Goal: Task Accomplishment & Management: Use online tool/utility

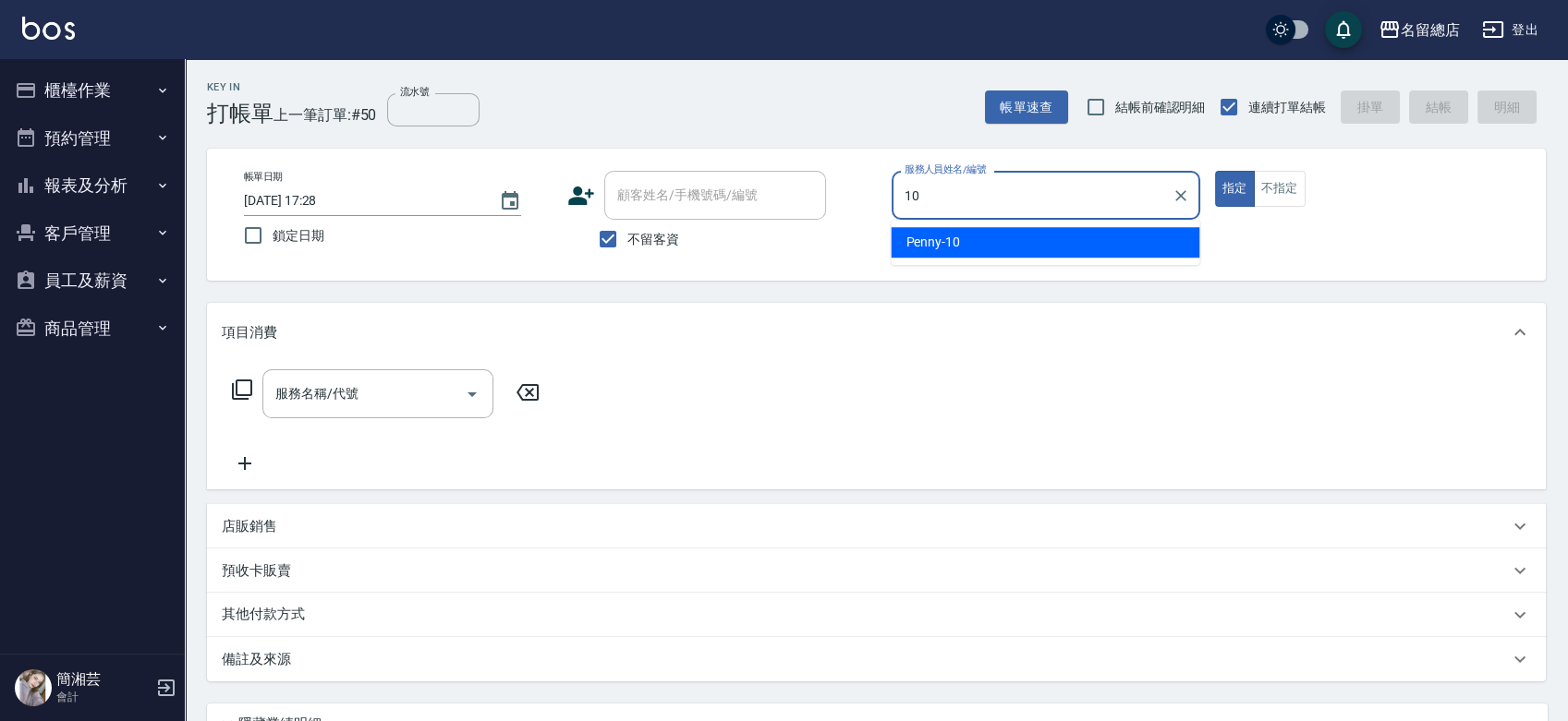
type input "Penny-10"
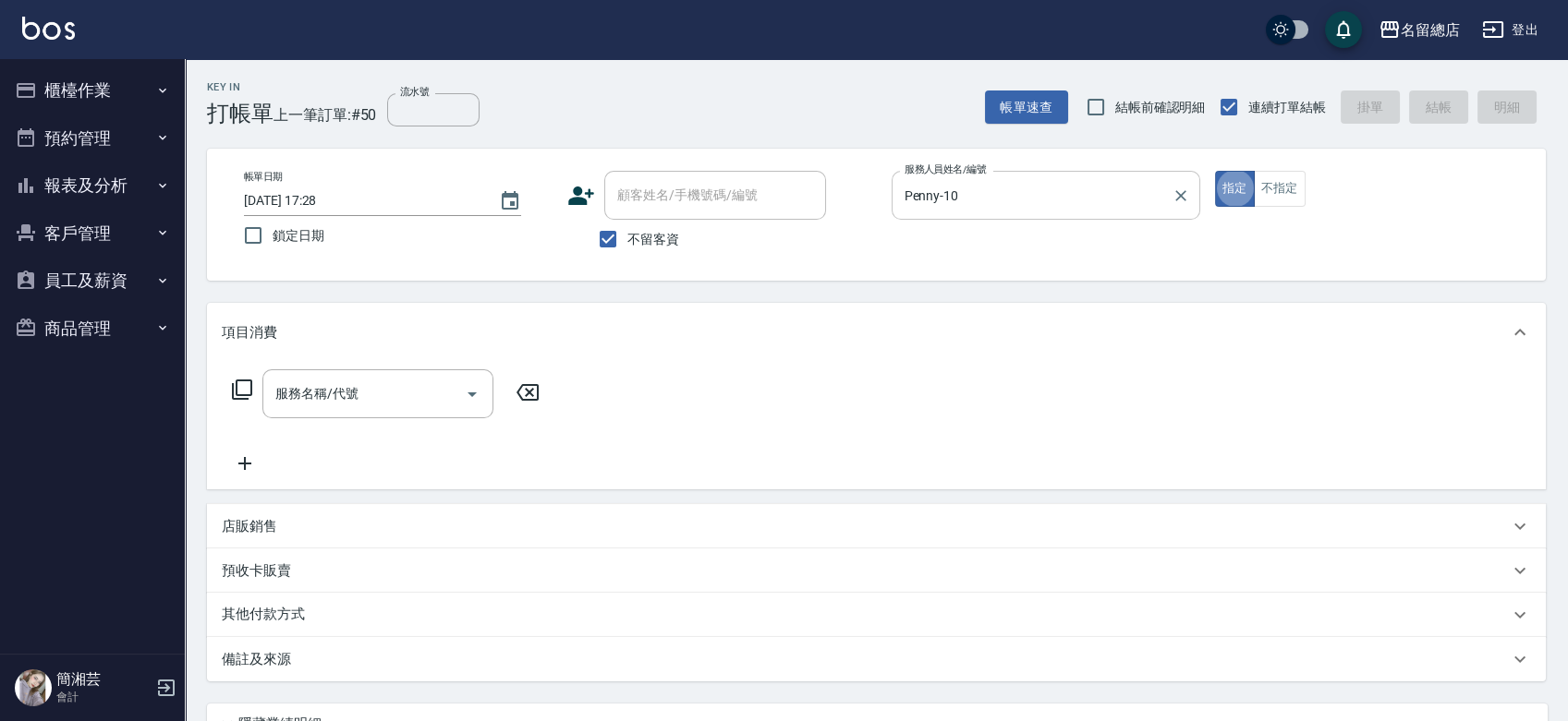
type button "true"
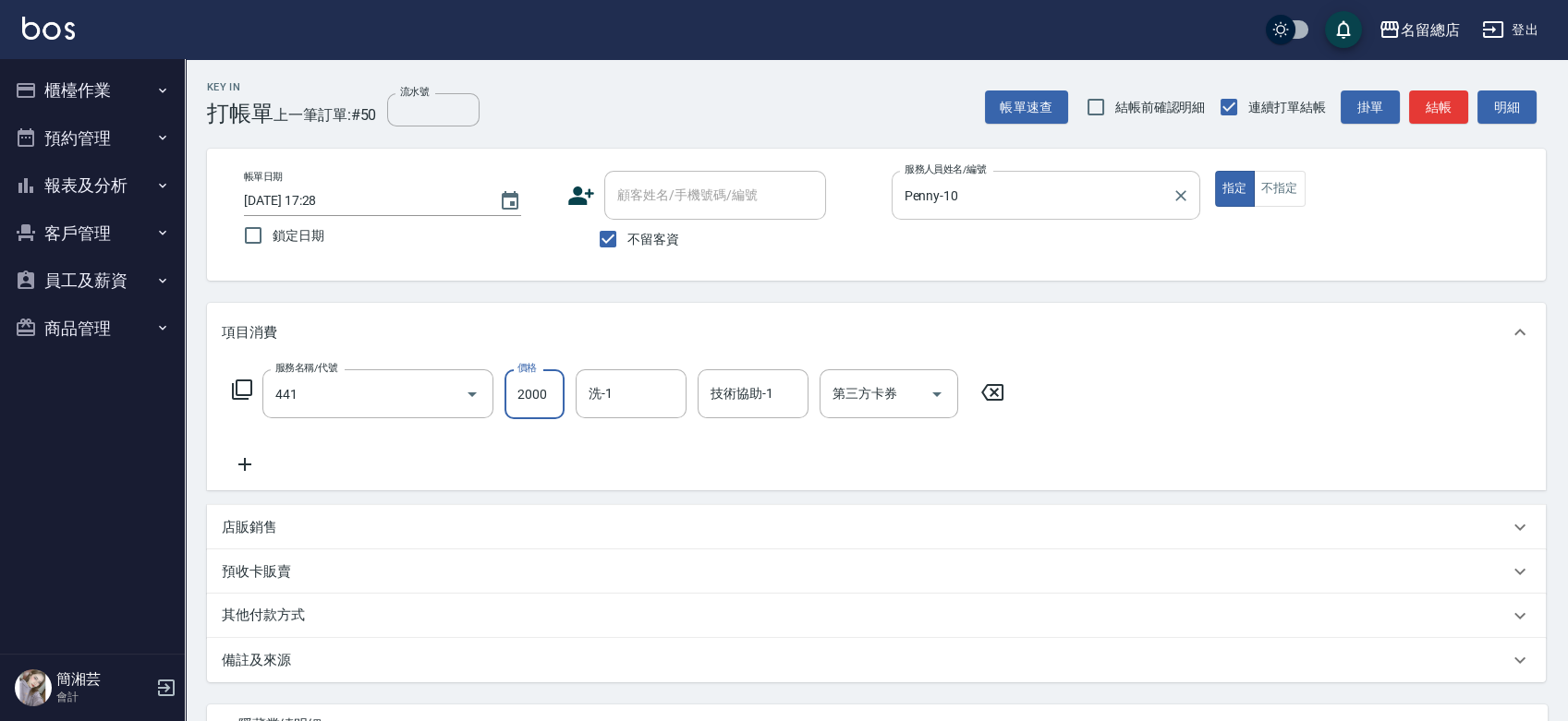
type input "2段自單次1300以上(441)"
type input "1500"
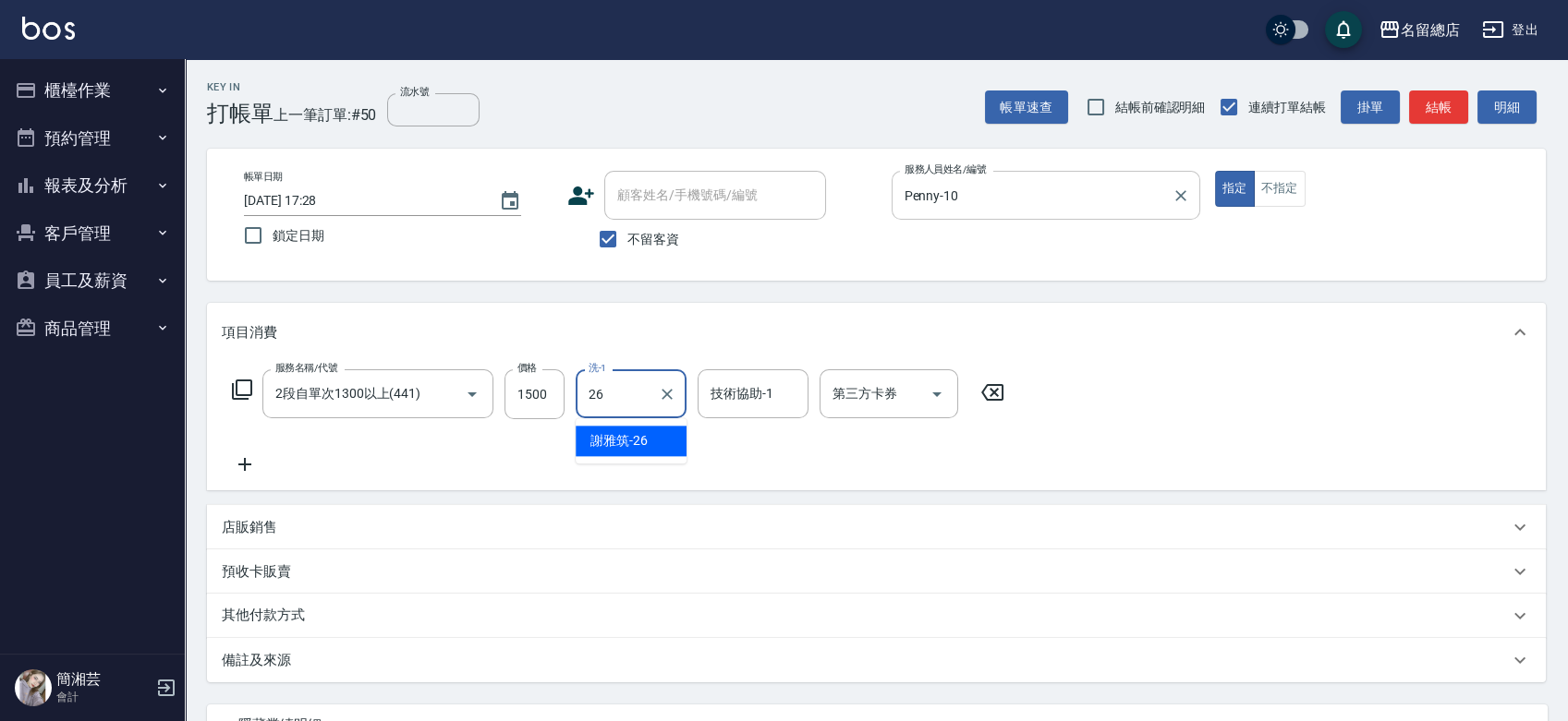
type input "[PERSON_NAME]-26"
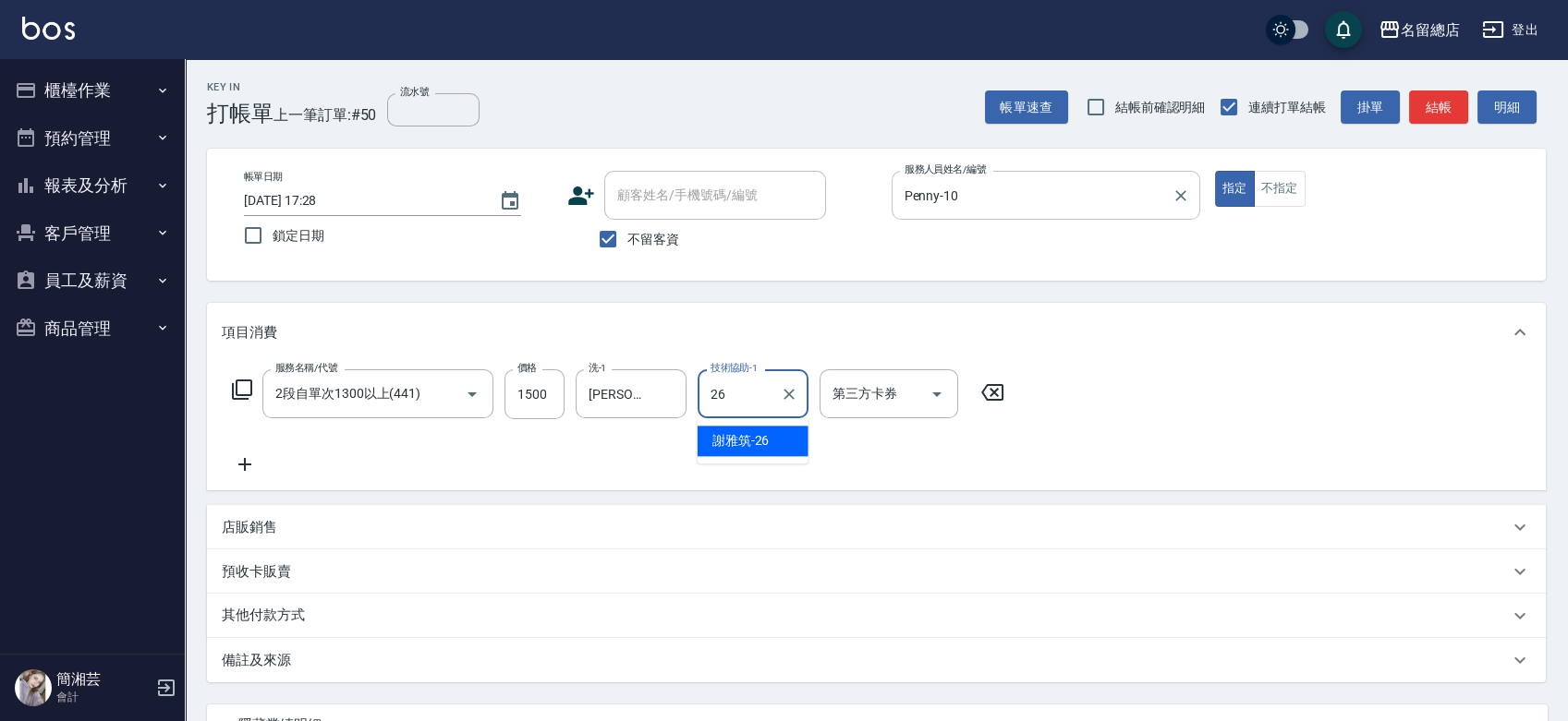
type input "[PERSON_NAME]-26"
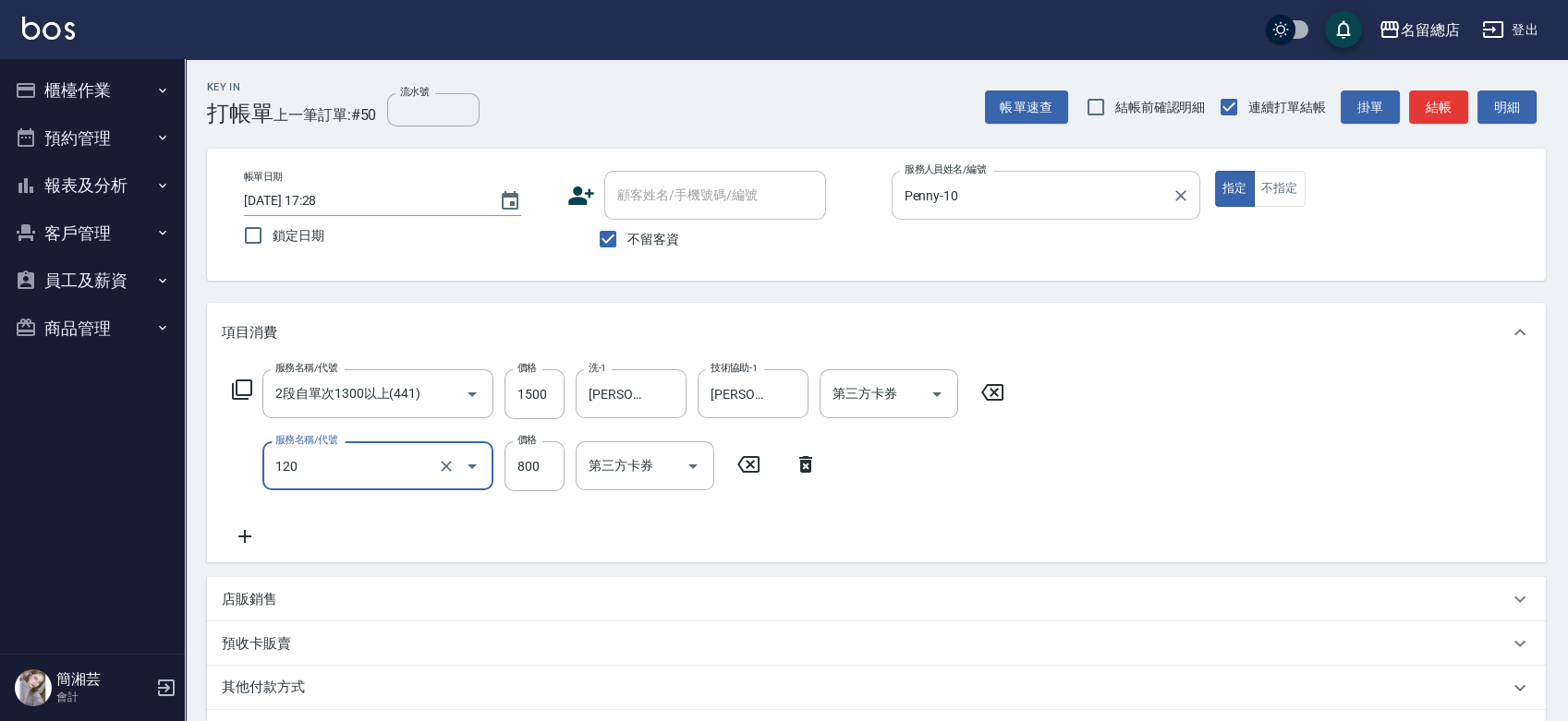
type input "自備頭皮(120)"
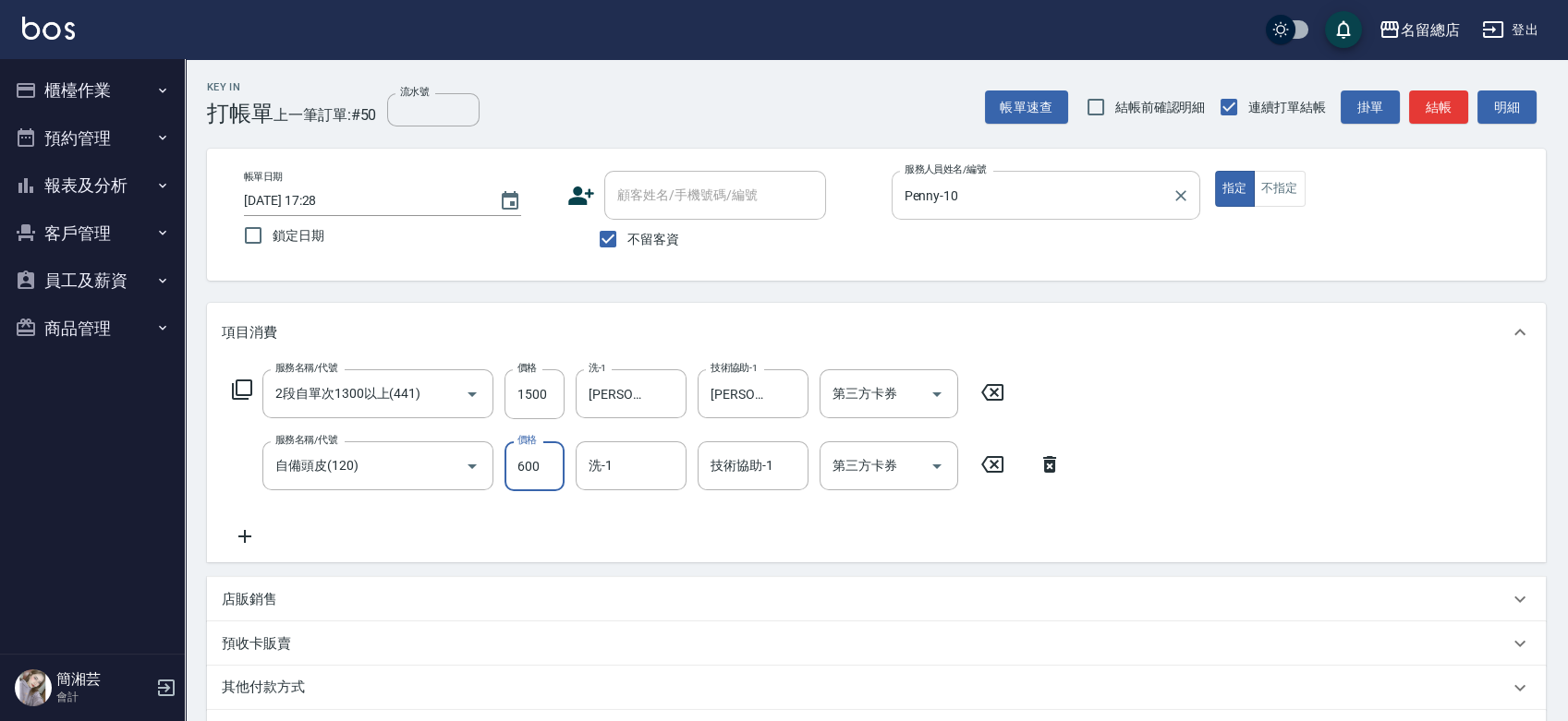
type input "600"
click at [619, 483] on div "洗-1" at bounding box center [630, 465] width 111 height 49
type input "[PERSON_NAME]-26"
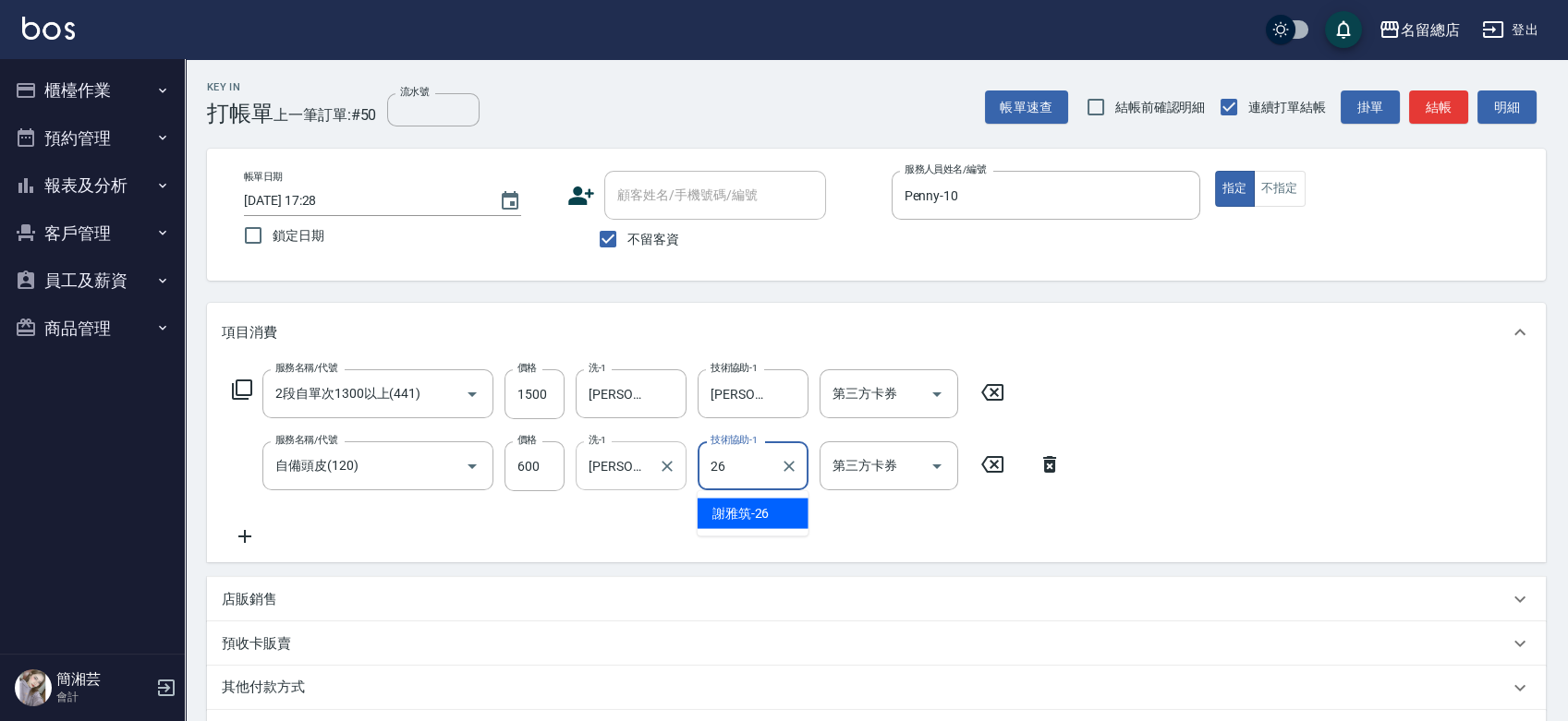
type input "[PERSON_NAME]-26"
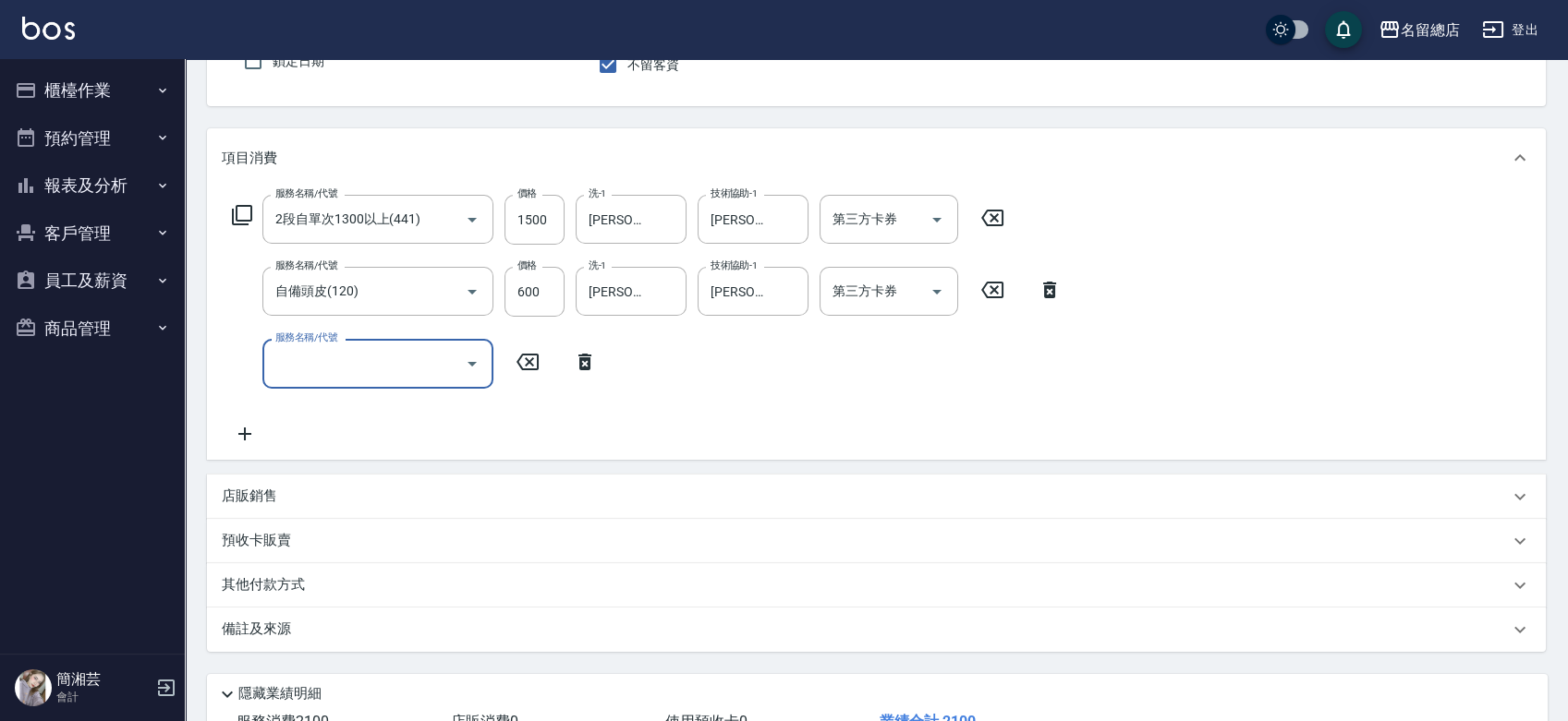
scroll to position [205, 0]
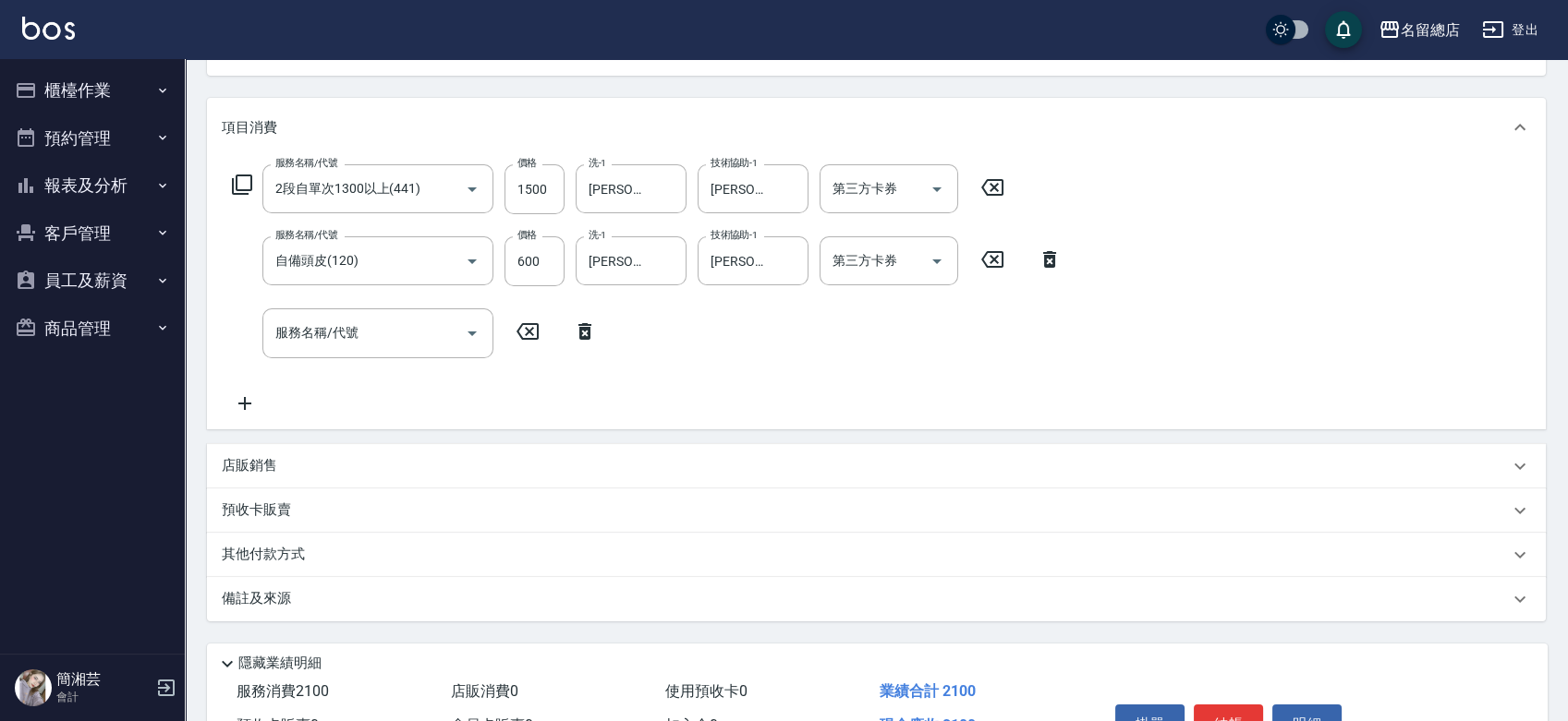
click at [321, 537] on div "其他付款方式" at bounding box center [876, 555] width 1338 height 44
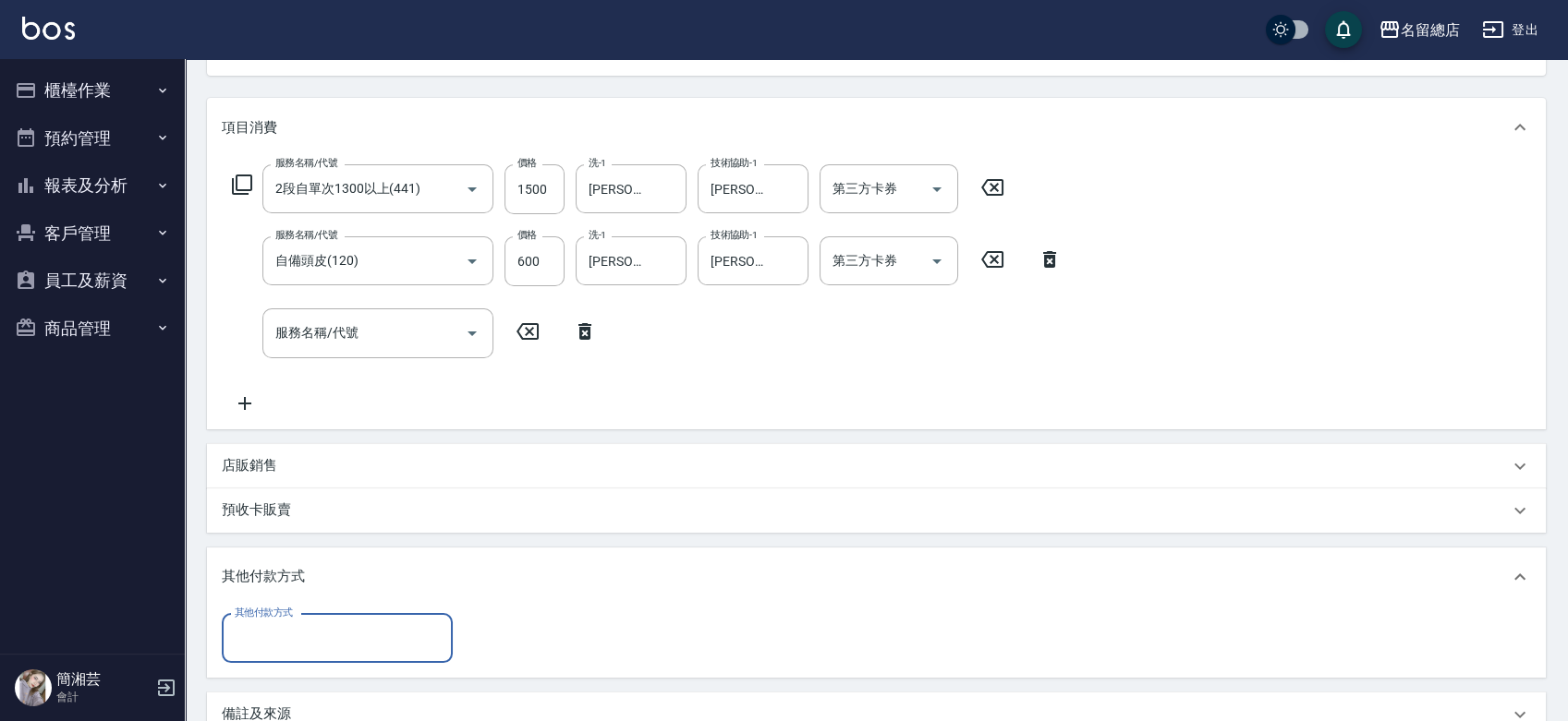
scroll to position [0, 0]
click at [325, 651] on input "其他付款方式" at bounding box center [337, 639] width 215 height 32
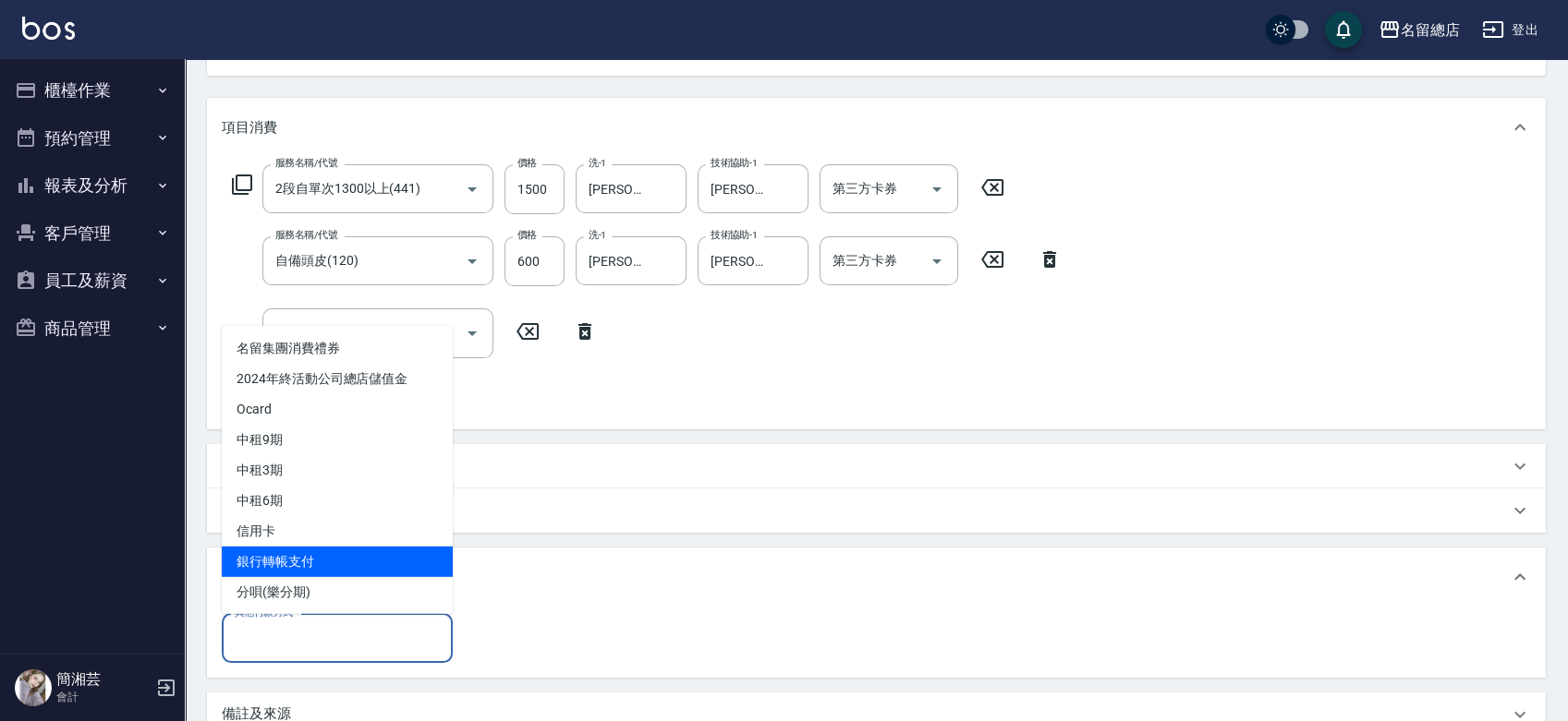
click at [329, 558] on span "銀行轉帳支付" at bounding box center [337, 561] width 231 height 31
type input "銀行轉帳支付"
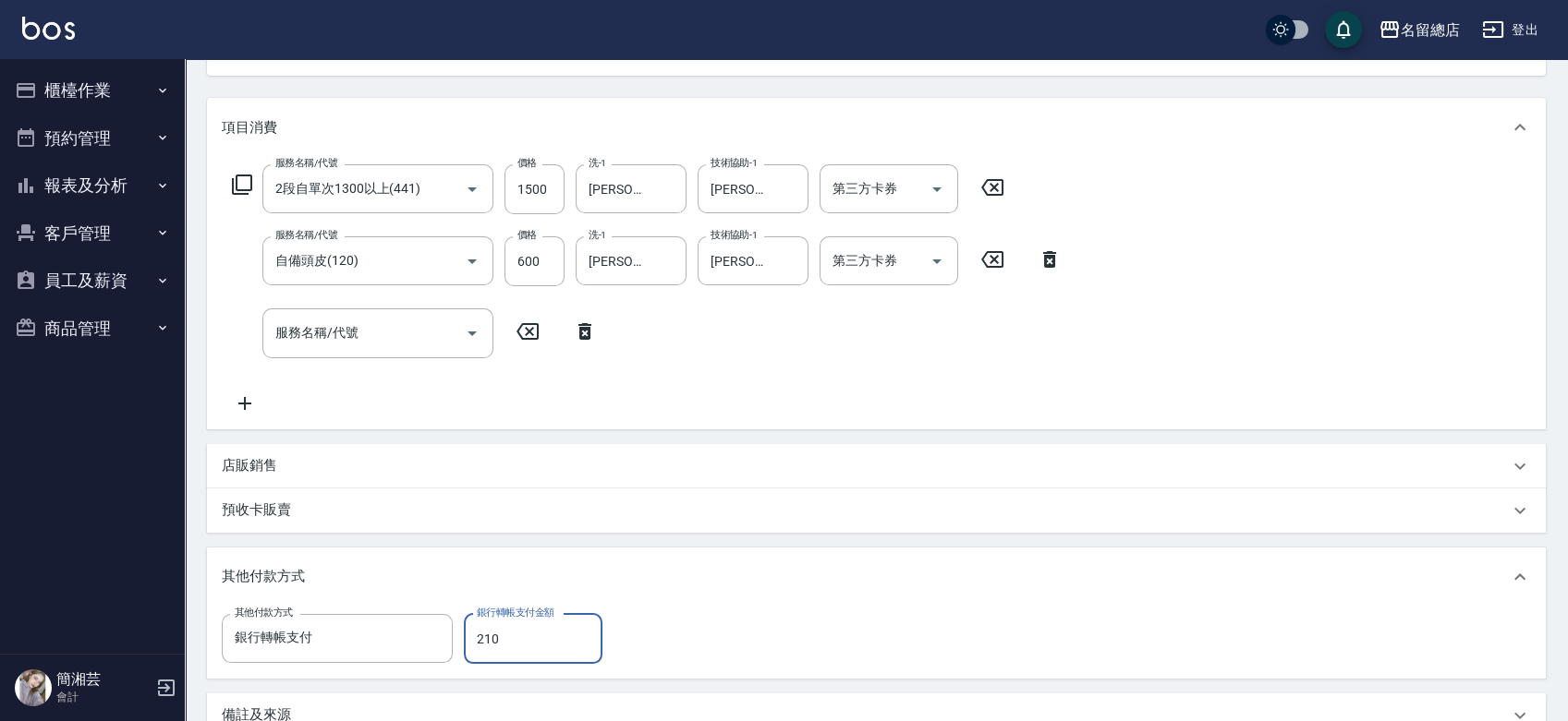
type input "2100"
type input "[DATE] 18:39"
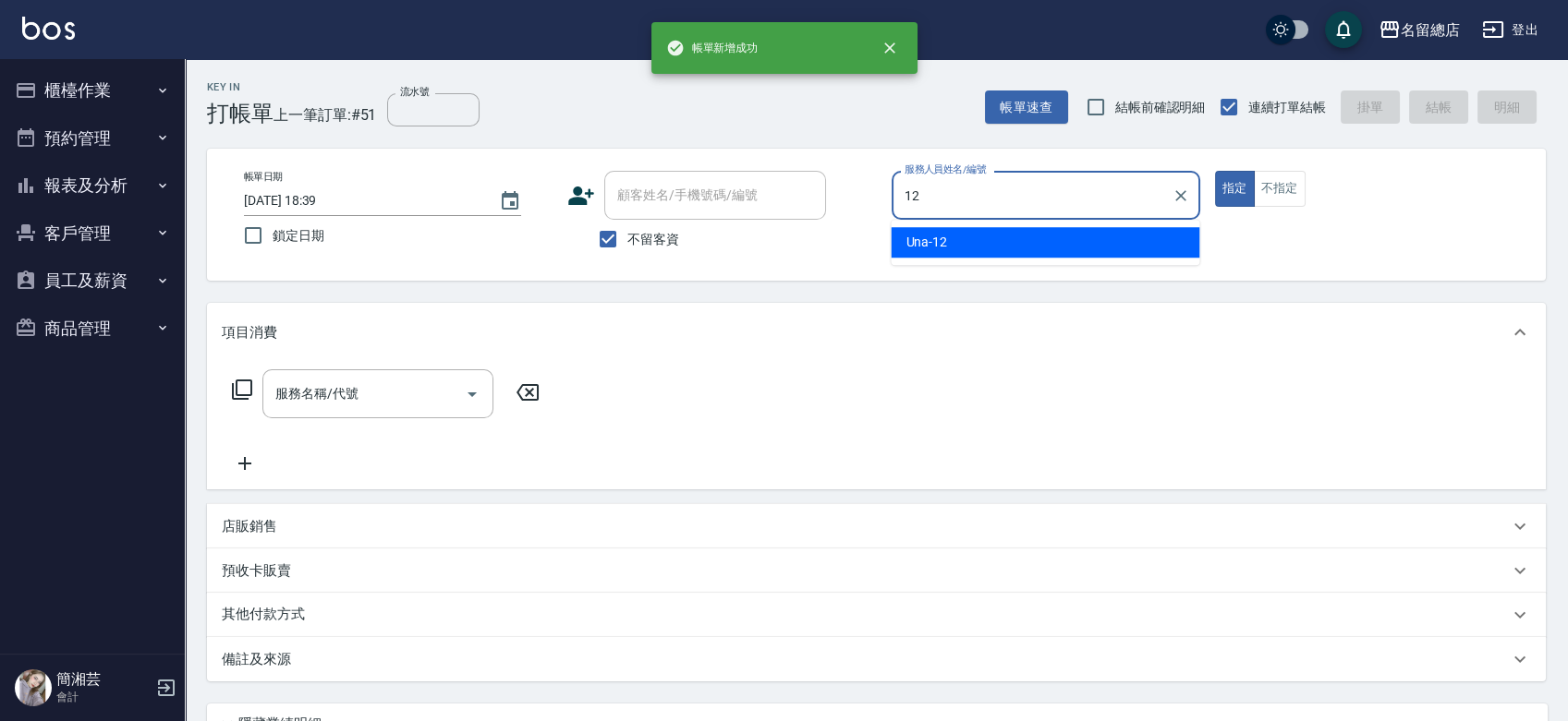
type input "Una-12"
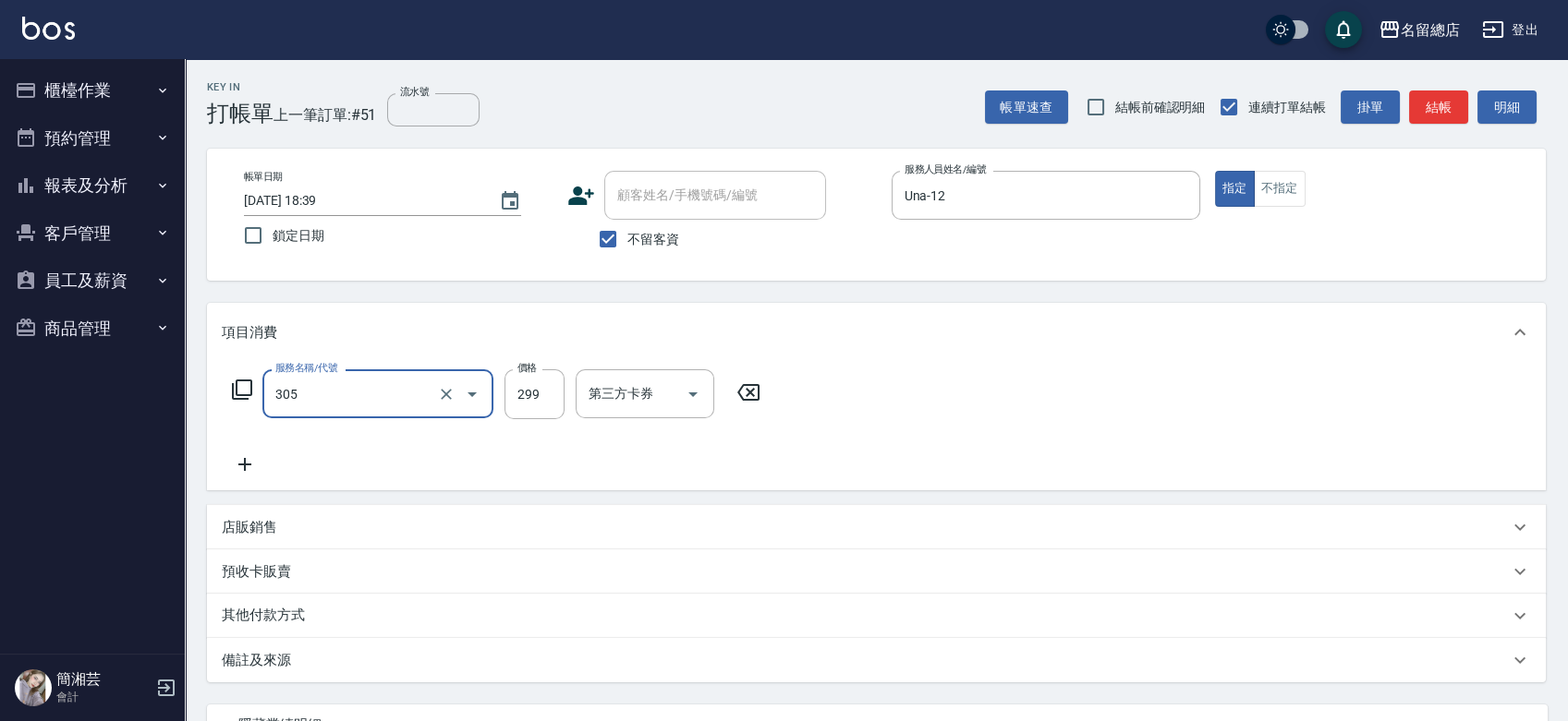
type input "剪髮(305)"
type input "400"
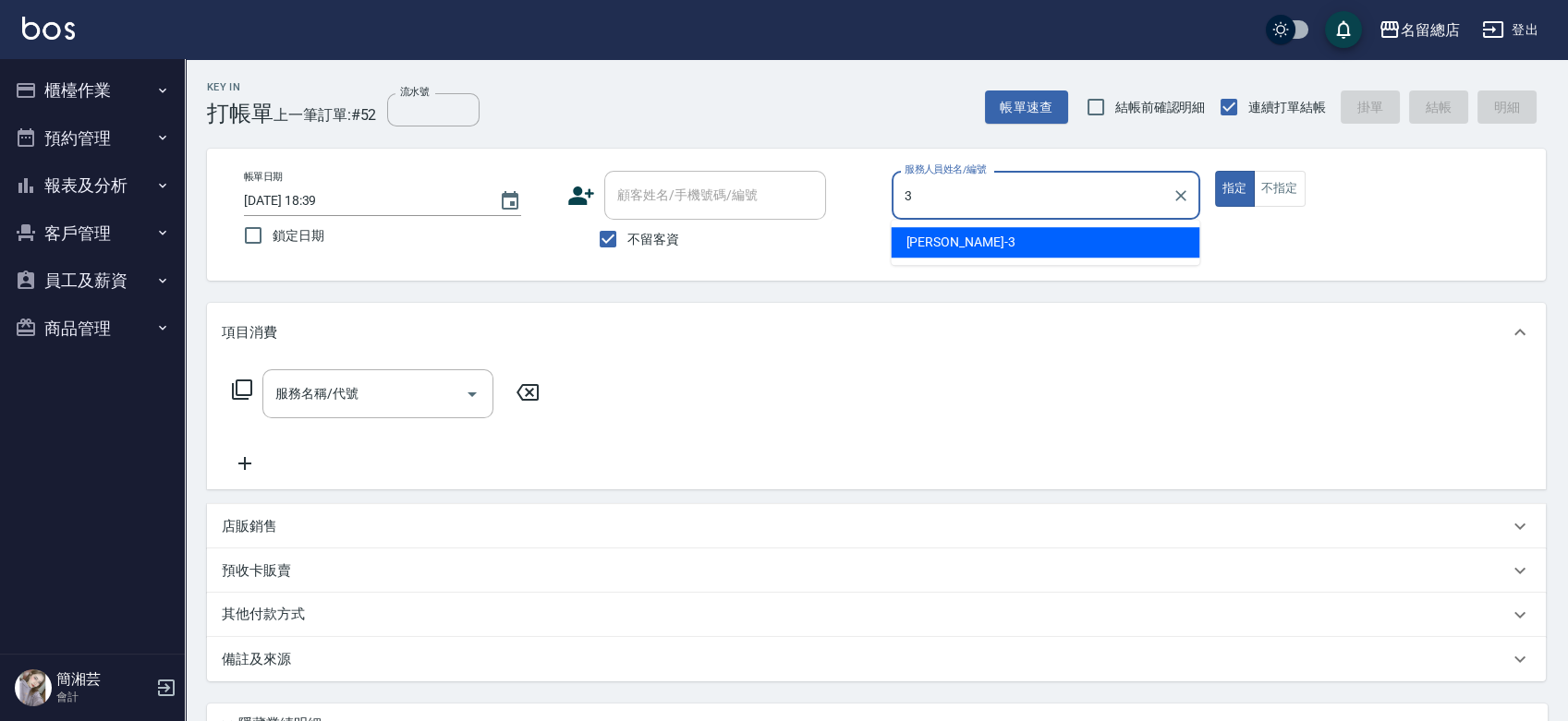
type input "芷涵-3"
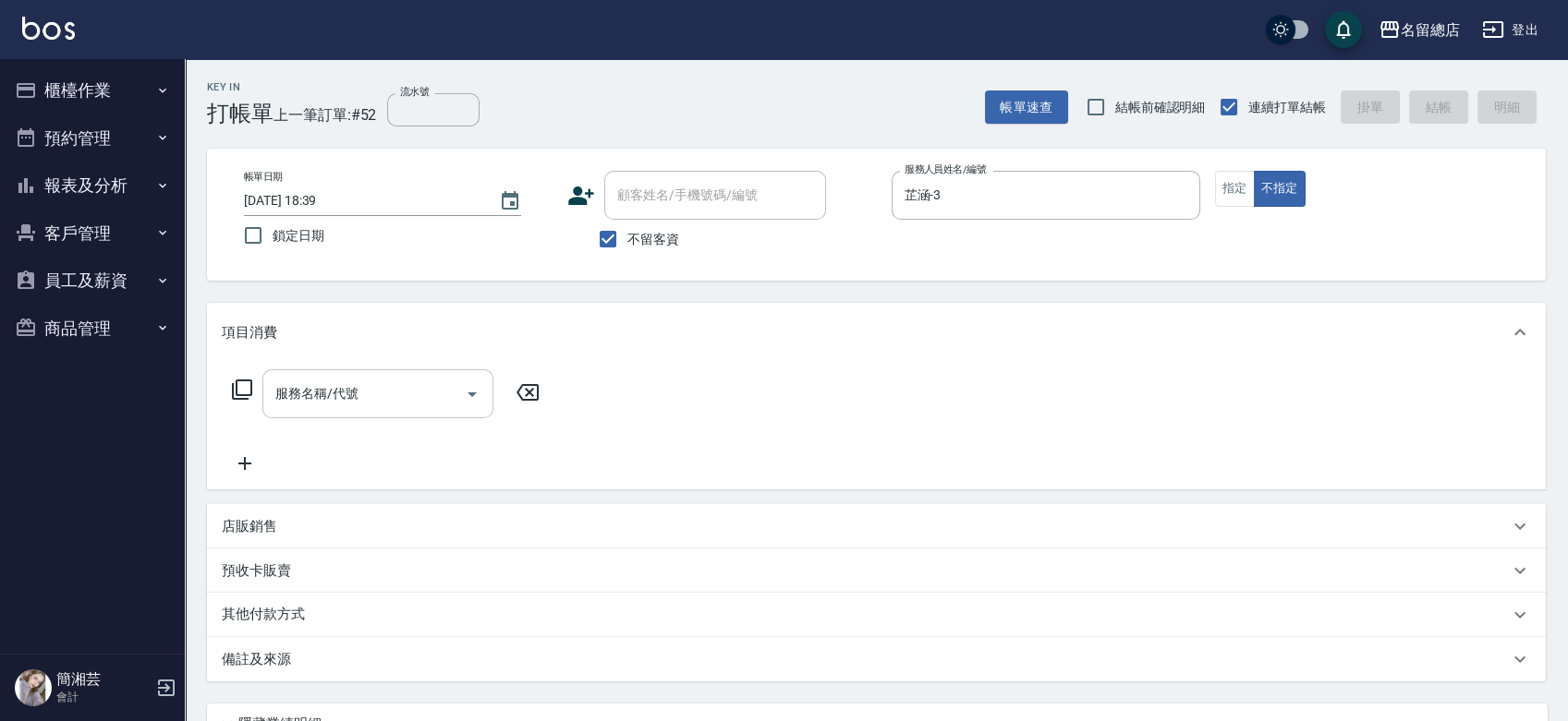
click at [390, 375] on div "服務名稱/代號" at bounding box center [378, 393] width 231 height 49
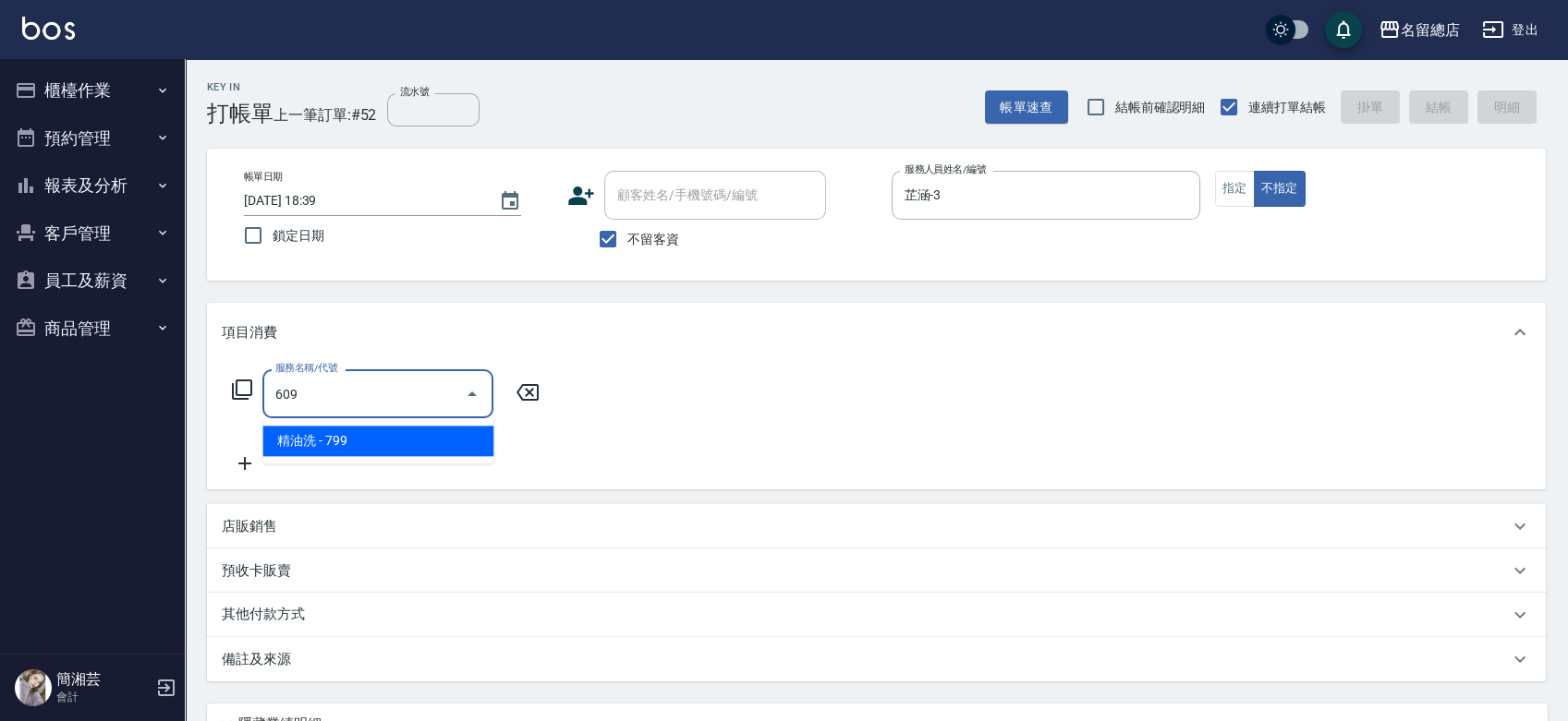
type input "精油洗(609)"
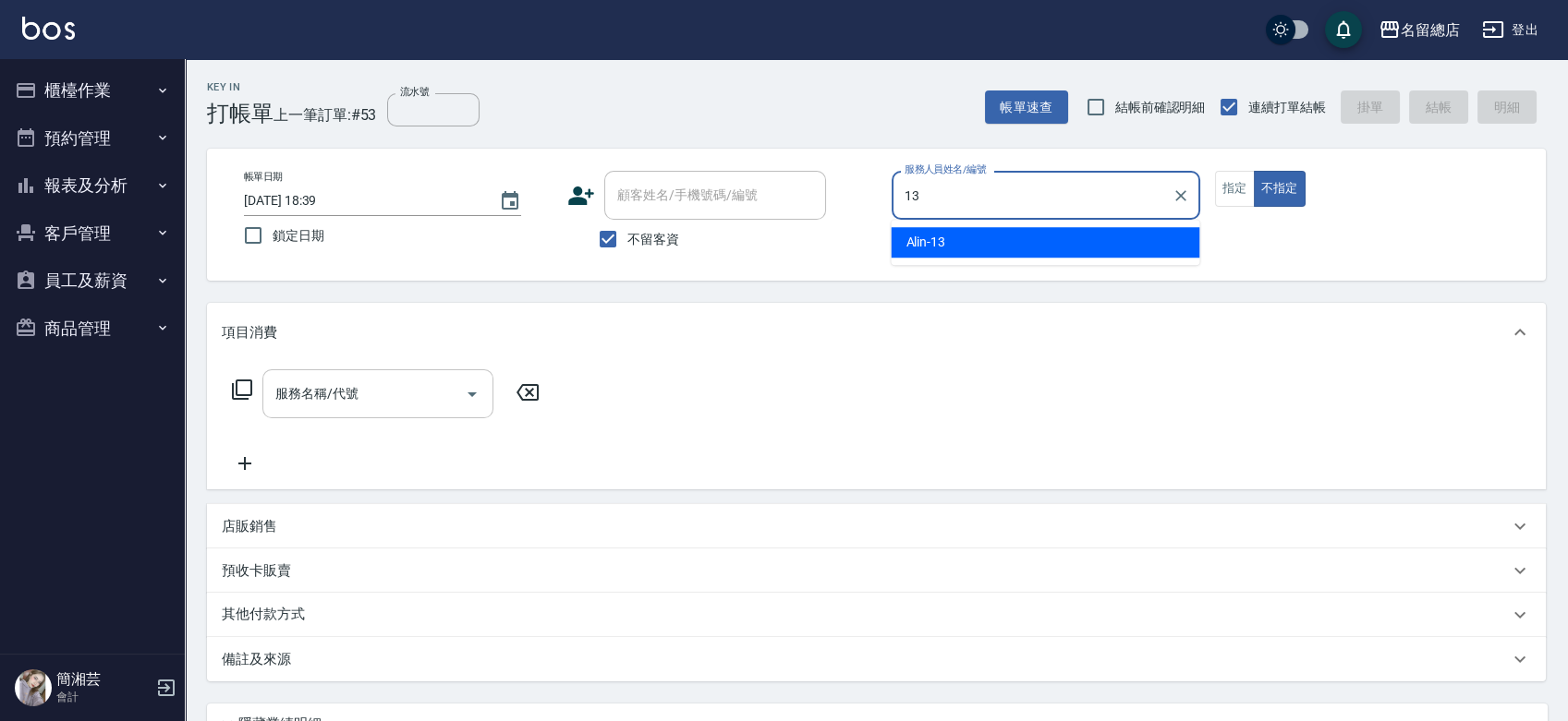
type input "Alin-13"
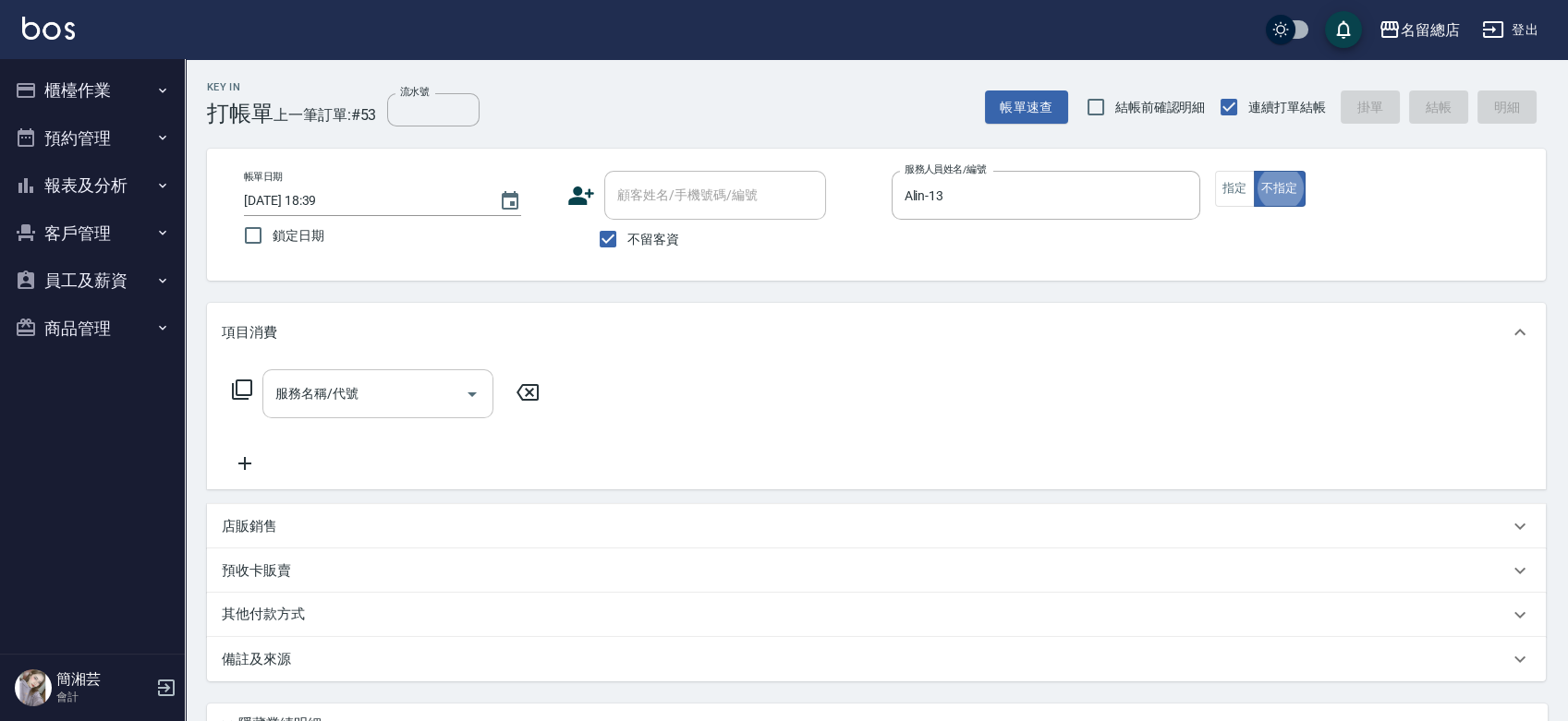
type button "false"
click at [406, 394] on input "服務名稱/代號" at bounding box center [364, 394] width 187 height 32
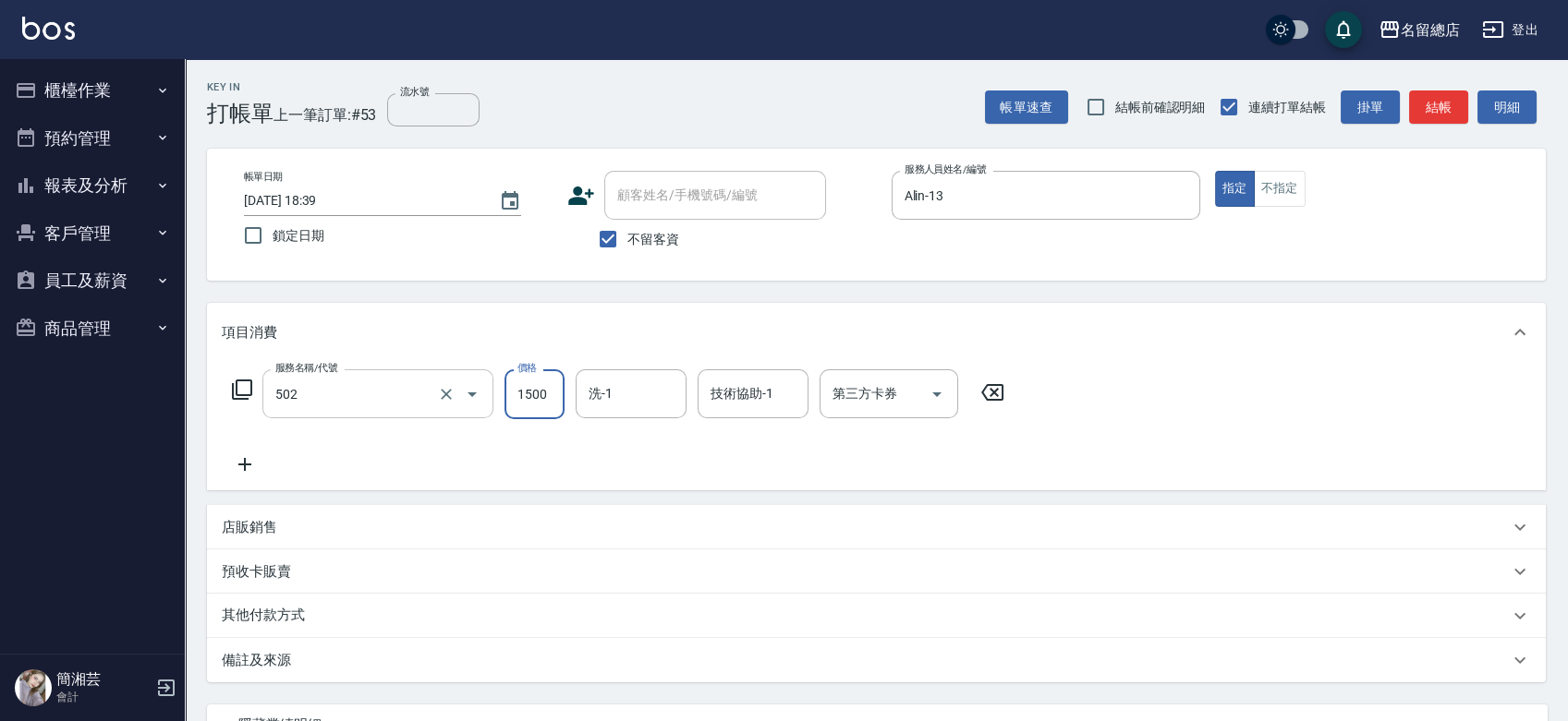
type input "染髮1500以上(502)"
type input "2000"
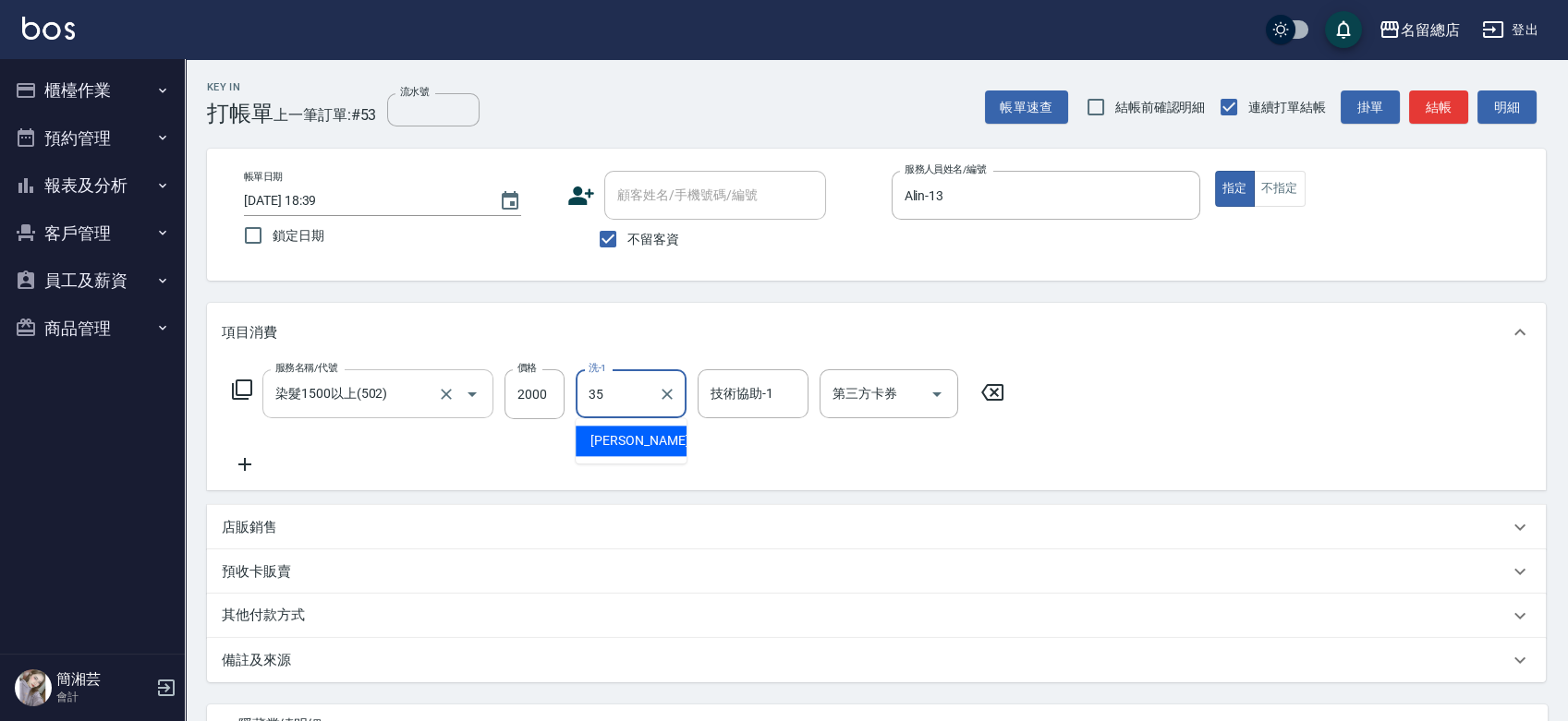
type input "[PERSON_NAME]-35"
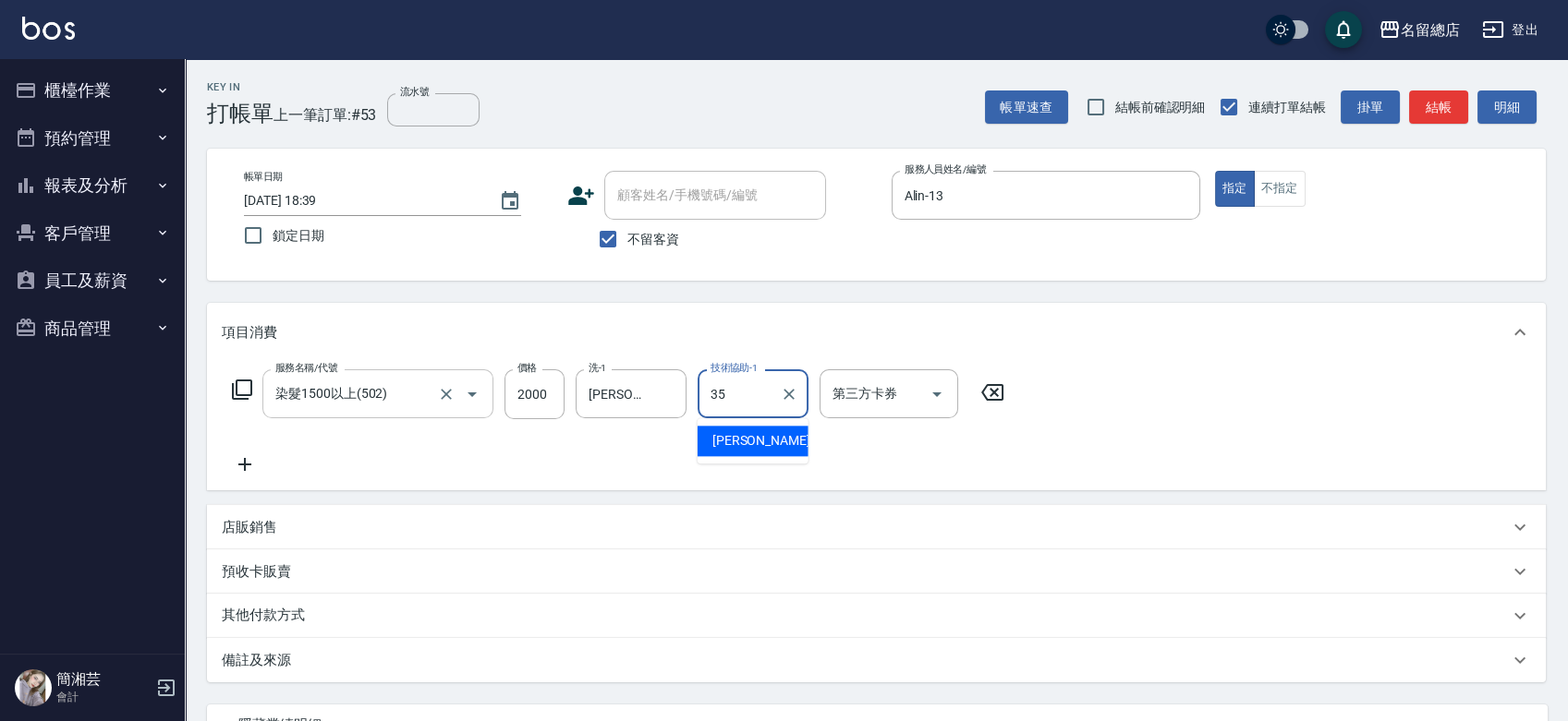
type input "[PERSON_NAME]-35"
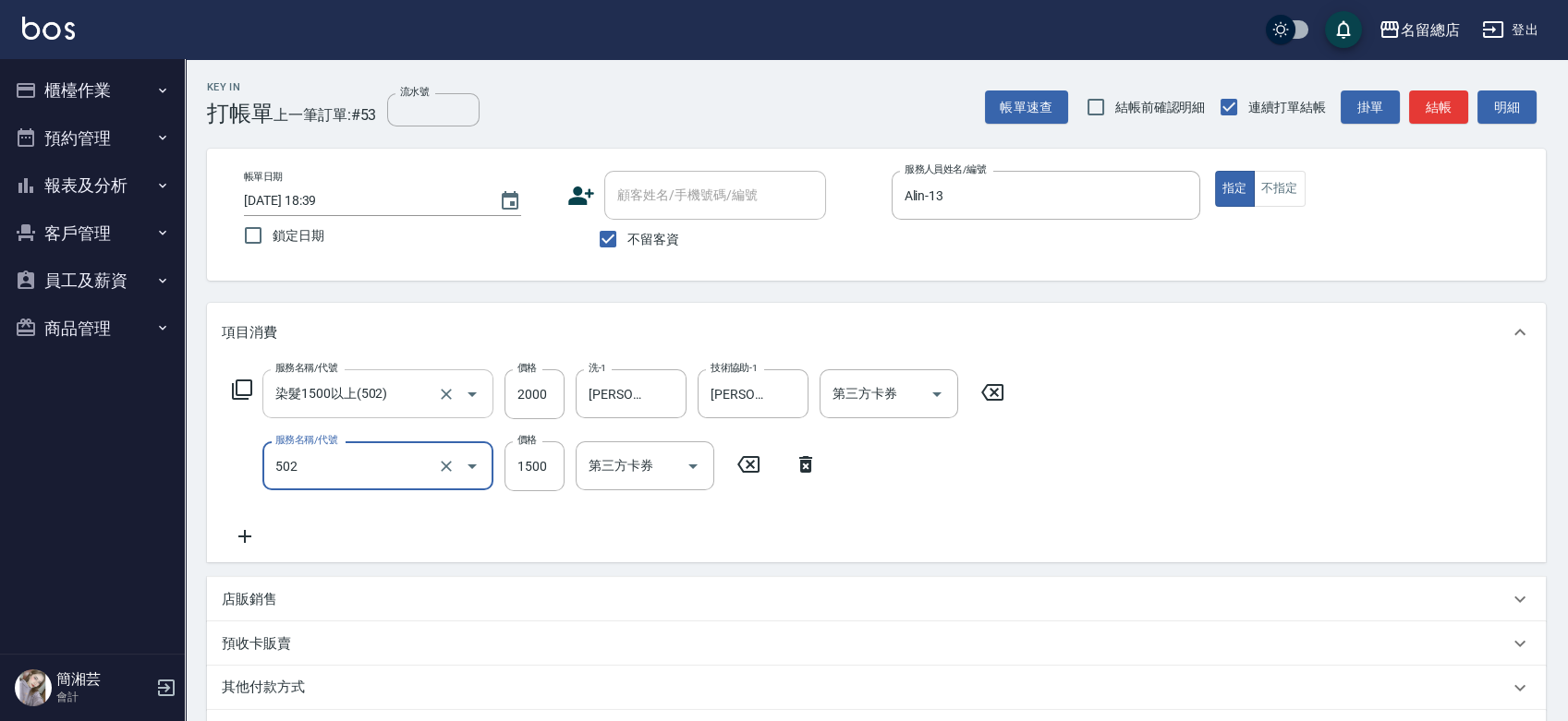
type input "染髮1500以上(502)"
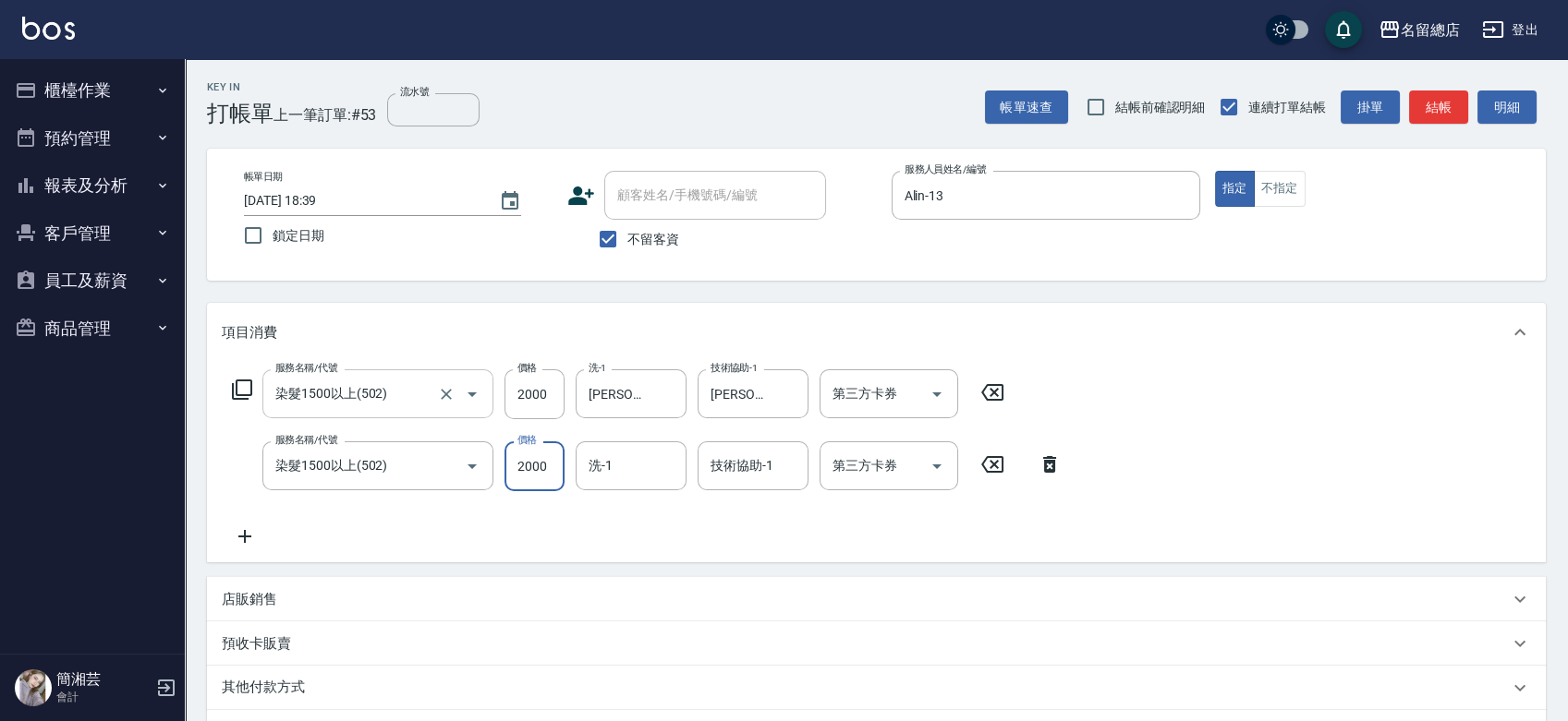
type input "2000"
type input "[PERSON_NAME]-35"
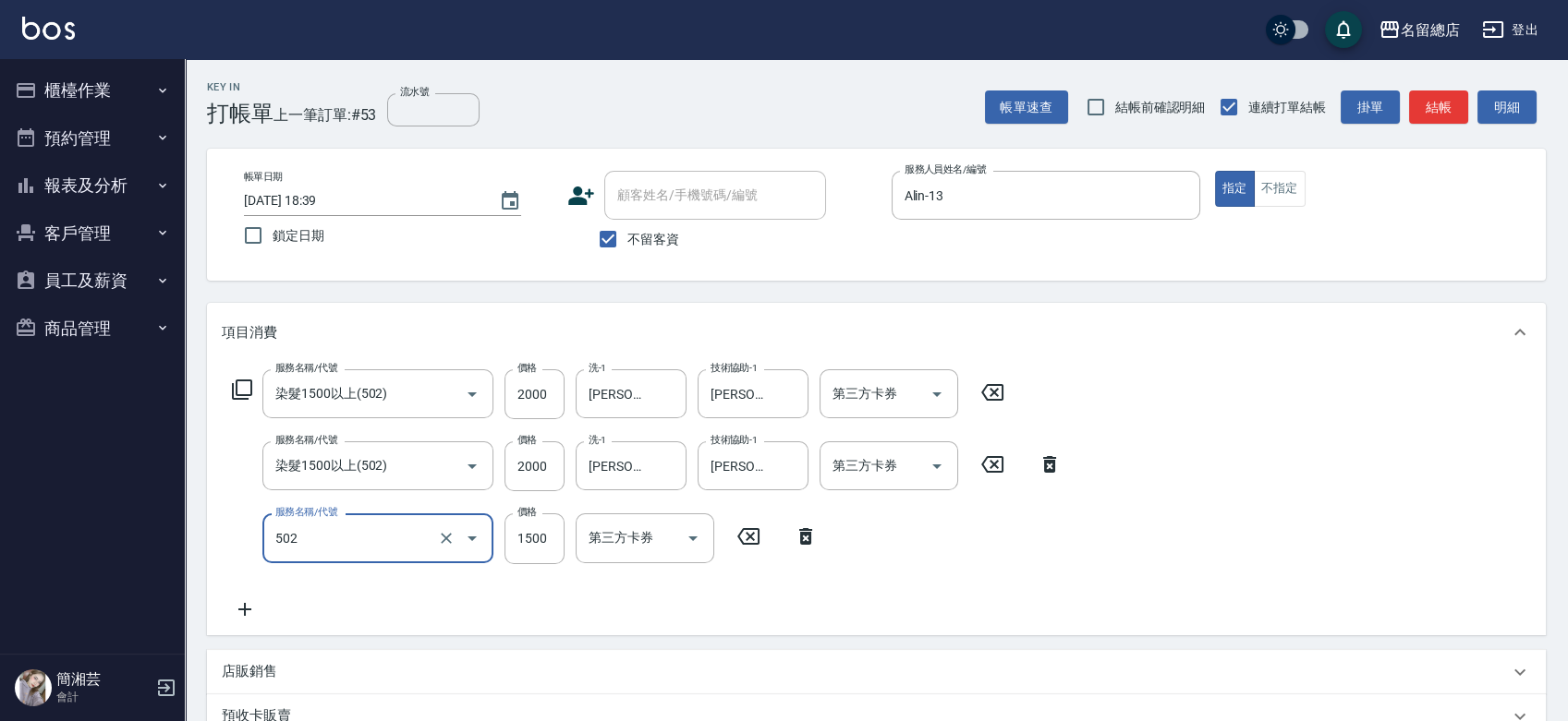
type input "染髮1500以上(502)"
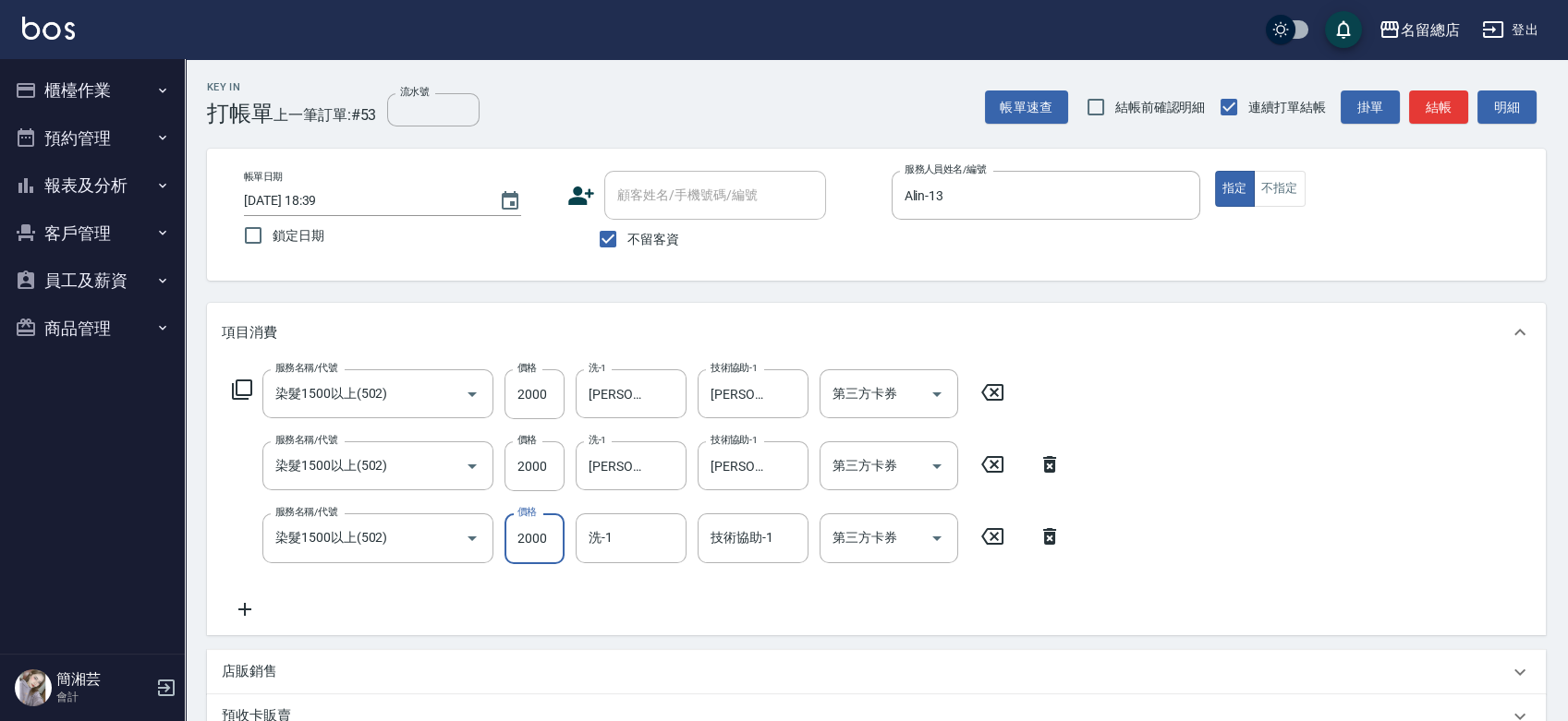
type input "2000"
type input "[PERSON_NAME]-35"
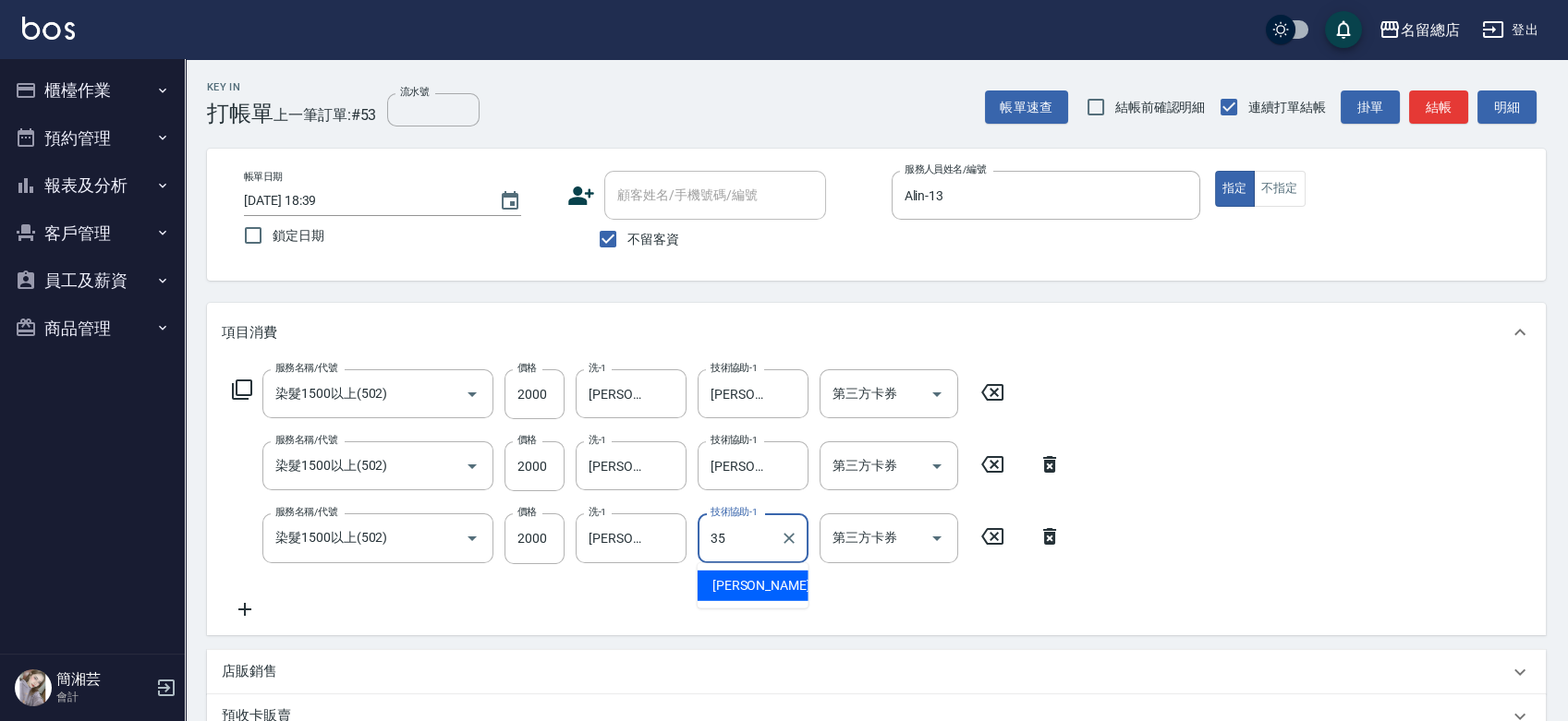
type input "[PERSON_NAME]-35"
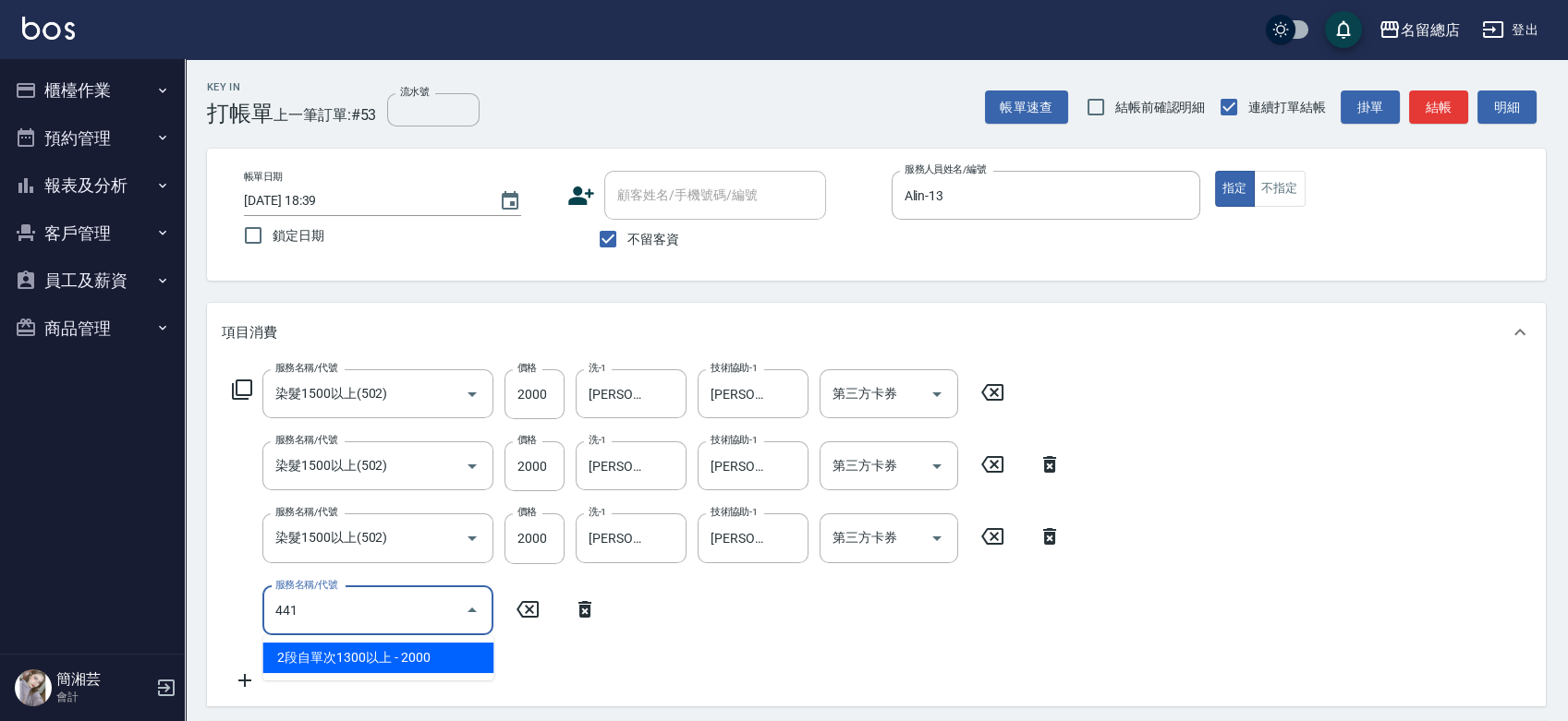
type input "2段自單次1300以上(441)"
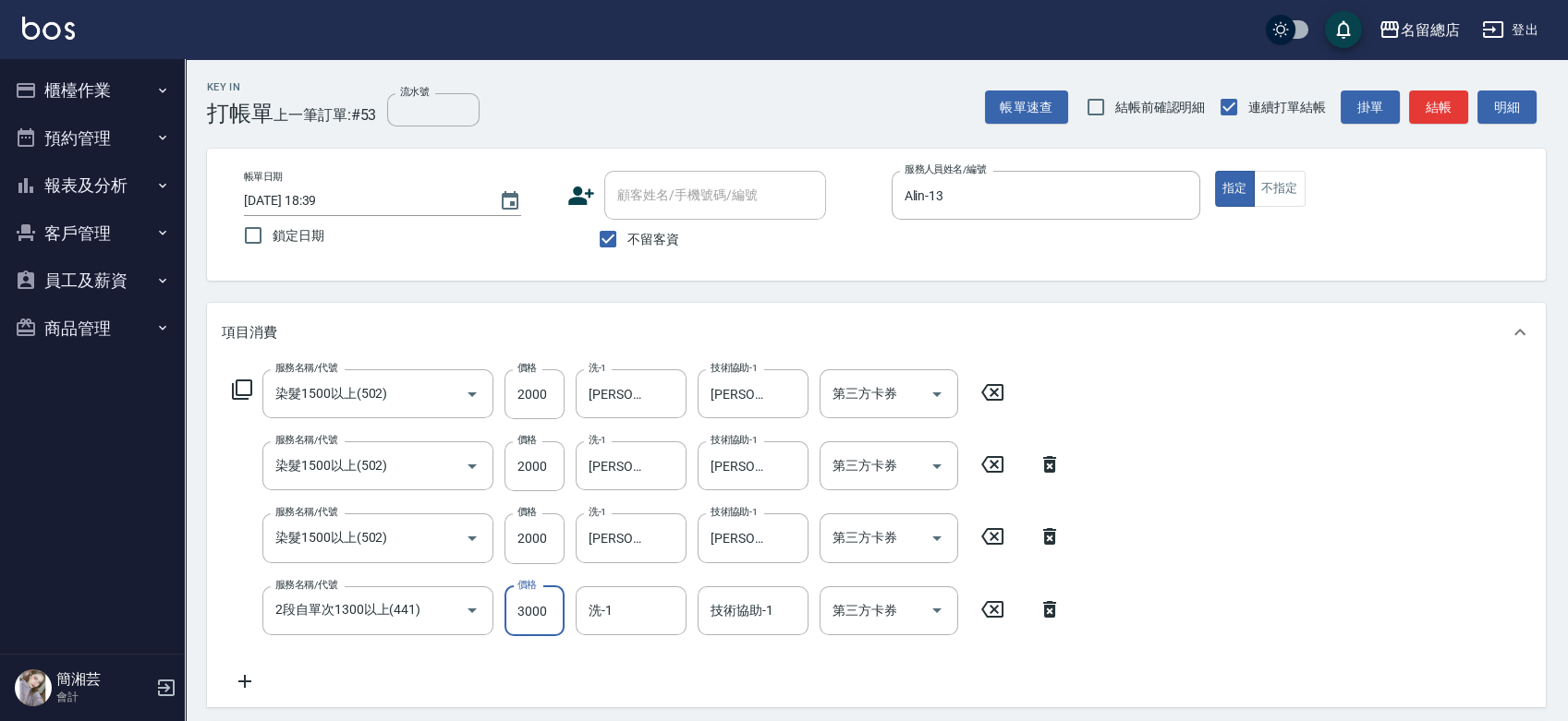
type input "3000"
type input "[PERSON_NAME]-35"
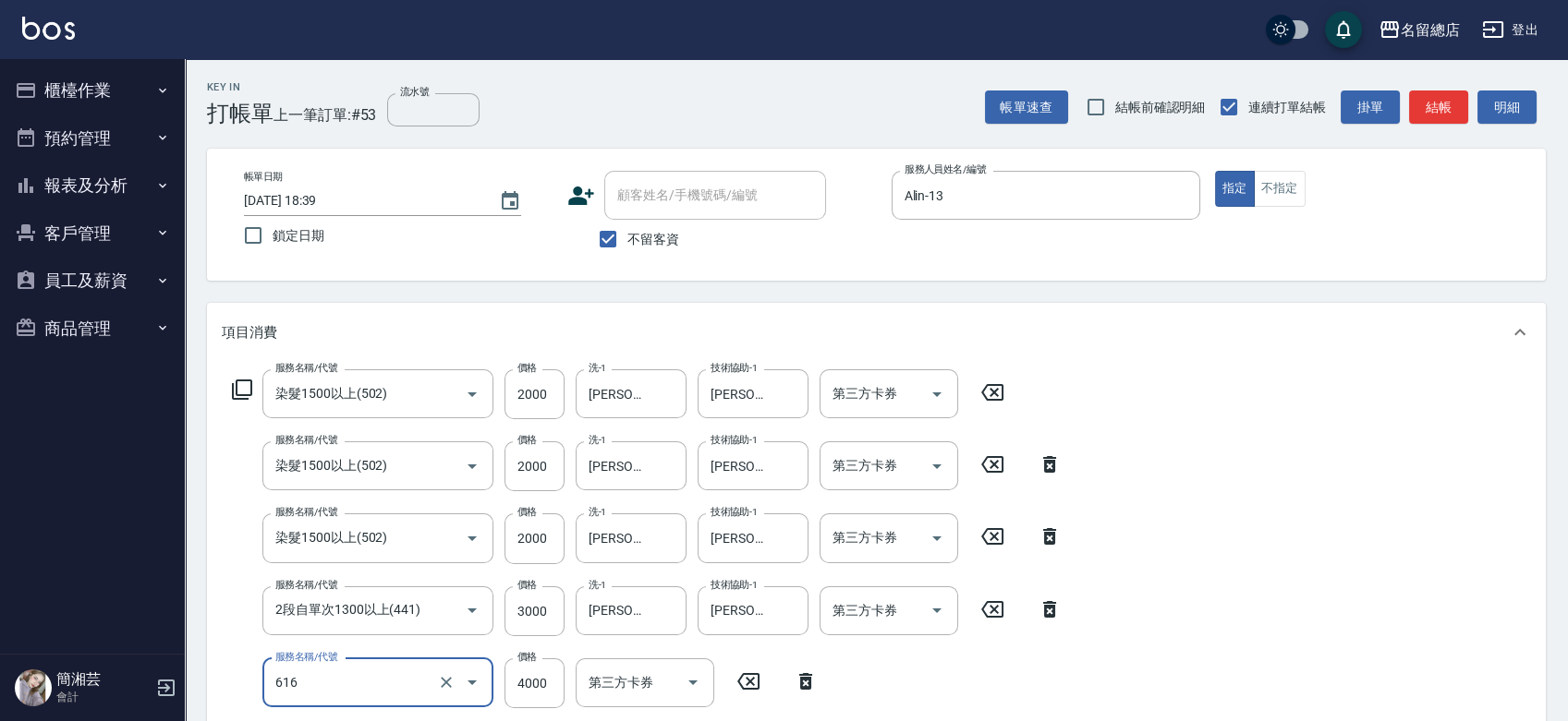
type input "自備接髮(616)"
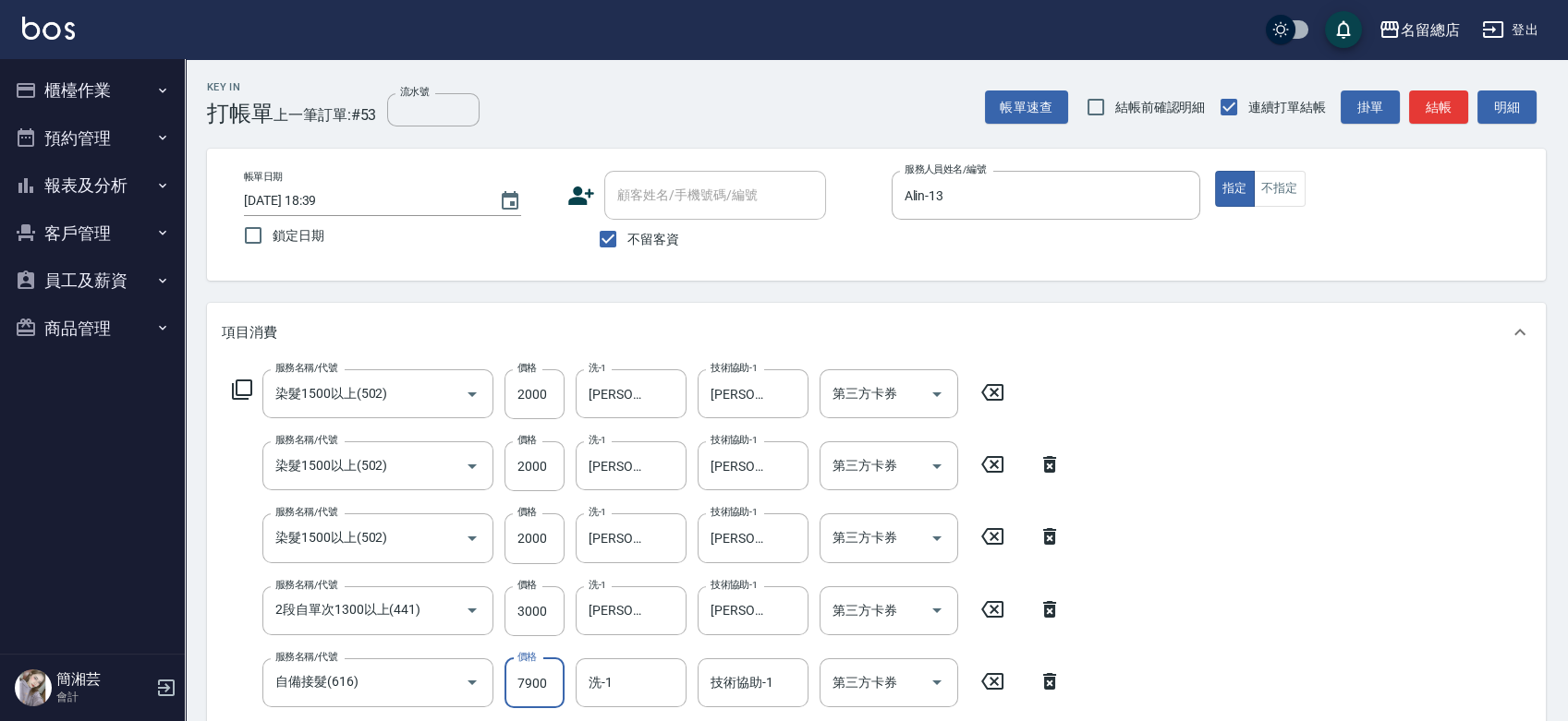
type input "7900"
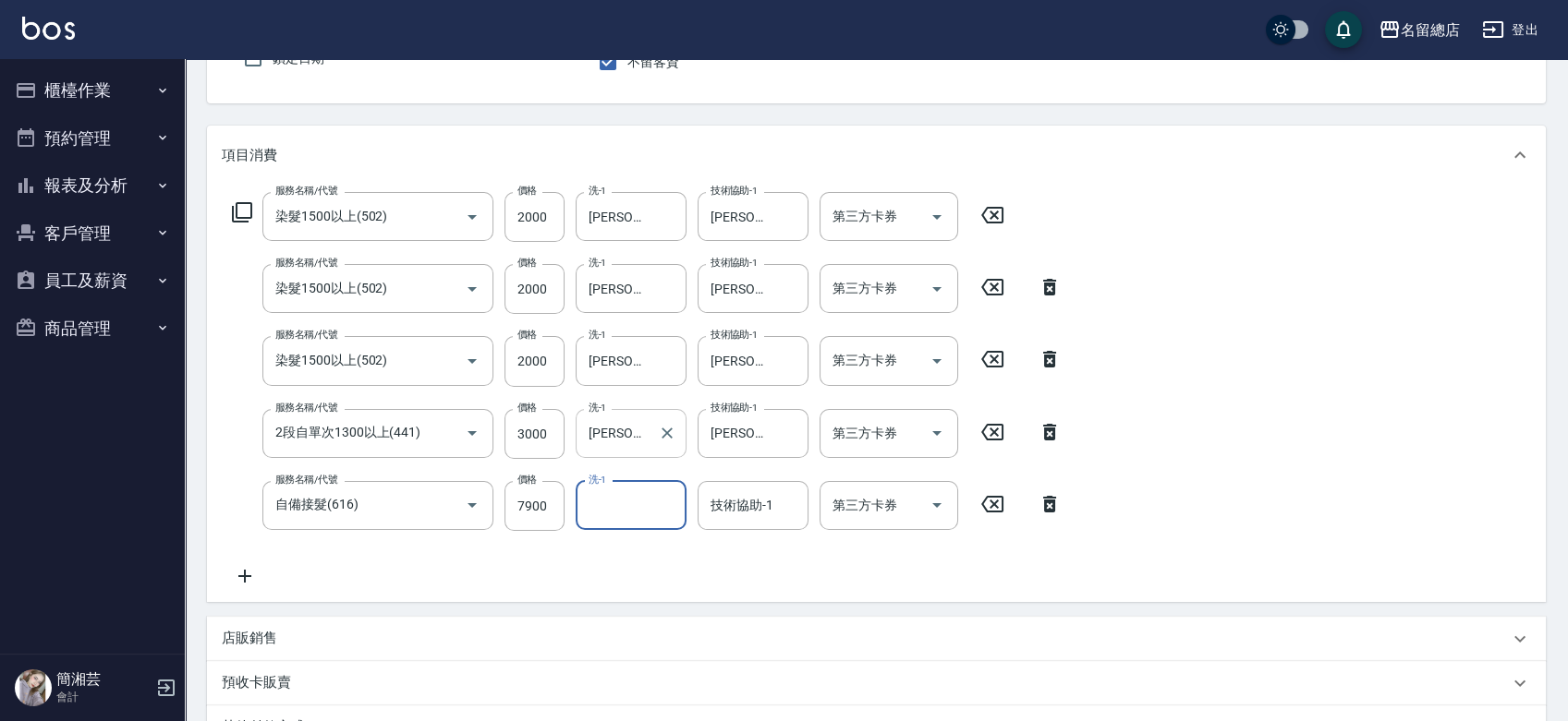
scroll to position [308, 0]
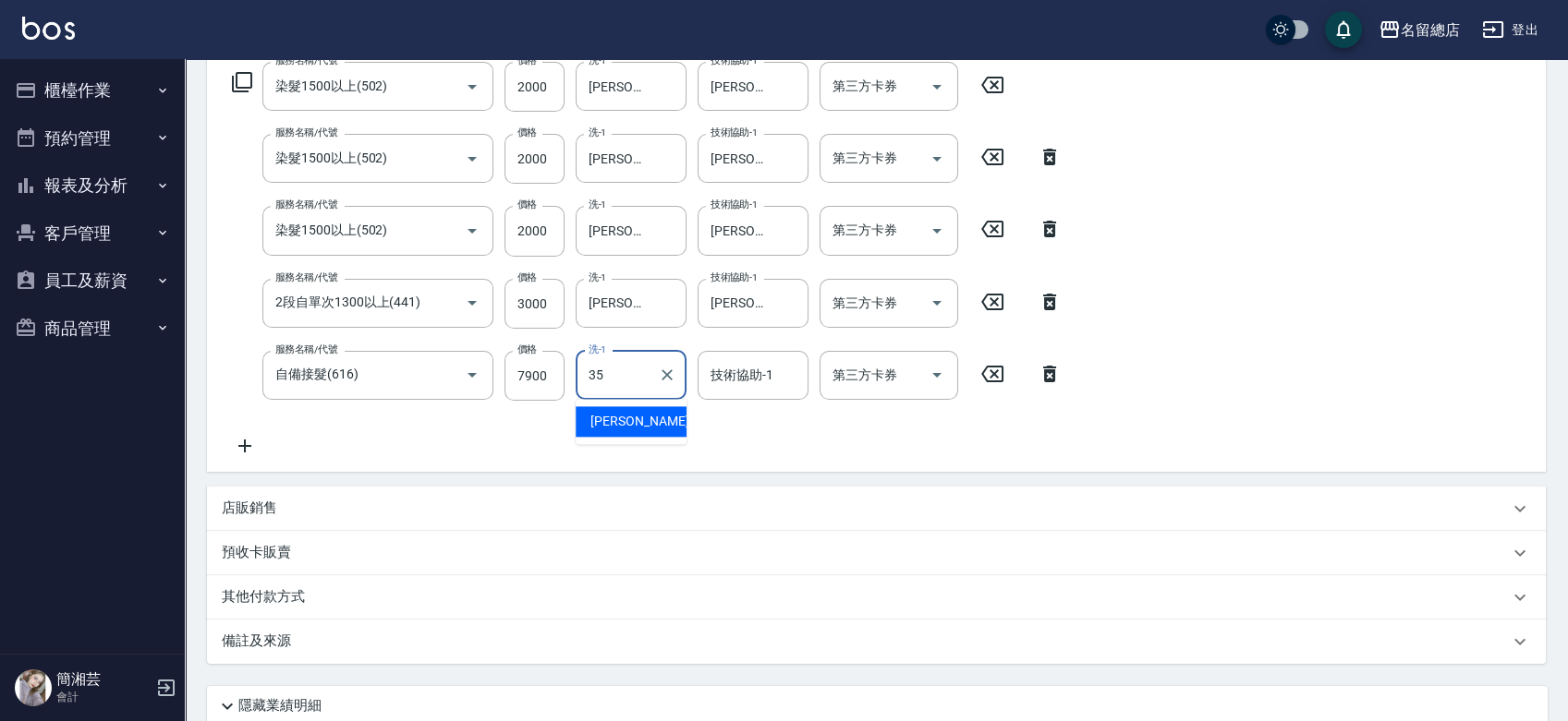
type input "[PERSON_NAME]-35"
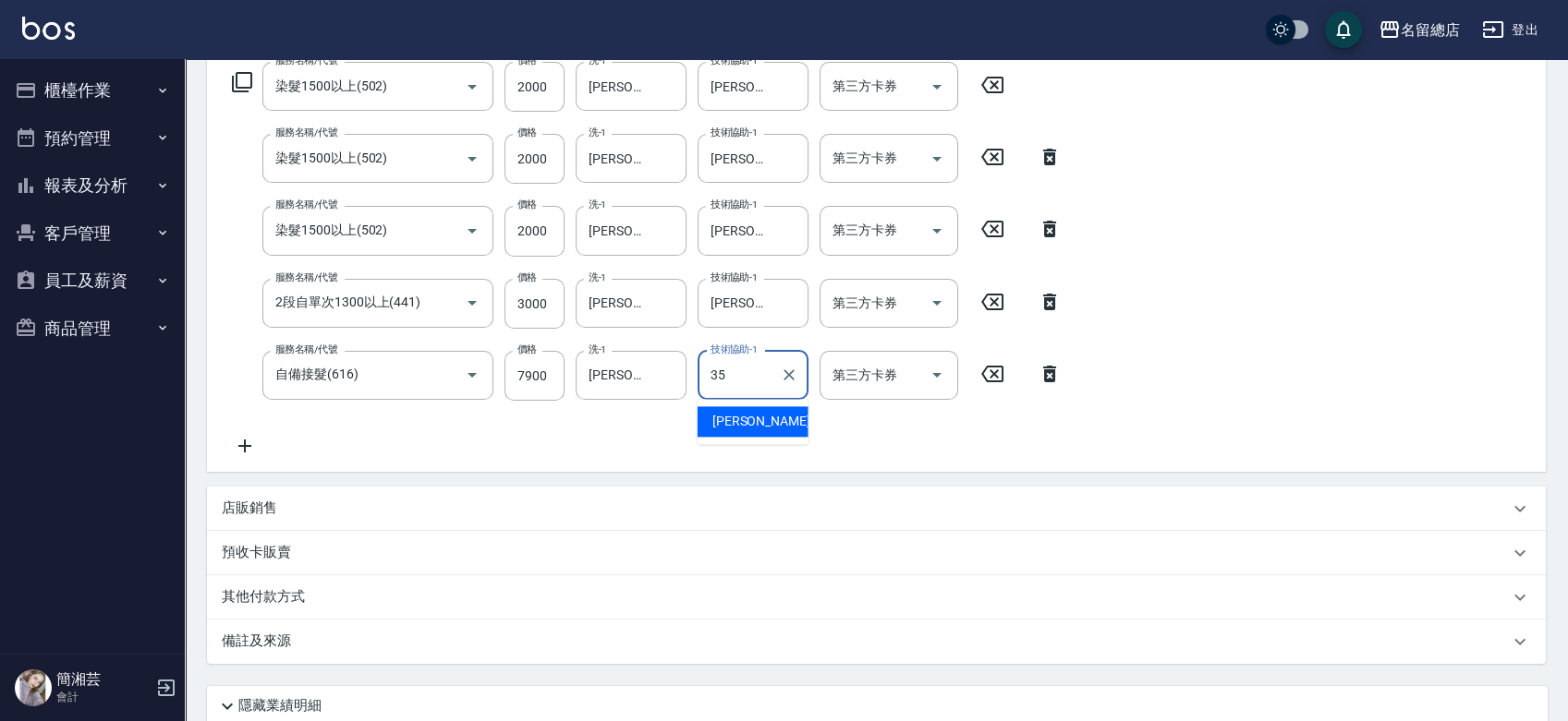
type input "[PERSON_NAME]-35"
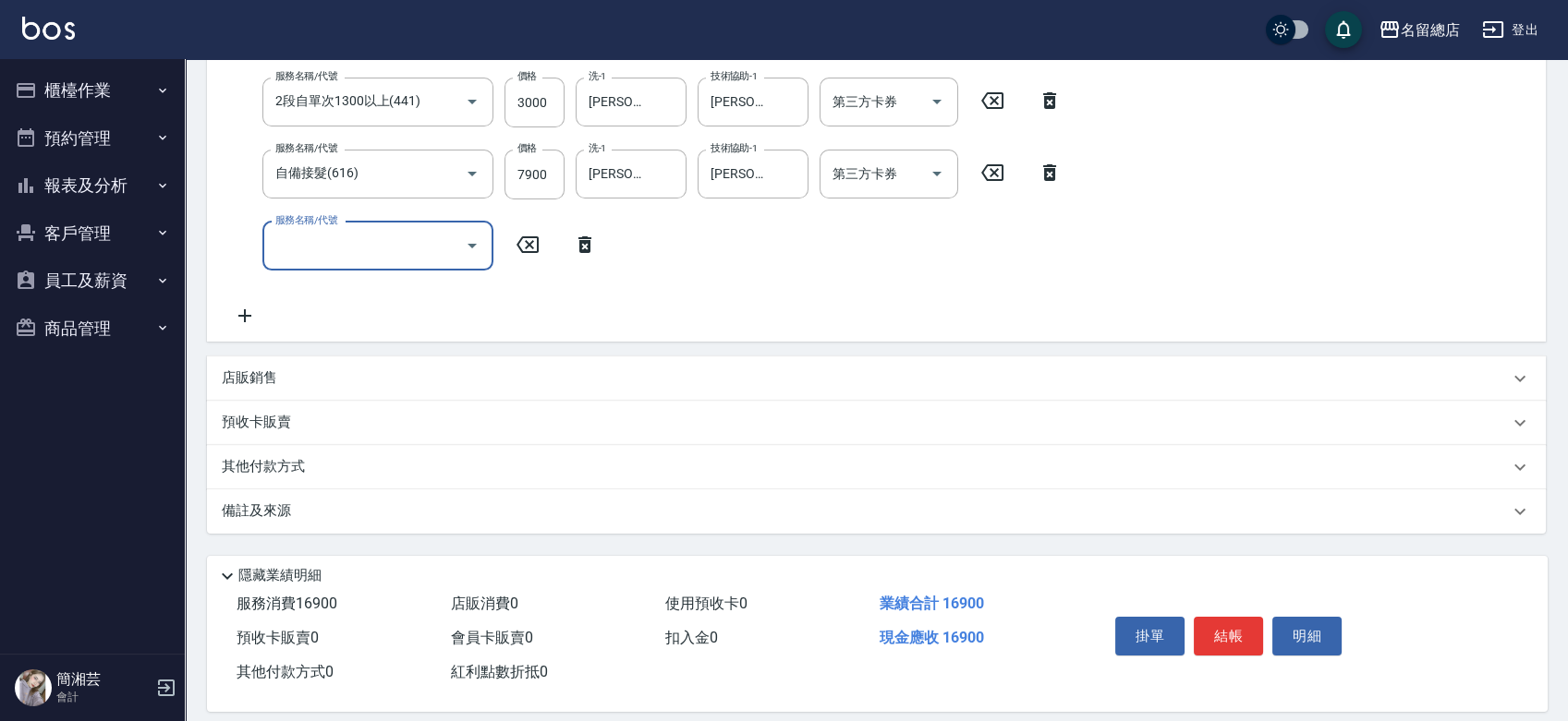
scroll to position [513, 0]
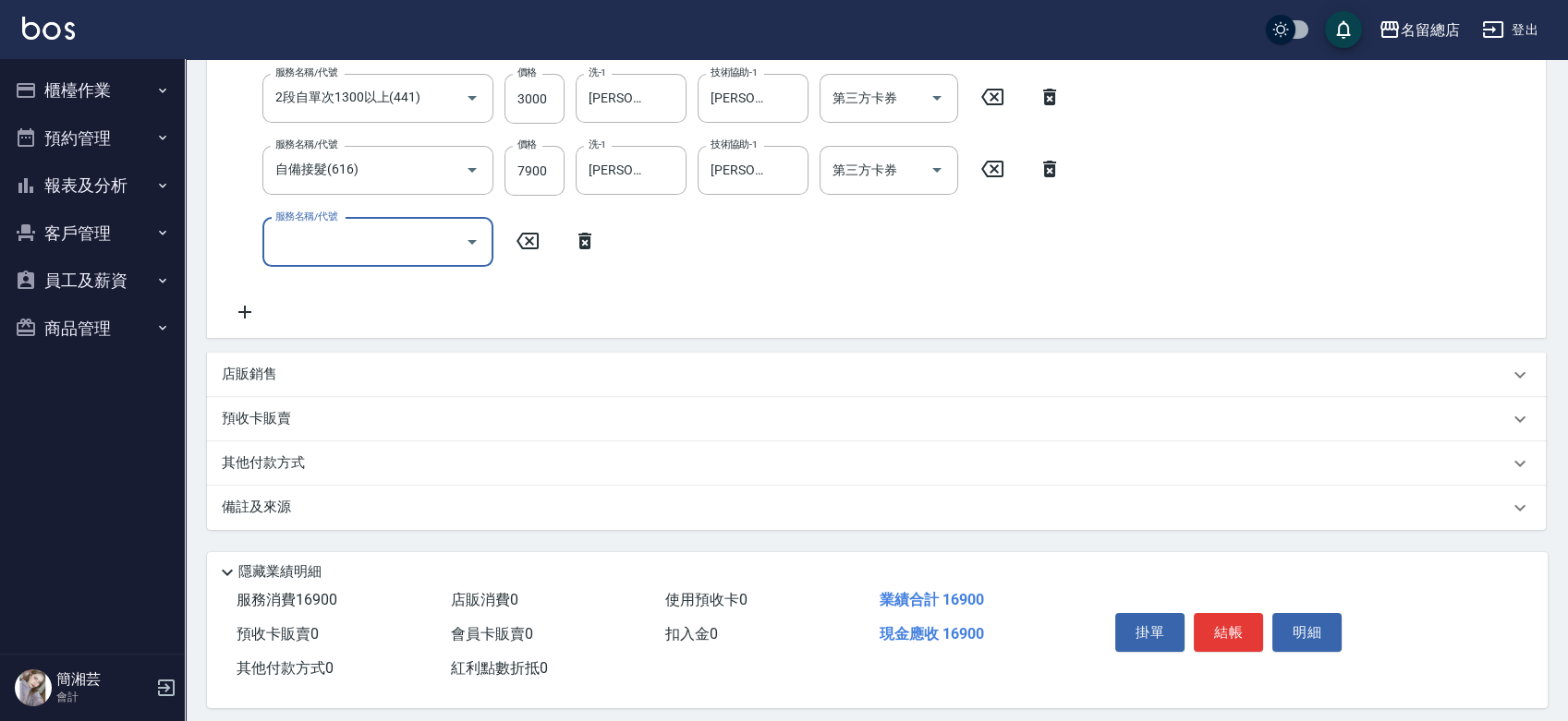
click at [278, 374] on div "店販銷售" at bounding box center [864, 375] width 1287 height 19
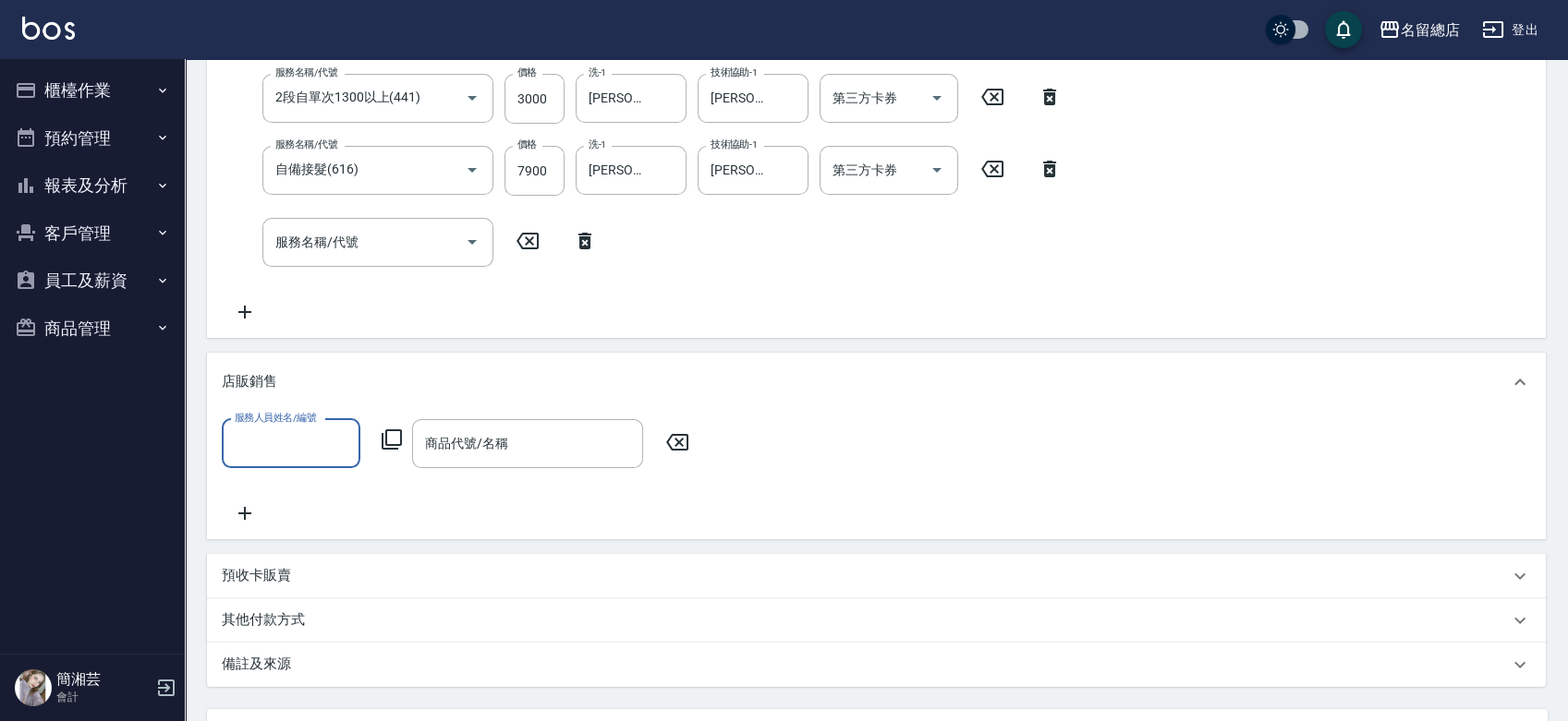
scroll to position [0, 0]
type input "Alin-13"
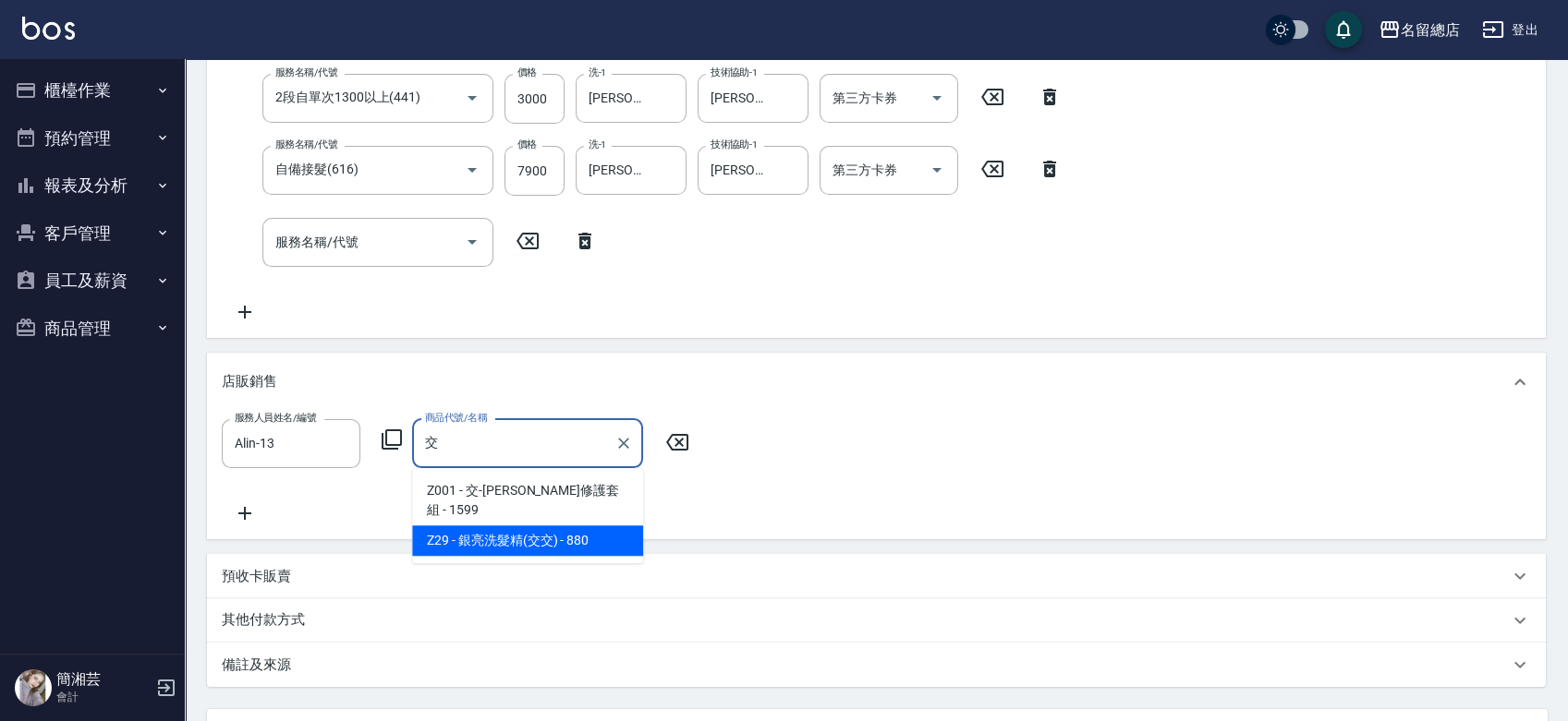
click at [513, 525] on span "Z29 - 銀亮洗髮精(交交) - 880" at bounding box center [527, 541] width 231 height 31
type input "銀亮洗髮精(交交)"
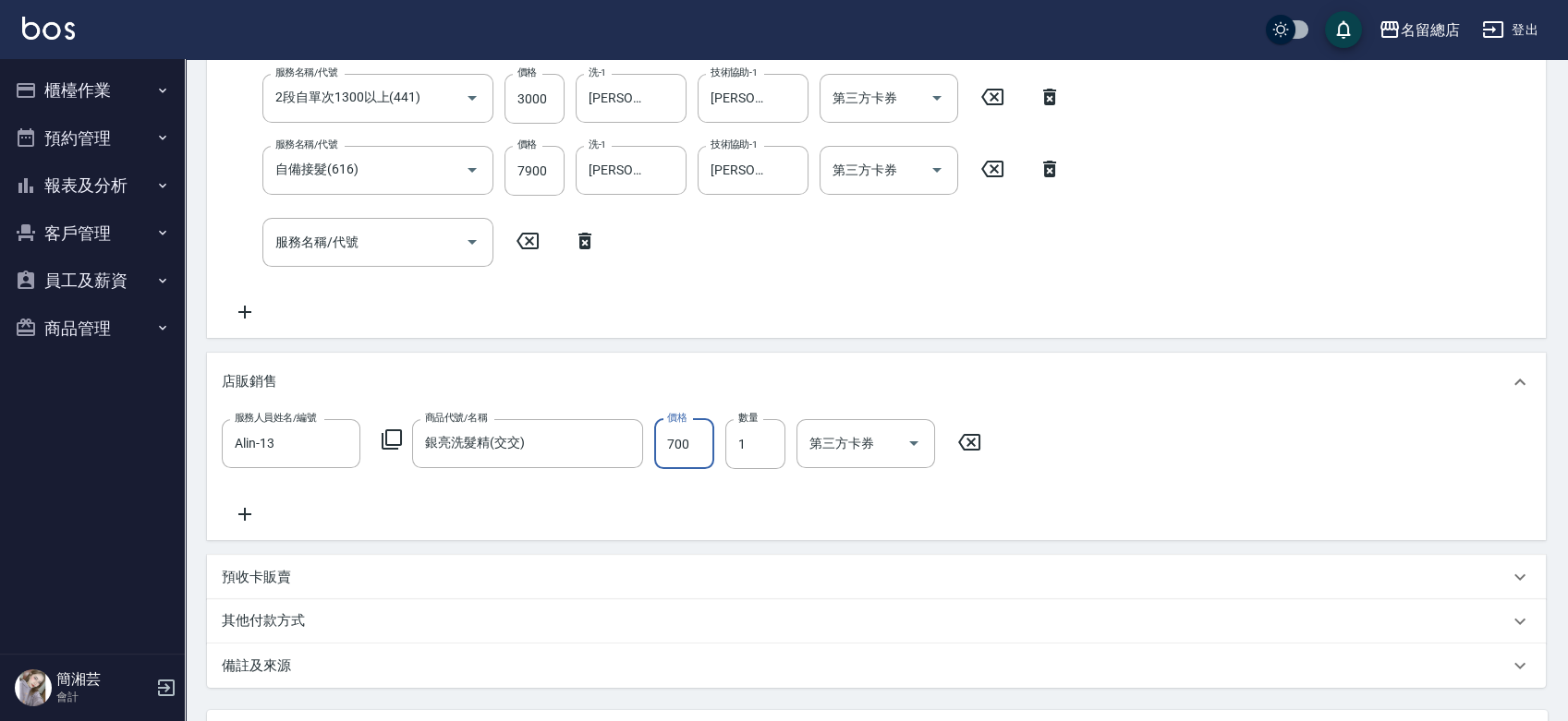
type input "700"
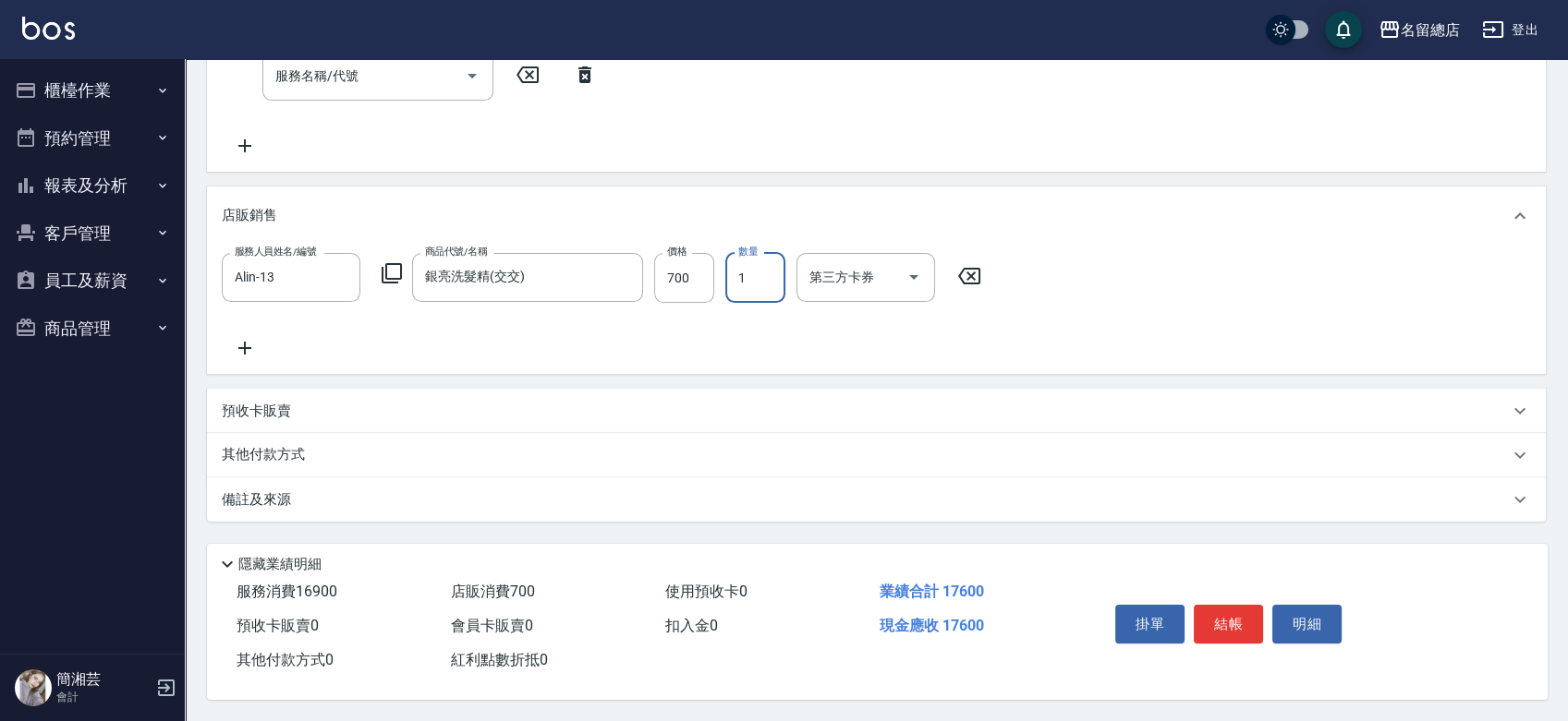
scroll to position [686, 0]
click at [295, 450] on p "其他付款方式" at bounding box center [267, 454] width 93 height 20
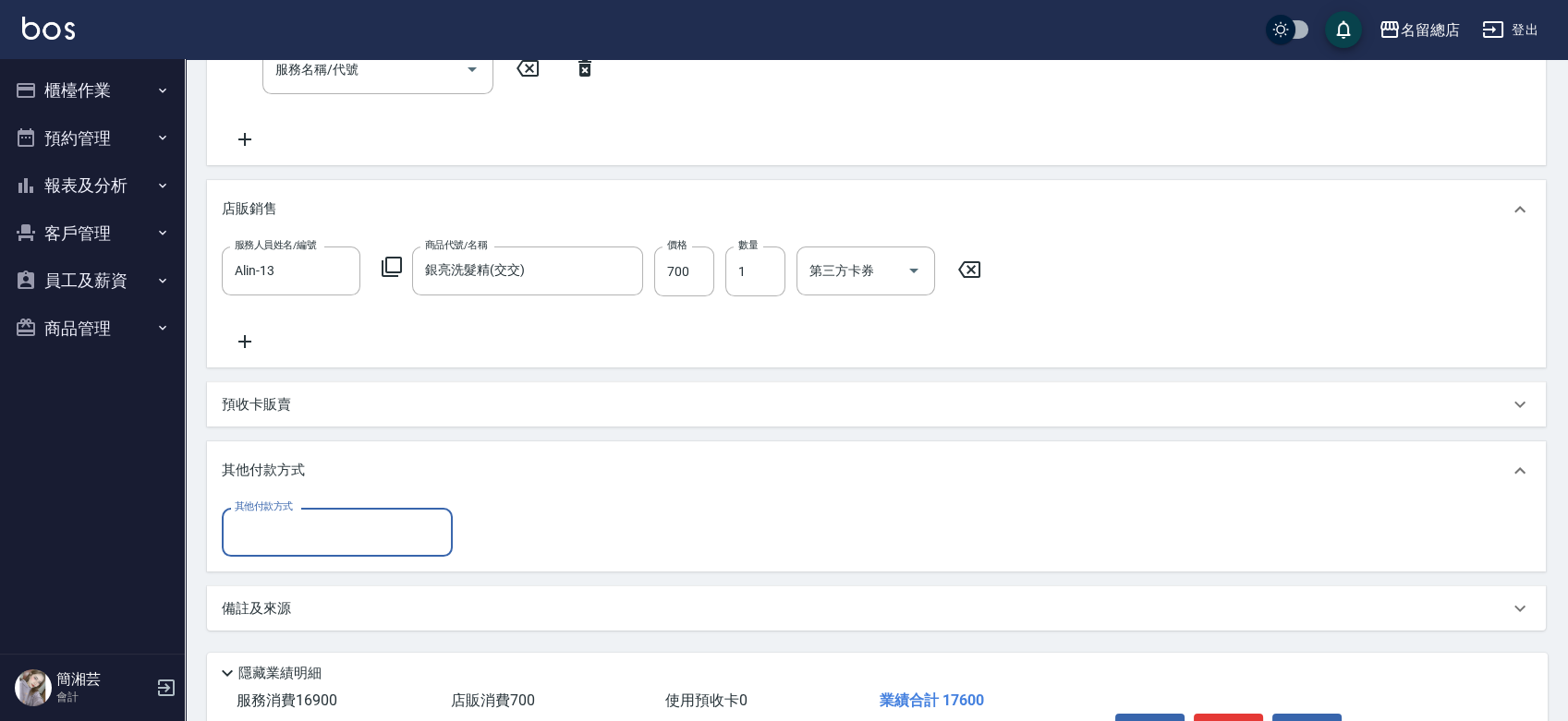
scroll to position [0, 0]
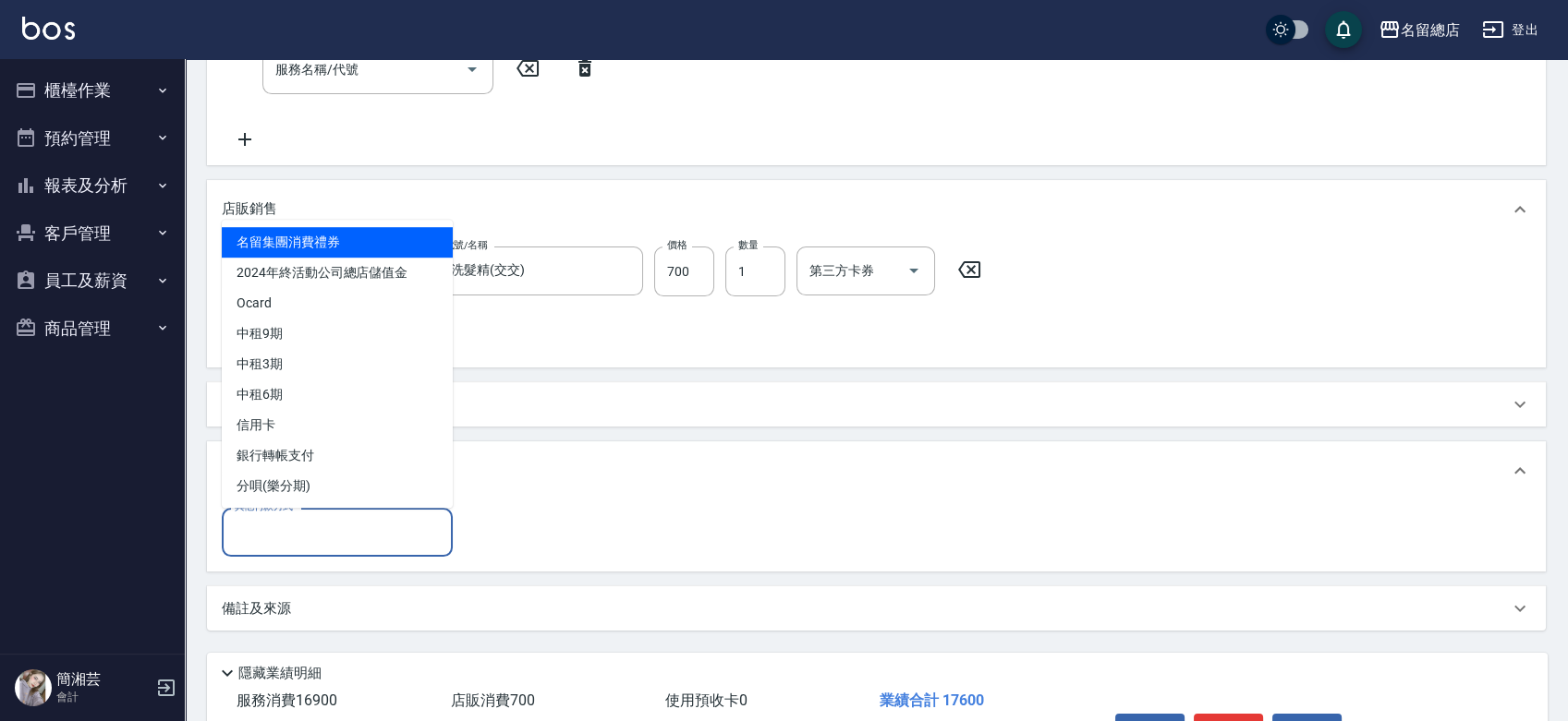
click at [287, 518] on input "其他付款方式" at bounding box center [337, 532] width 215 height 32
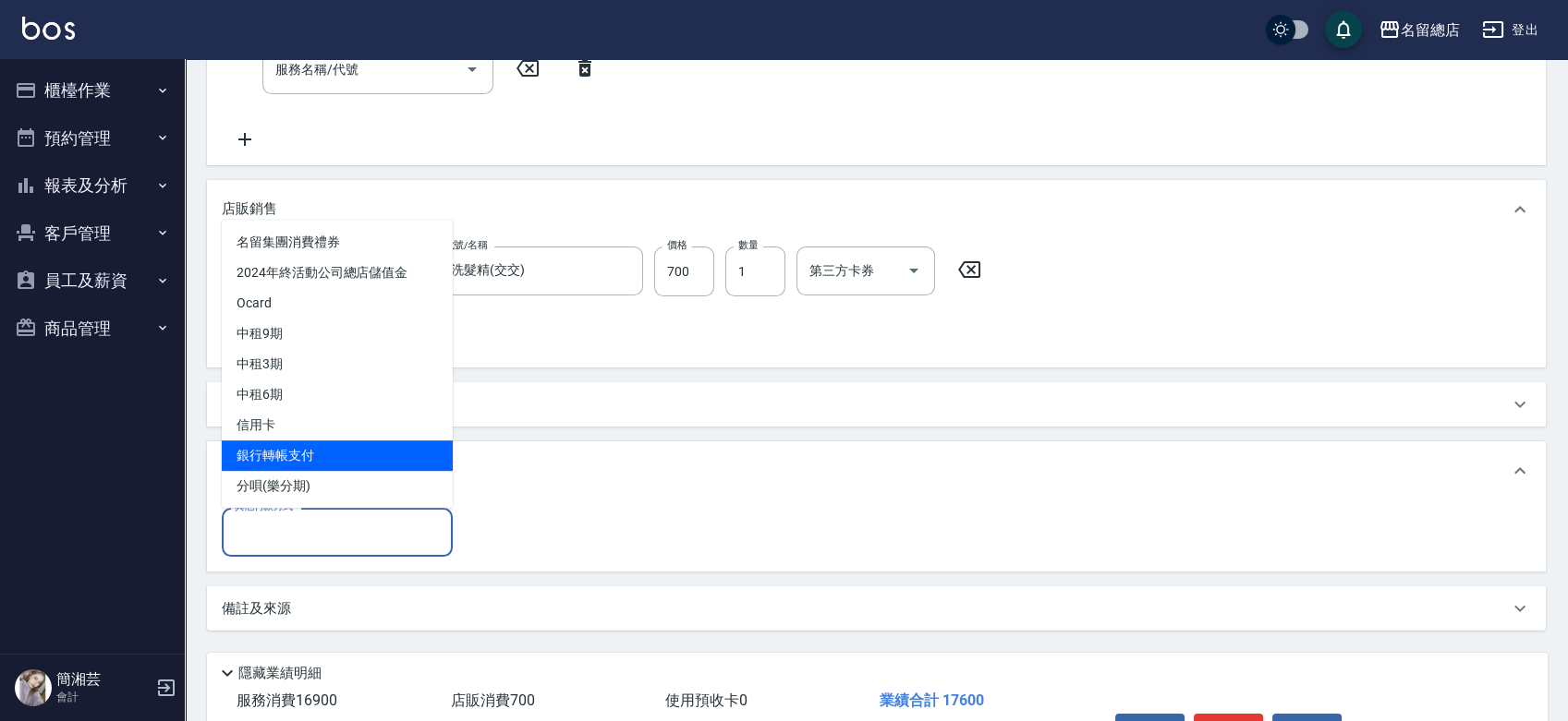
click at [320, 448] on span "銀行轉帳支付" at bounding box center [337, 456] width 231 height 31
type input "銀行轉帳支付"
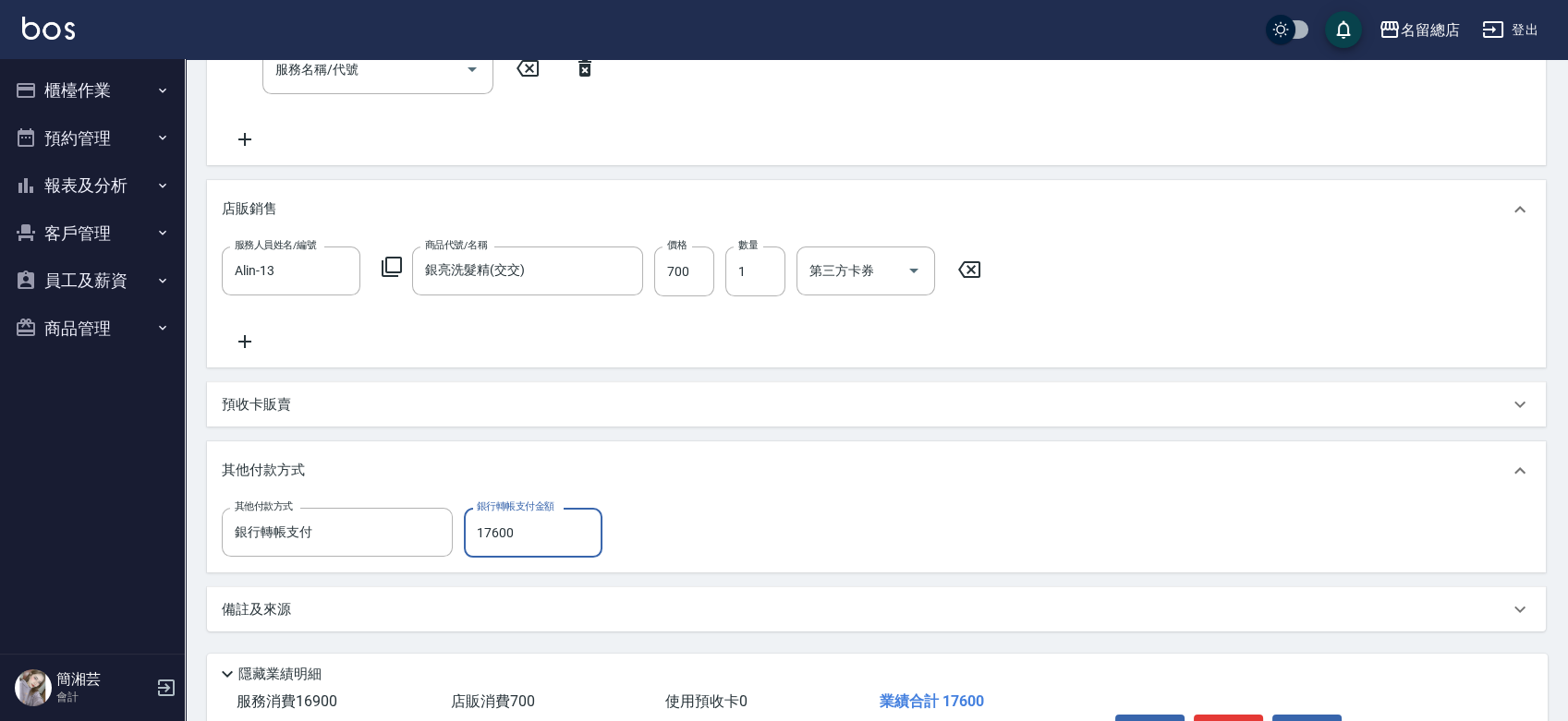
type input "17600"
type input "[DATE] 18:41"
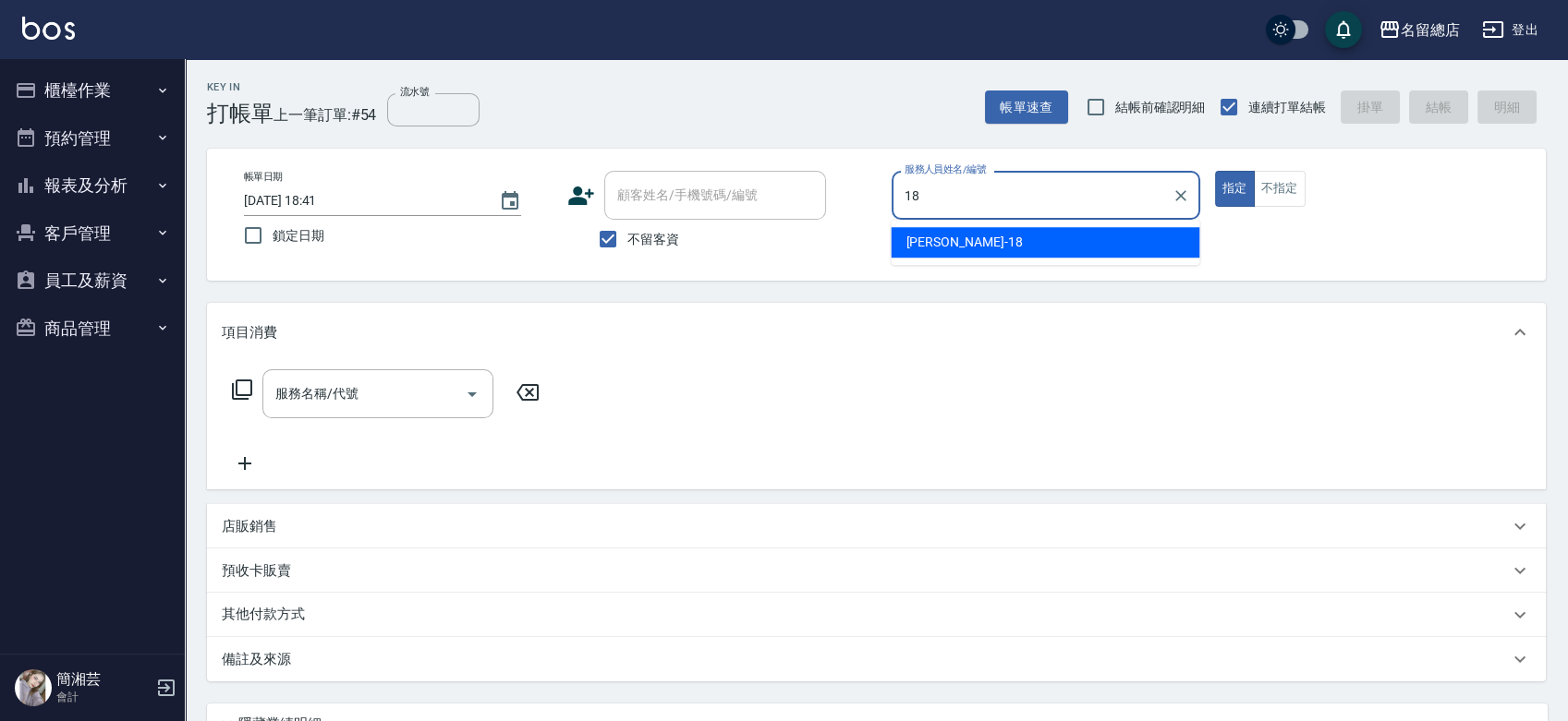
type input "[PERSON_NAME]-18"
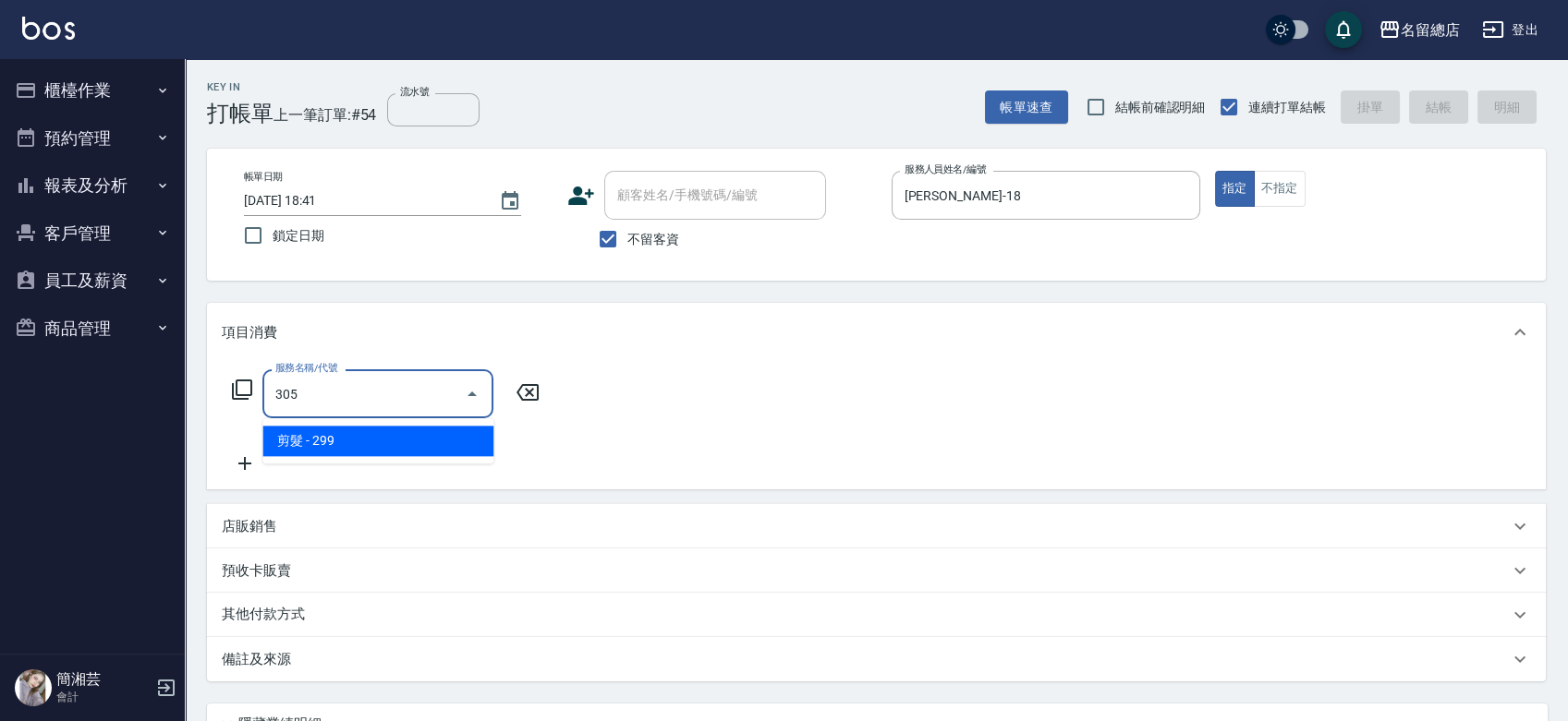
type input "剪髮(305)"
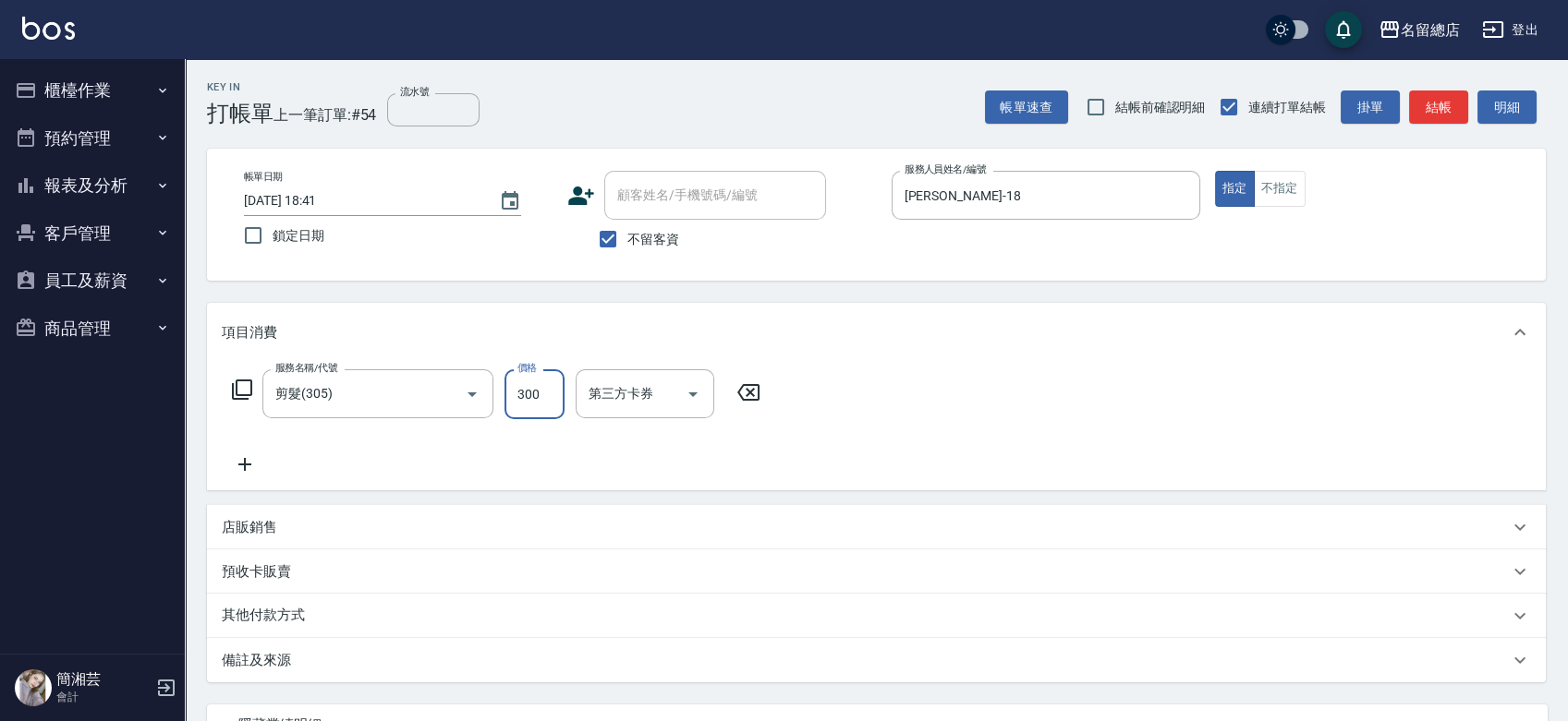
type input "300"
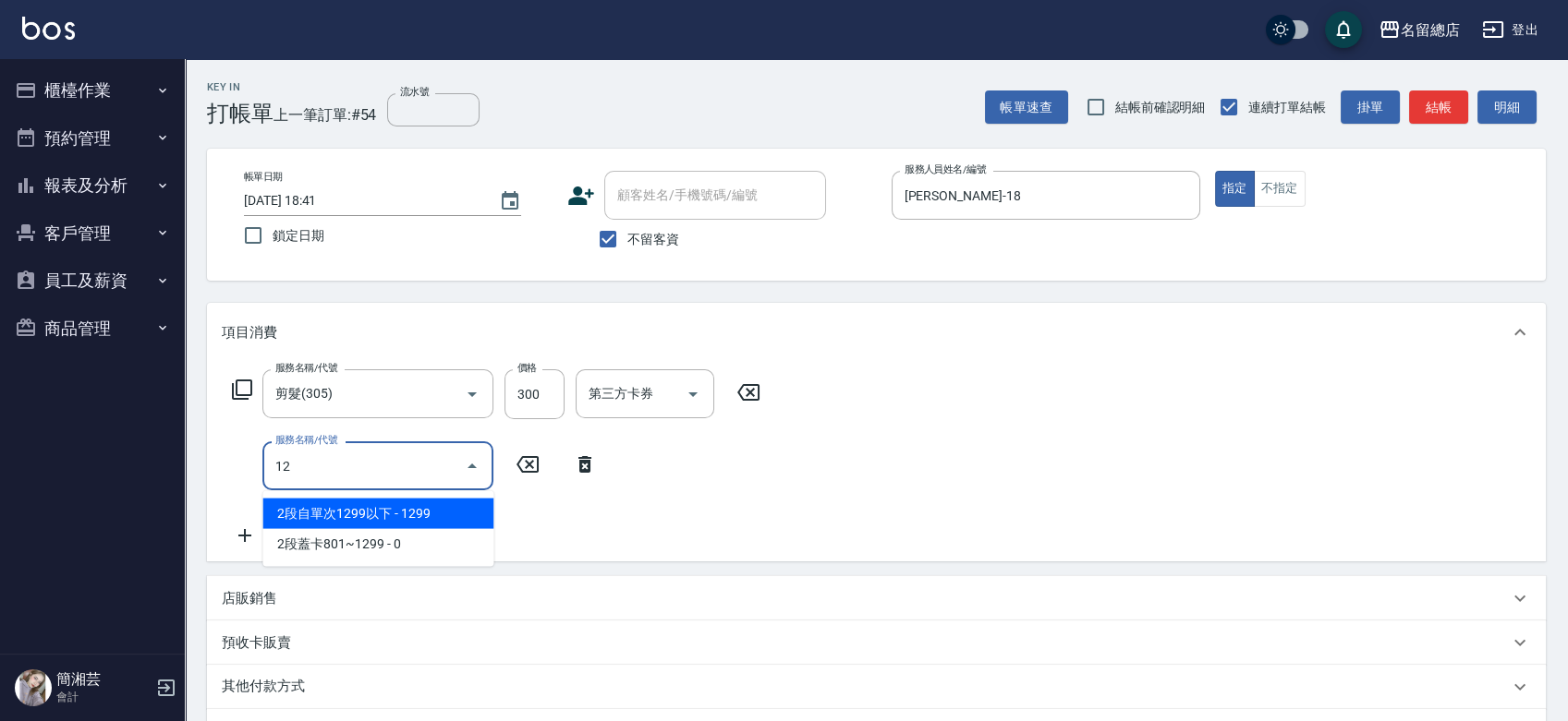
type input "1"
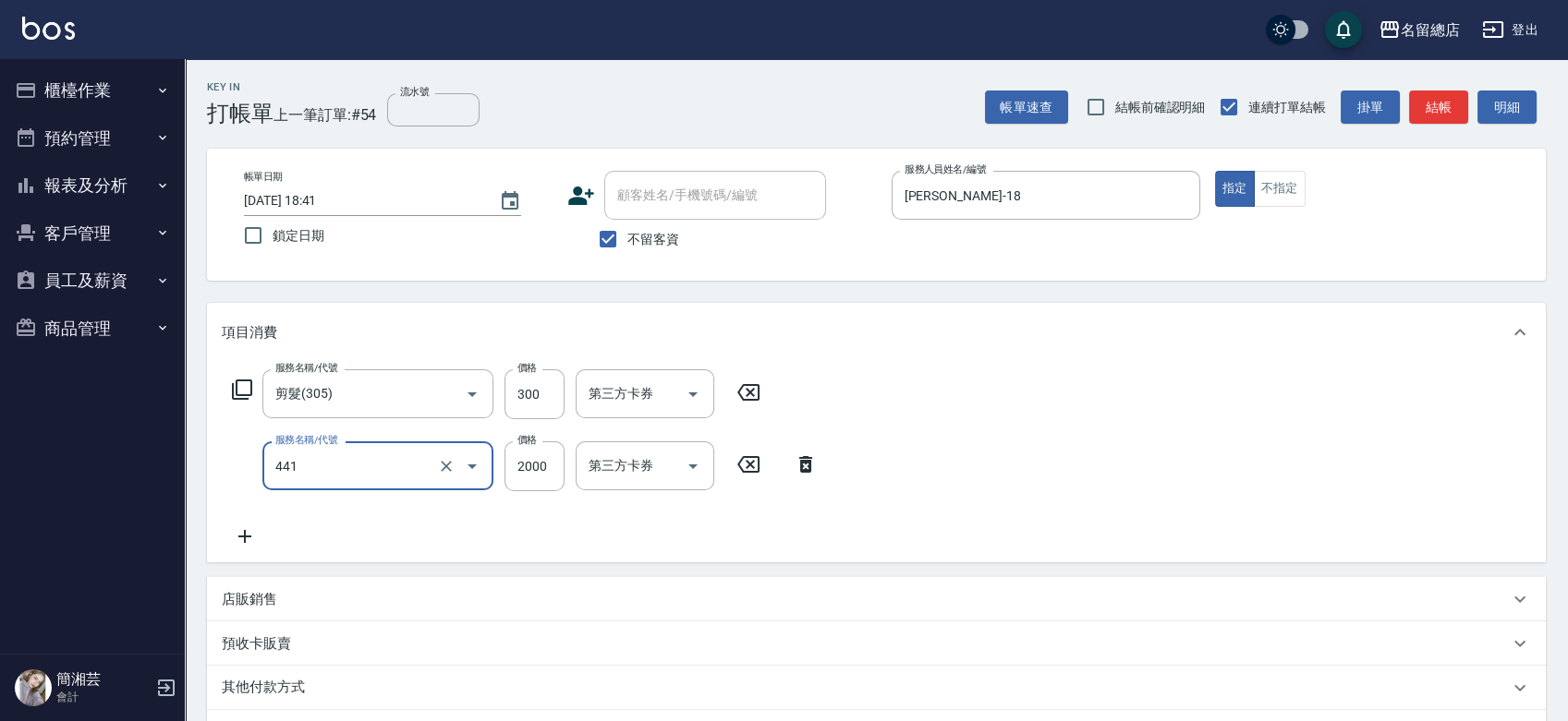
type input "2段自單次1300以上(441)"
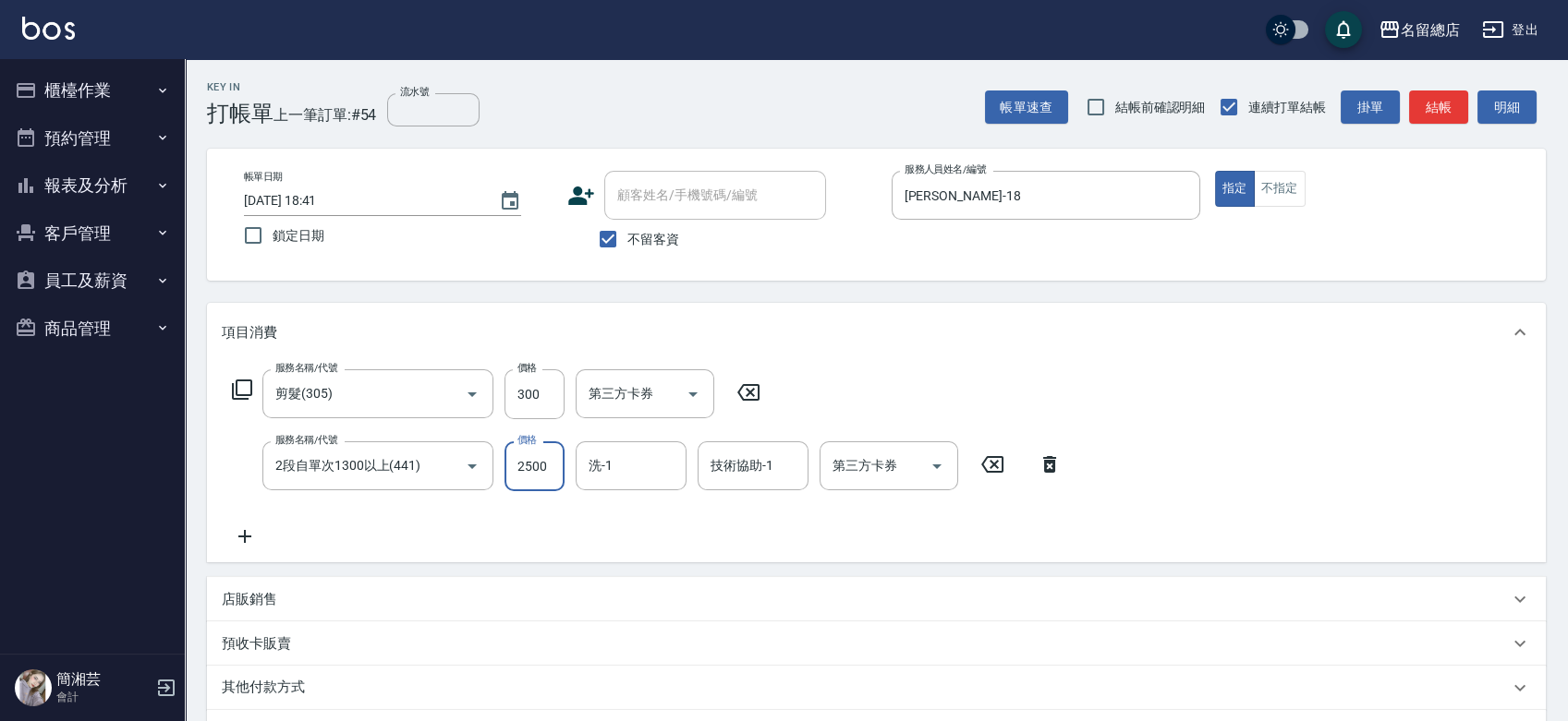
type input "2500"
type input "[PERSON_NAME]-31"
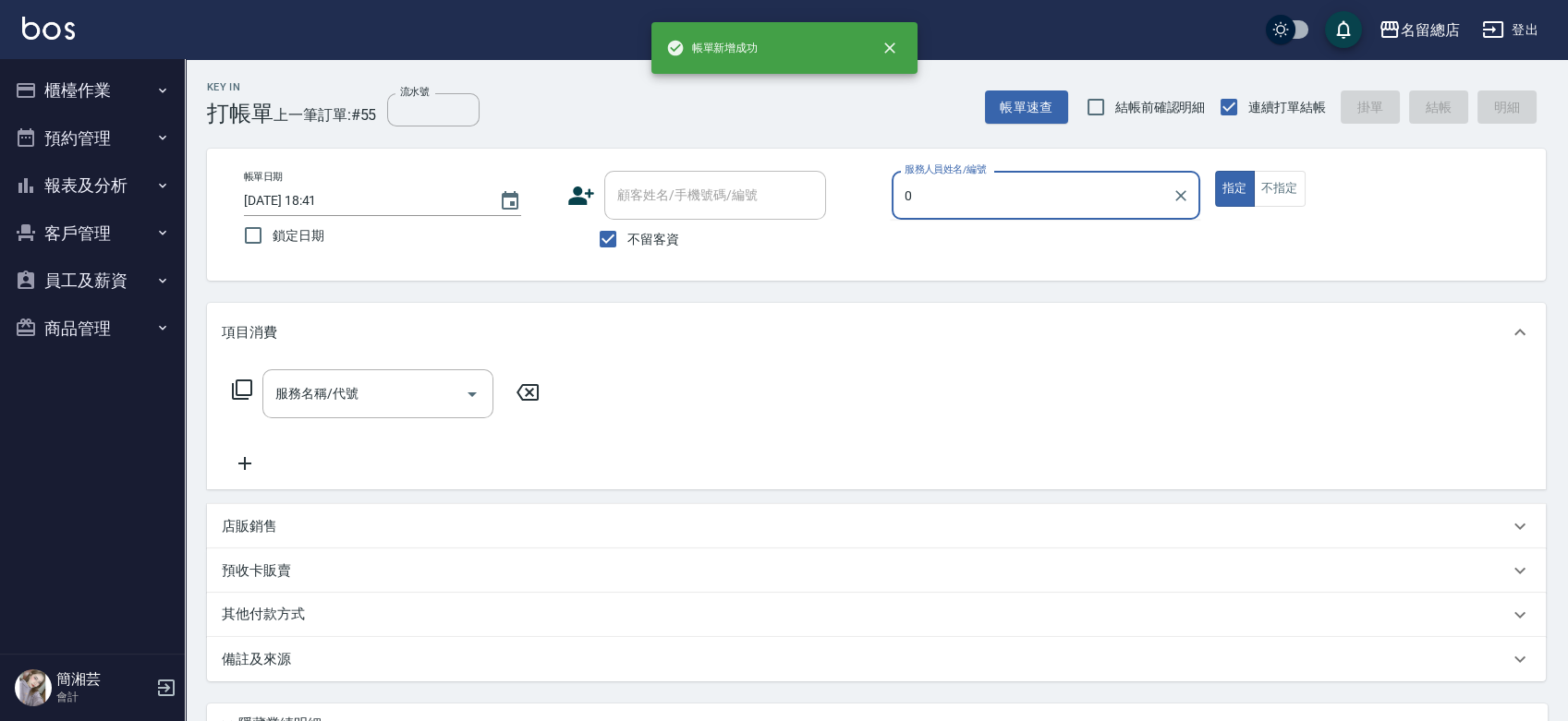
type input "0"
click at [1215, 171] on button "指定" at bounding box center [1235, 189] width 40 height 36
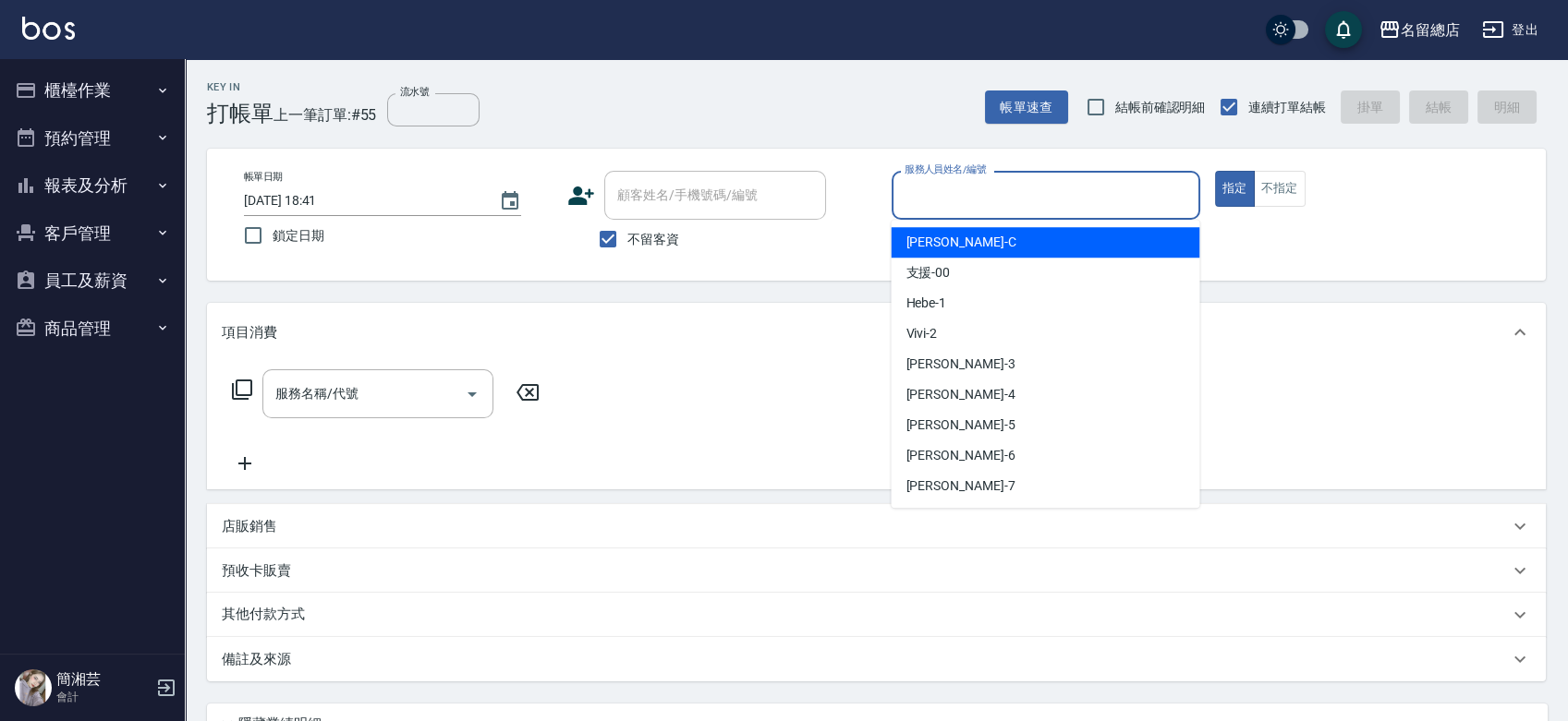
click at [959, 182] on input "服務人員姓名/編號" at bounding box center [1045, 196] width 292 height 32
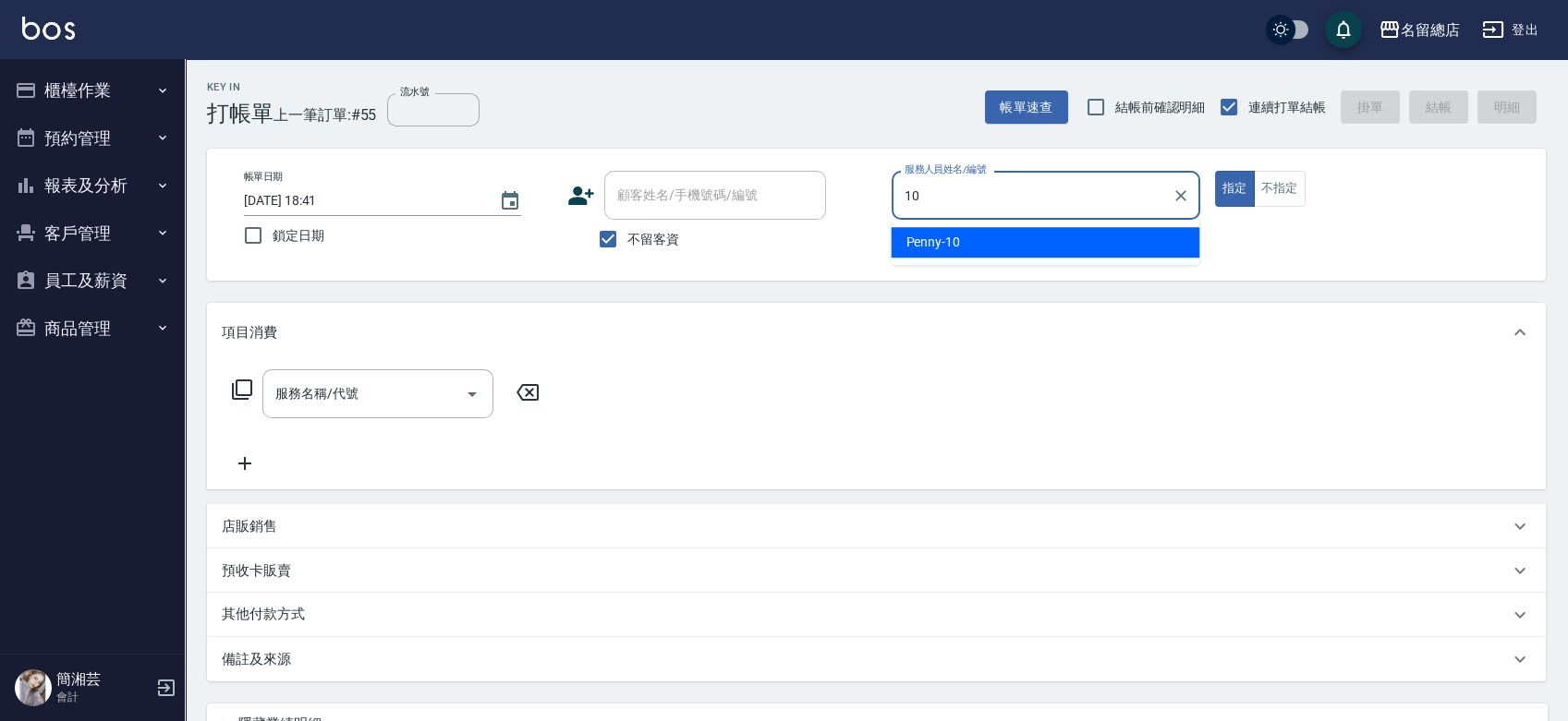
type input "Penny-10"
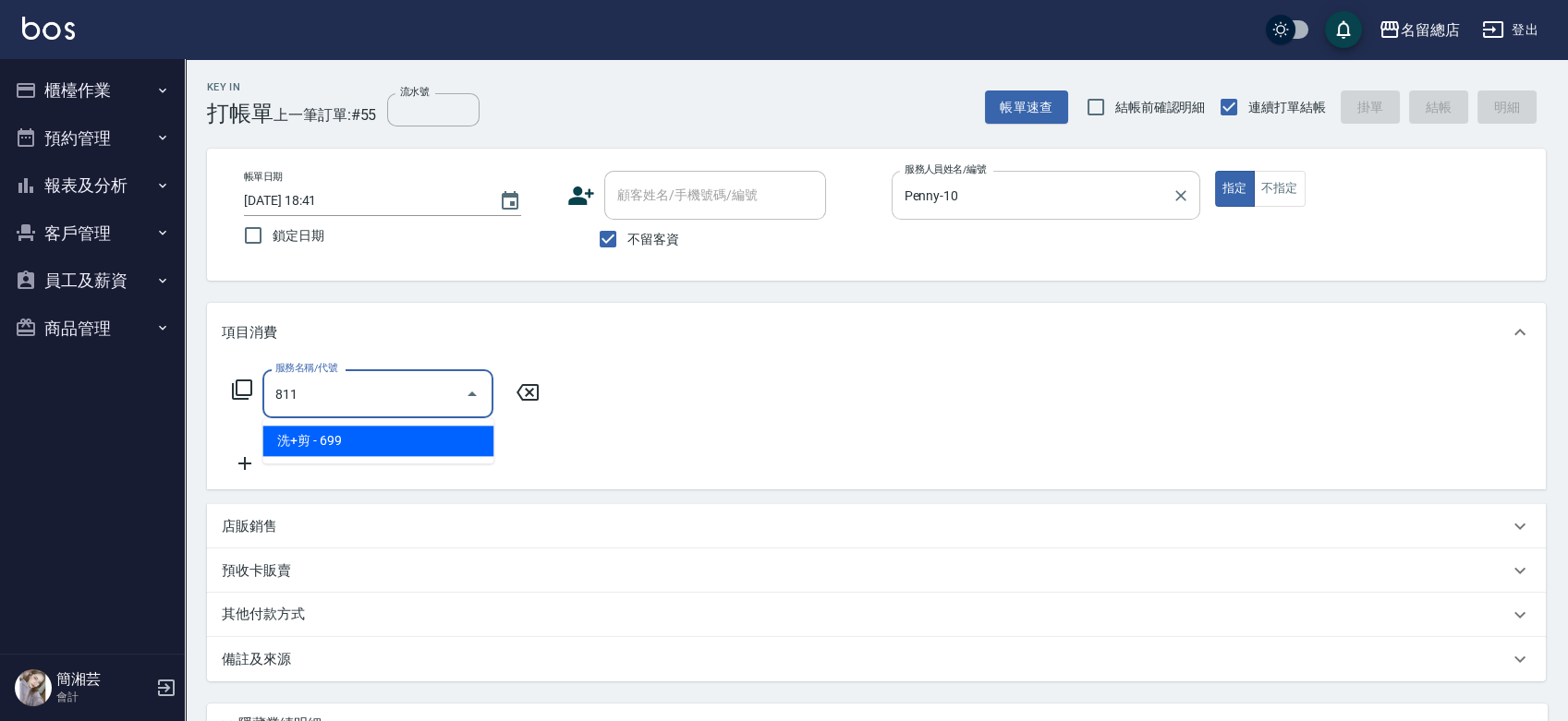
type input "洗+剪(811)"
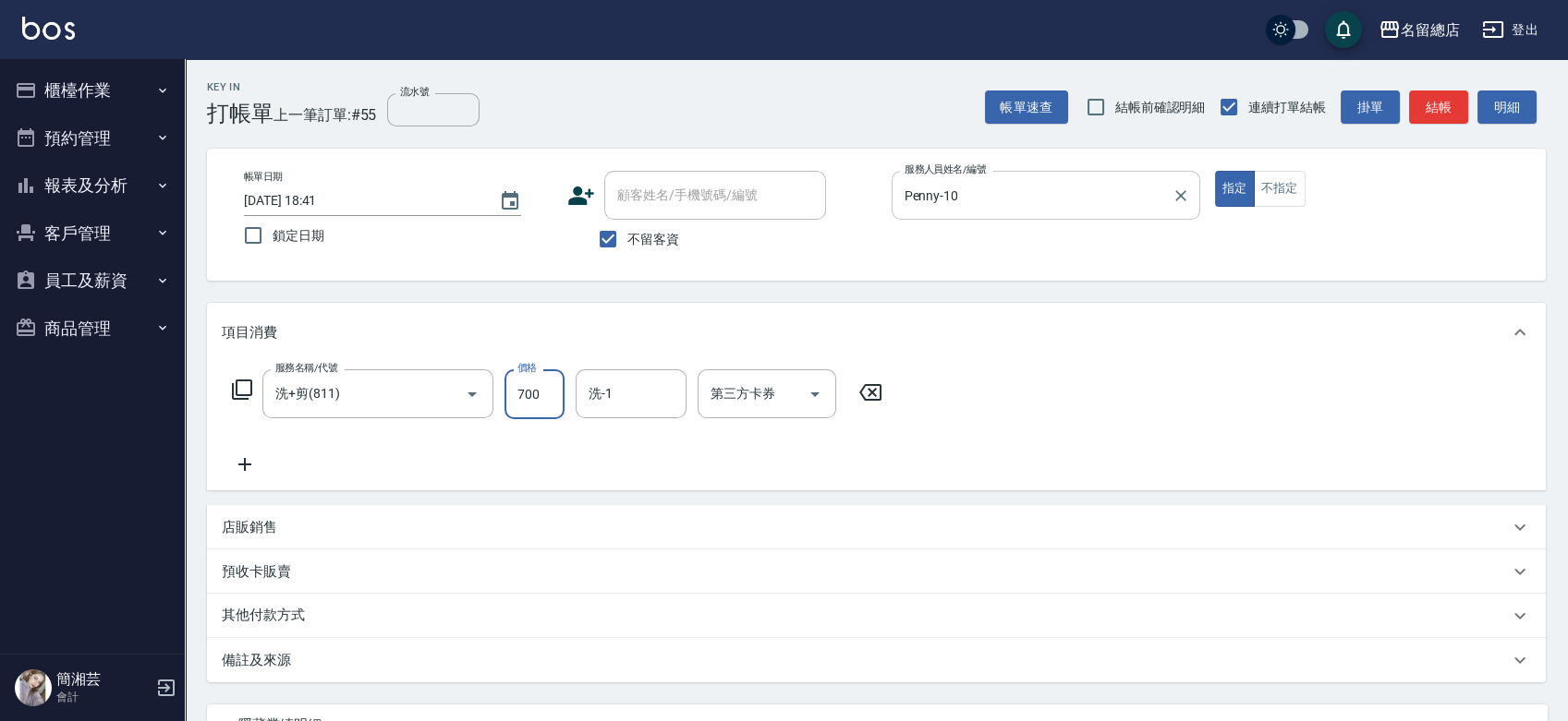
type input "700"
type input "[PERSON_NAME]-26"
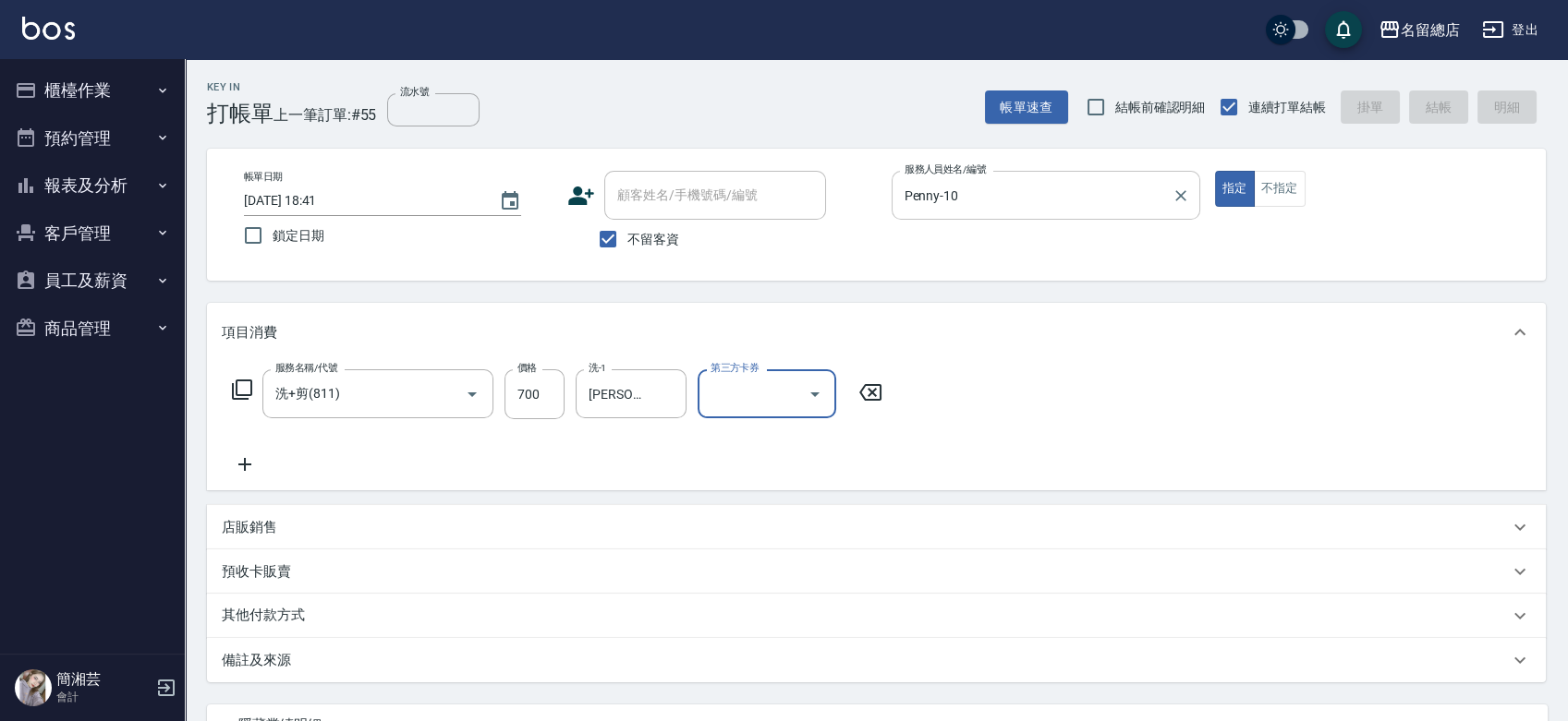
type input "[DATE] 18:42"
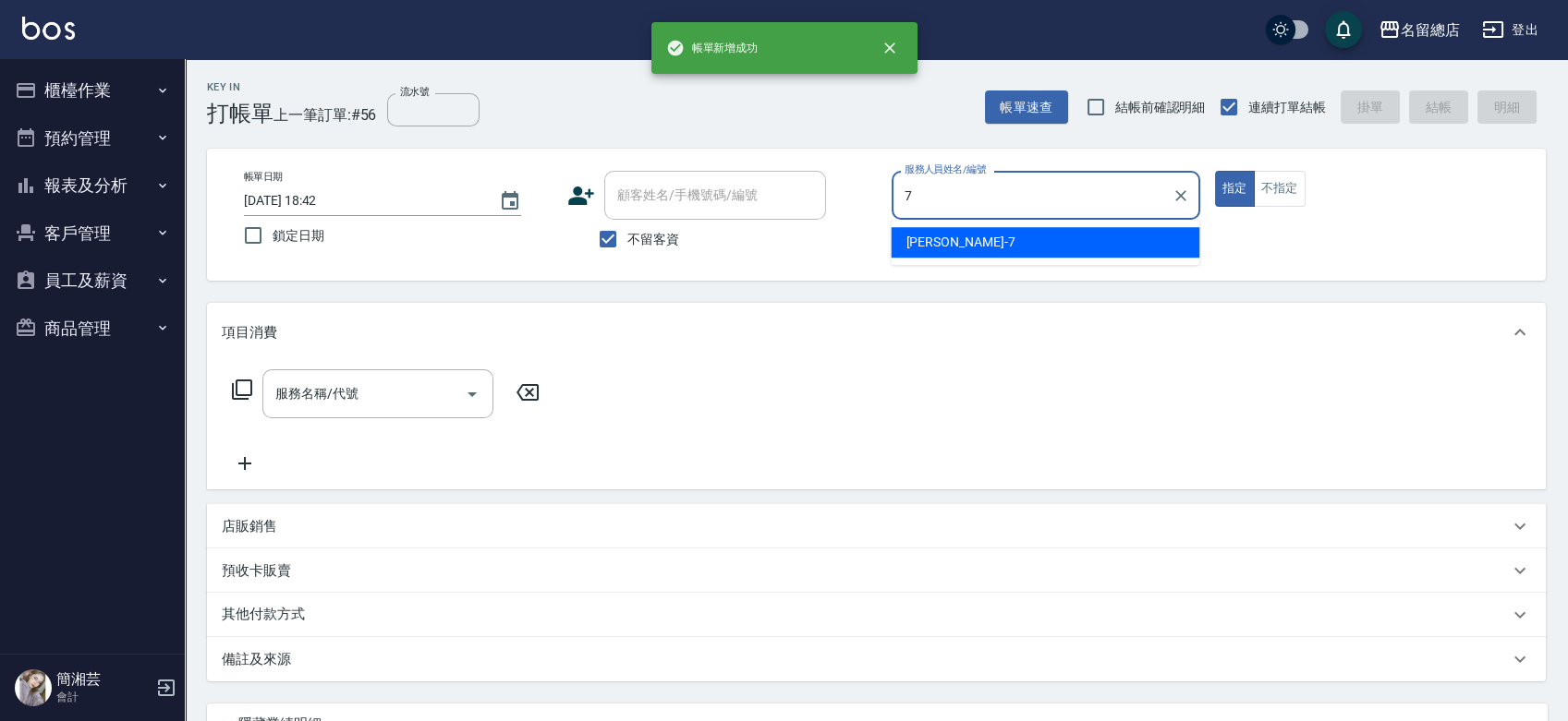
type input "Mick-7"
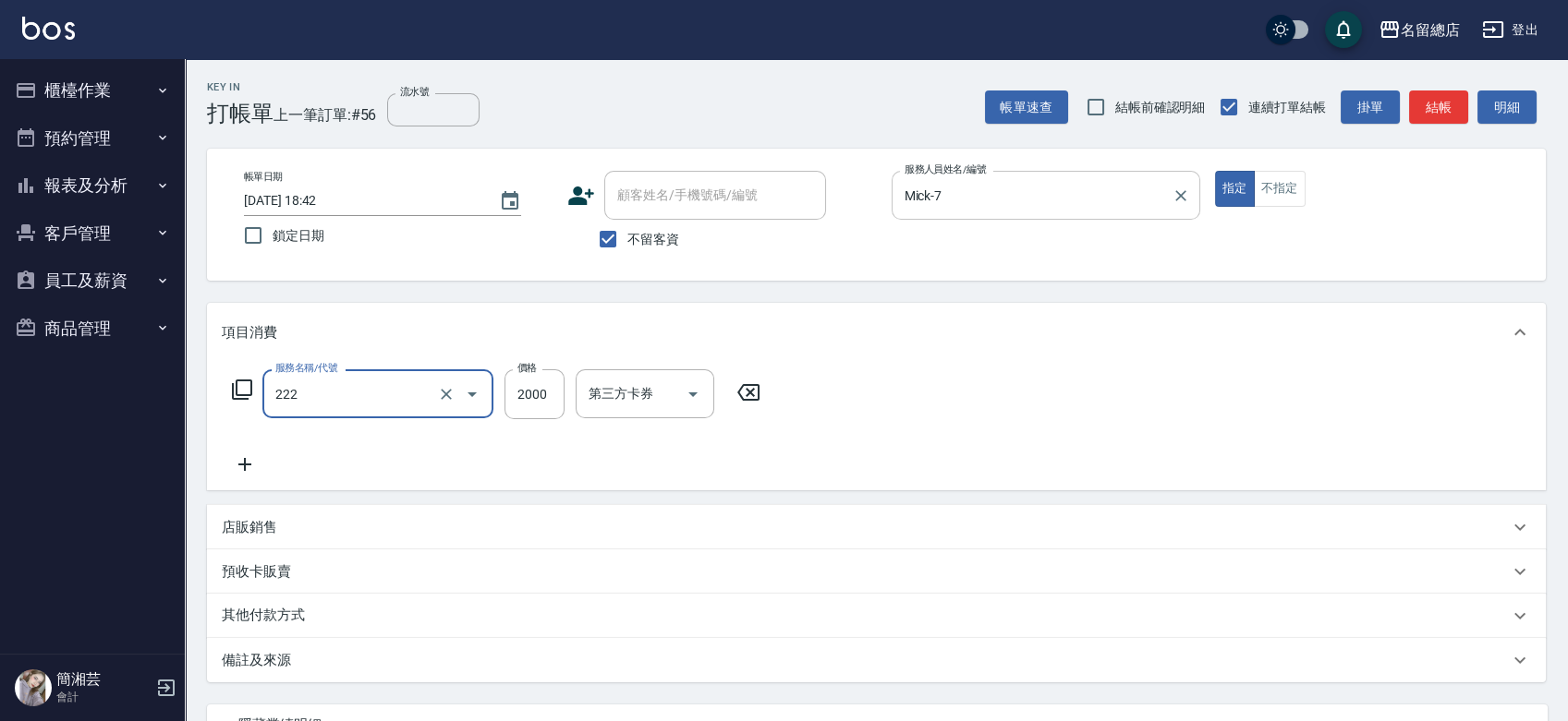
type input "燙髮2000以上(222)"
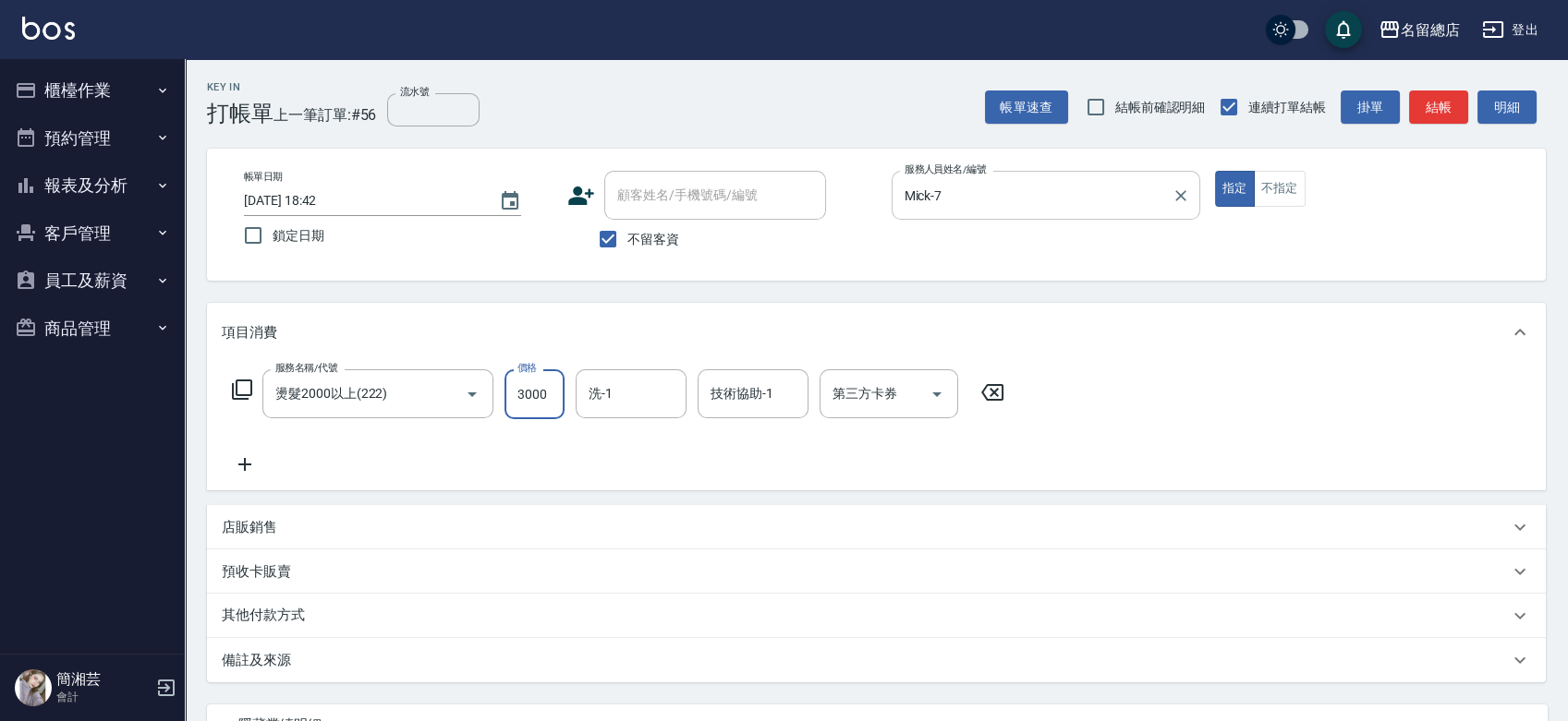
type input "3000"
type input "[PERSON_NAME]-34"
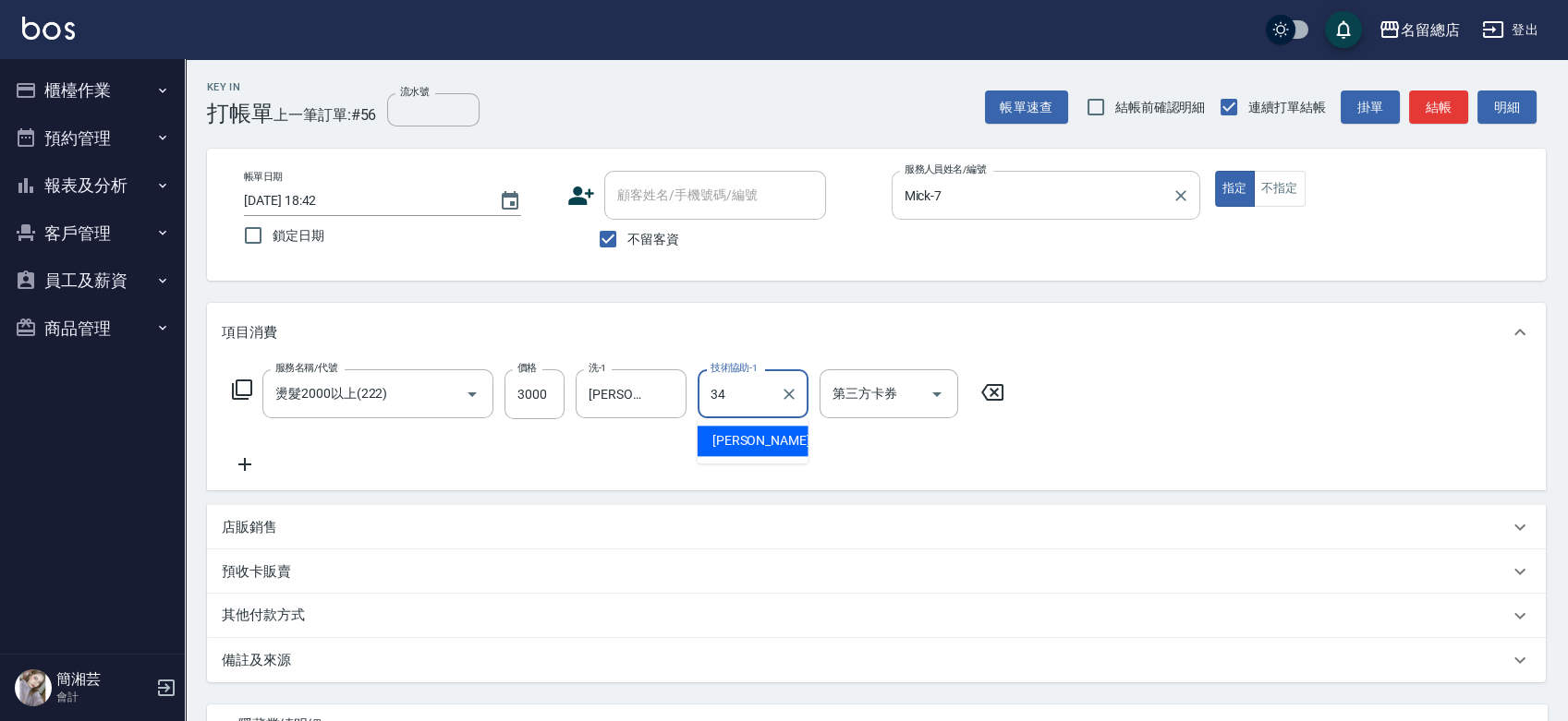
type input "[PERSON_NAME]-34"
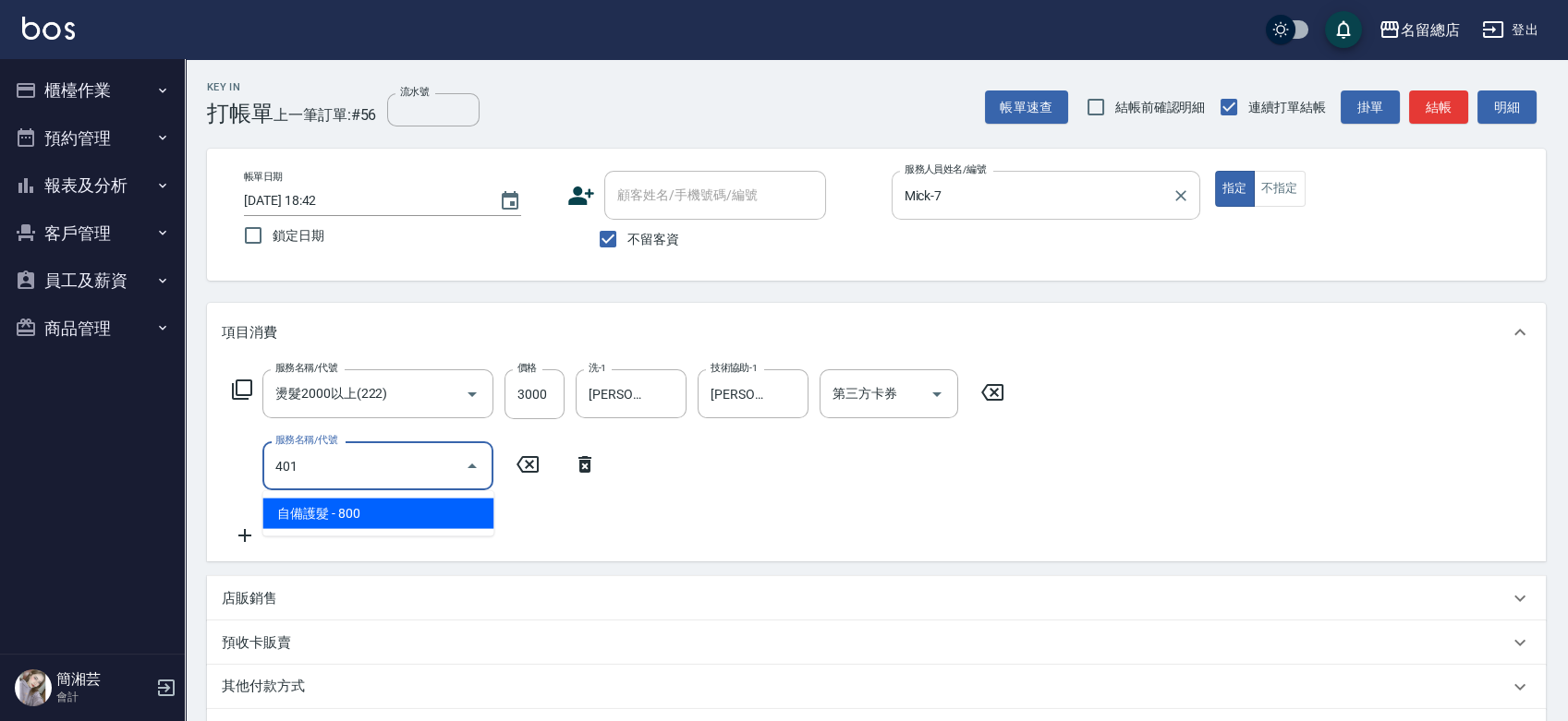
type input "自備護髮(401)"
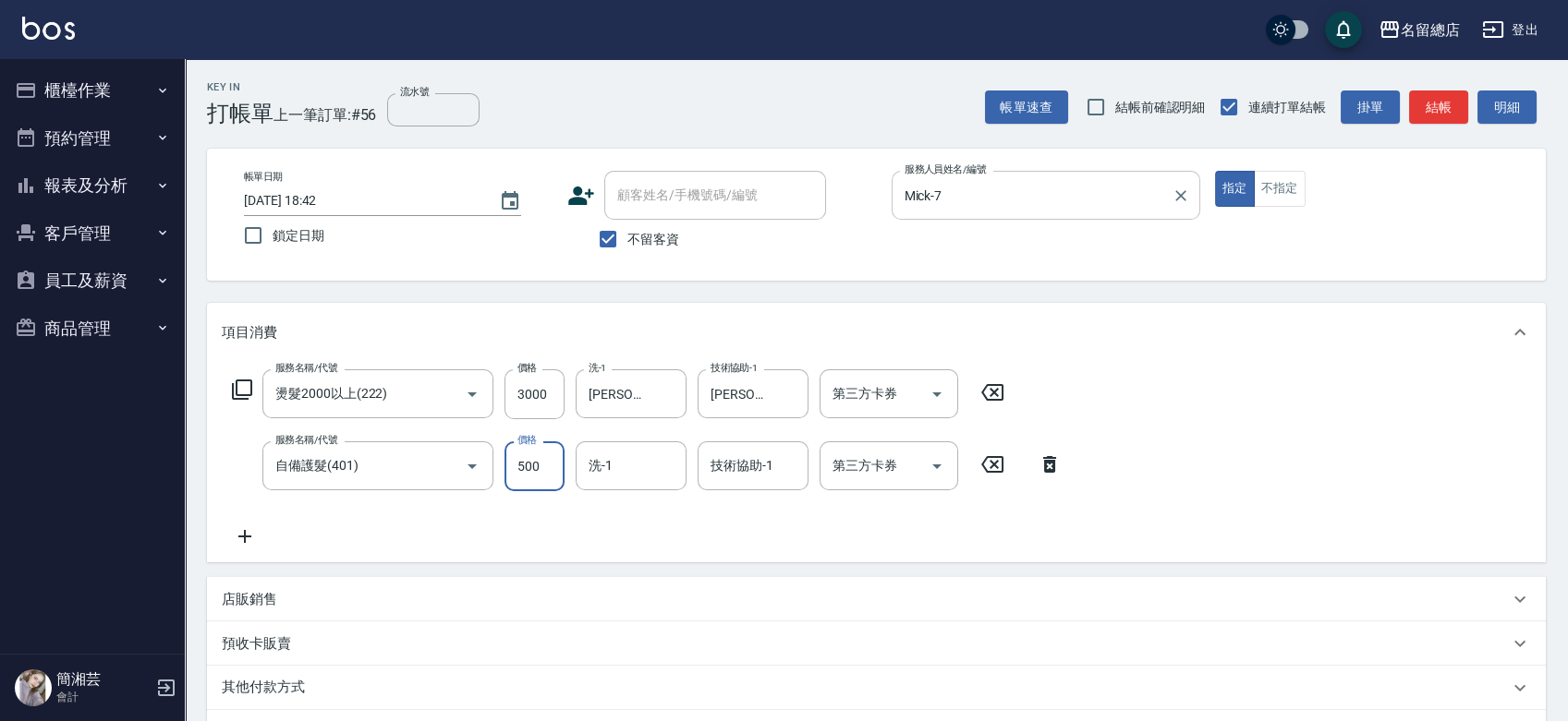
type input "500"
type input "[PERSON_NAME]-34"
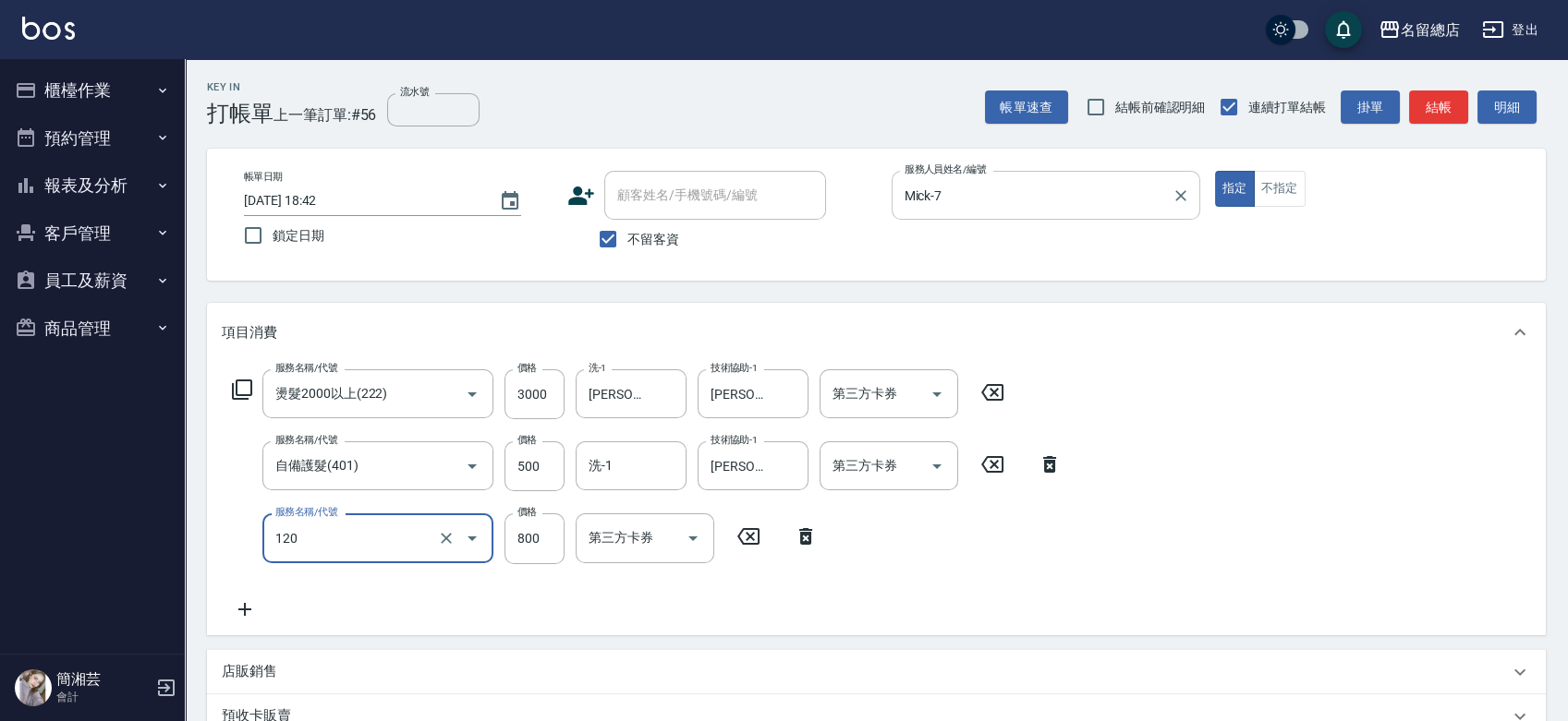
type input "自備頭皮(120)"
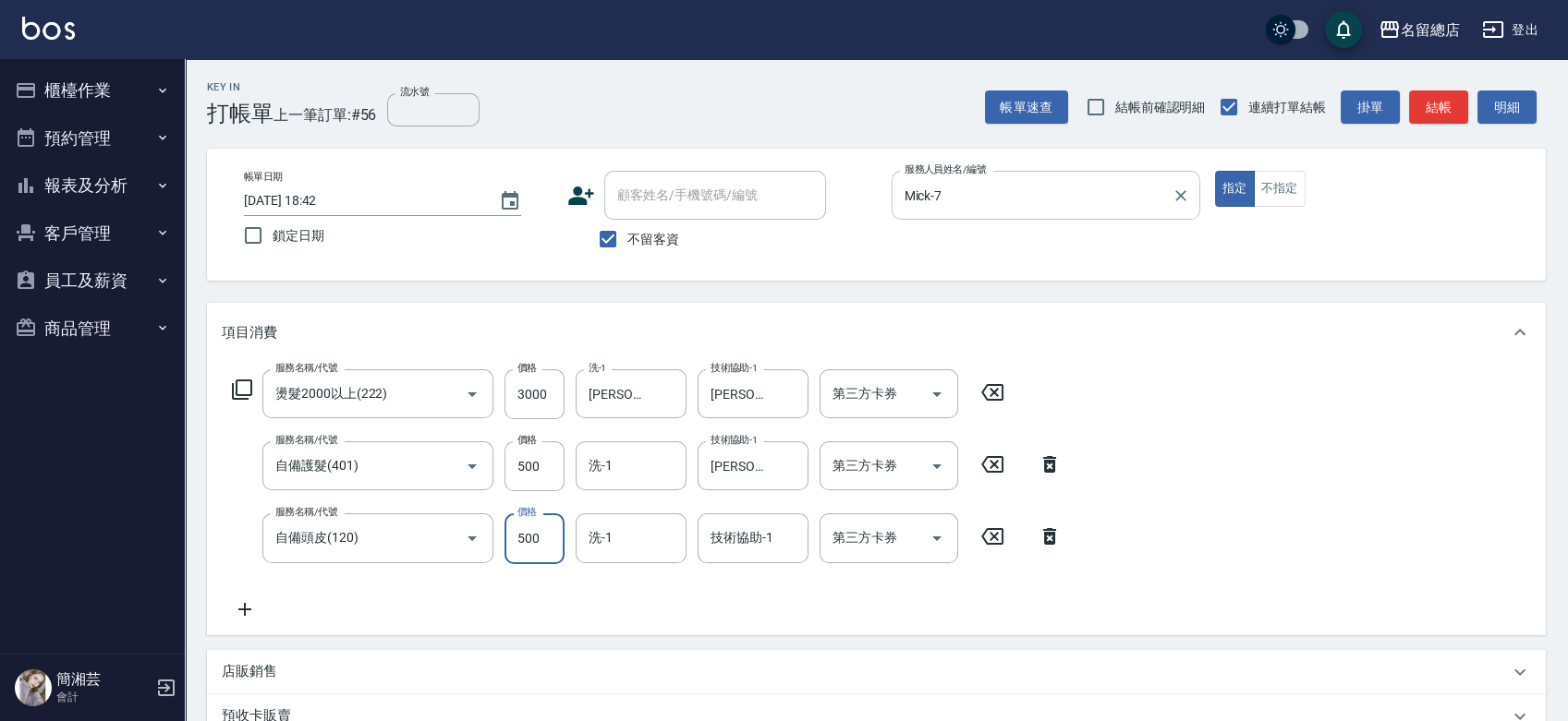
type input "500"
type input "[PERSON_NAME]-34"
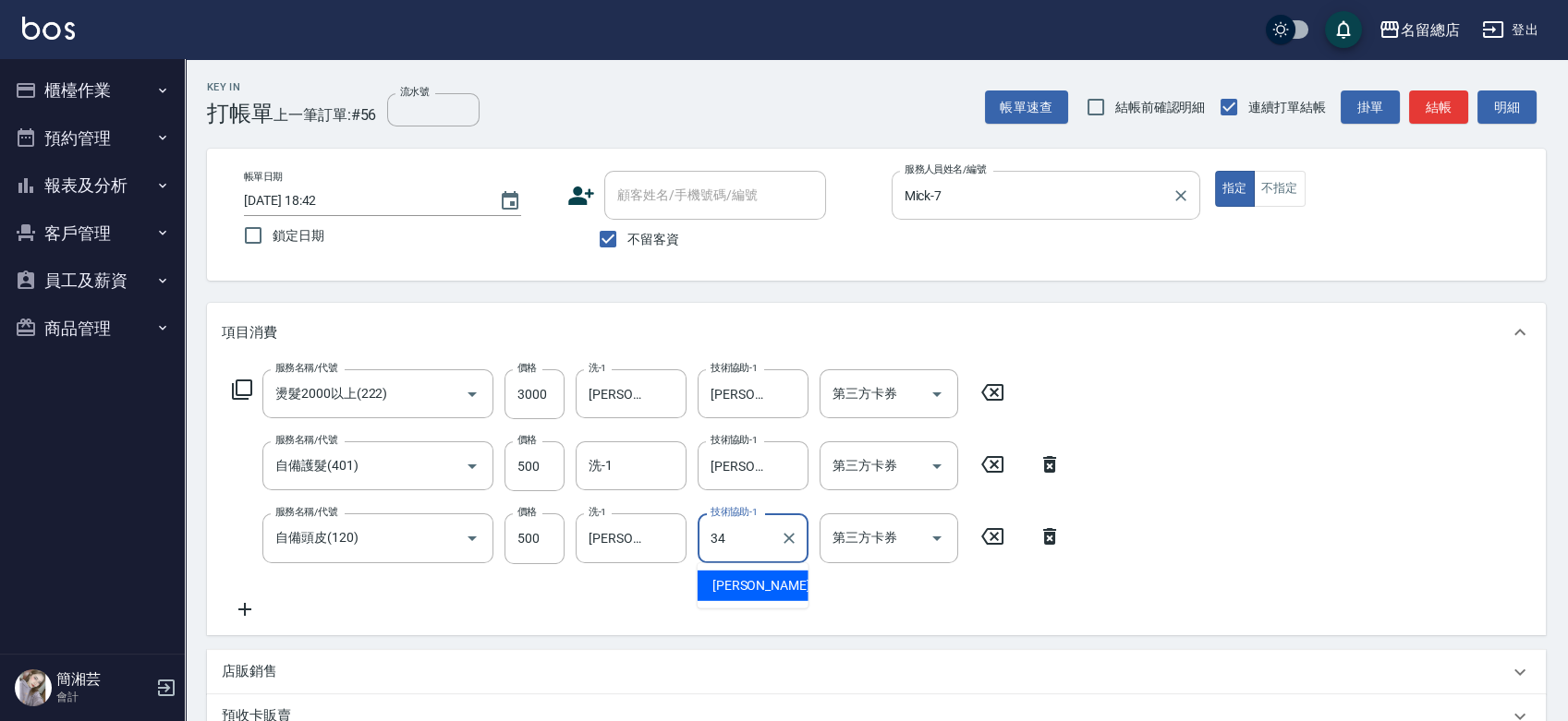
type input "[PERSON_NAME]-34"
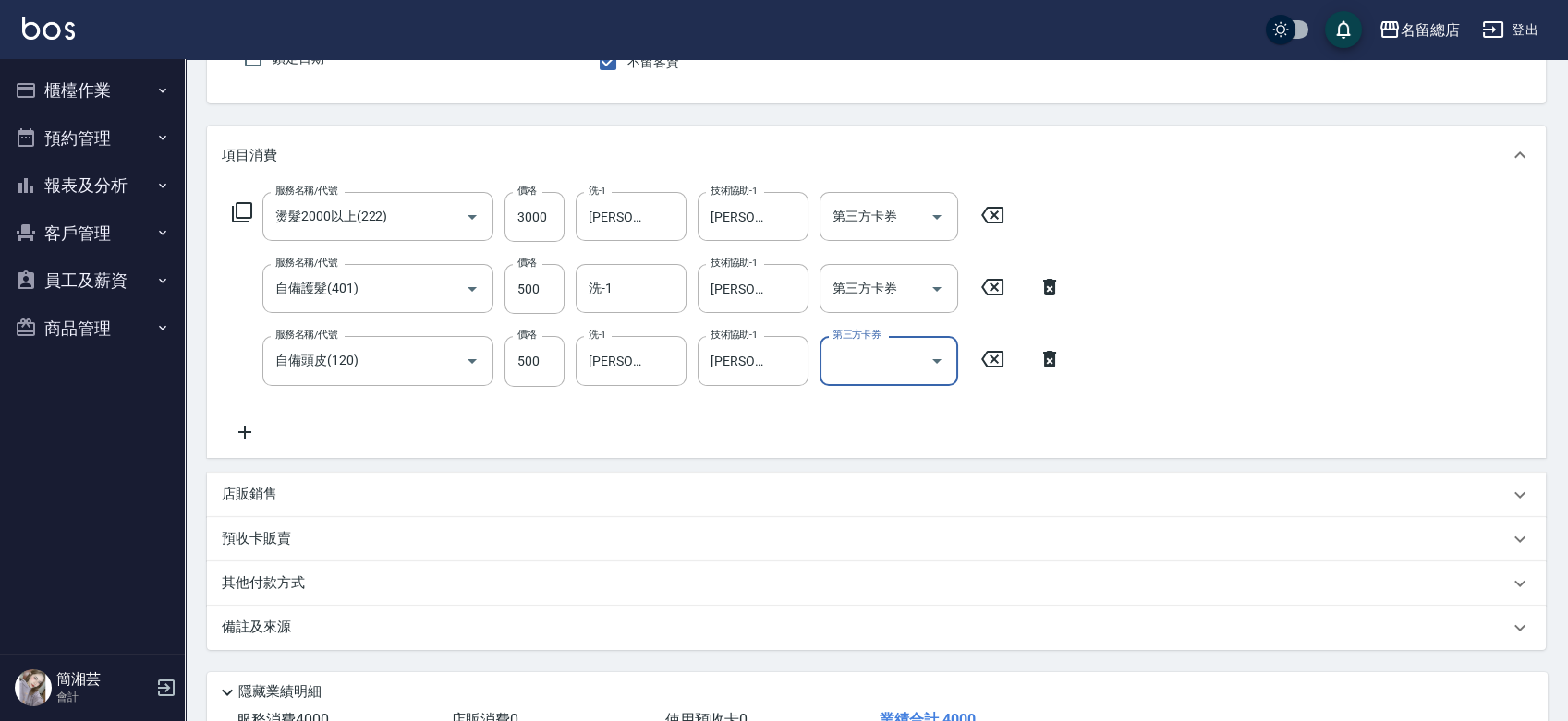
scroll to position [205, 0]
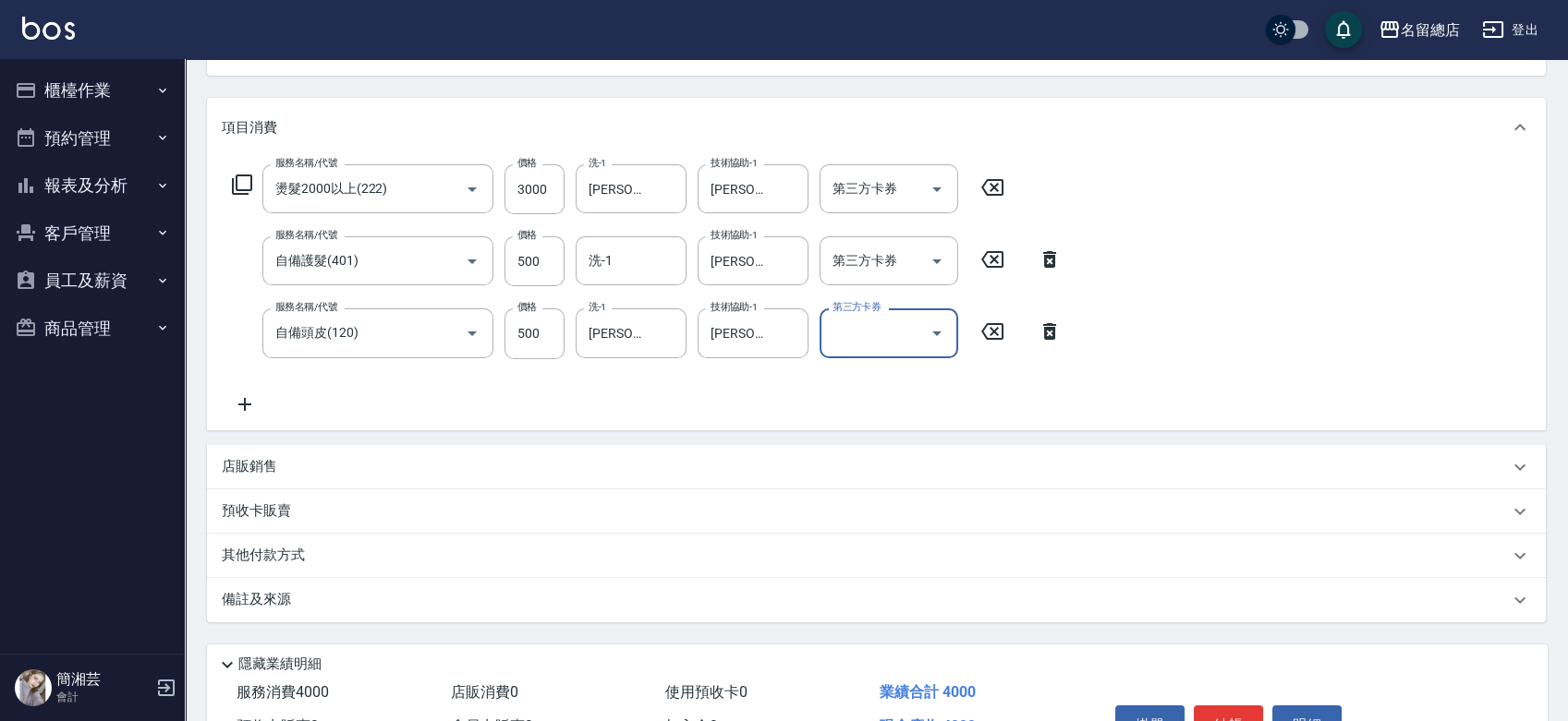
click at [273, 464] on p "店販銷售" at bounding box center [249, 466] width 55 height 19
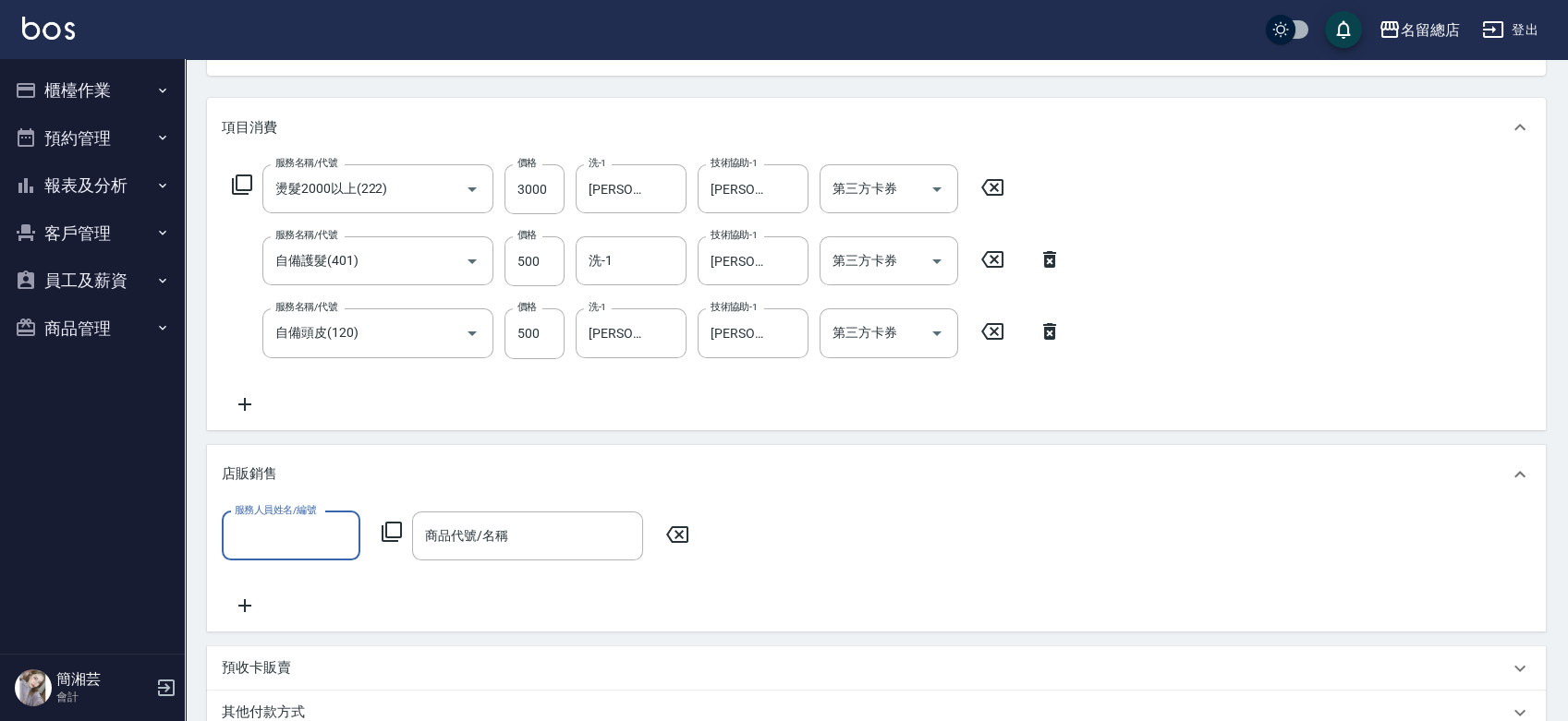
scroll to position [0, 0]
type input "Mick-7"
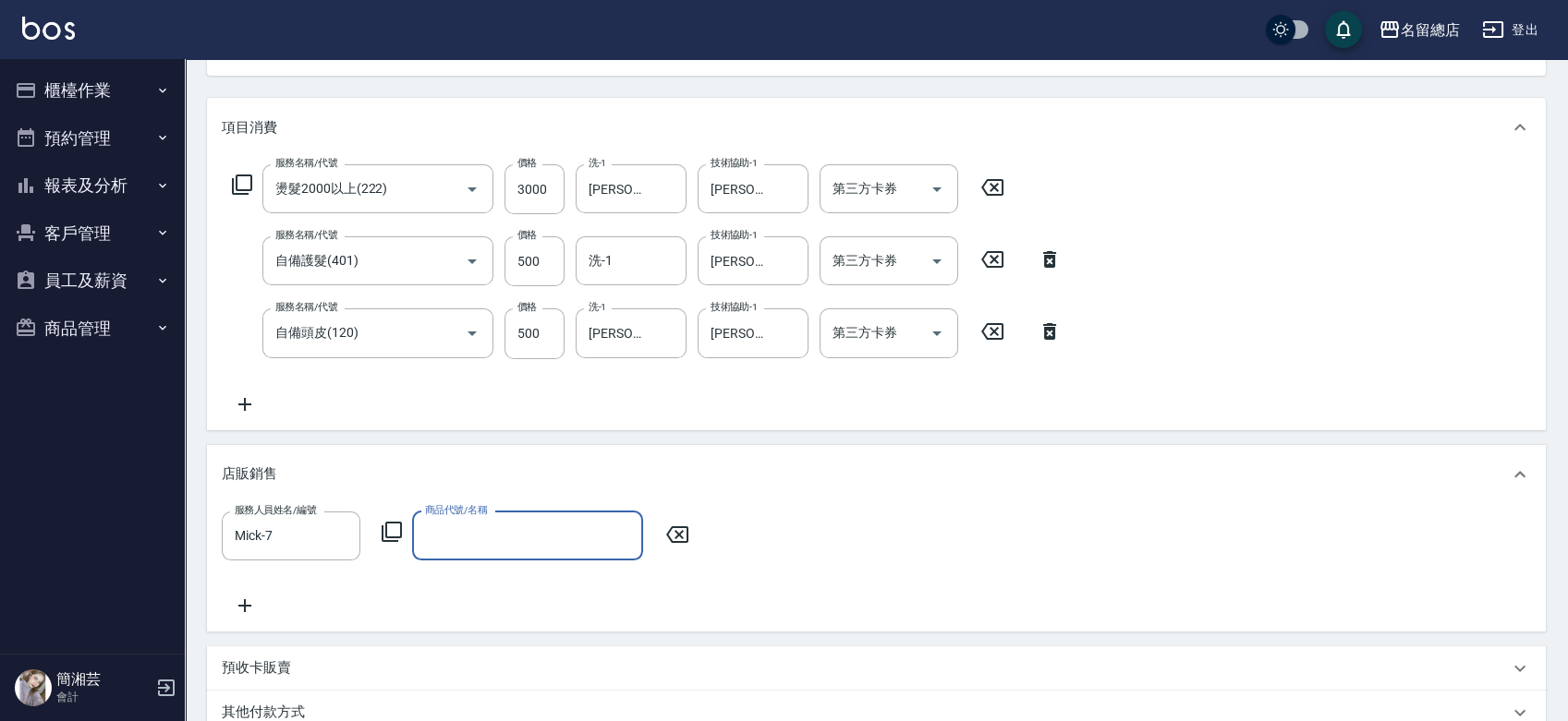
type input "ㄈ"
type input "生化科技修補霜(小)"
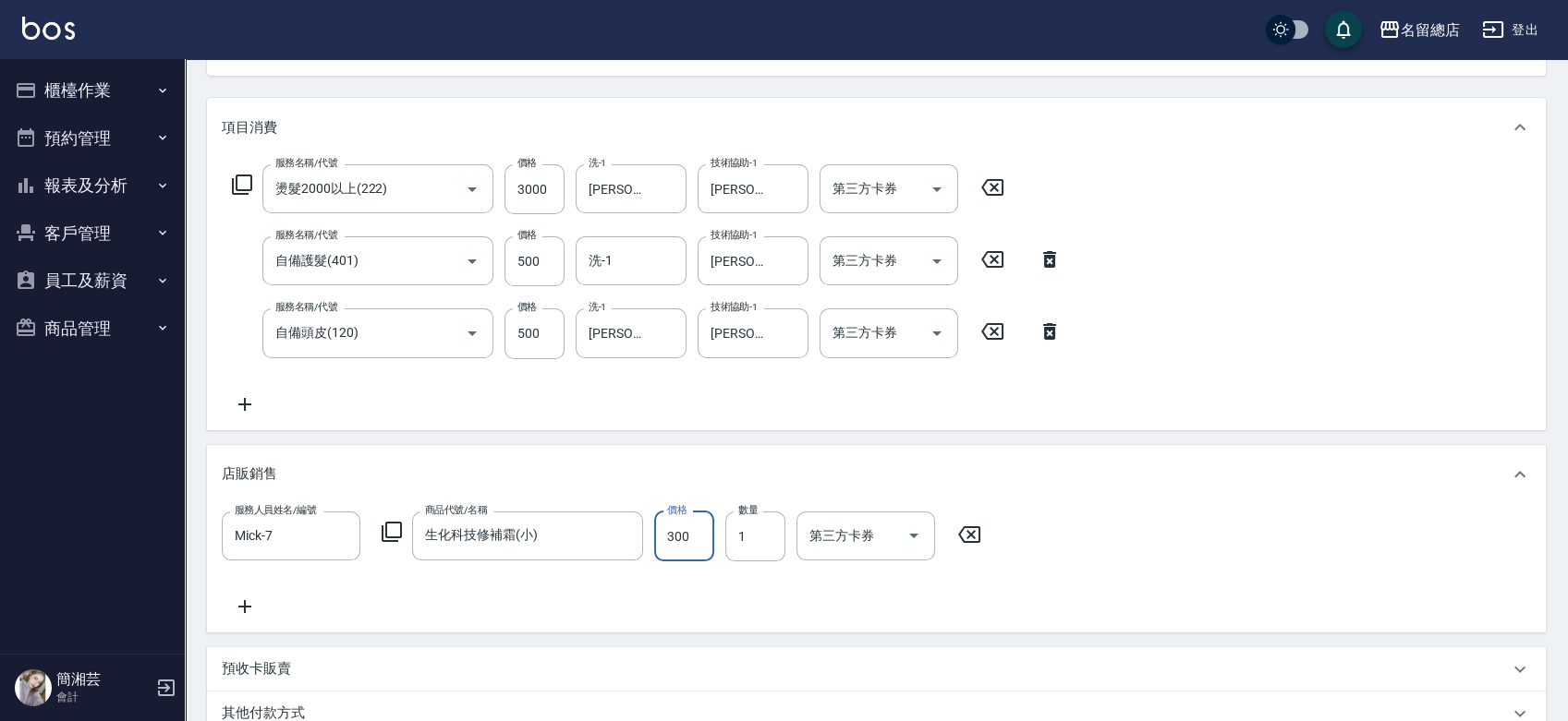
type input "300"
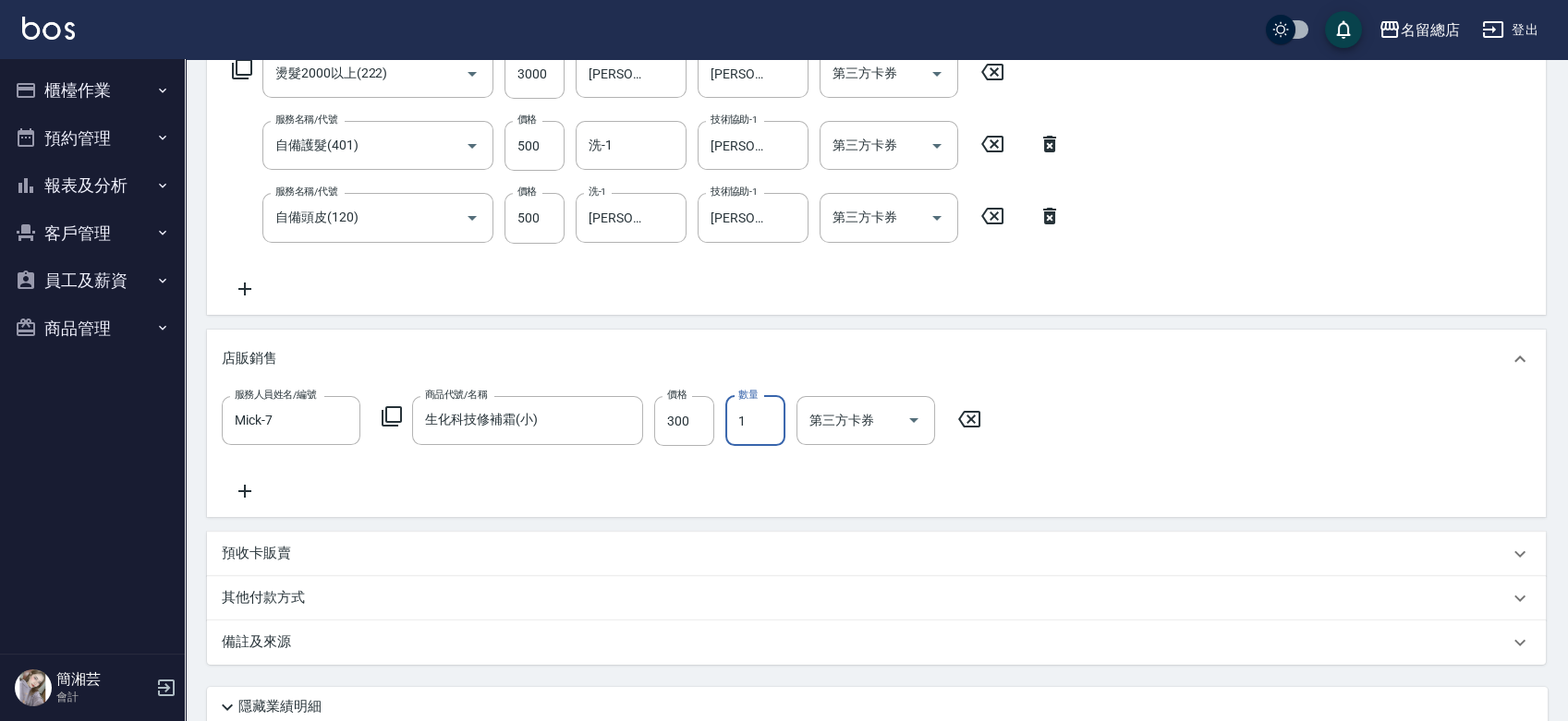
scroll to position [59, 0]
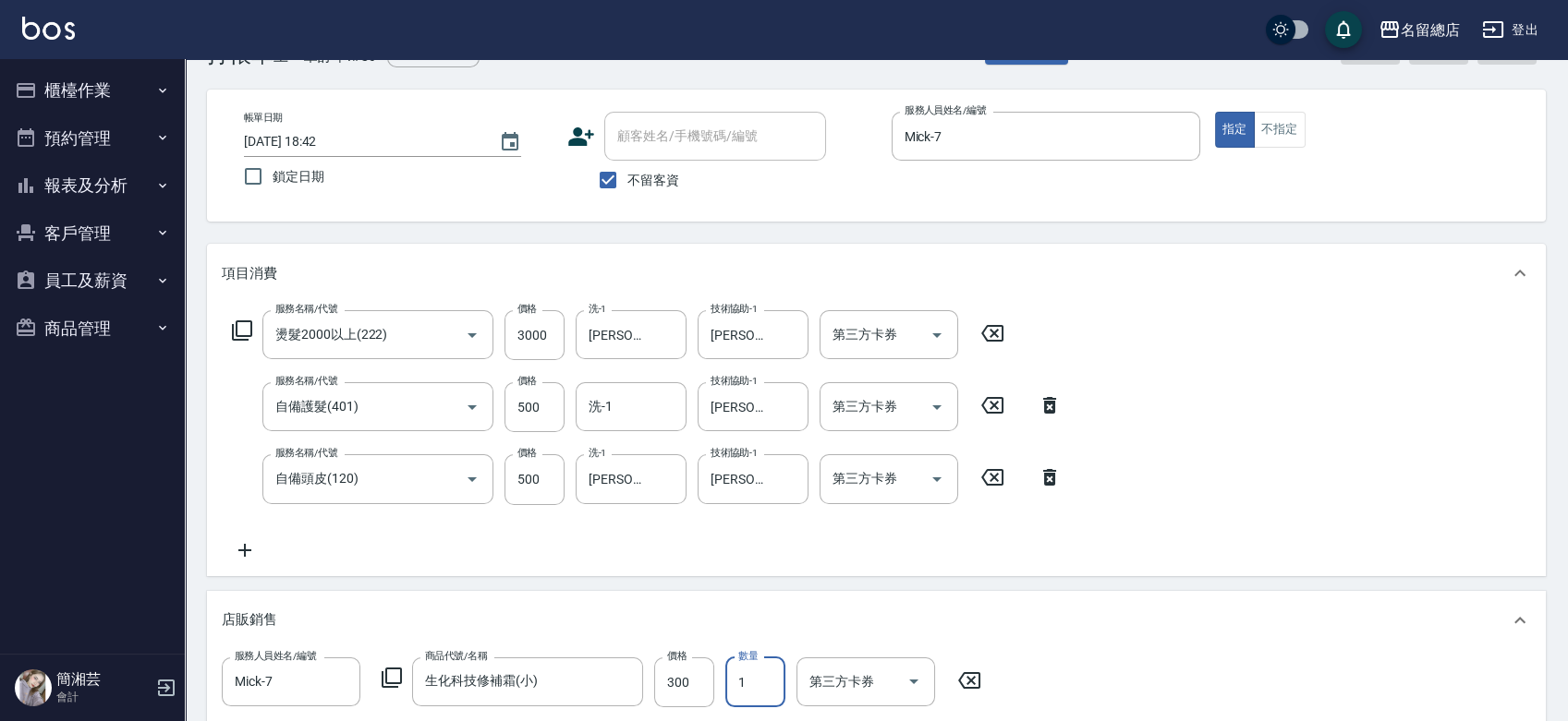
type input "[DATE] 18:43"
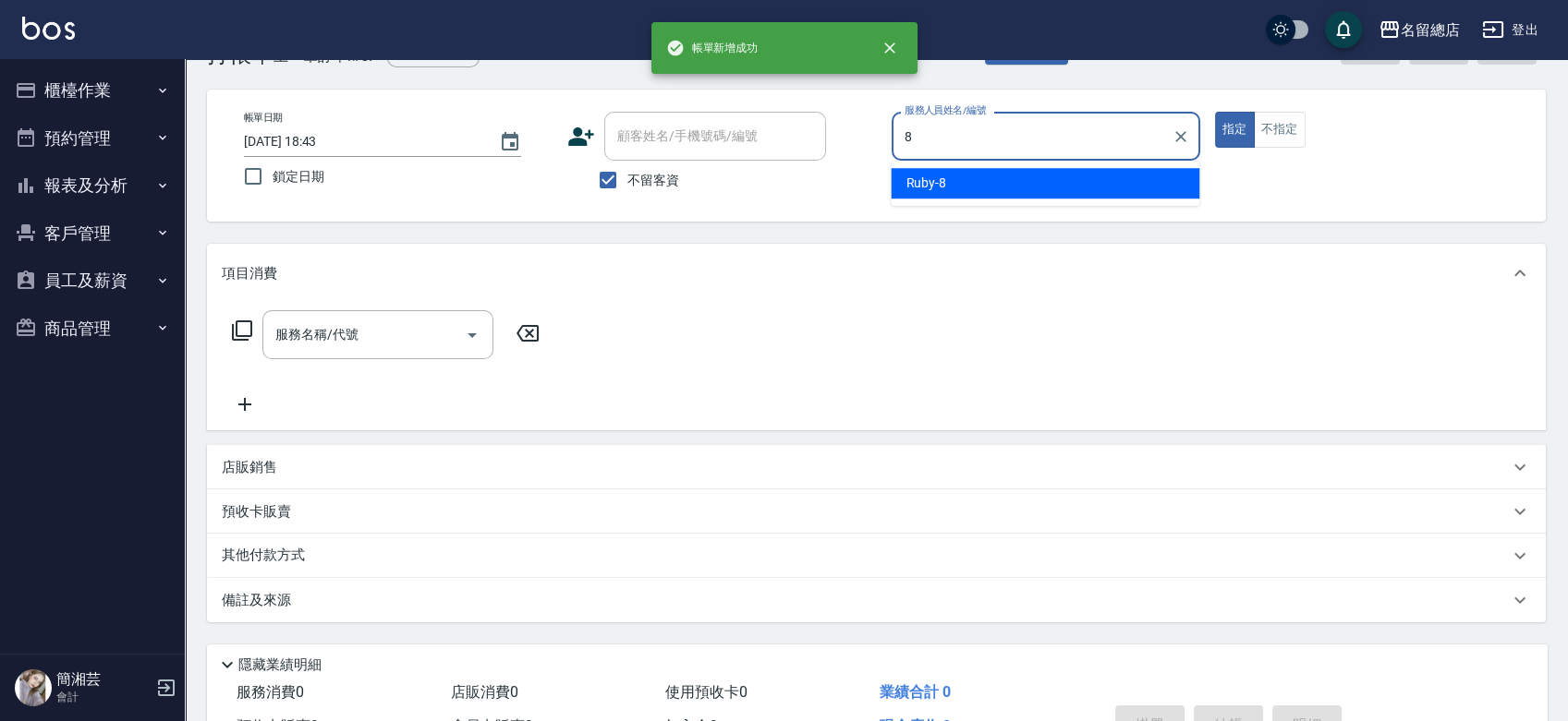
type input "Ruby-8"
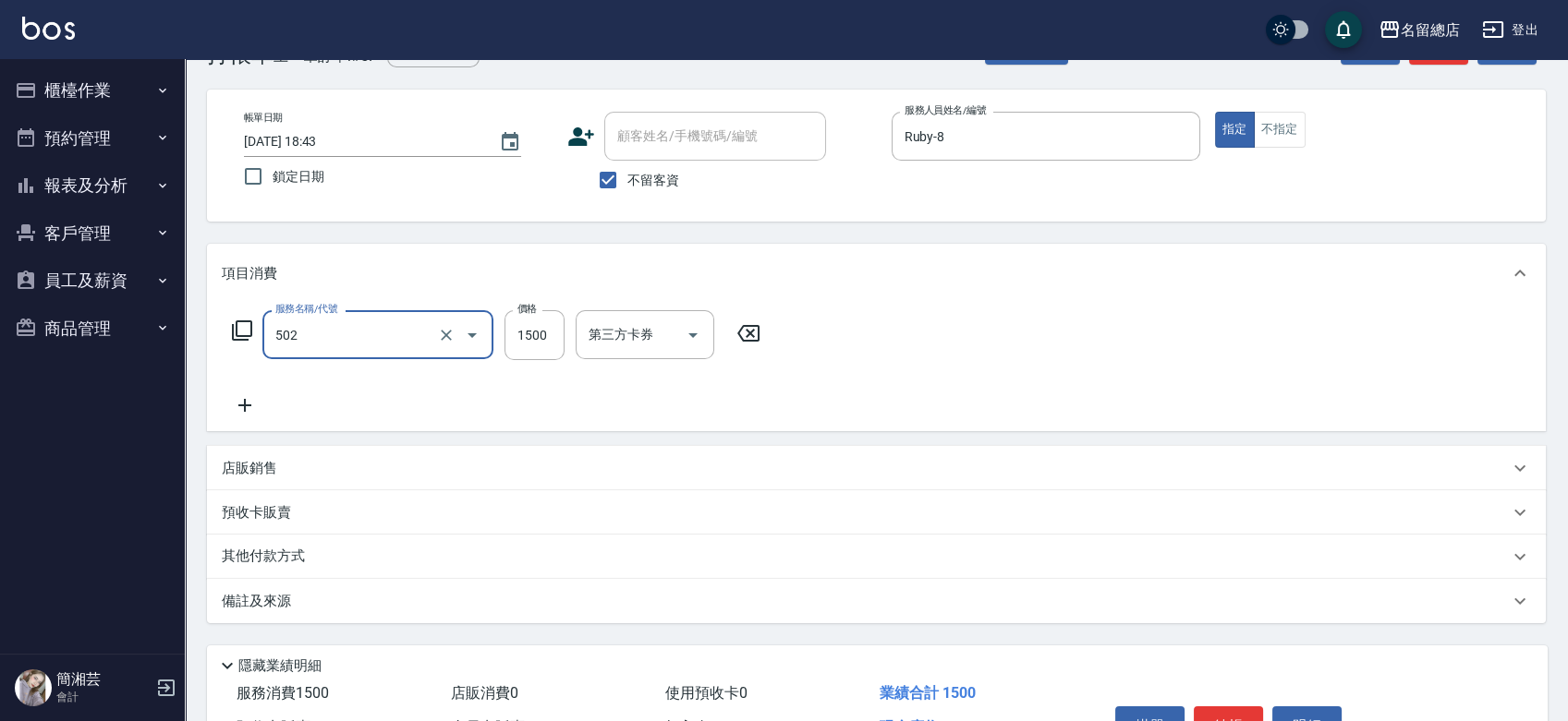
type input "染髮1500以上(502)"
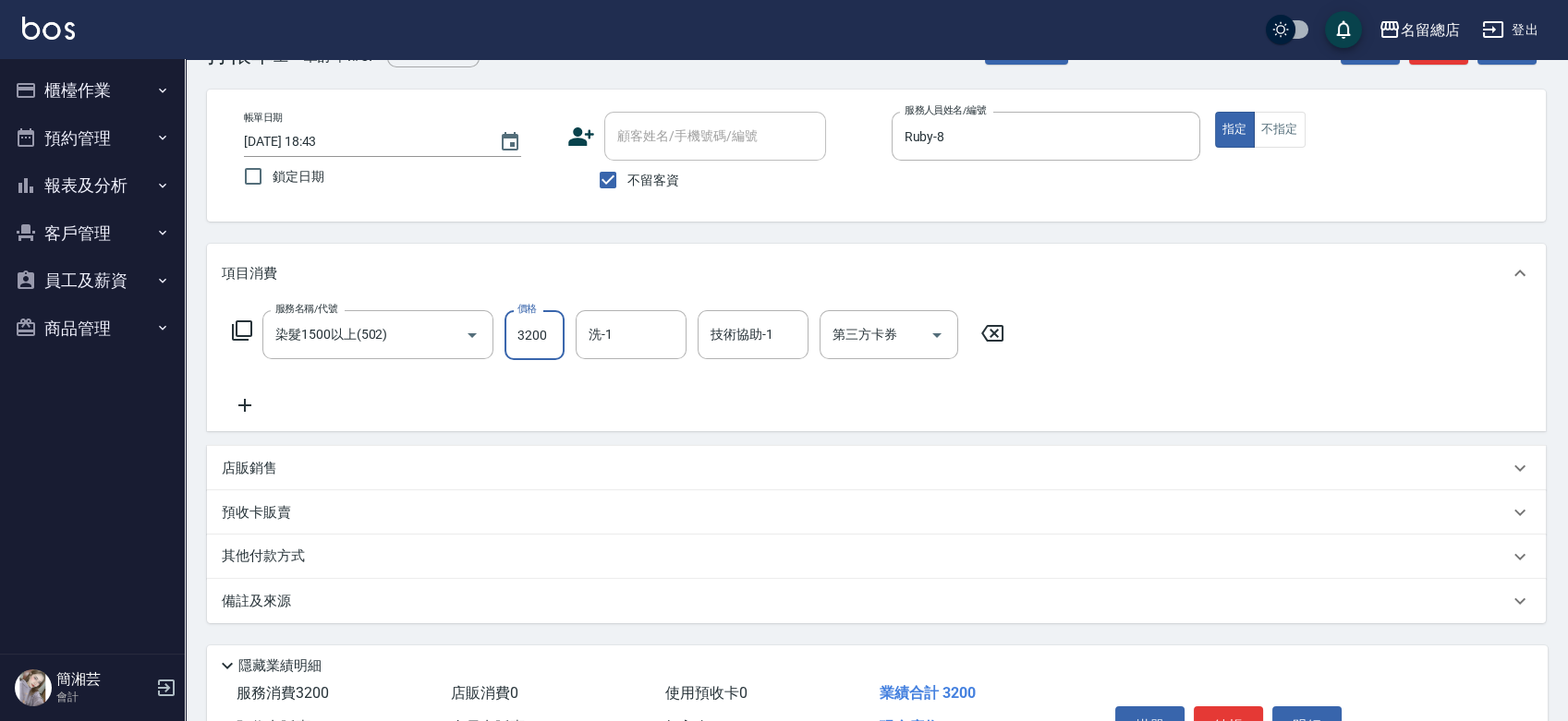
type input "3200"
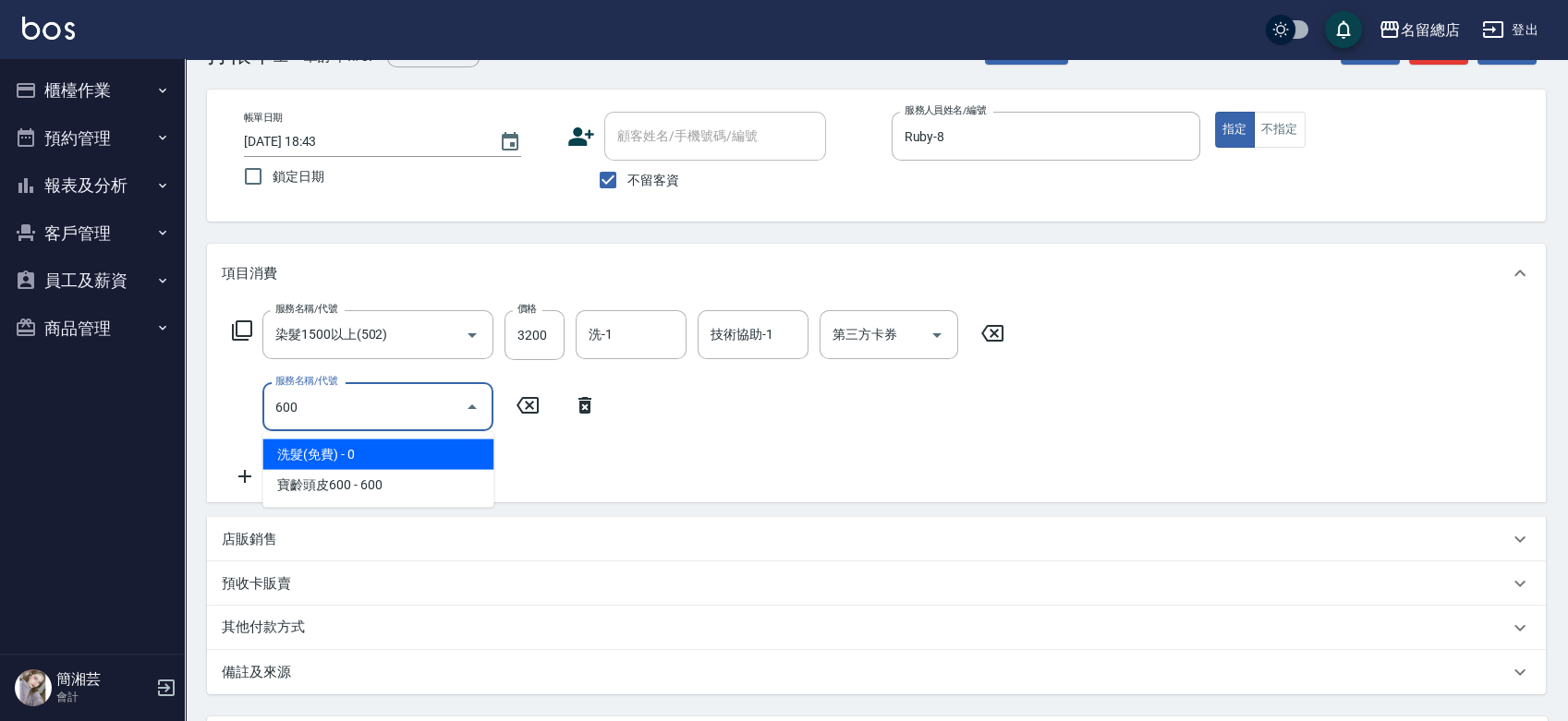
type input "洗髮(免費)(600)"
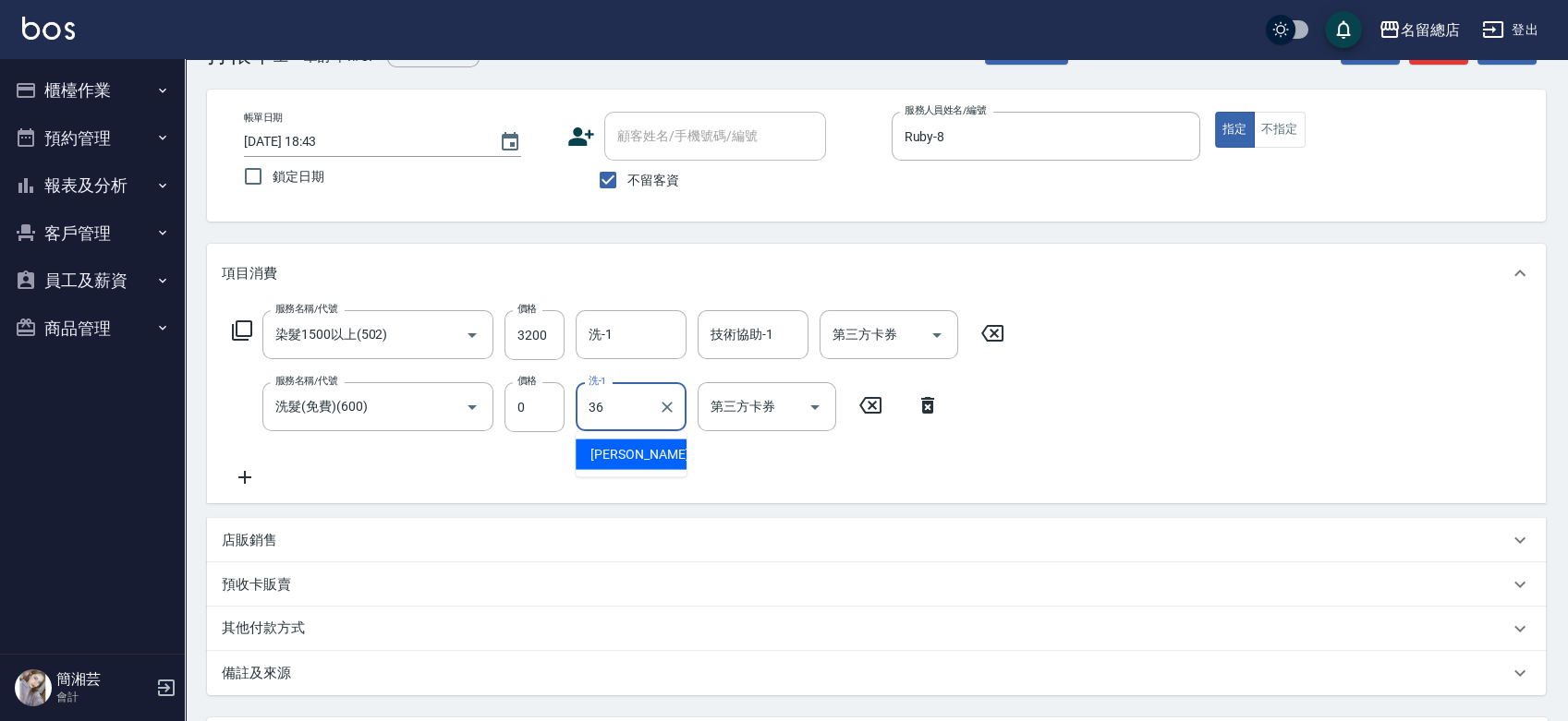
type input "[PERSON_NAME]-36"
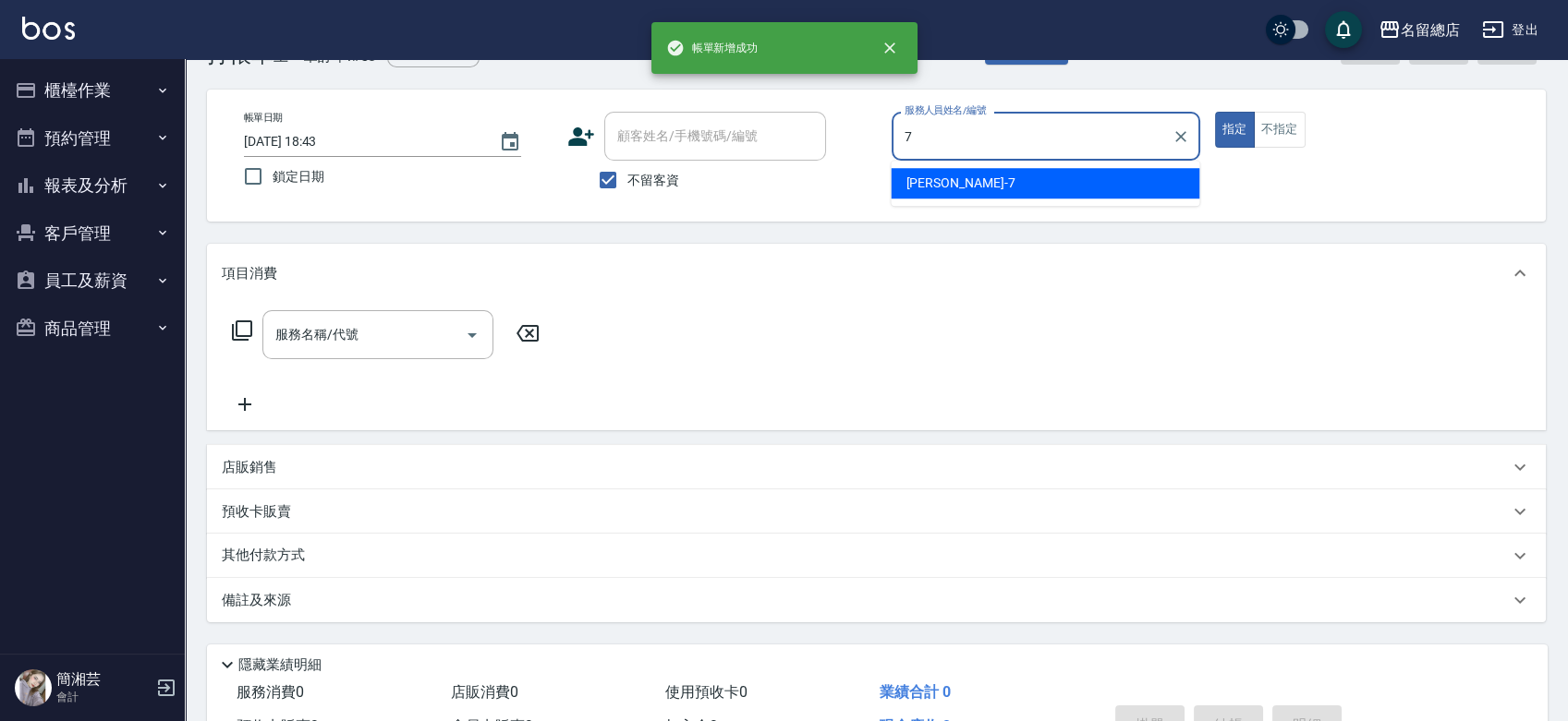
type input "Mick-7"
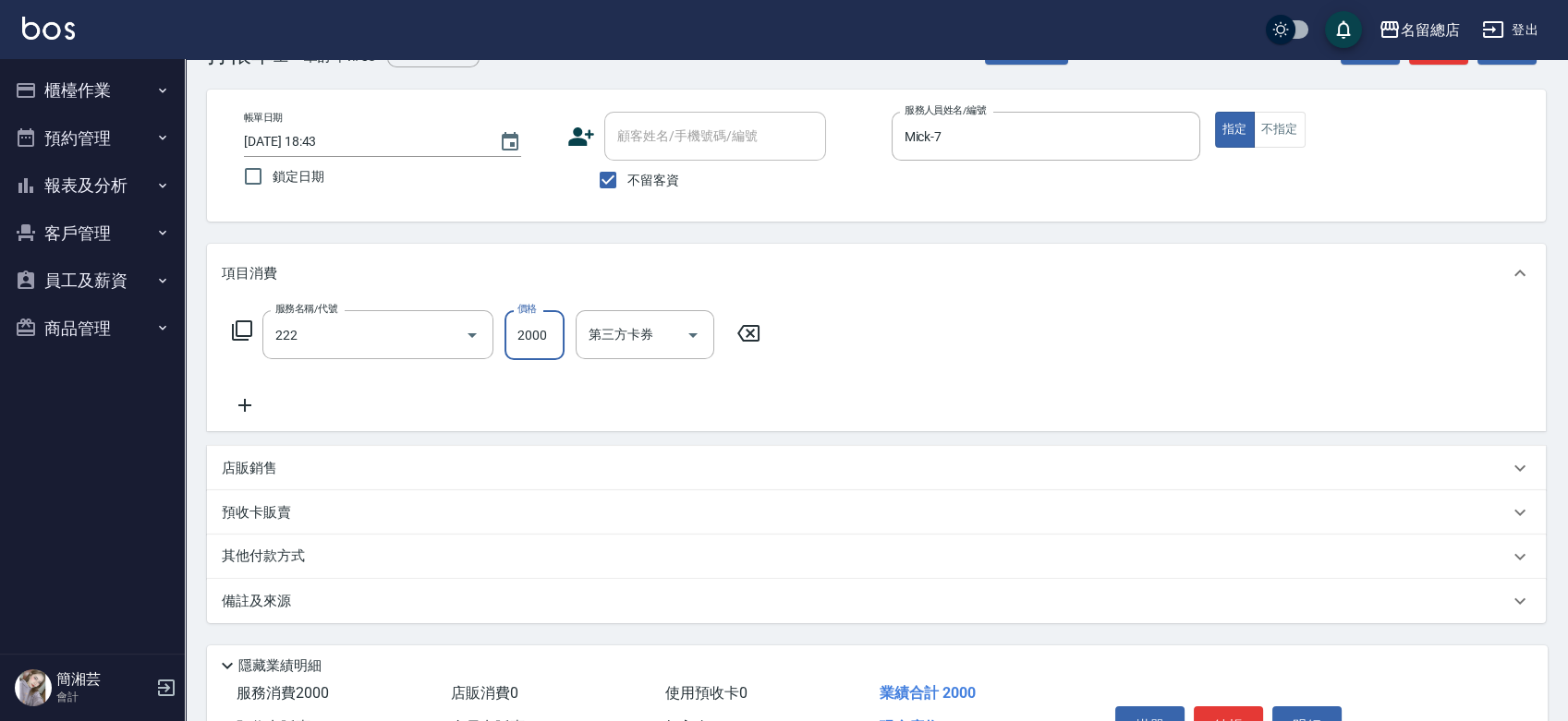
type input "燙髮2000以上(222)"
type input "1500"
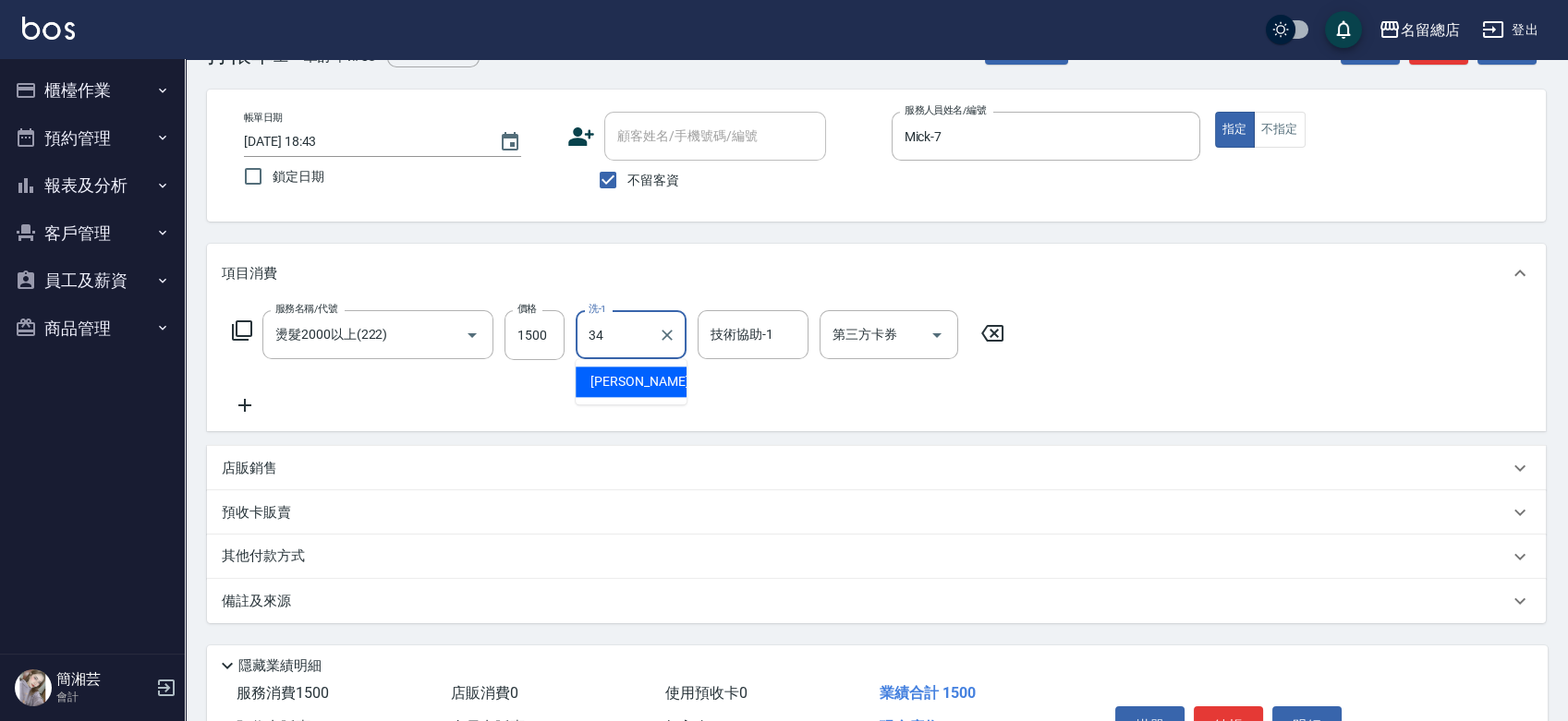
type input "[PERSON_NAME]-34"
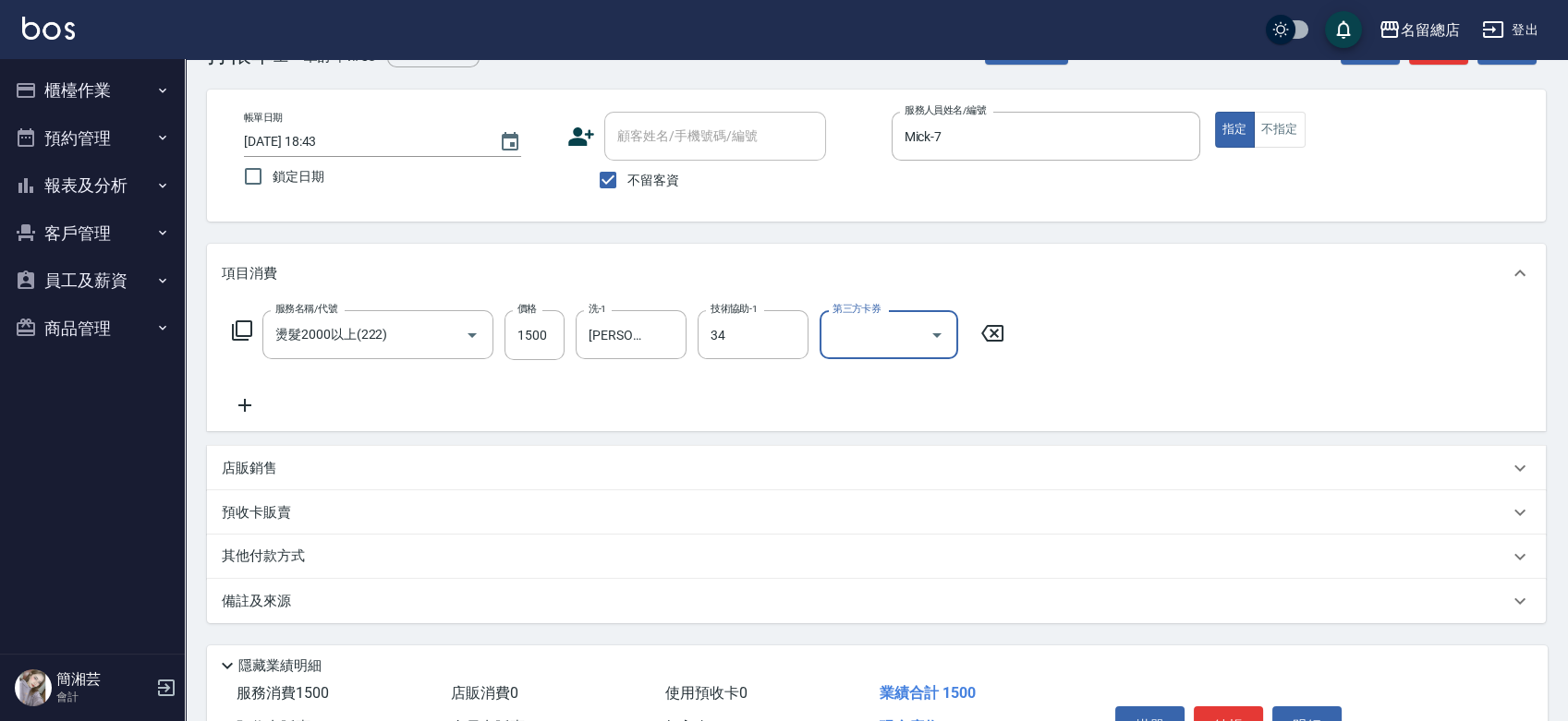
type input "[PERSON_NAME]-34"
type input "[DATE] 18:44"
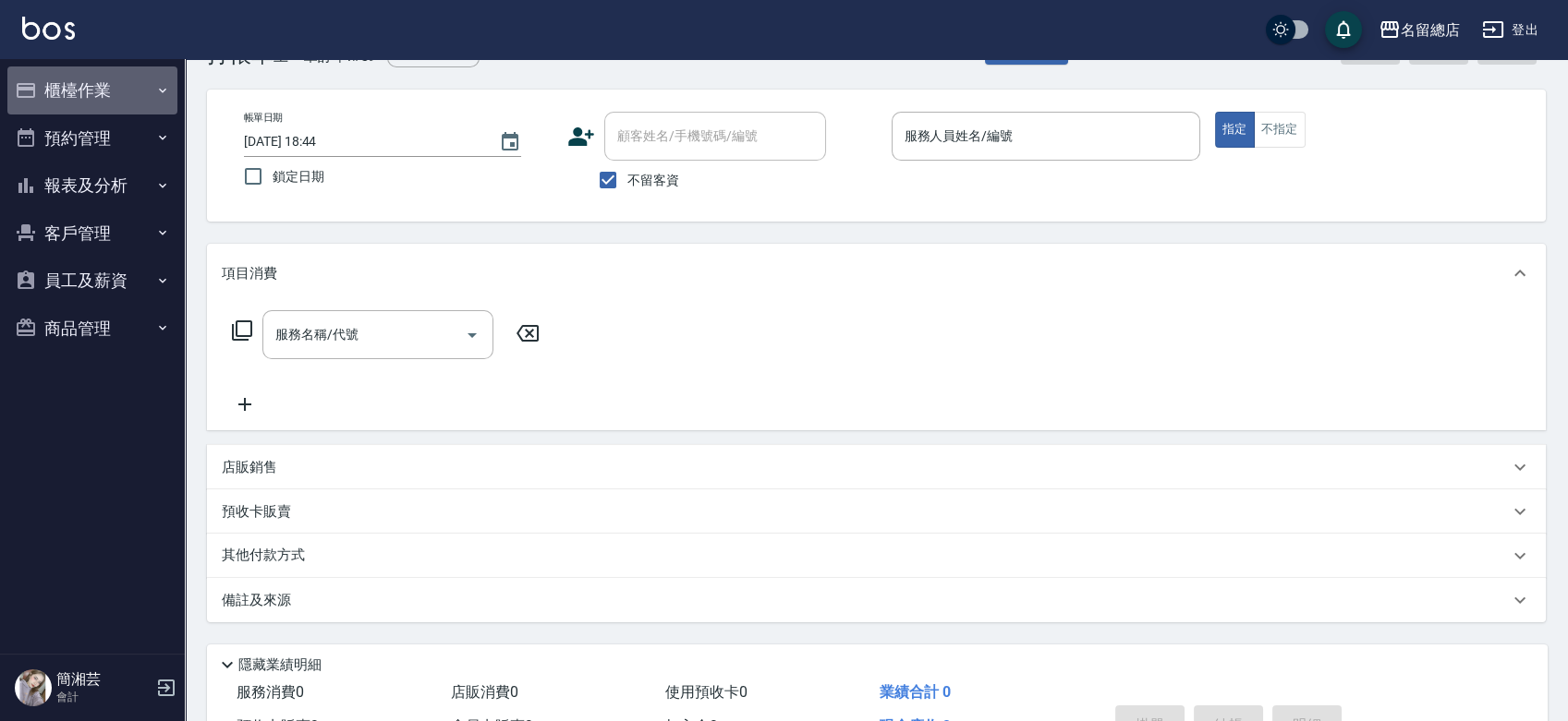
click at [101, 103] on button "櫃檯作業" at bounding box center [93, 91] width 170 height 48
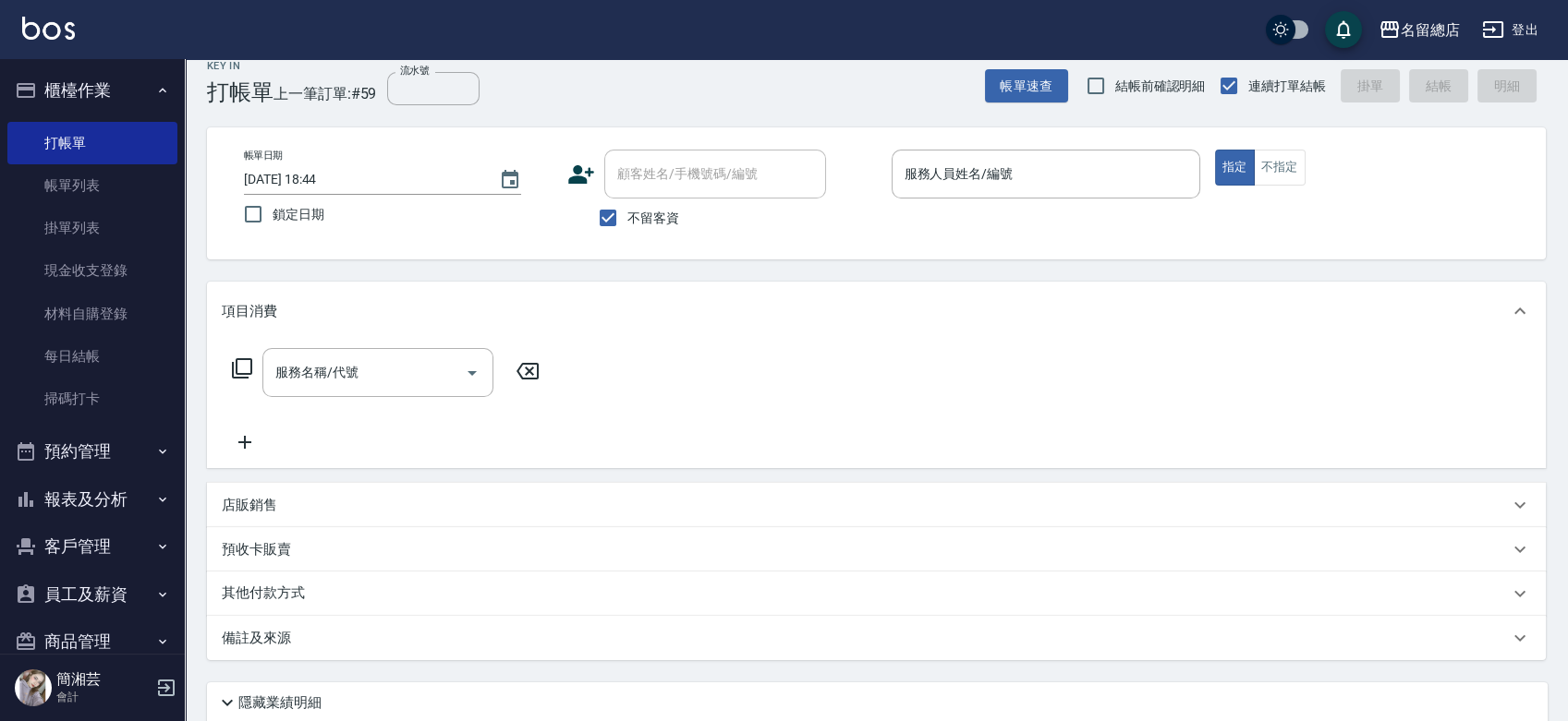
scroll to position [0, 0]
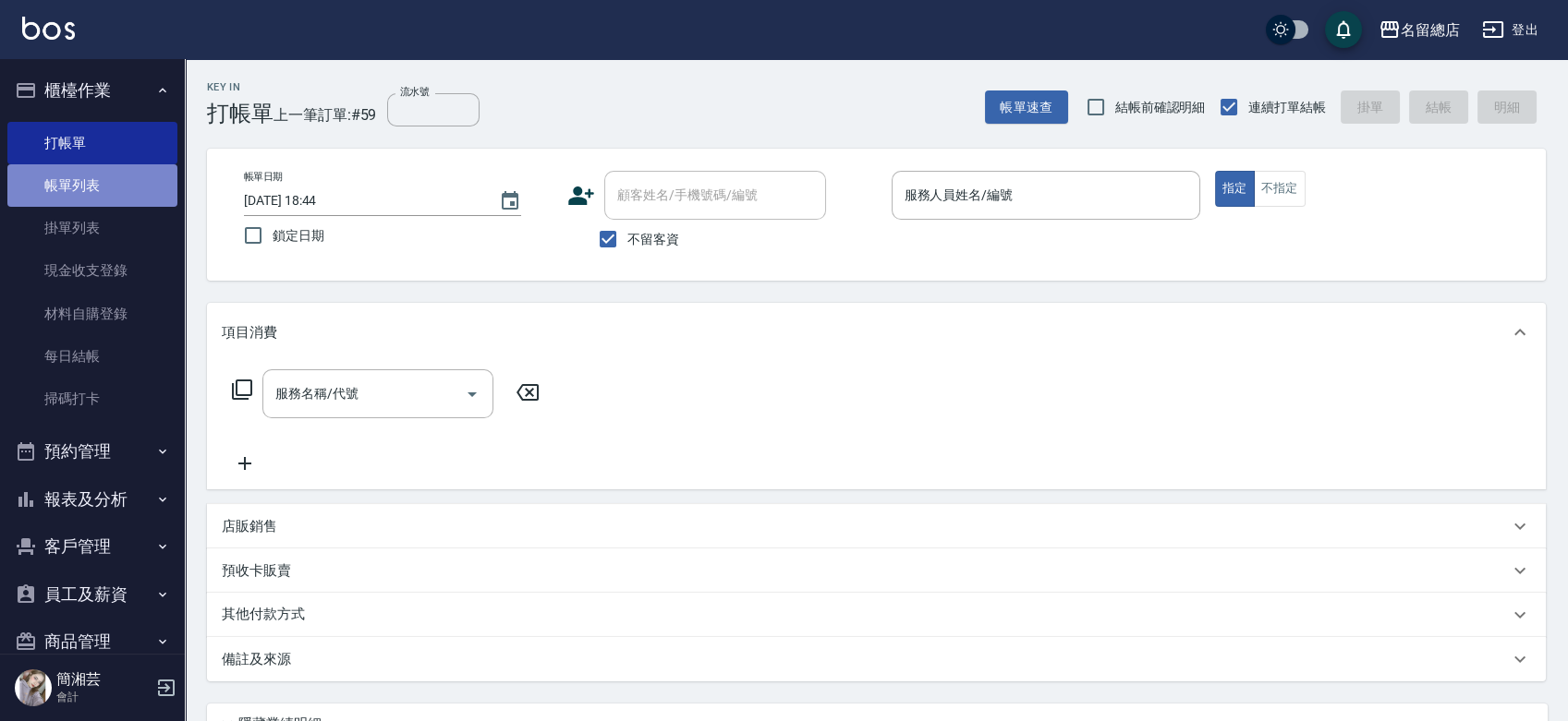
click at [94, 196] on link "帳單列表" at bounding box center [93, 185] width 170 height 43
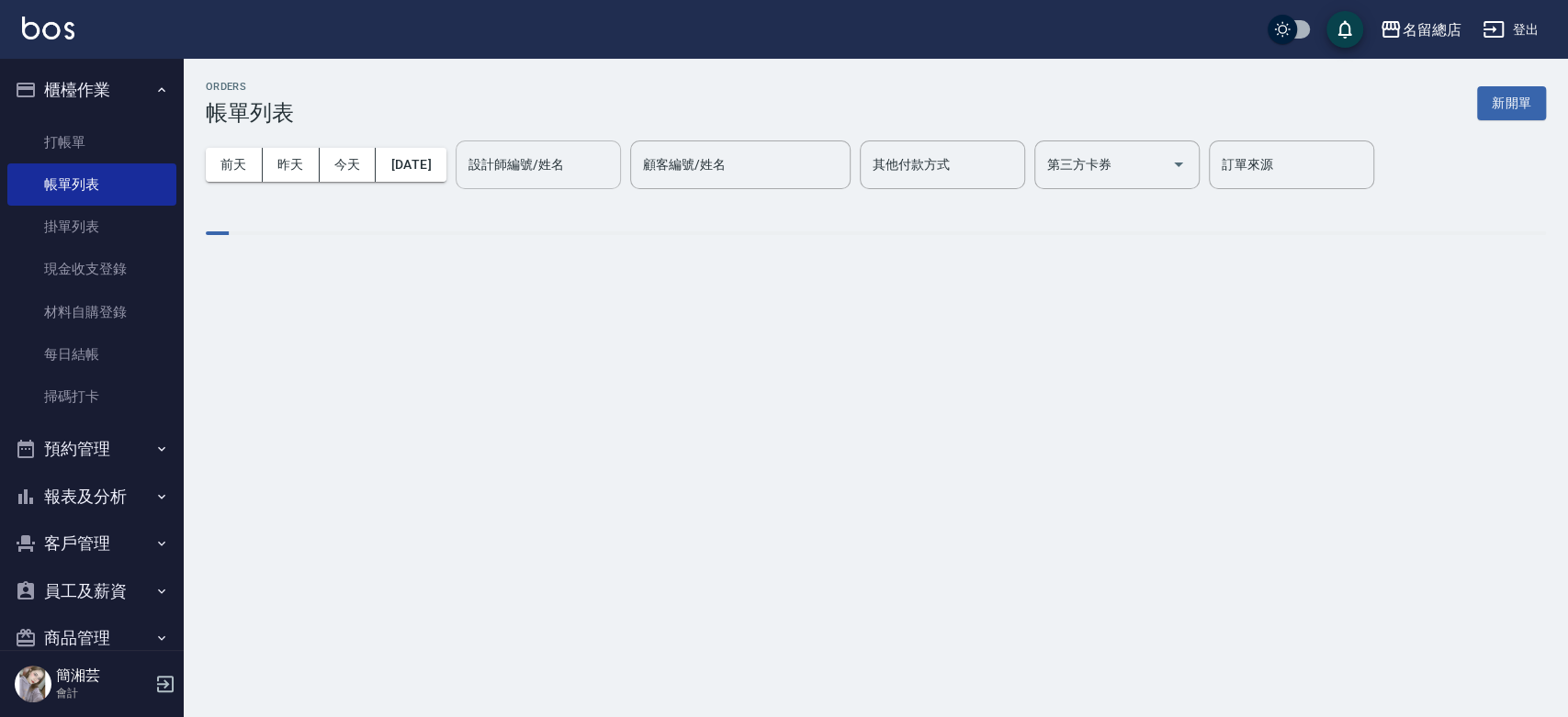
click at [549, 173] on input "設計師編號/姓名" at bounding box center [538, 165] width 149 height 32
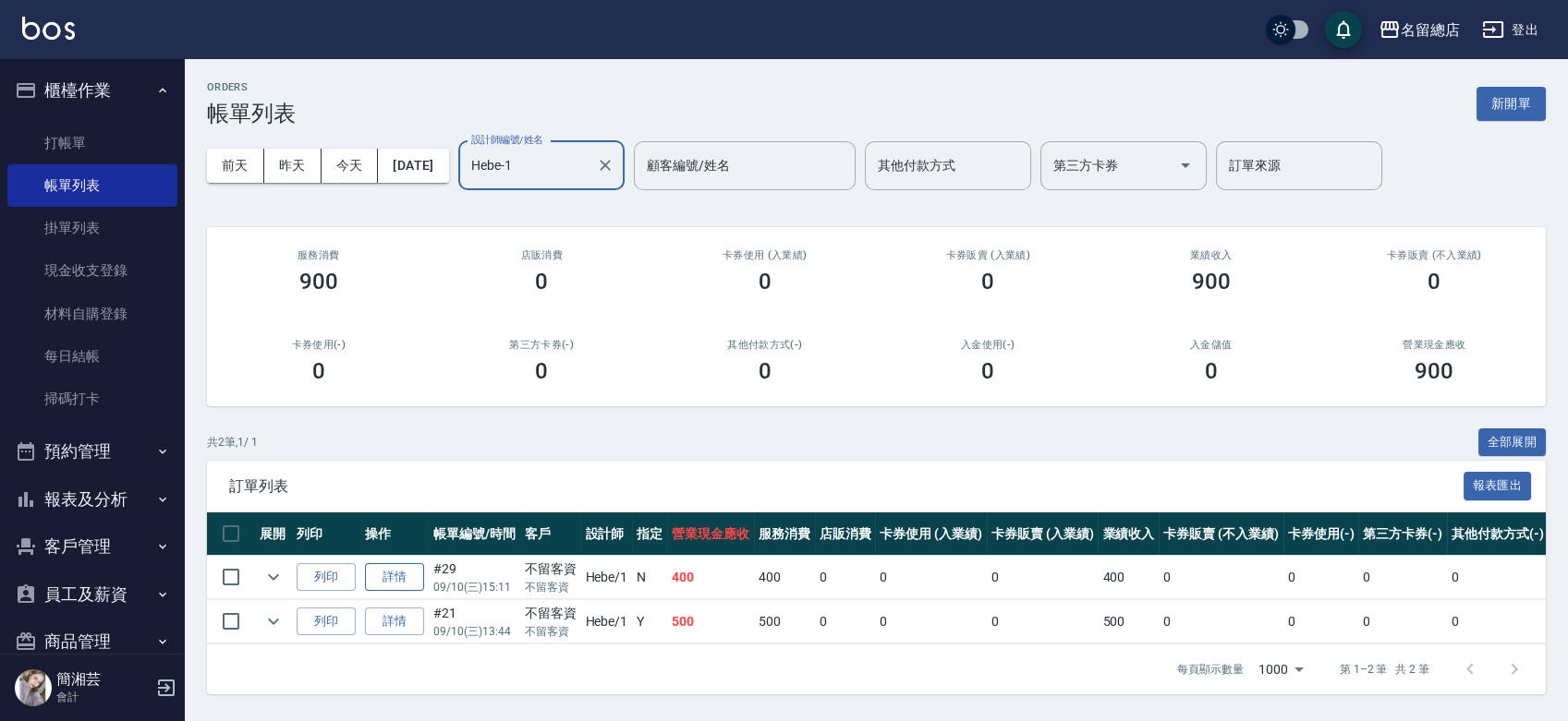
type input "Hebe-1"
click at [393, 587] on link "詳情" at bounding box center [395, 578] width 59 height 29
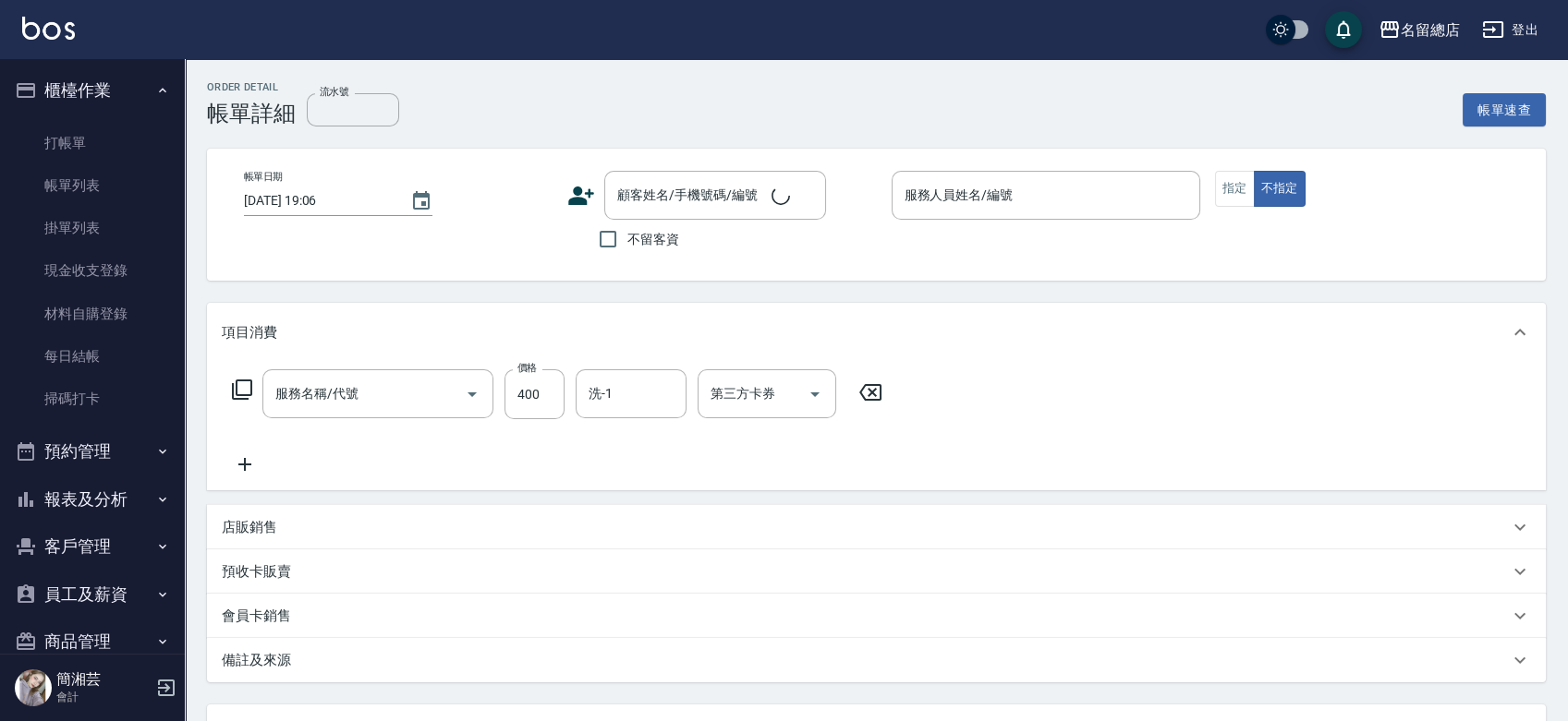
type input "[DATE] 15:11"
checkbox input "true"
type input "Hebe-1"
type input "健康洗髮(604)"
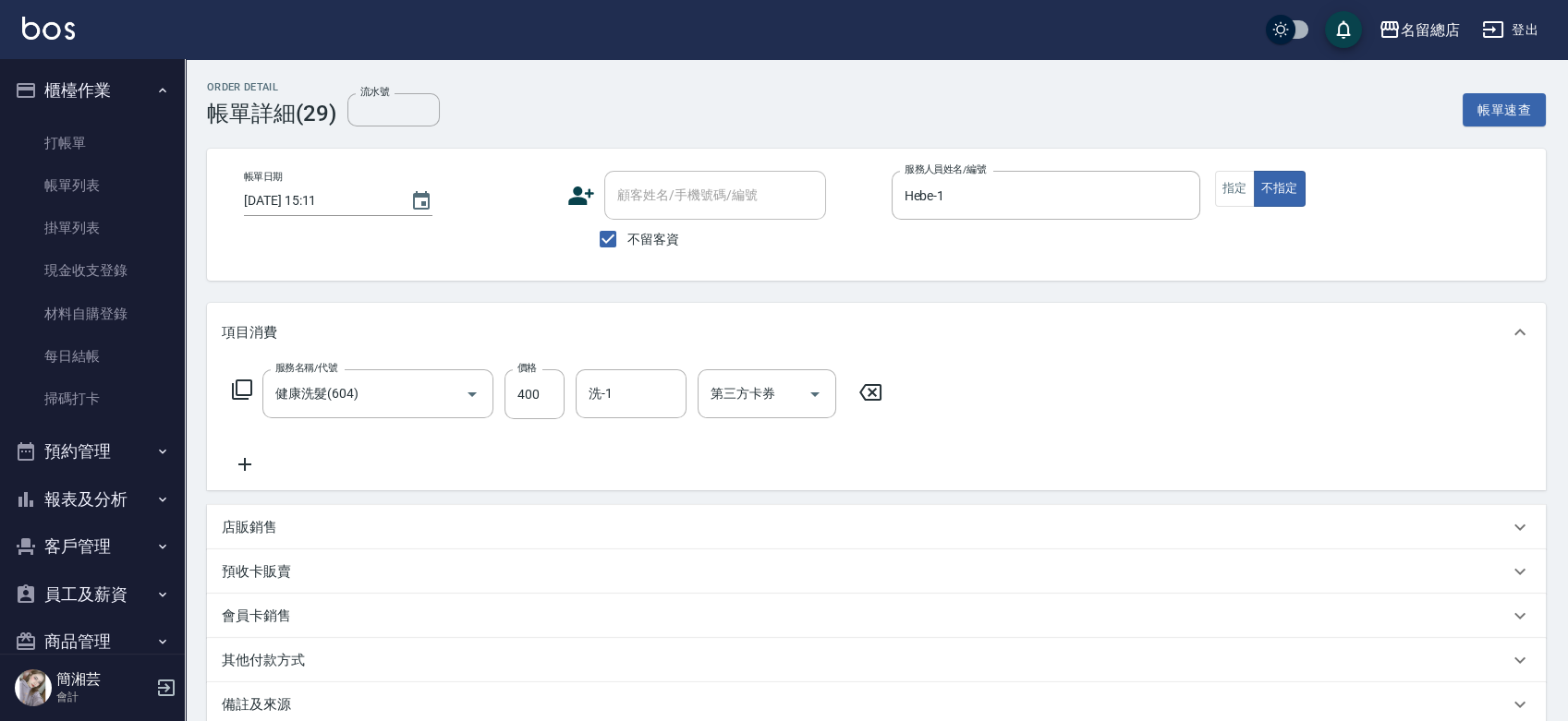
click at [252, 465] on icon at bounding box center [244, 464] width 46 height 22
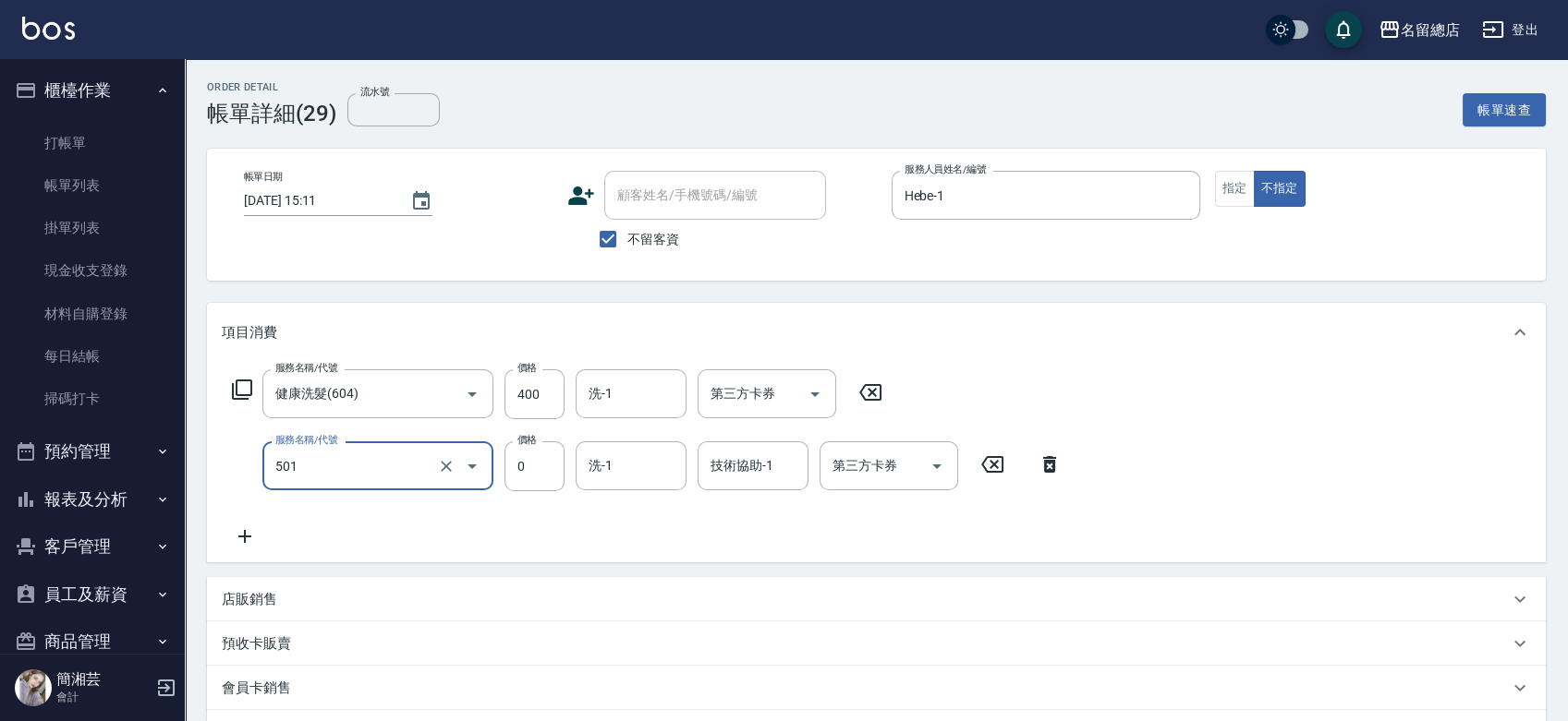
type input "2段蓋卡1300以上(501)"
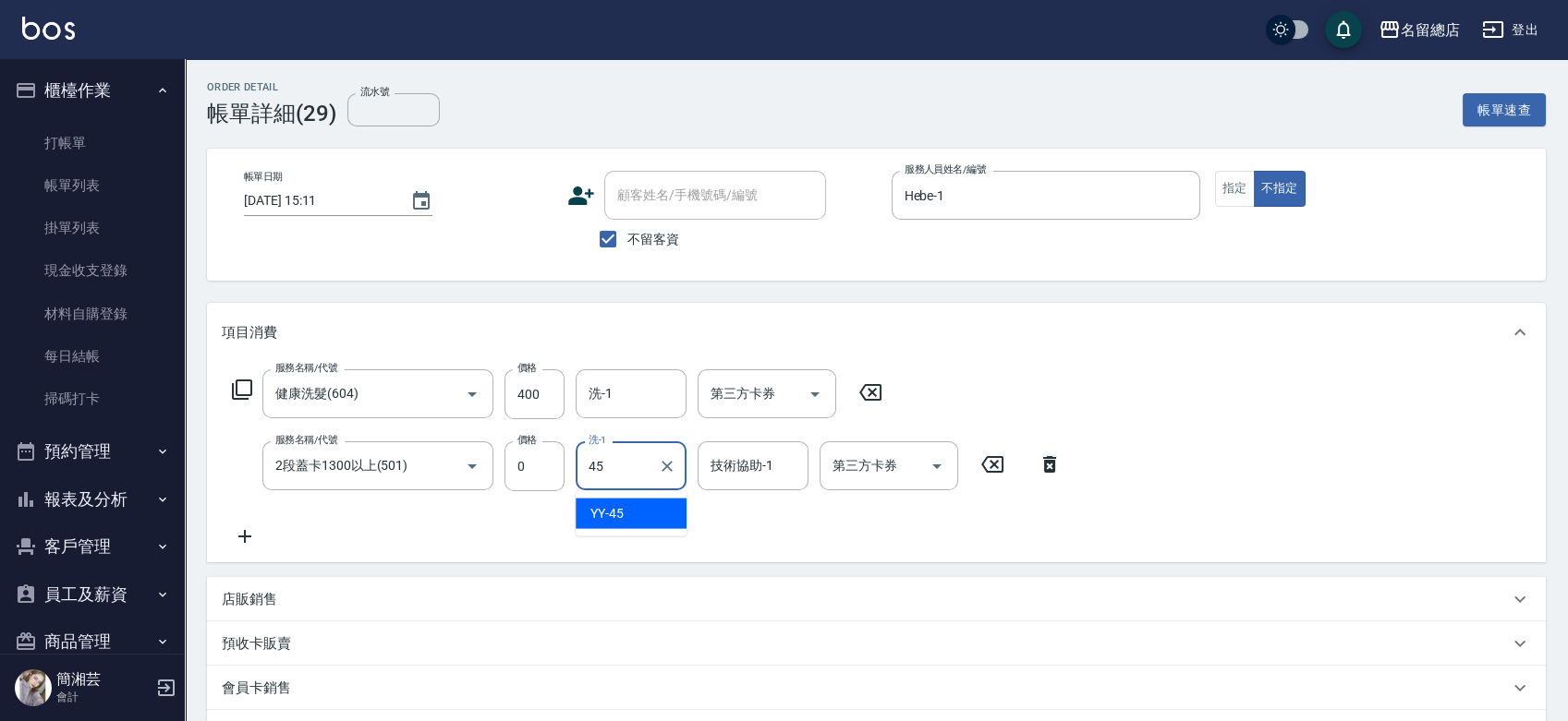
type input "YY-45"
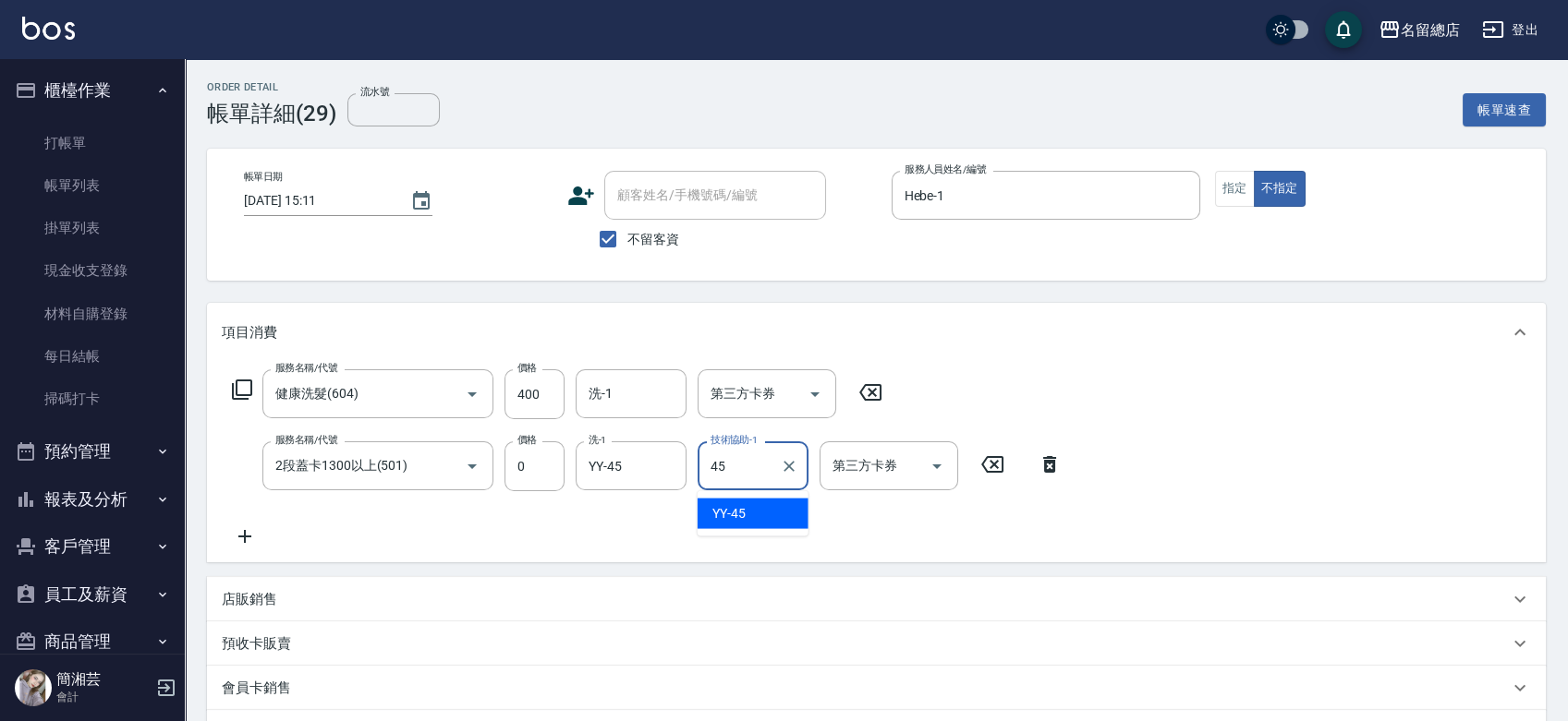
type input "YY-45"
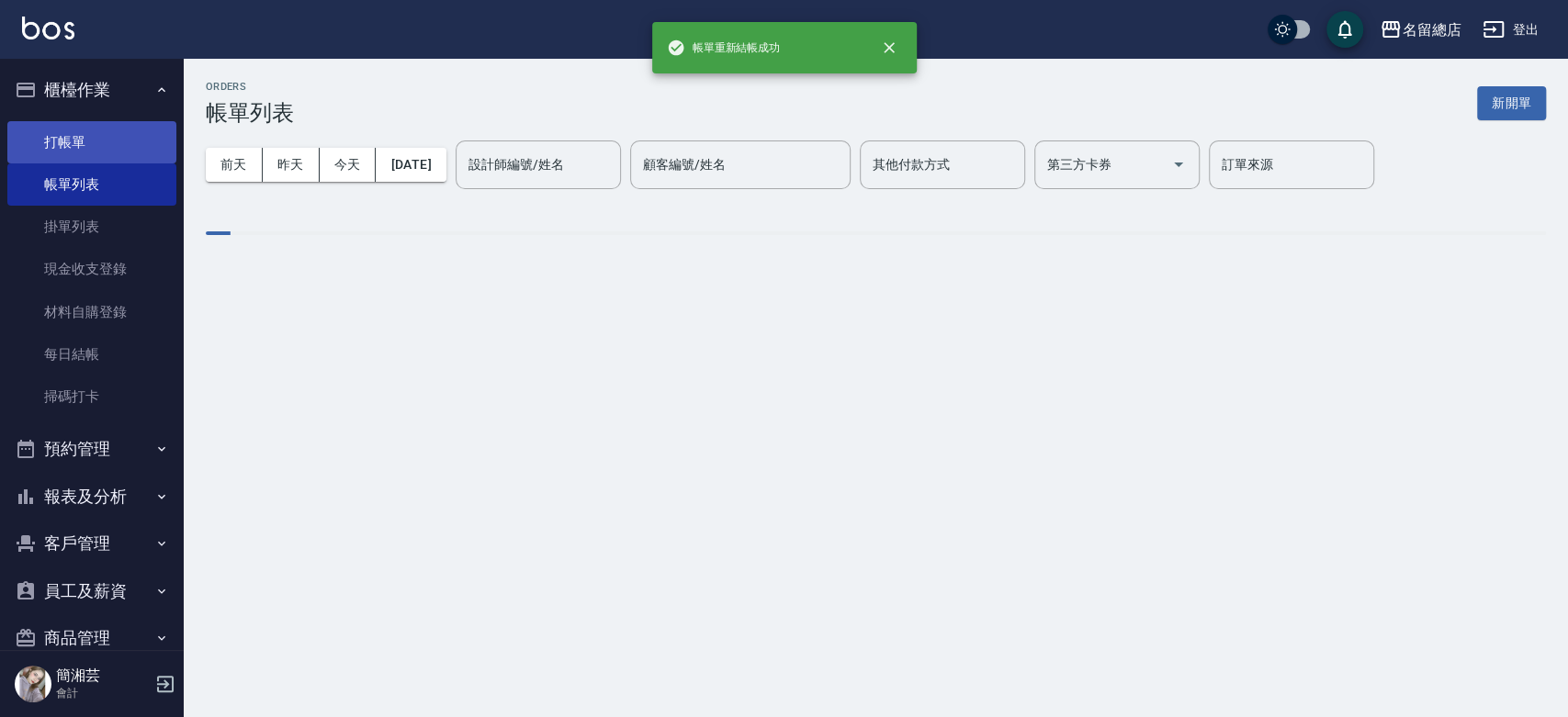
click at [67, 133] on link "打帳單" at bounding box center [92, 142] width 169 height 43
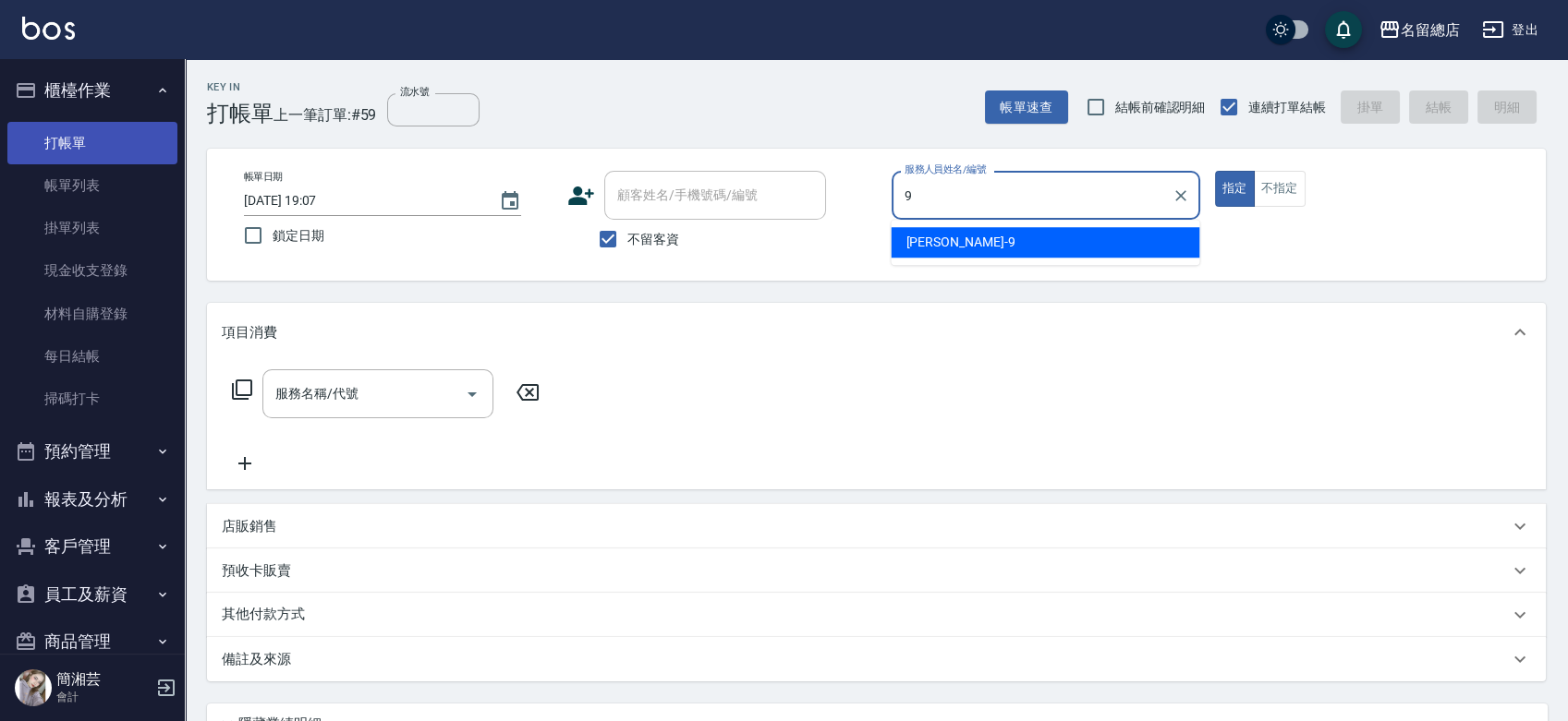
type input "[PERSON_NAME]-9"
type button "true"
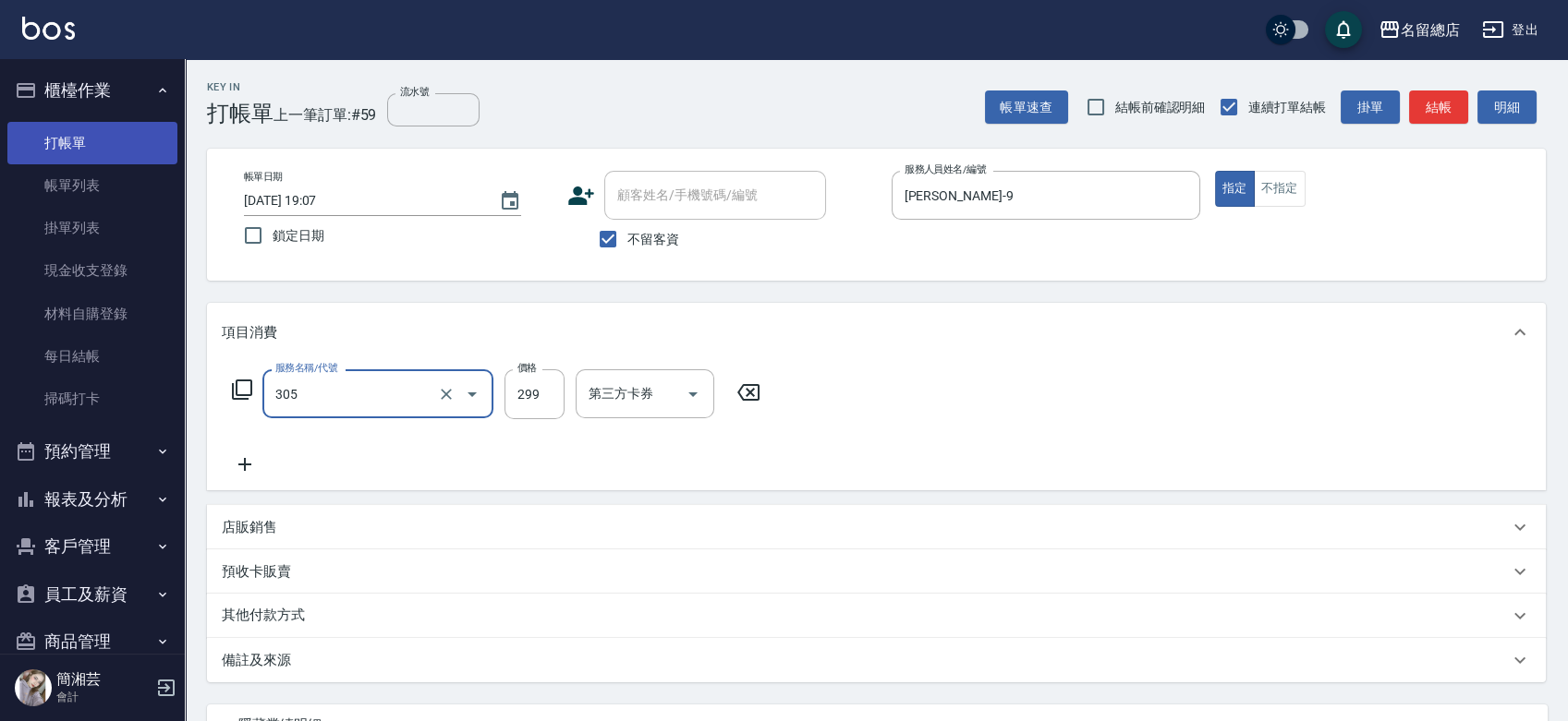
type input "剪髮(305)"
type input "400"
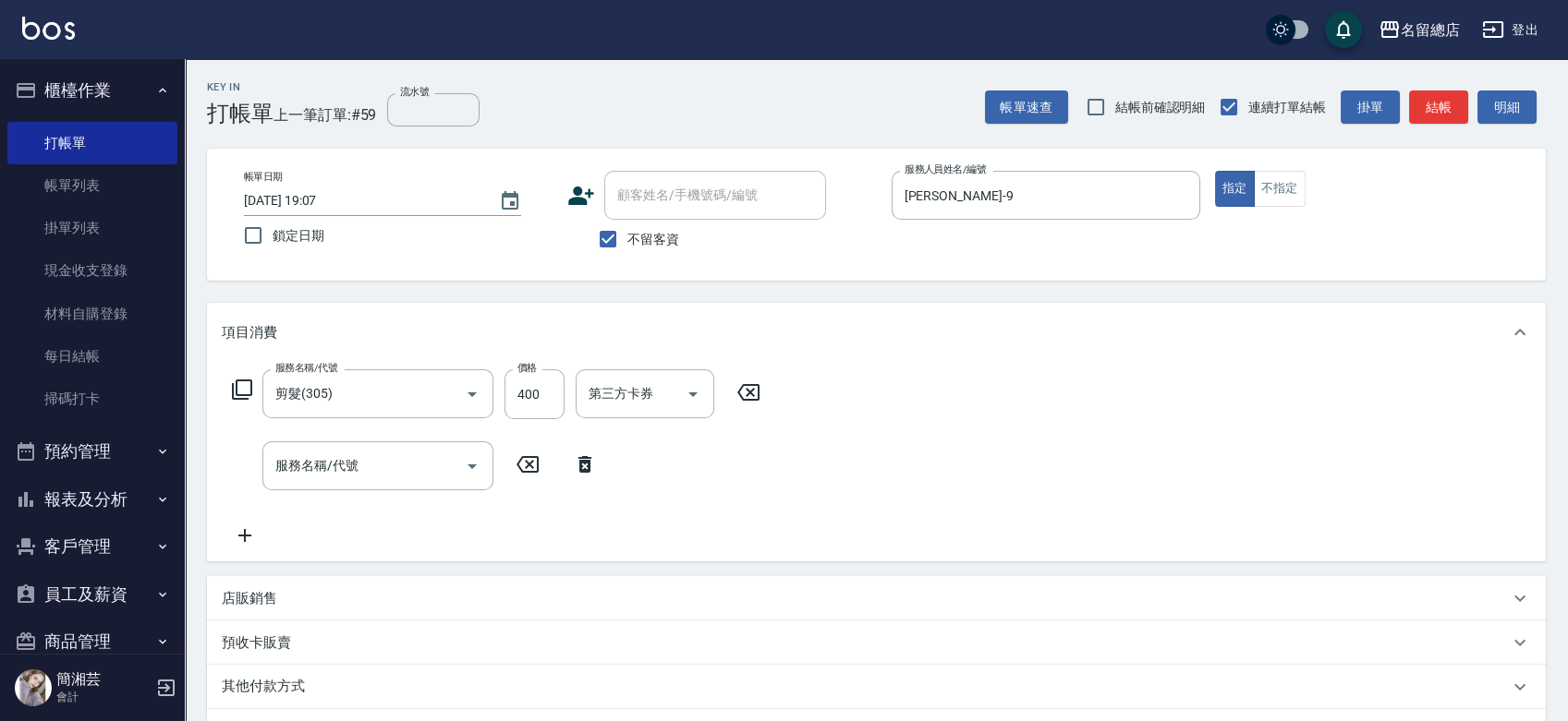
click at [322, 684] on div "其他付款方式" at bounding box center [864, 687] width 1287 height 20
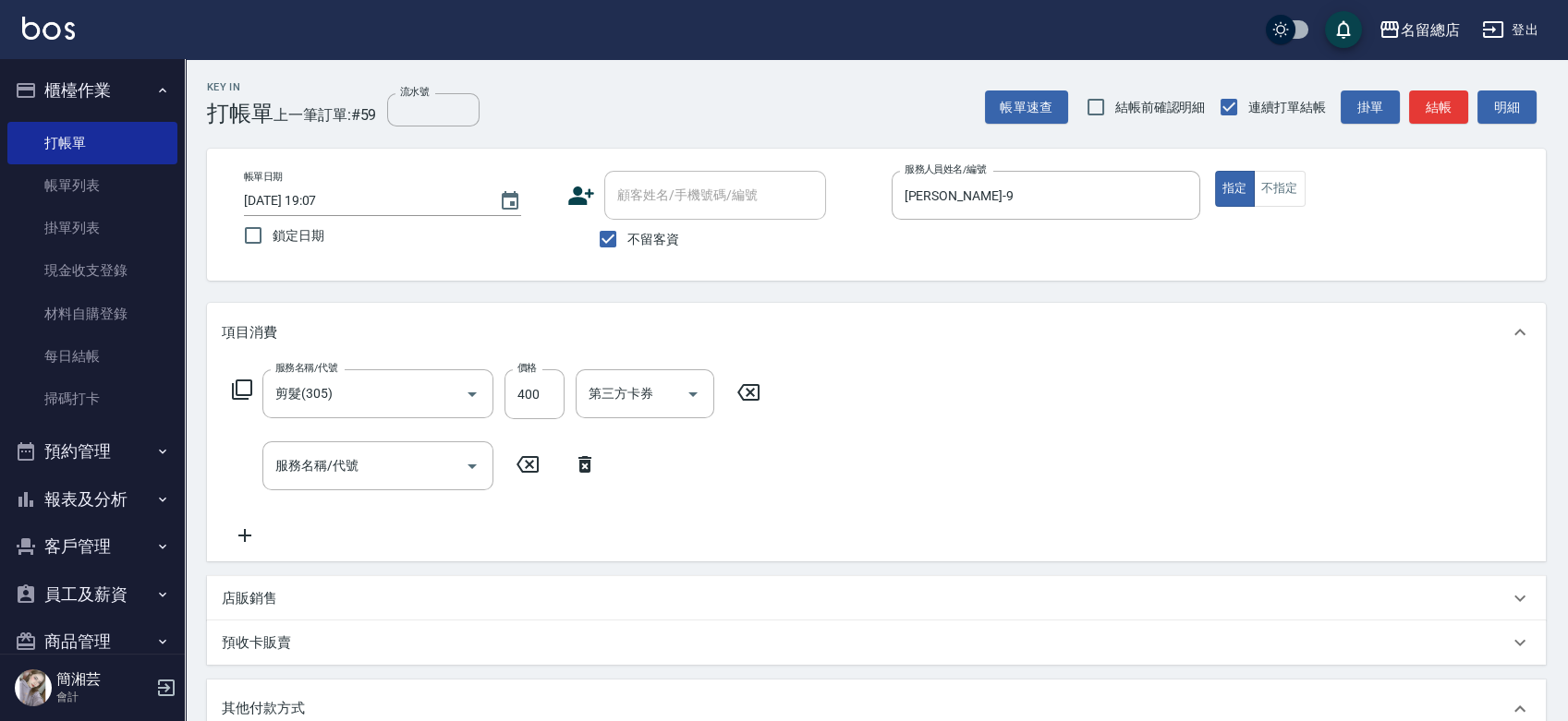
scroll to position [205, 0]
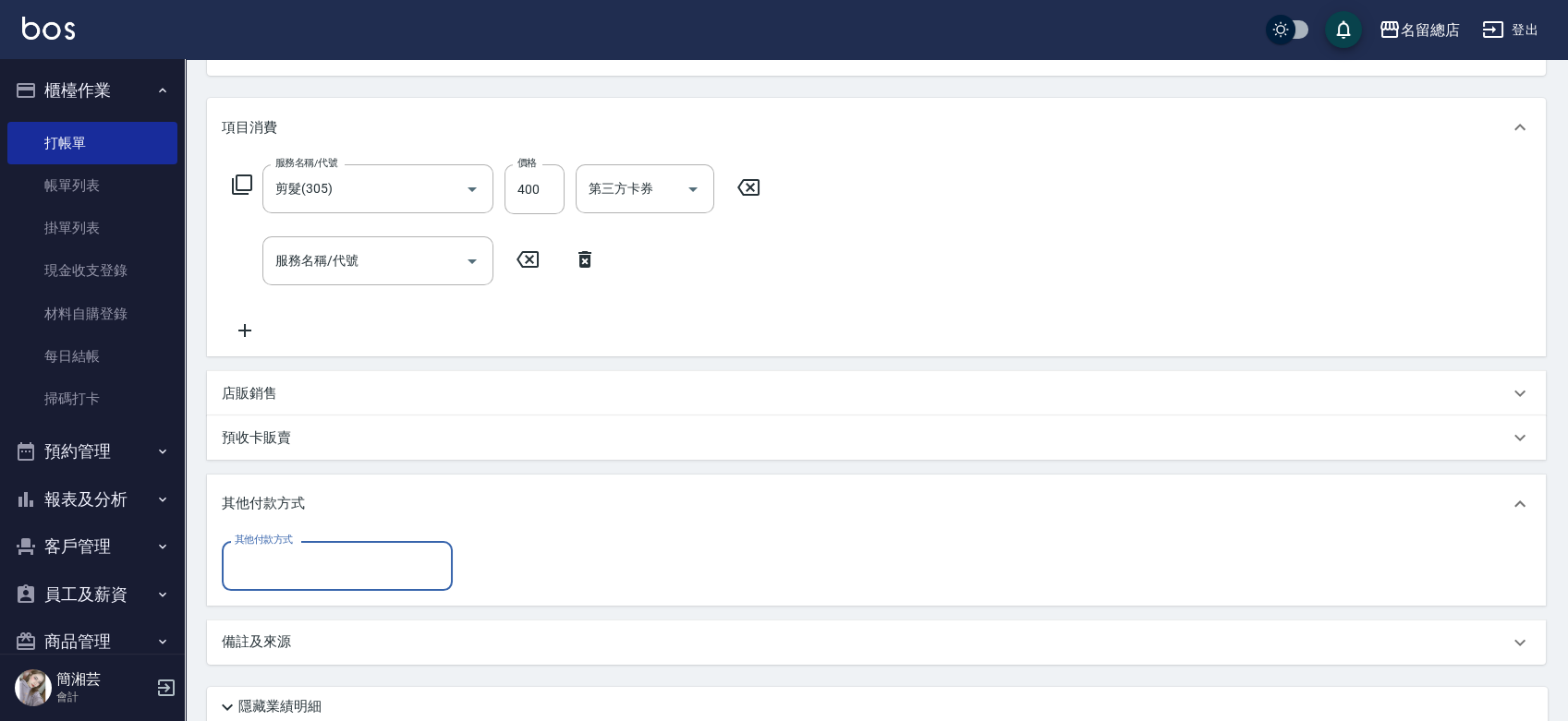
click at [303, 545] on div "其他付款方式" at bounding box center [337, 566] width 231 height 49
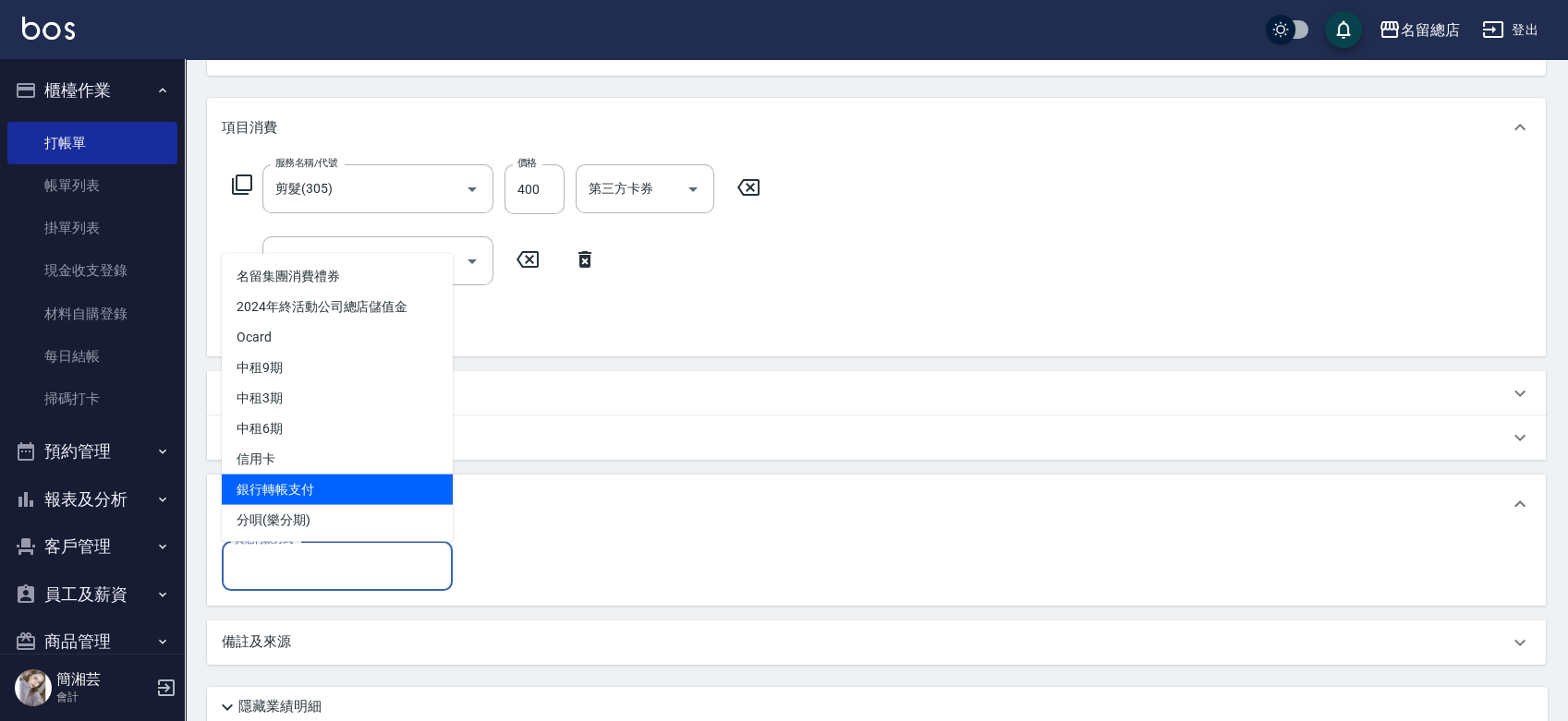
click at [326, 492] on span "銀行轉帳支付" at bounding box center [337, 489] width 231 height 31
type input "銀行轉帳支付"
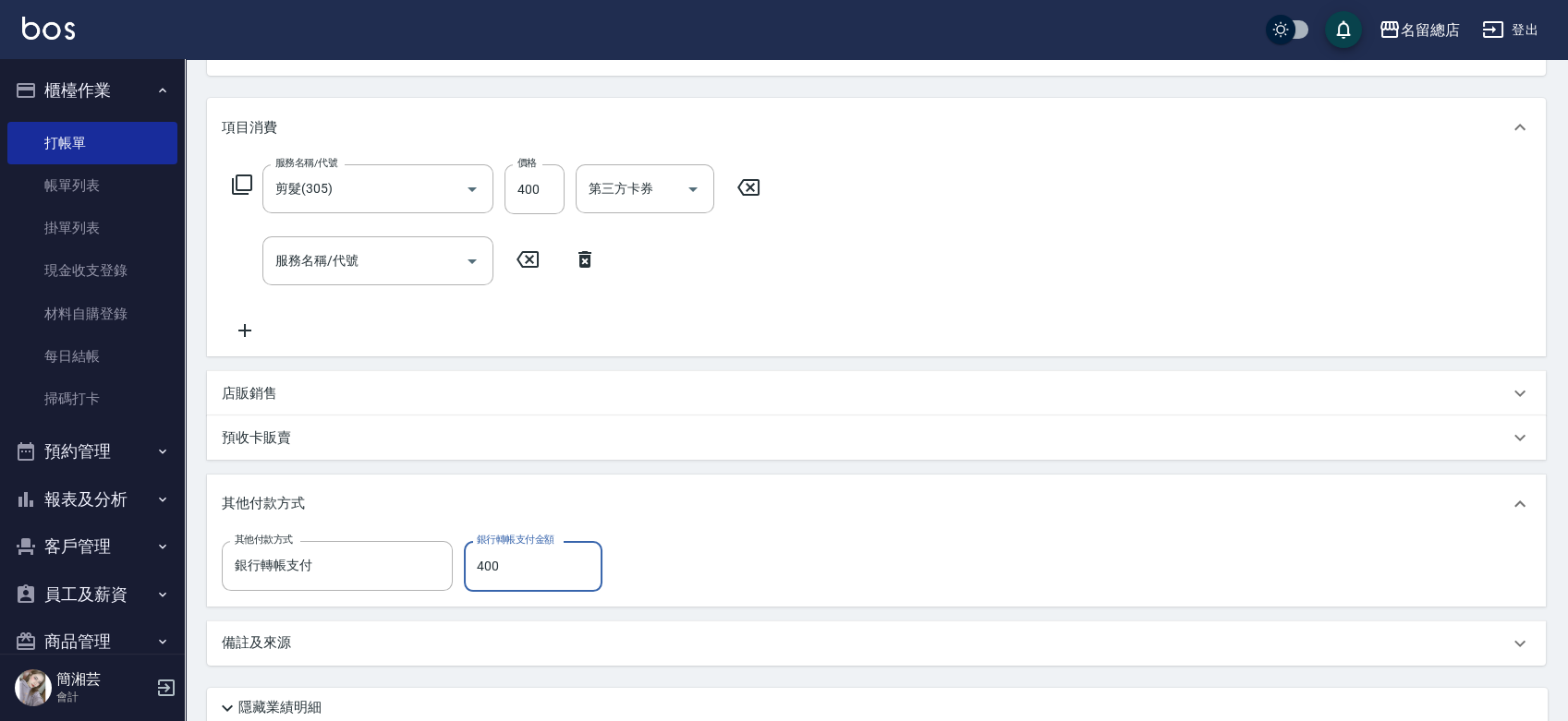
type input "400"
type input "[DATE] 19:29"
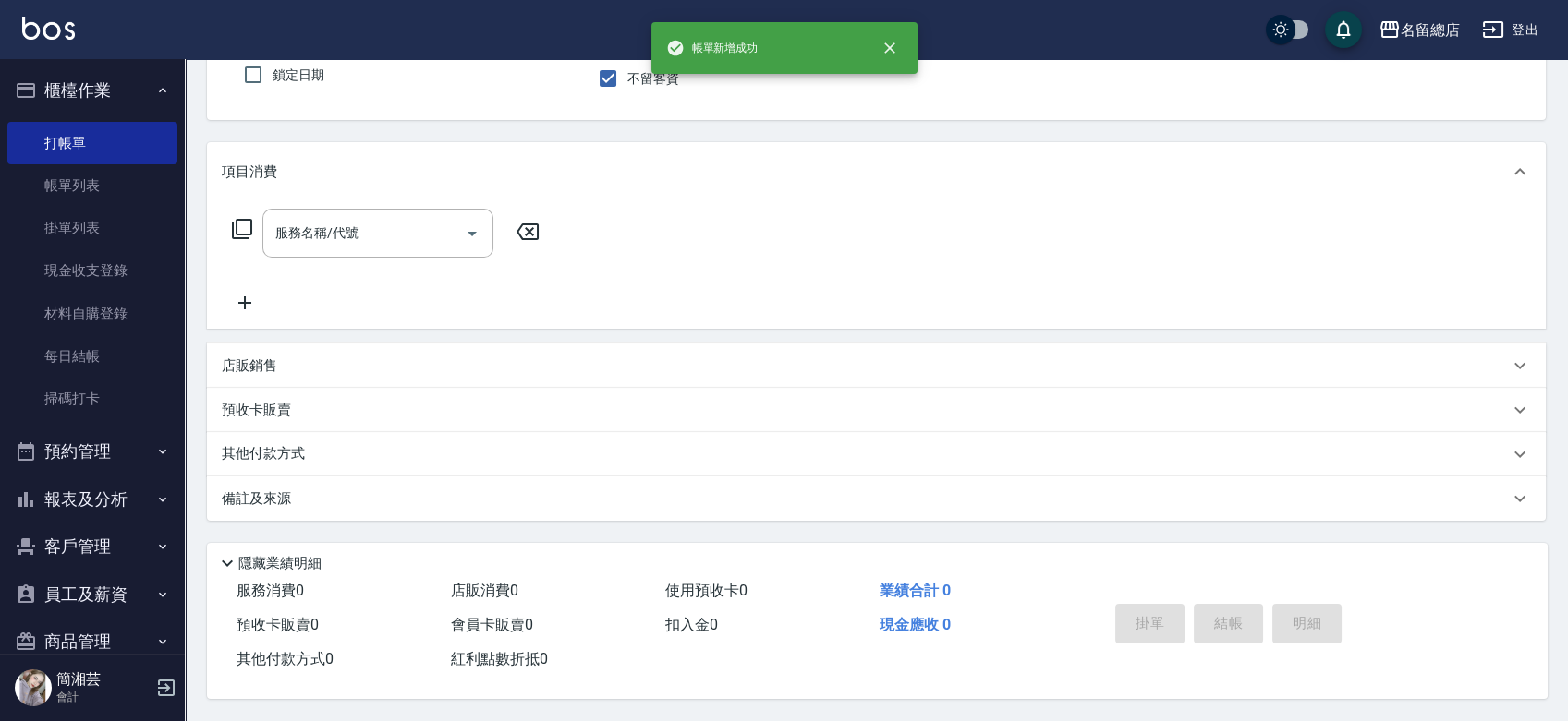
scroll to position [166, 0]
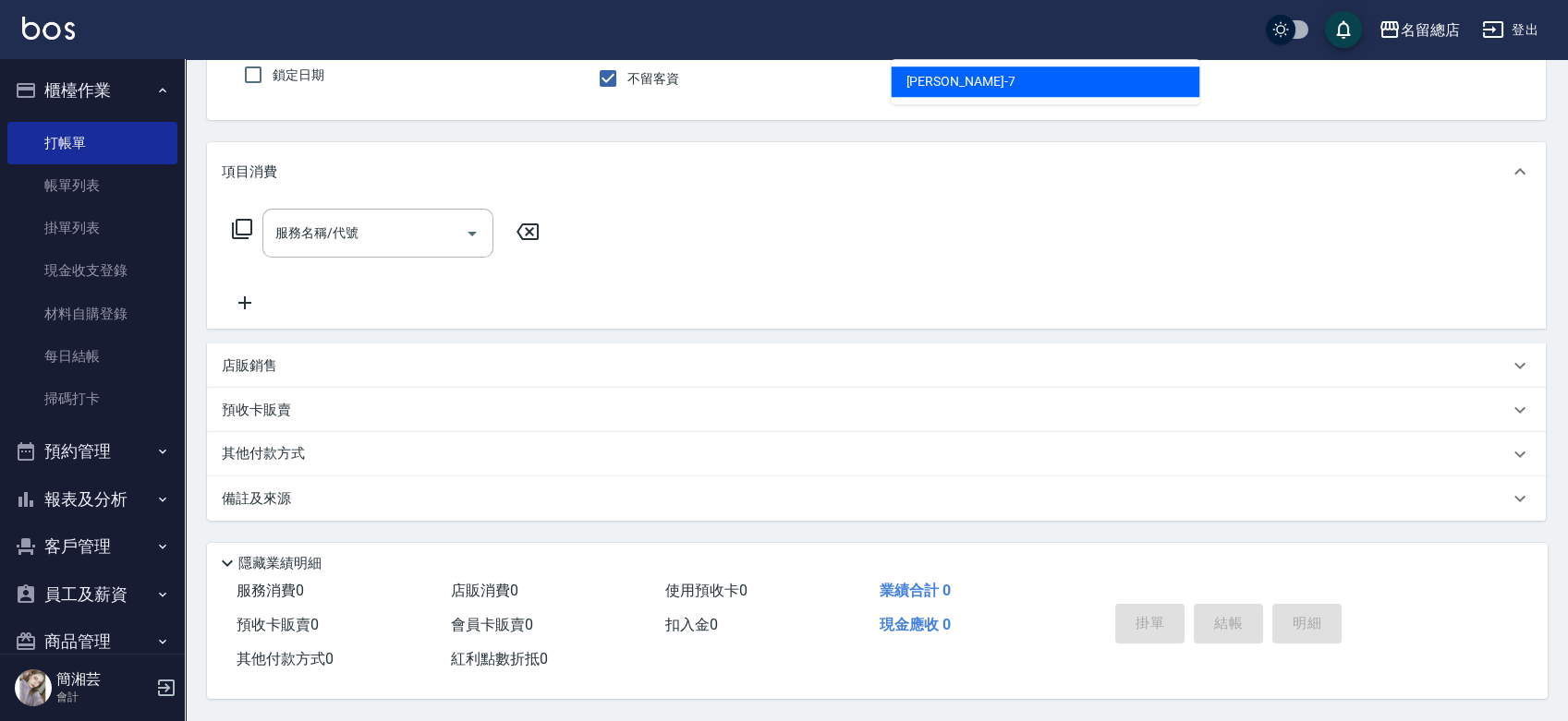
type input "Mick-7"
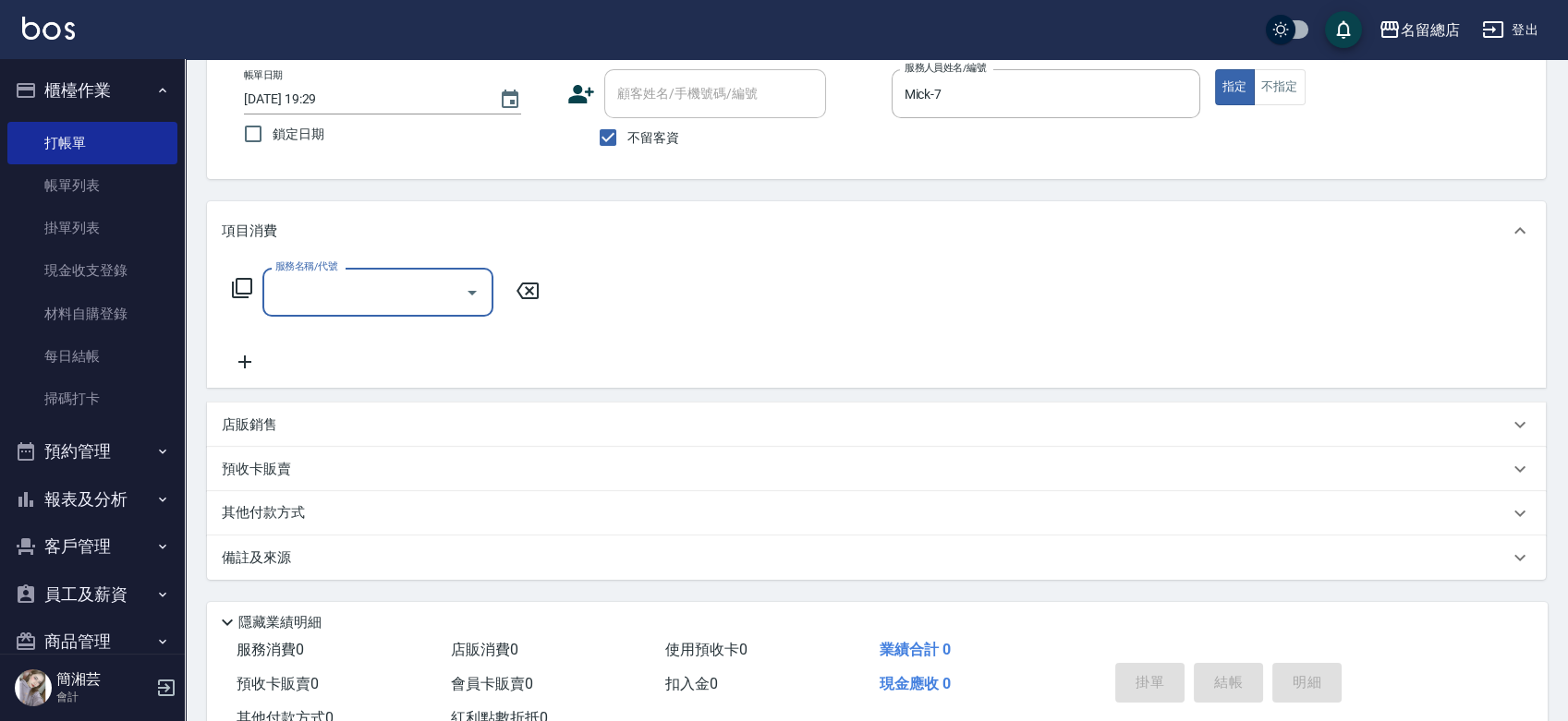
scroll to position [0, 0]
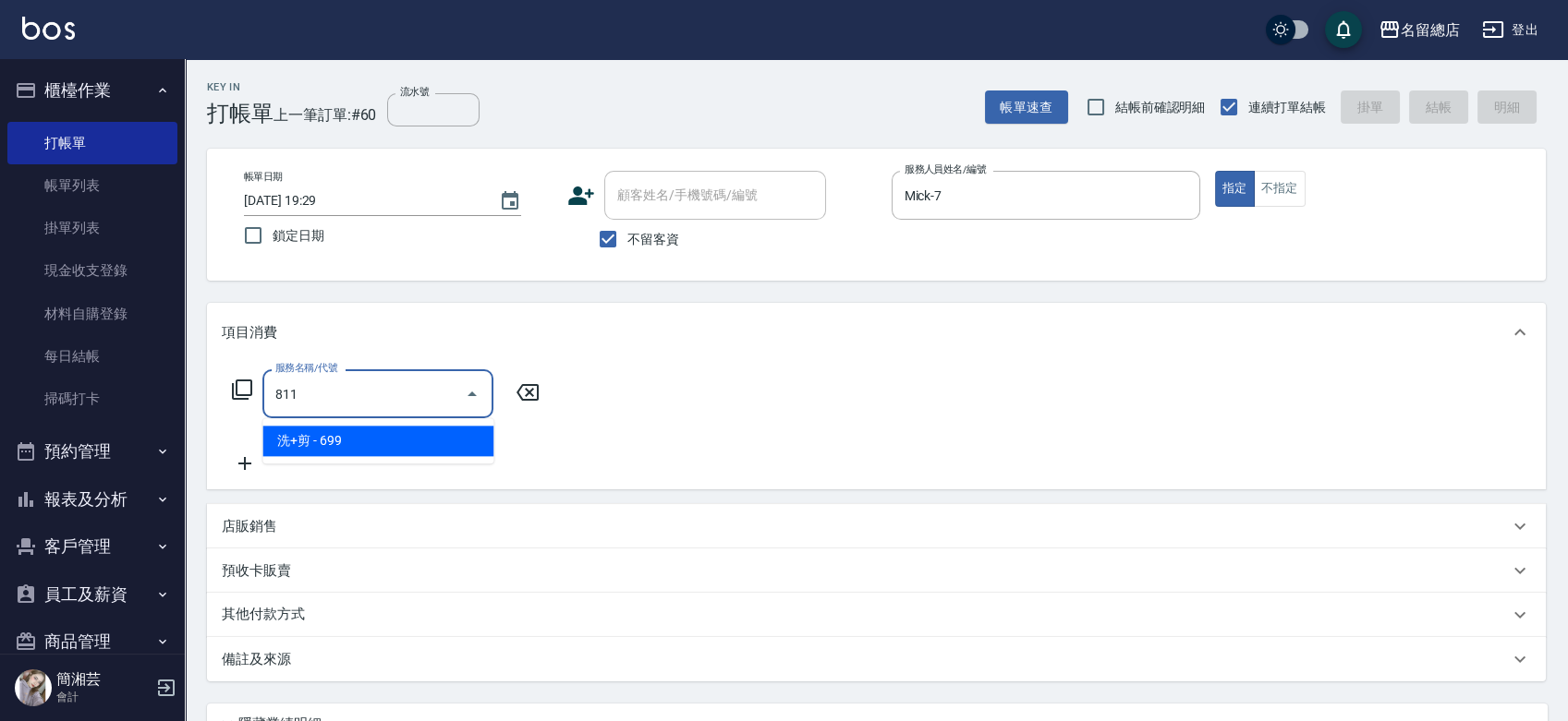
type input "洗+剪(811)"
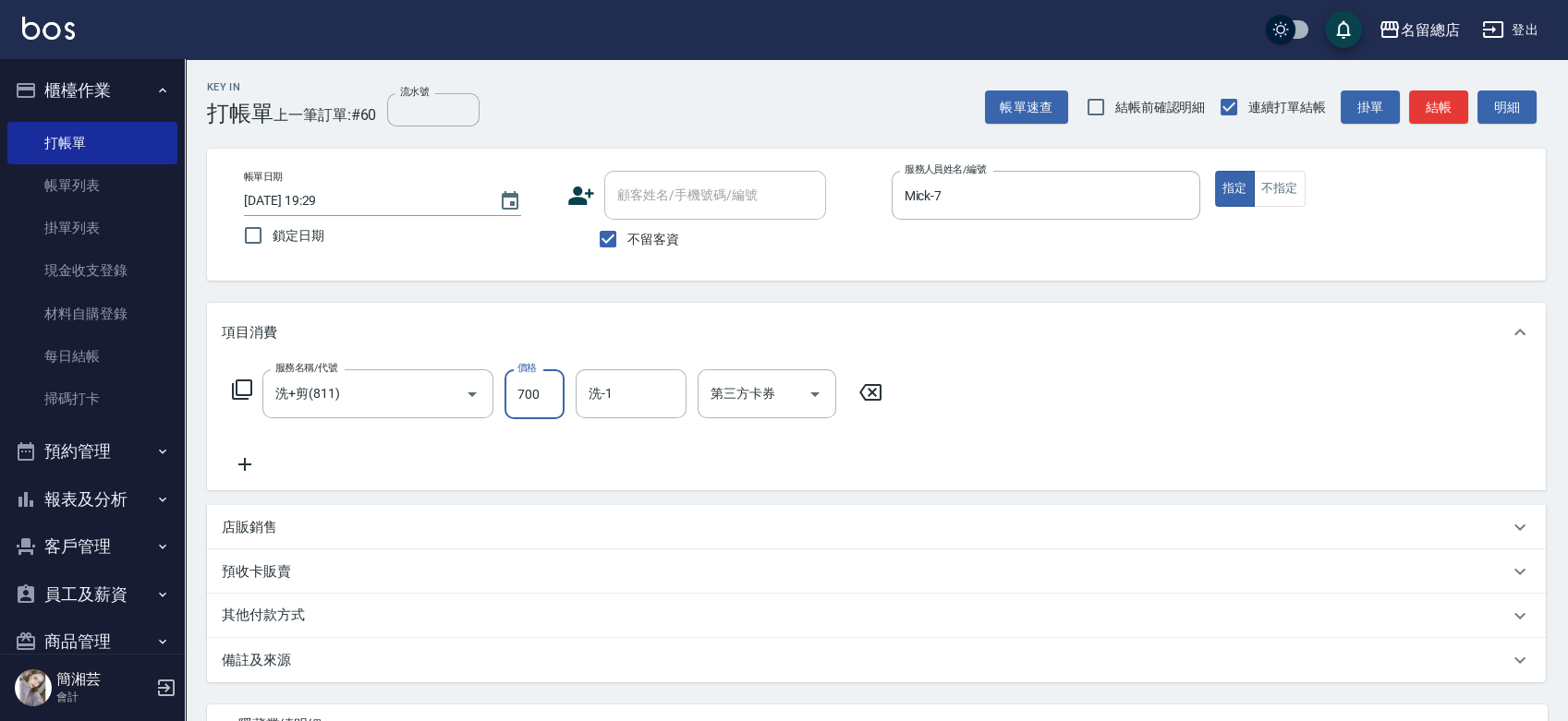
type input "700"
type input "[PERSON_NAME]-34"
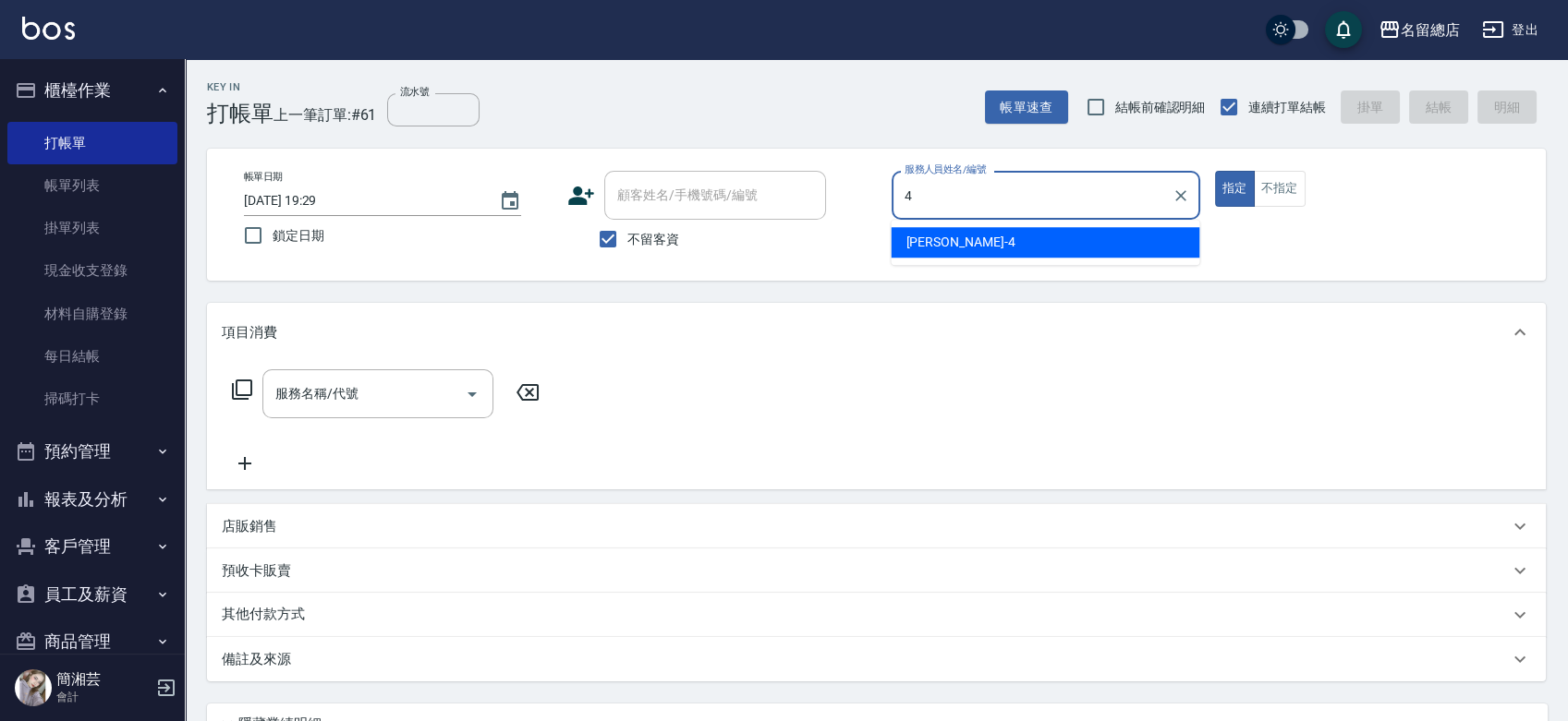
type input "[PERSON_NAME]-4"
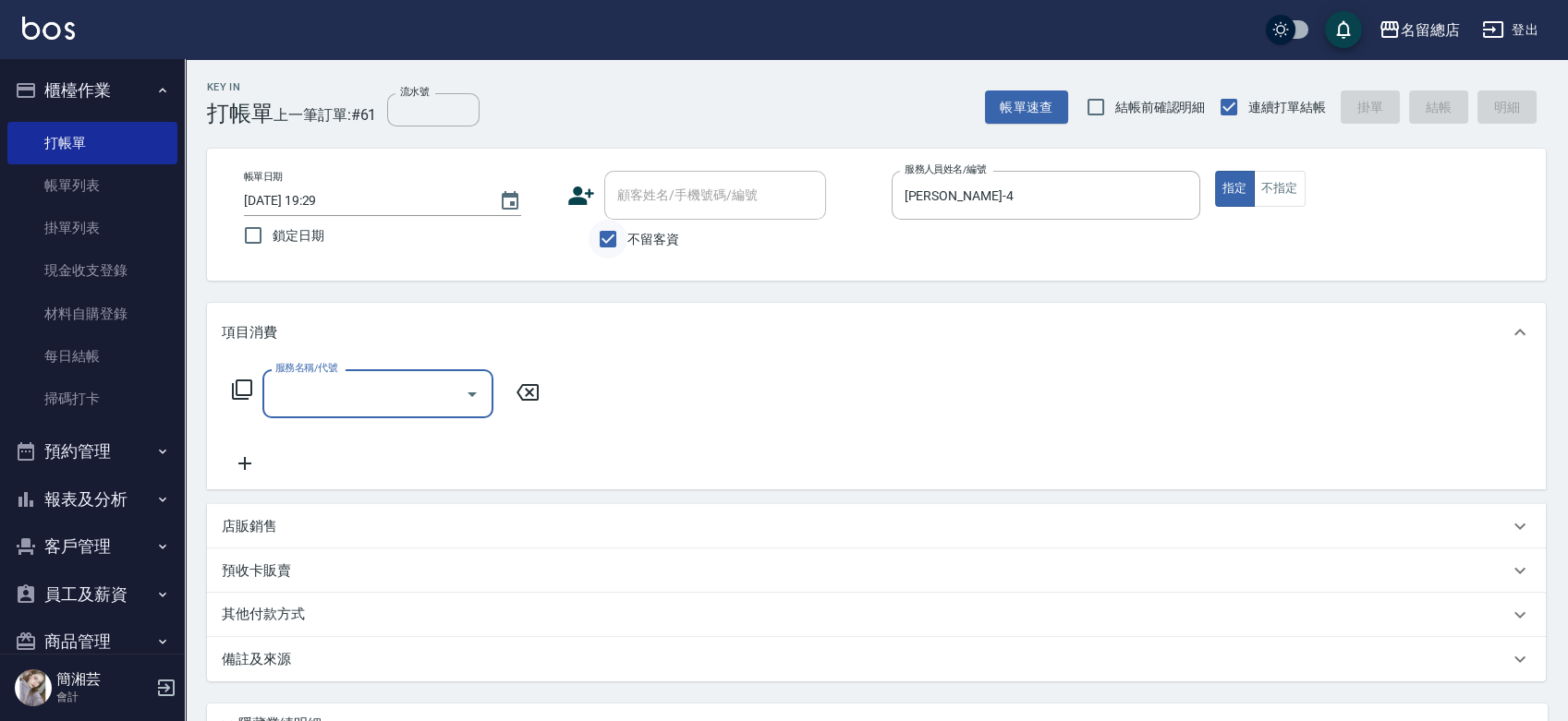
drag, startPoint x: 598, startPoint y: 249, endPoint x: 601, endPoint y: 226, distance: 23.2
click at [598, 244] on input "不留客資" at bounding box center [608, 238] width 39 height 39
checkbox input "false"
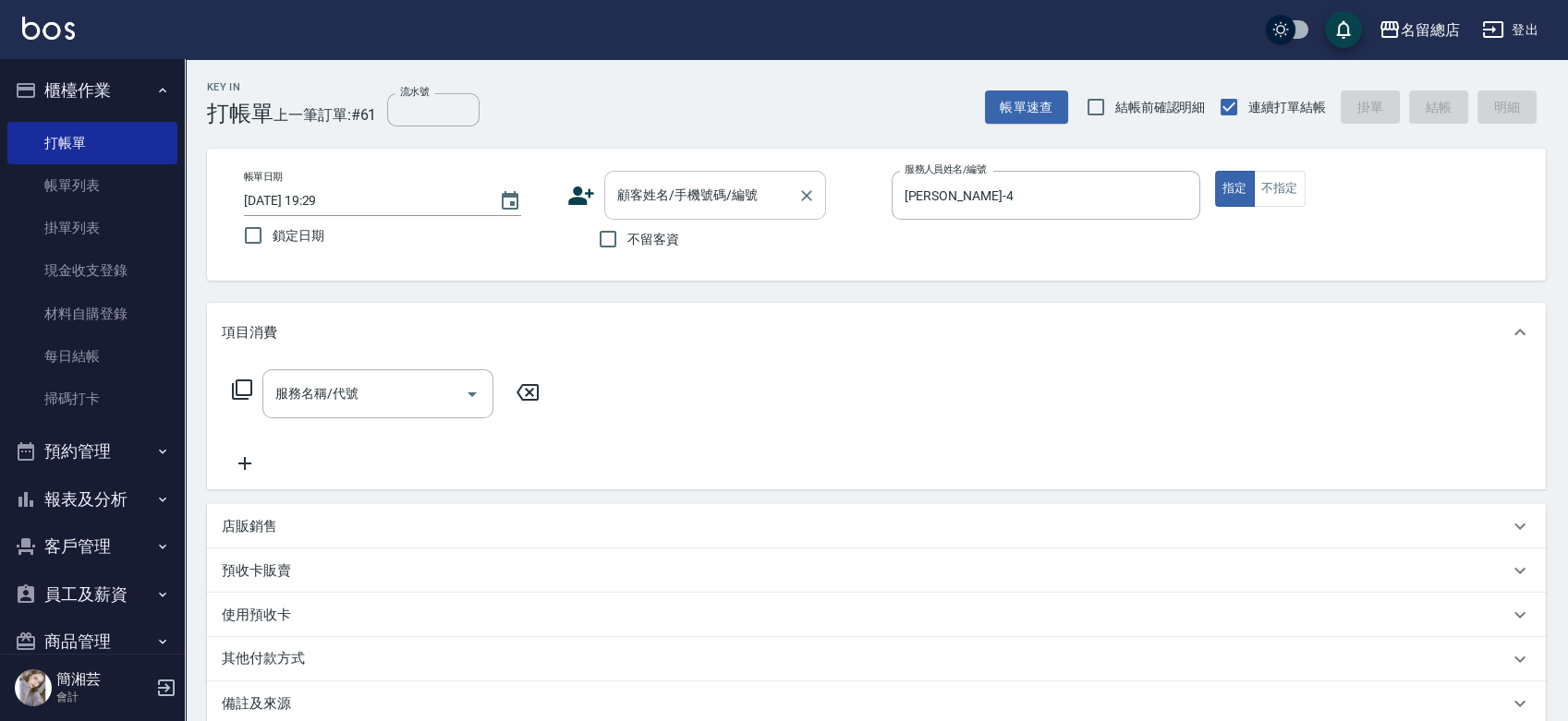
drag, startPoint x: 653, startPoint y: 175, endPoint x: 656, endPoint y: 185, distance: 10.4
click at [654, 178] on div "顧客姓名/手機號碼/編號" at bounding box center [714, 195] width 221 height 49
type input "[PERSON_NAME]/0960218228/null"
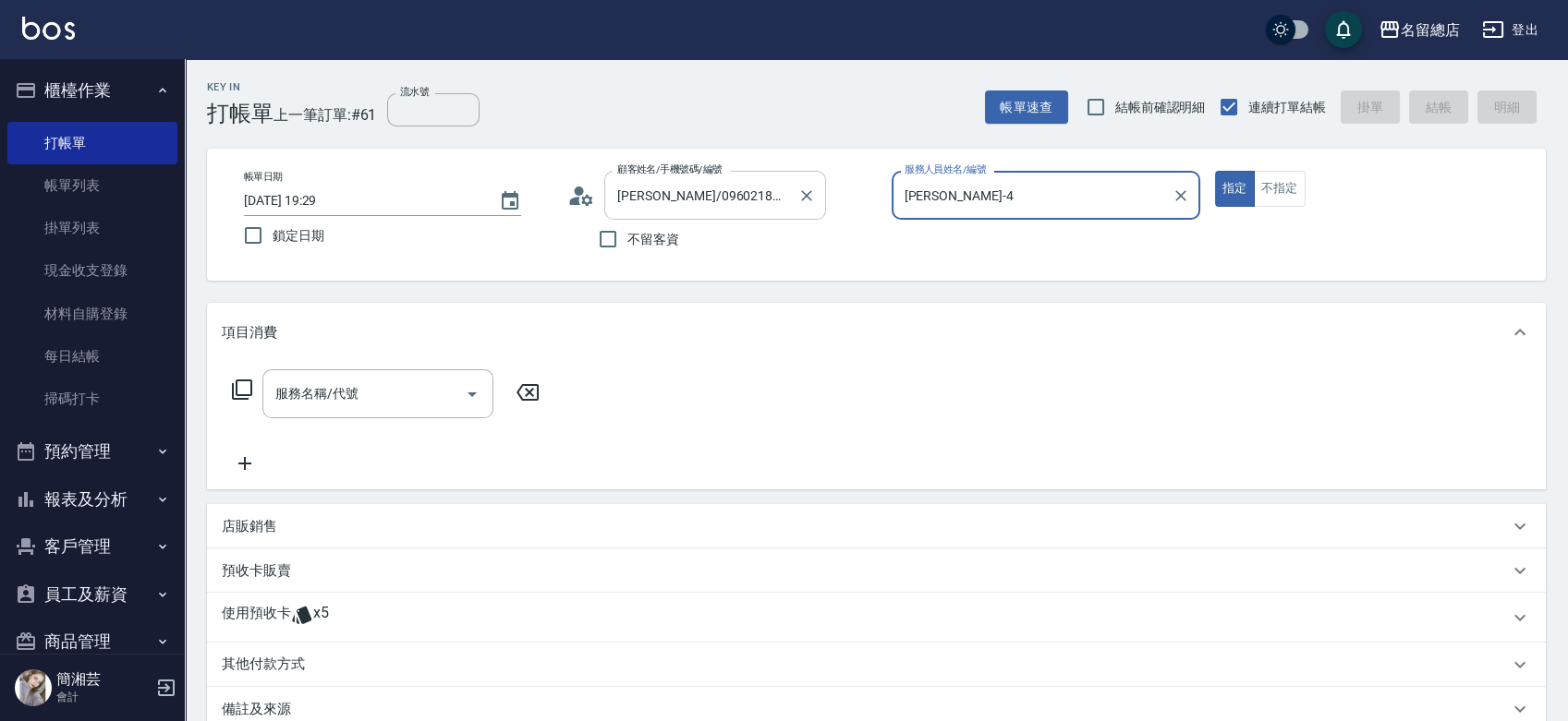
click at [1215, 171] on button "指定" at bounding box center [1235, 189] width 40 height 36
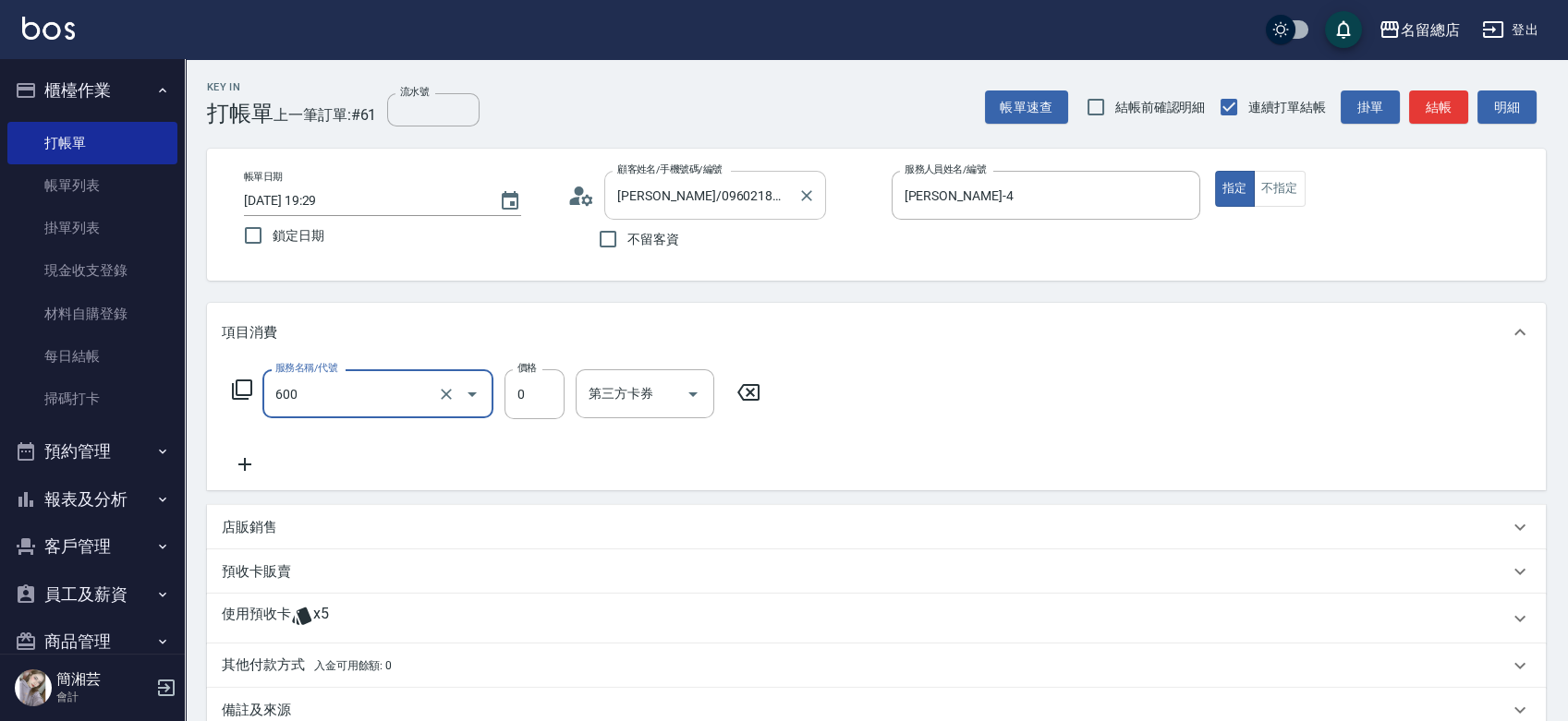
type input "洗髮(免費)(600)"
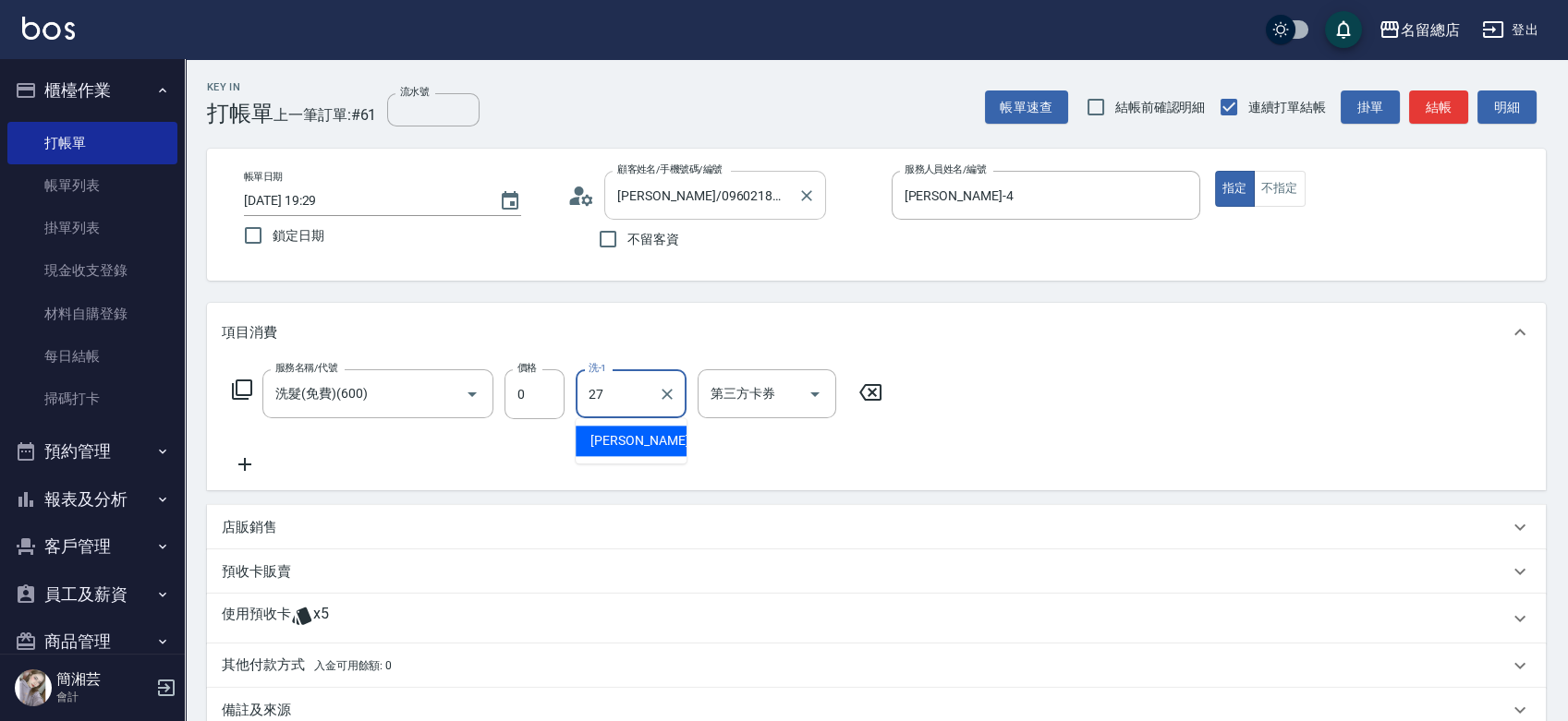
type input "[PERSON_NAME]-27"
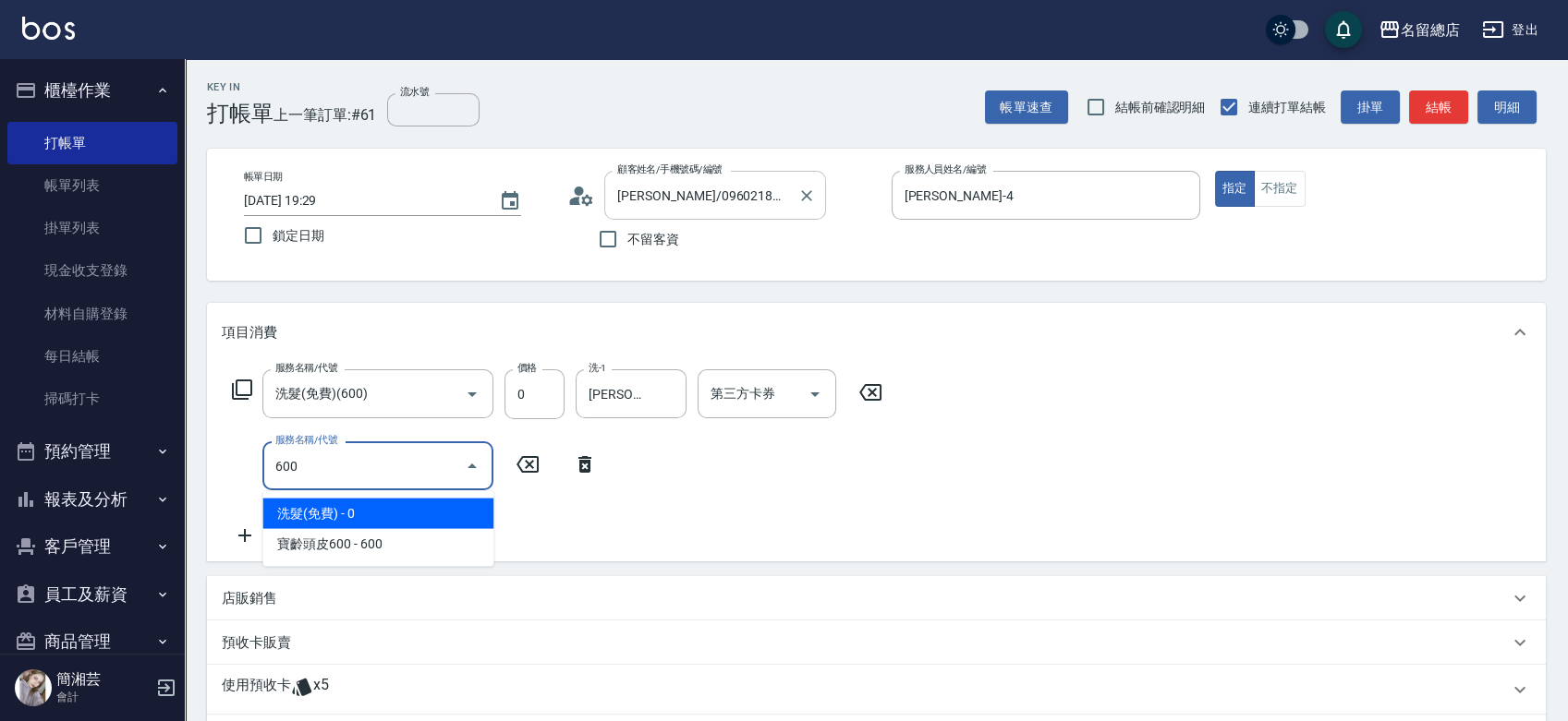
type input "洗髮(免費)(600)"
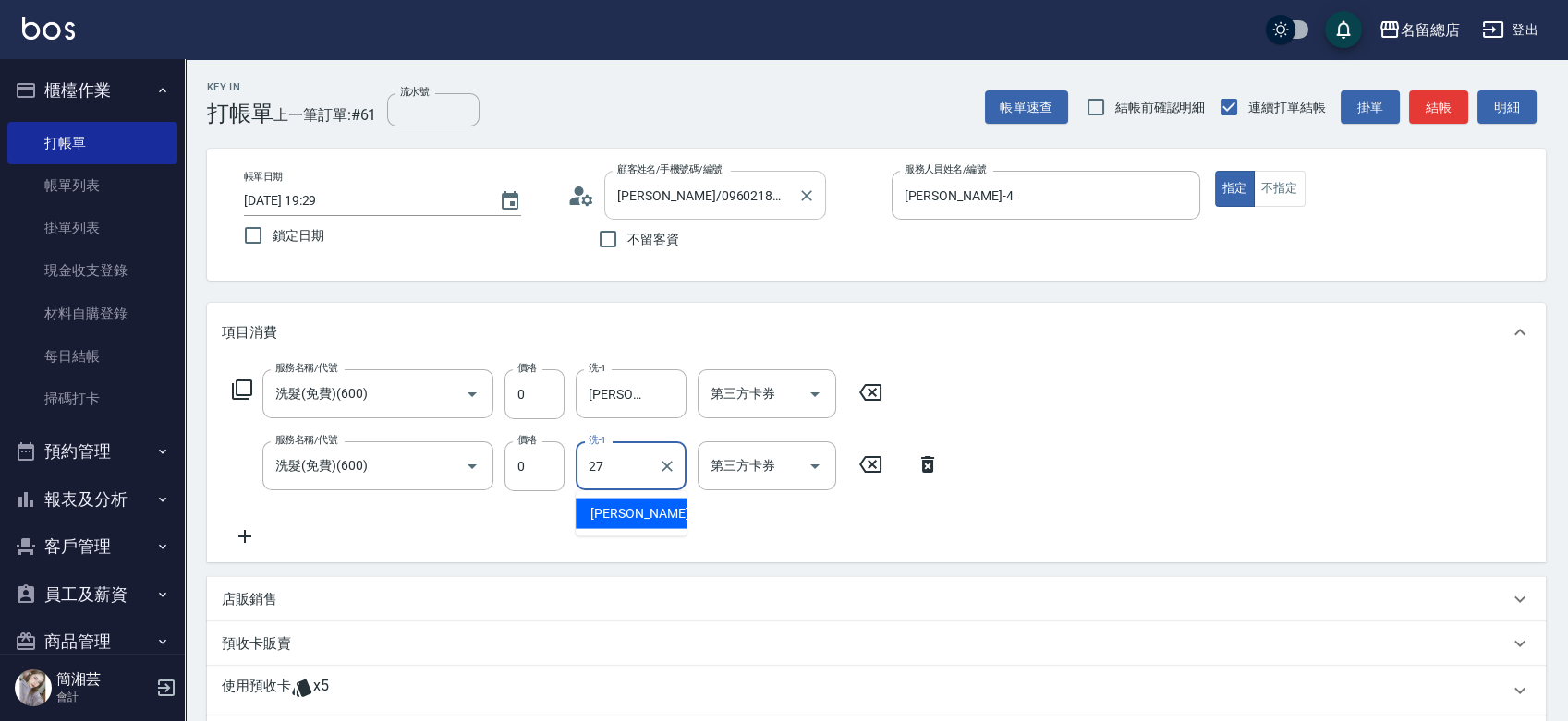
type input "[PERSON_NAME]-27"
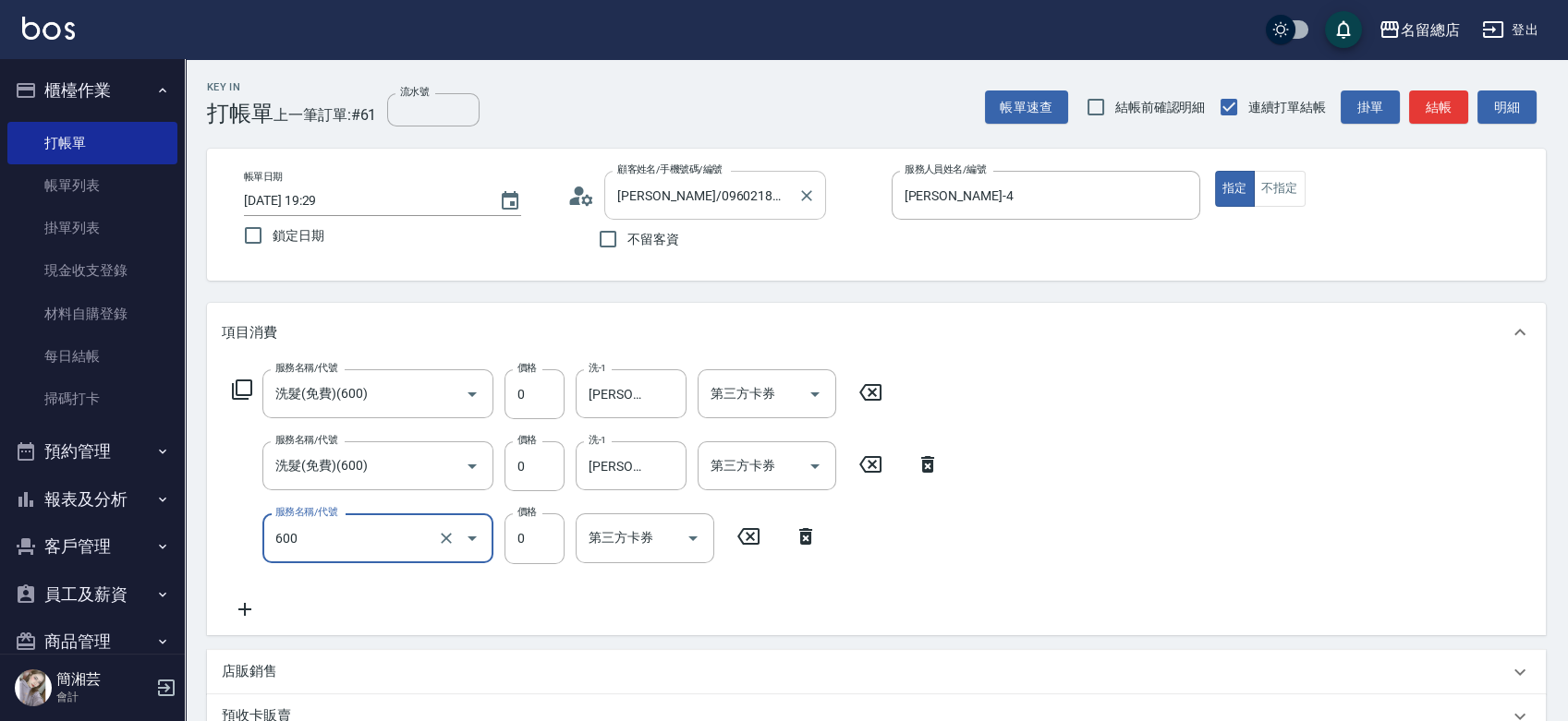
type input "洗髮(免費)(600)"
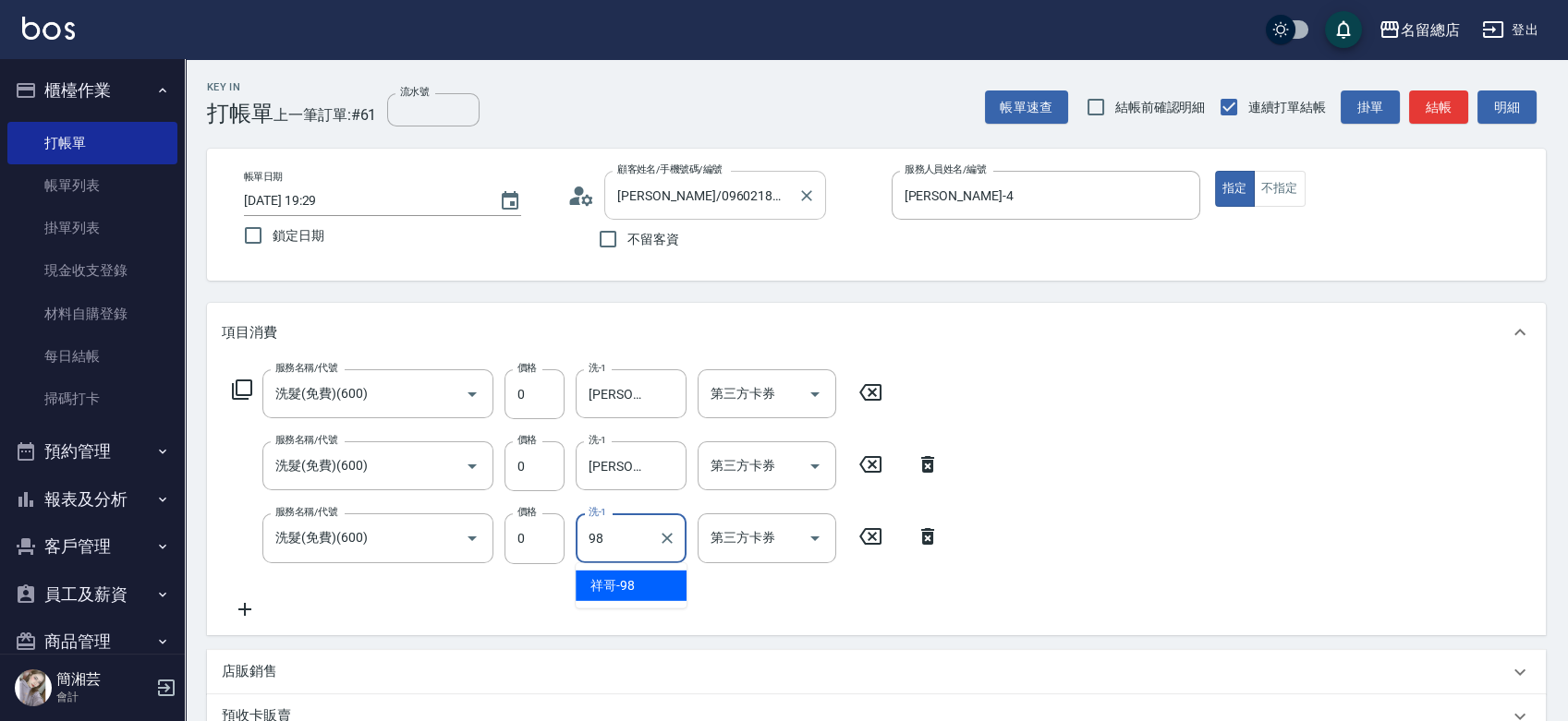
type input "祥哥-98"
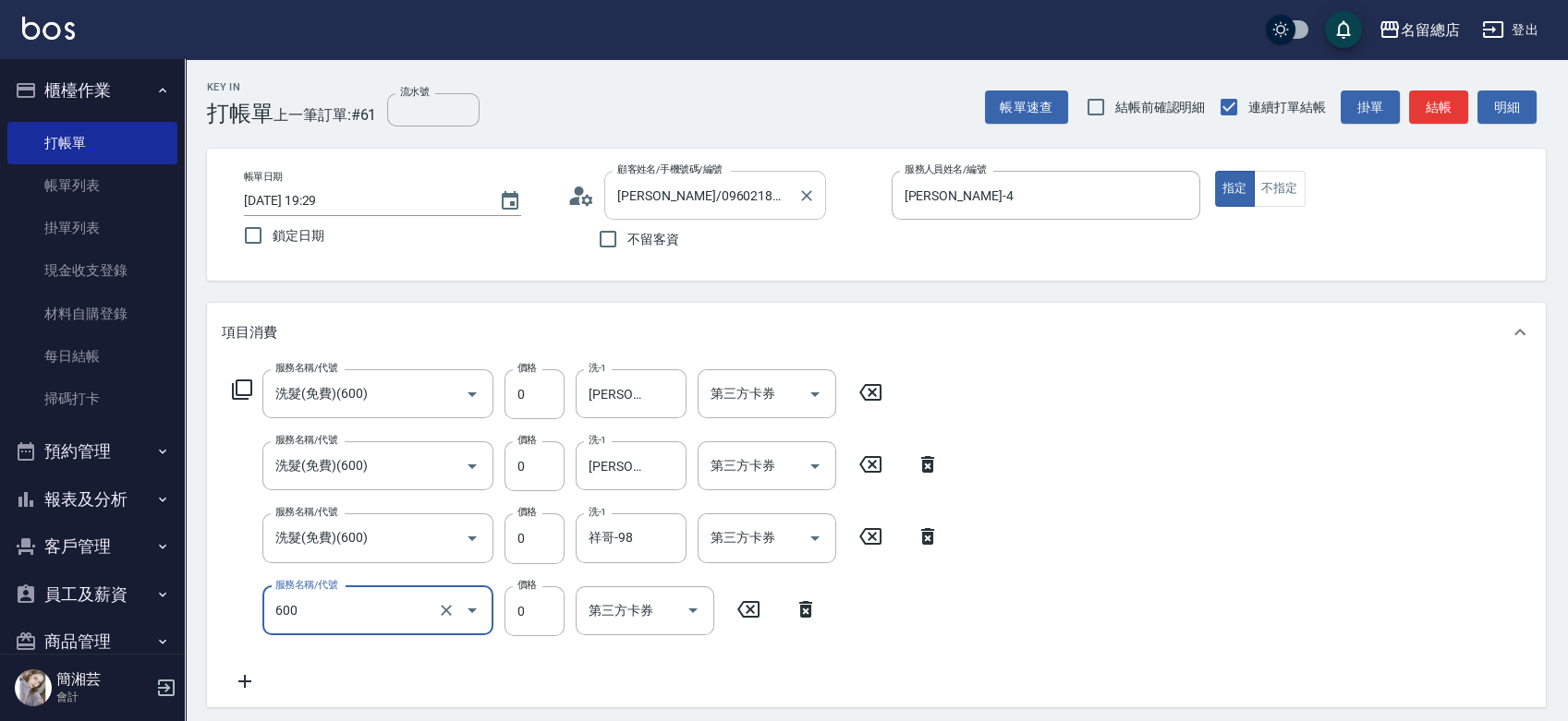
type input "洗髮(免費)(600)"
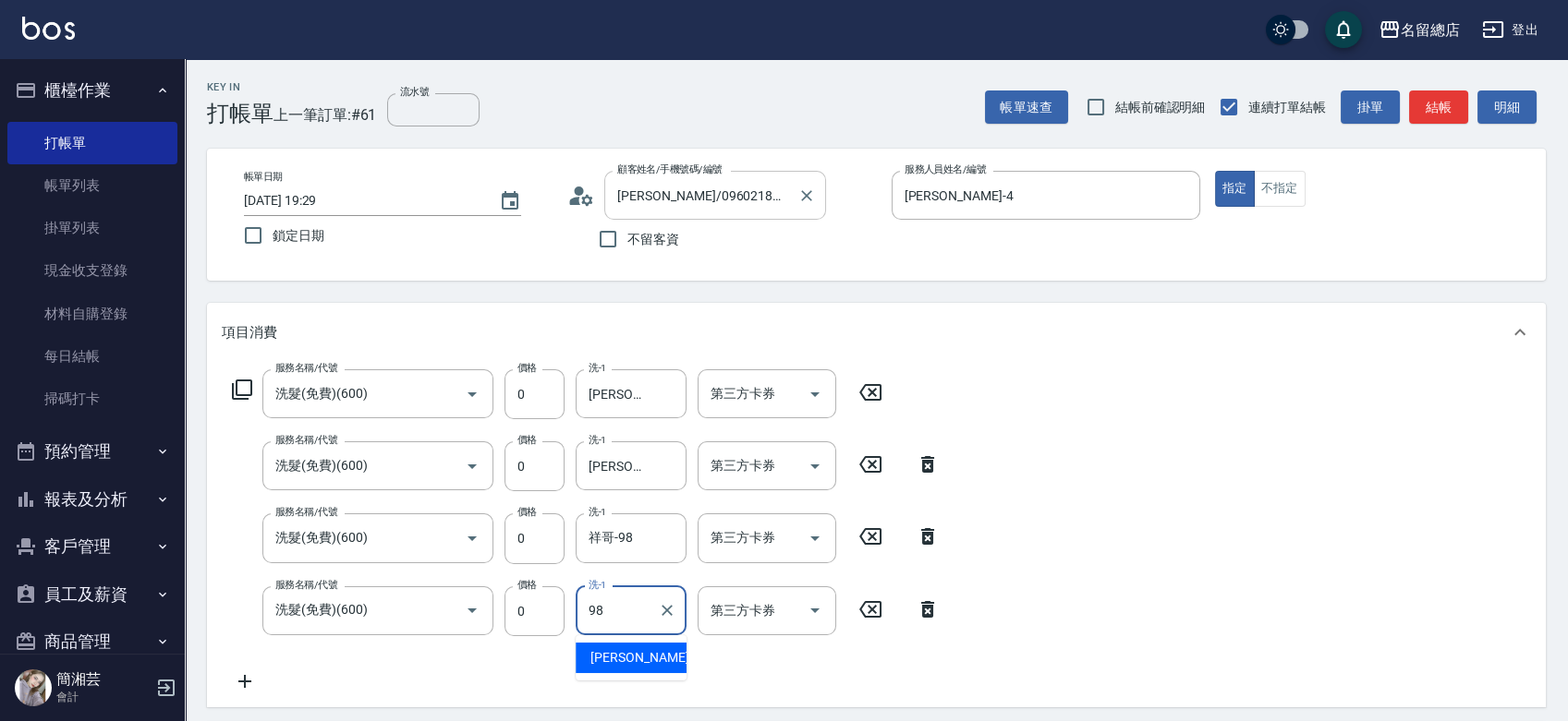
type input "祥哥-98"
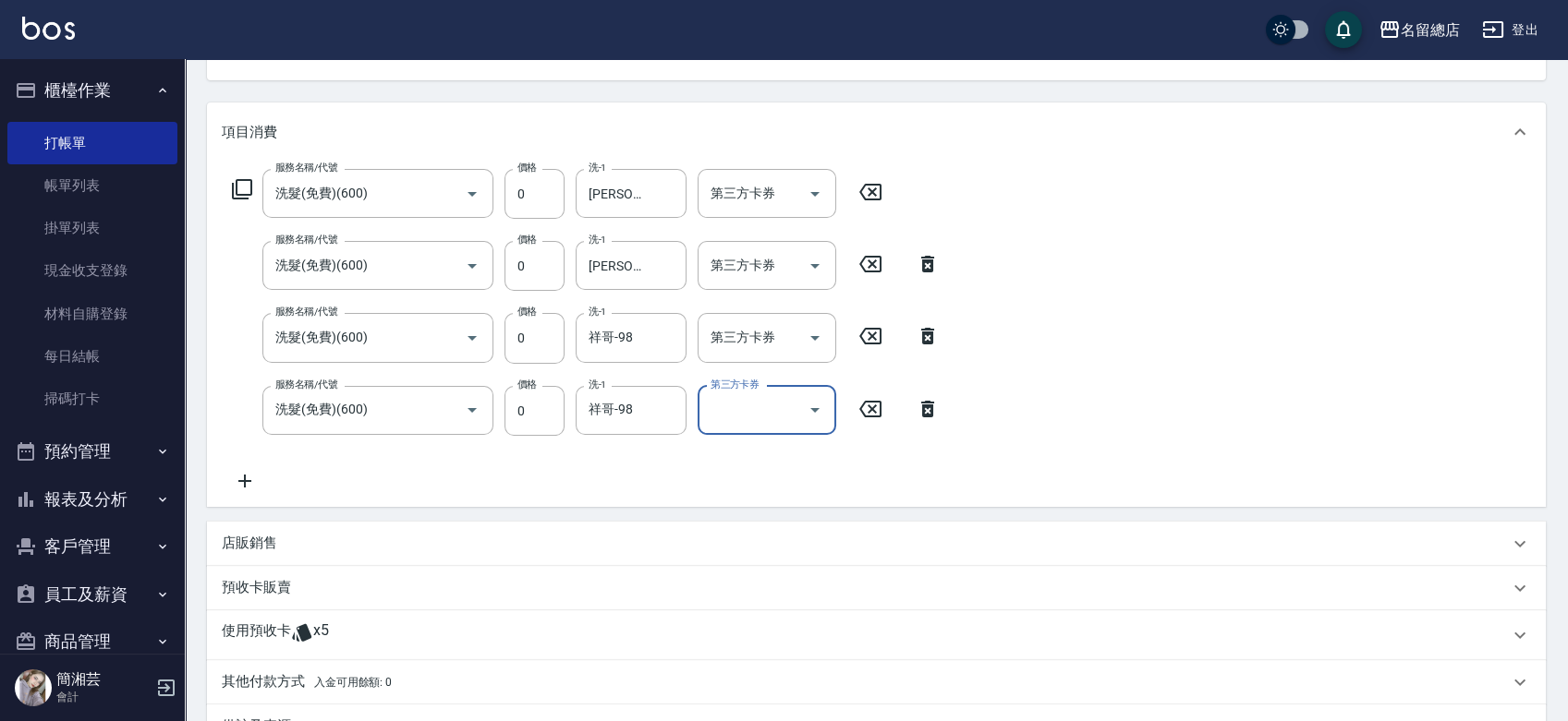
scroll to position [205, 0]
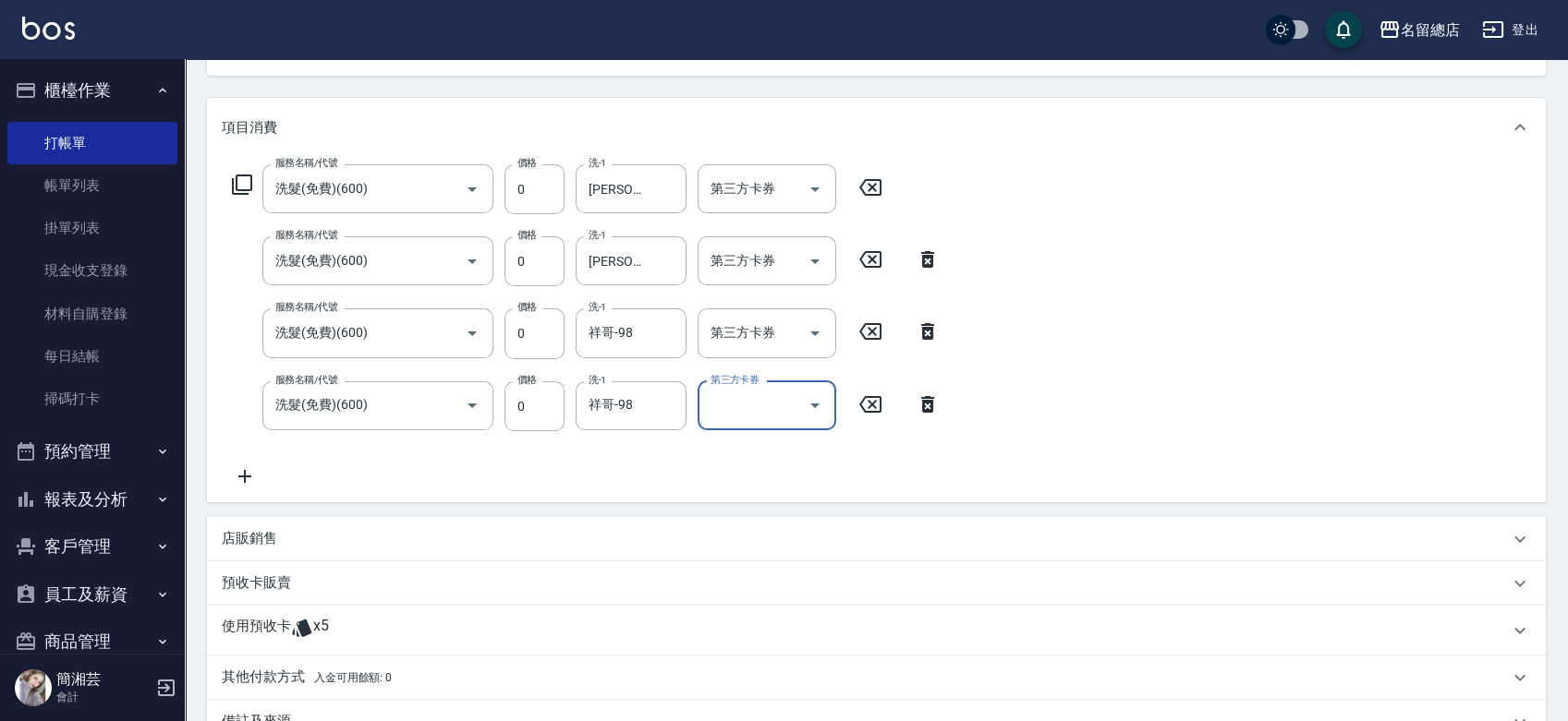
click at [320, 616] on div "使用預收卡 x5" at bounding box center [876, 630] width 1338 height 50
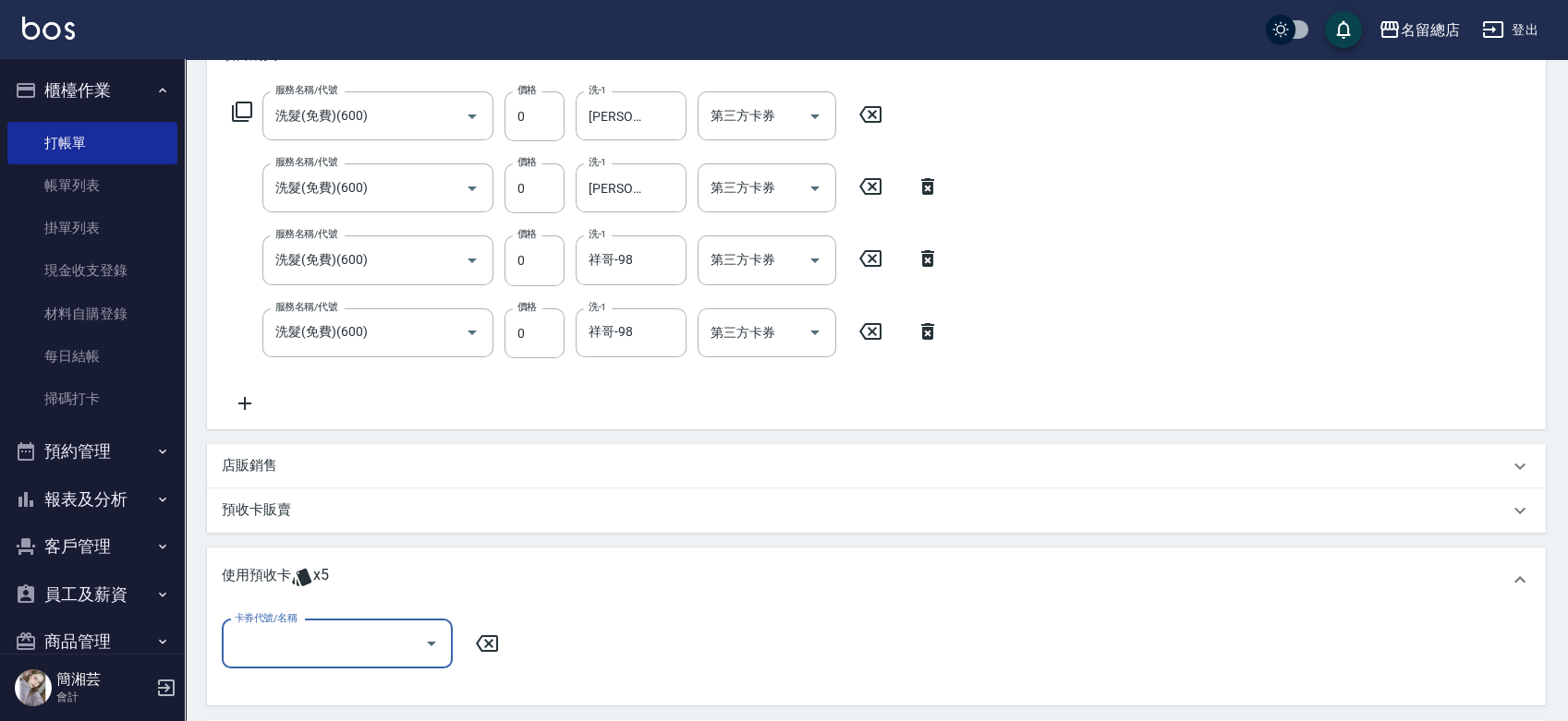
scroll to position [410, 0]
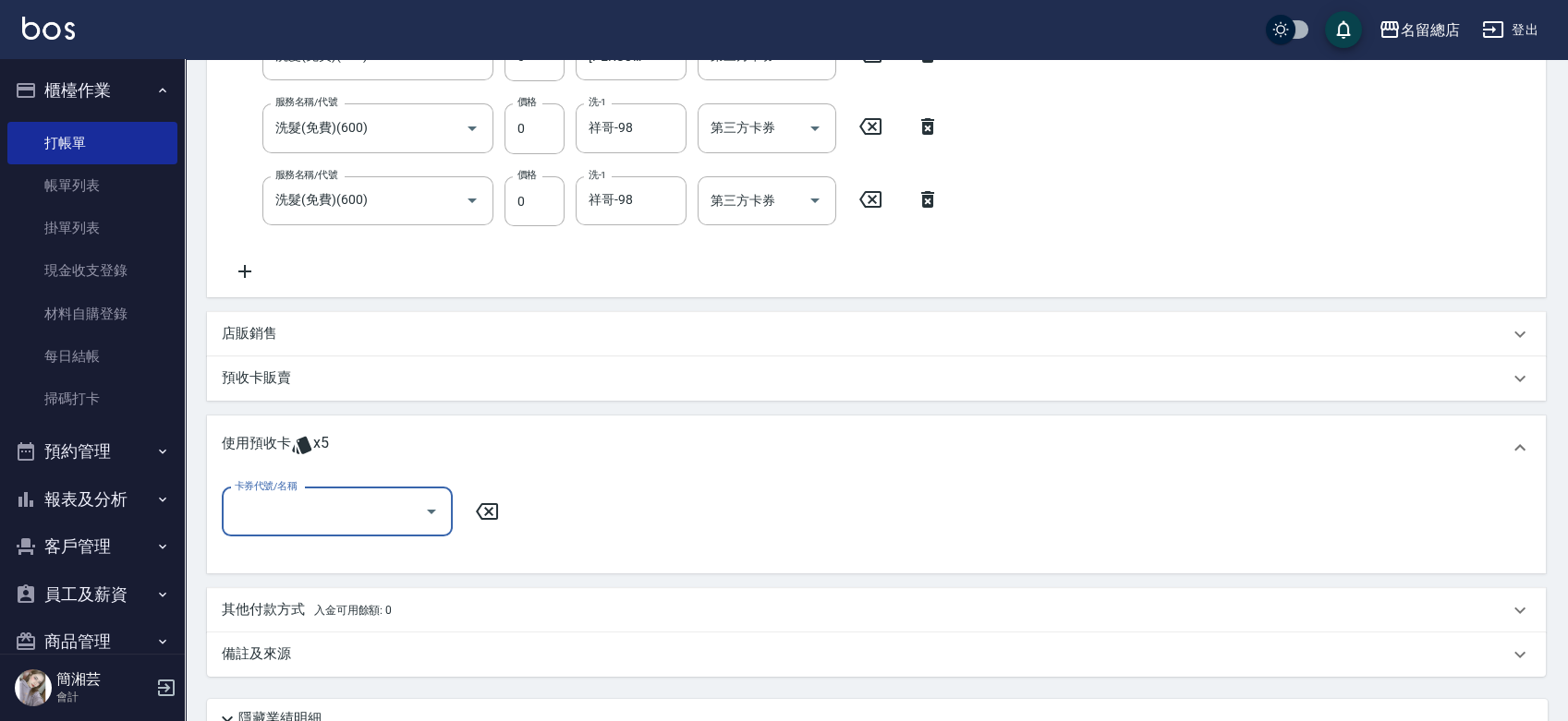
click at [311, 488] on div "卡券代號/名稱" at bounding box center [337, 511] width 231 height 49
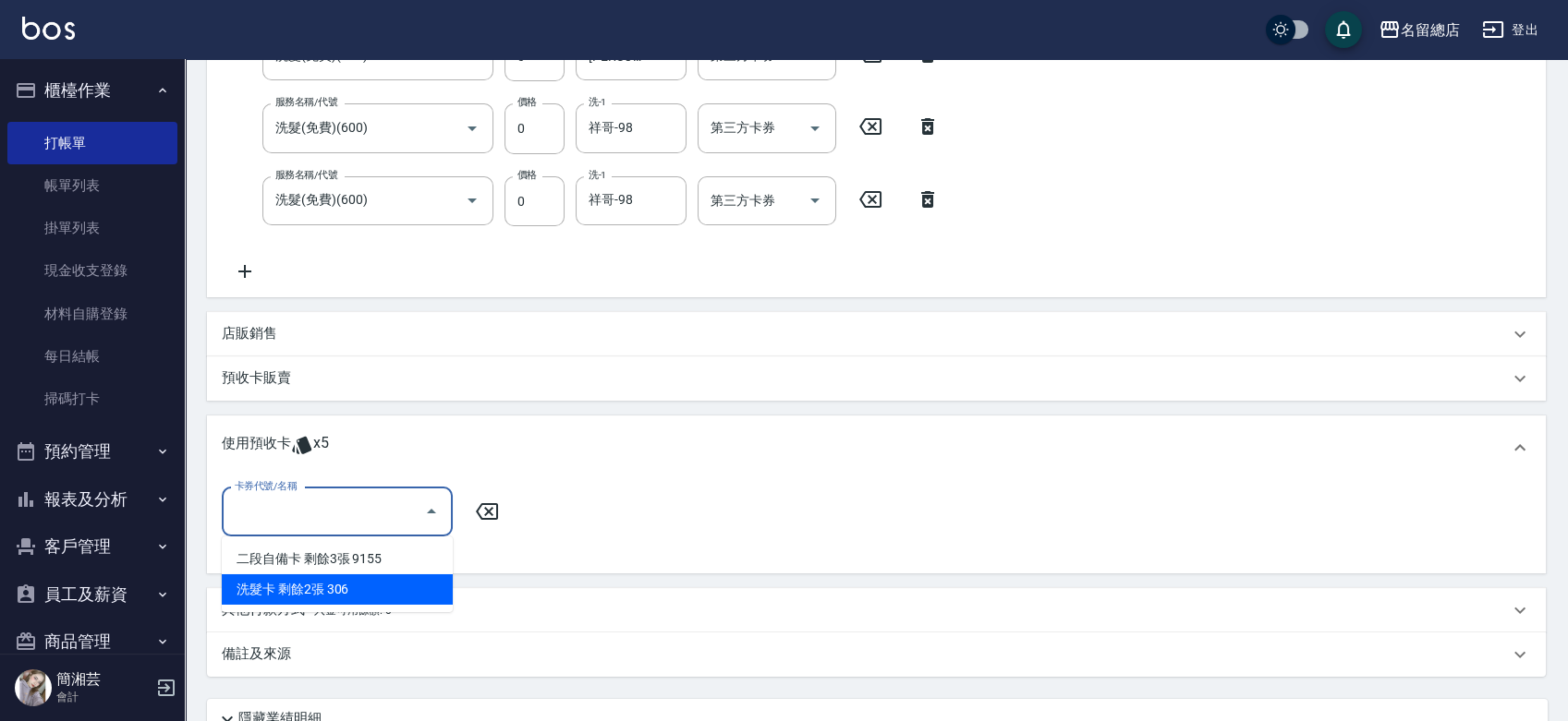
click at [324, 589] on div "洗髮卡 剩餘2張 306" at bounding box center [337, 589] width 231 height 31
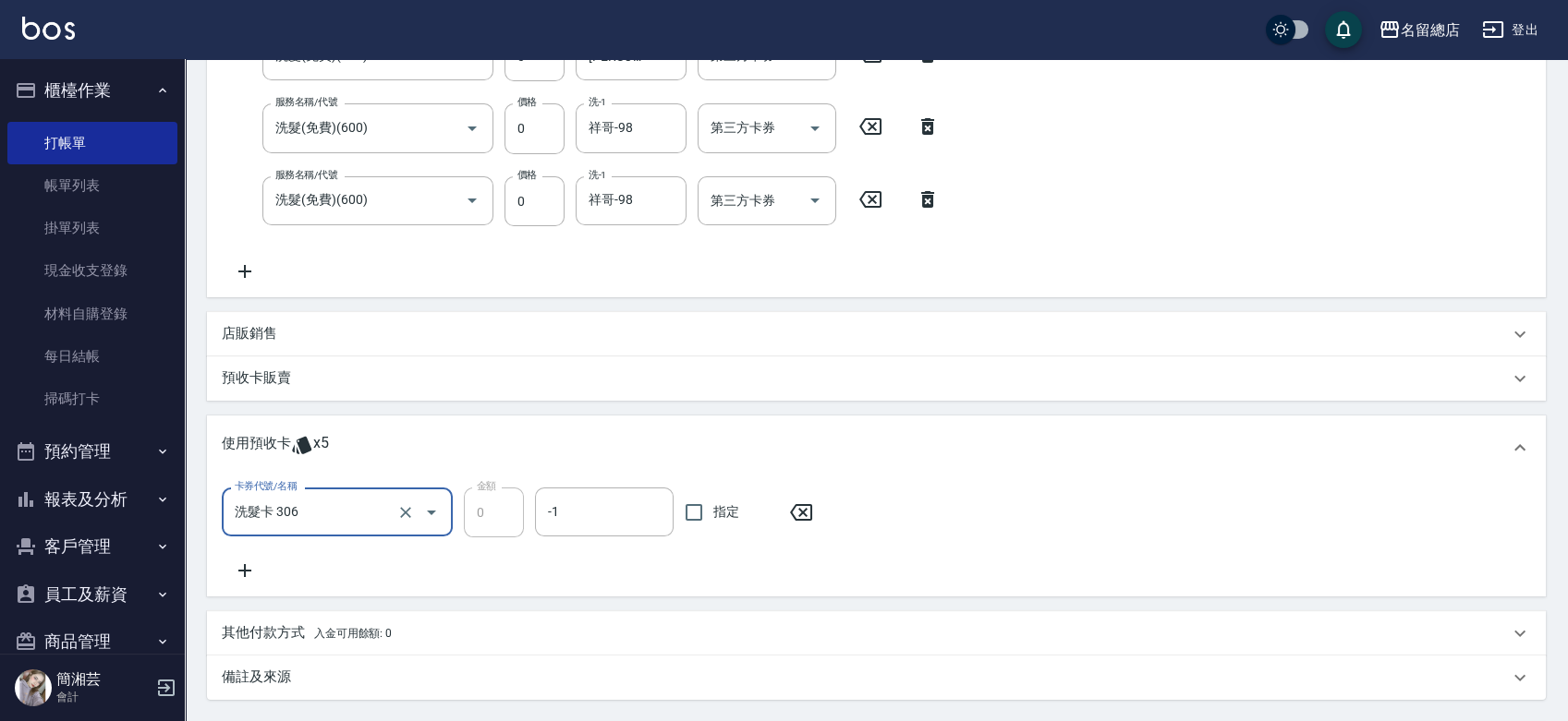
type input "洗髮卡 306"
click at [718, 516] on span "指定" at bounding box center [726, 512] width 26 height 19
click at [713, 516] on input "指定" at bounding box center [693, 512] width 39 height 39
checkbox input "true"
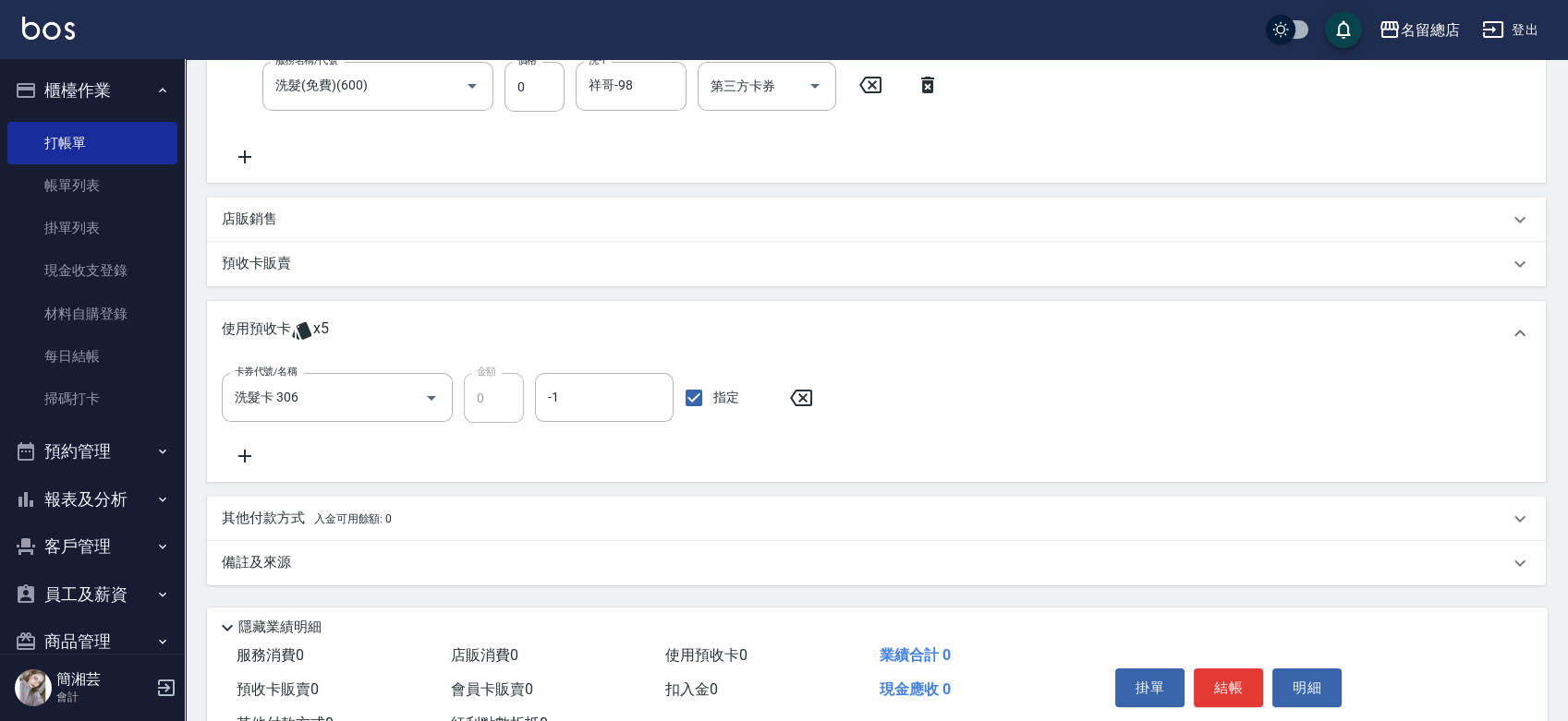
scroll to position [286, 0]
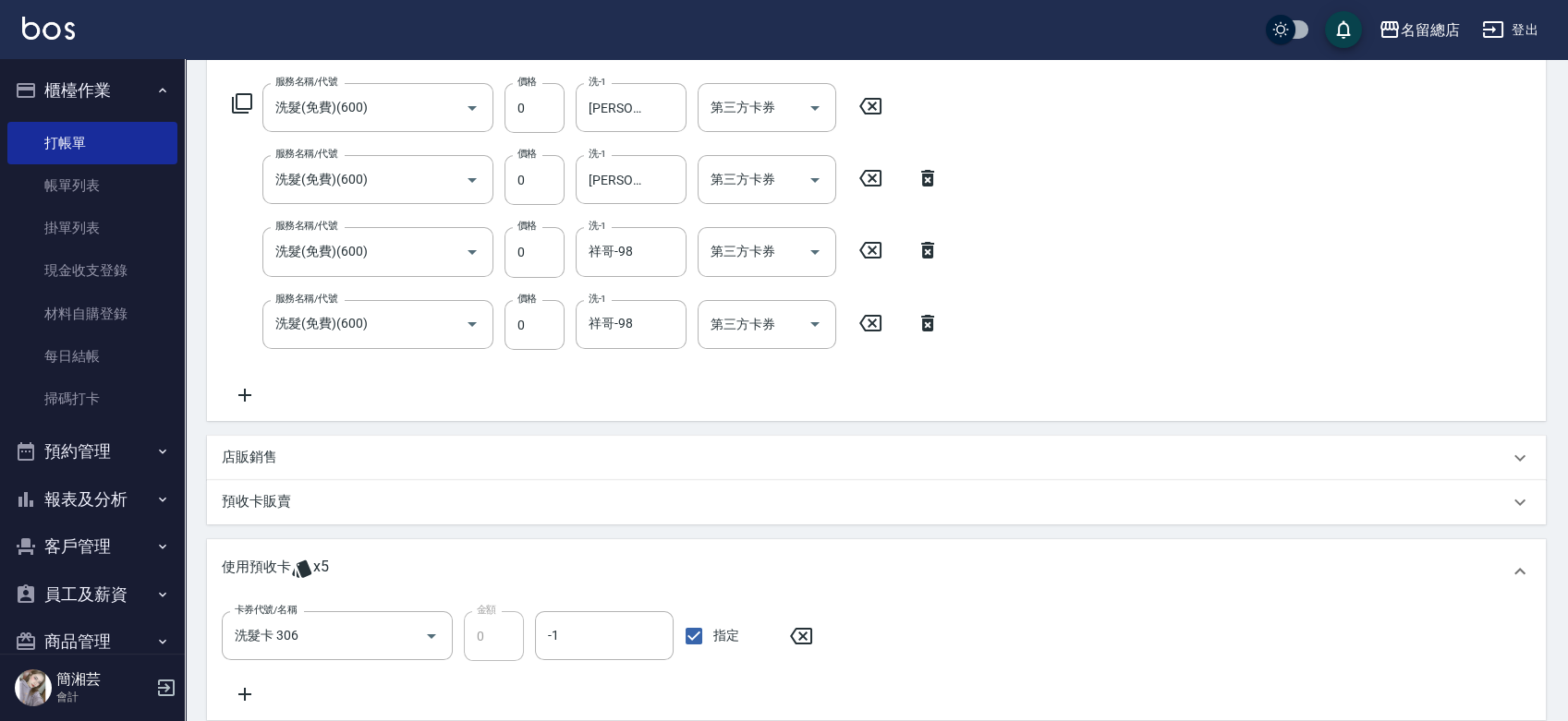
type input "[DATE] 19:30"
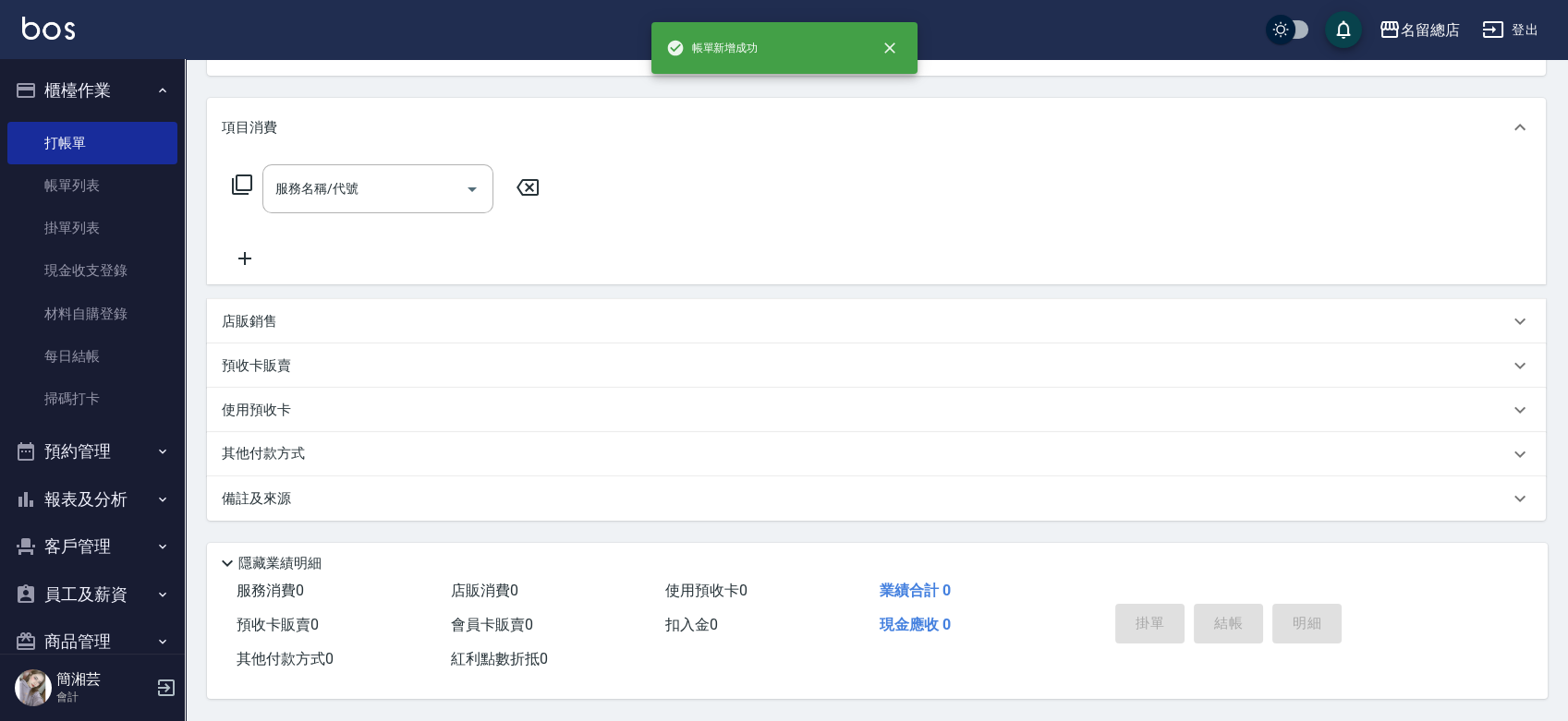
scroll to position [0, 0]
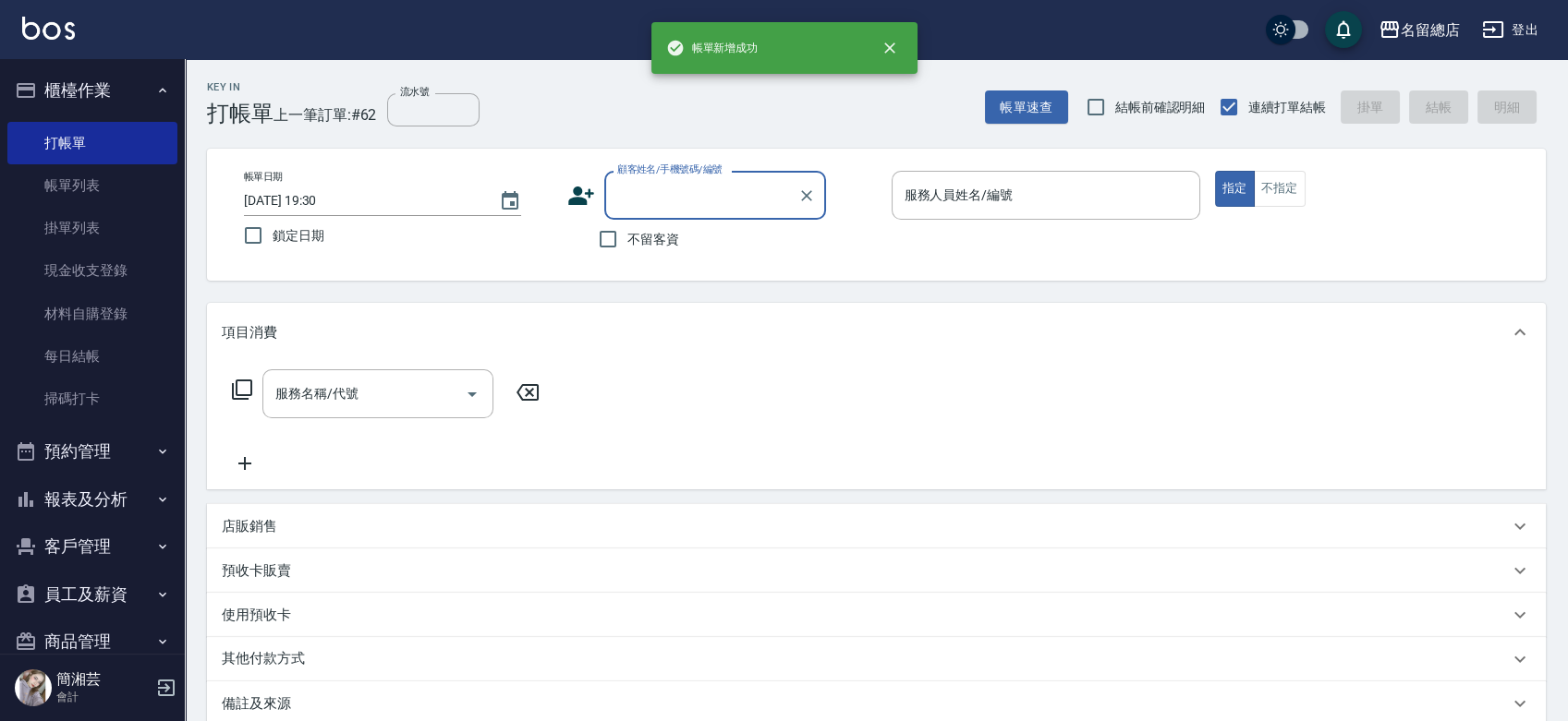
type input "8"
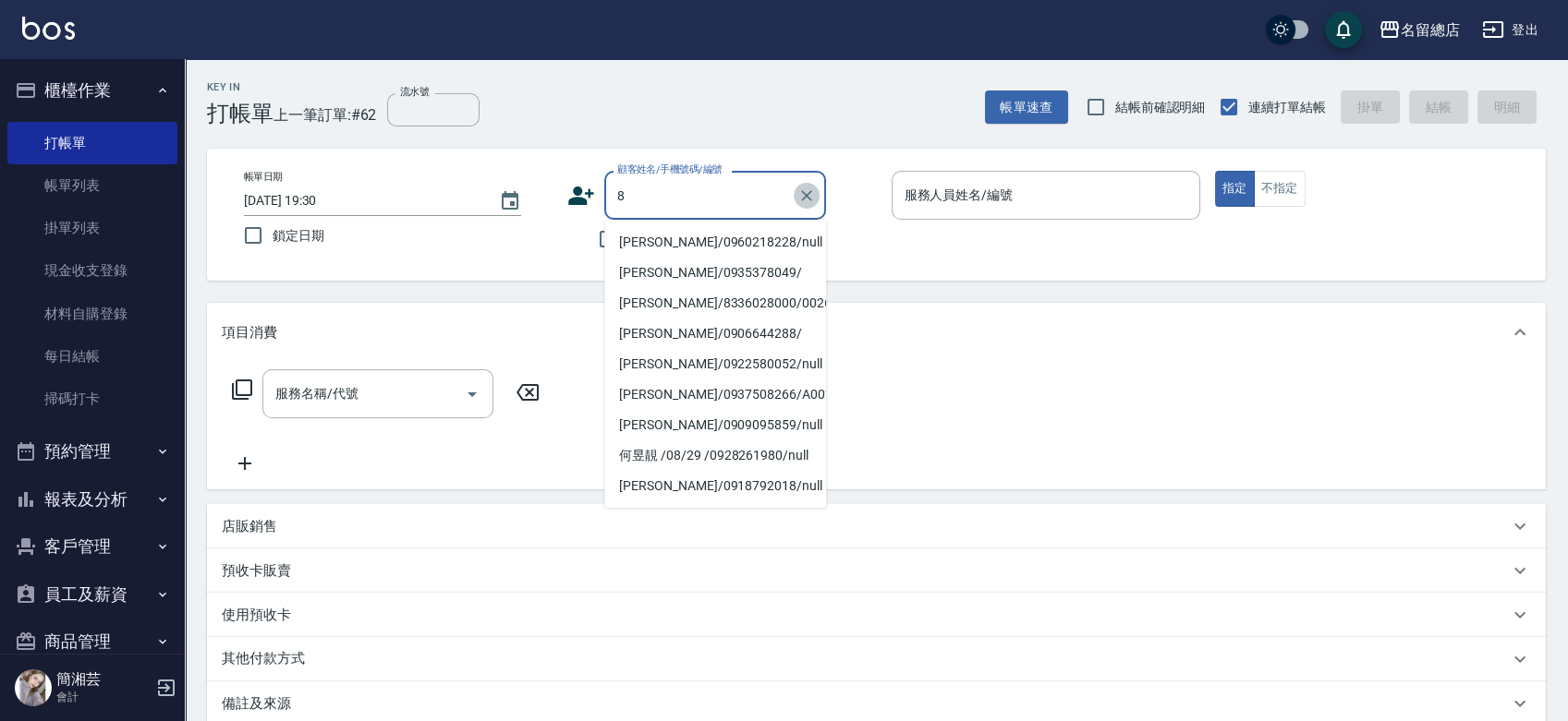
click at [804, 191] on icon "Clear" at bounding box center [806, 196] width 18 height 18
click at [595, 242] on input "不留客資" at bounding box center [608, 238] width 39 height 39
checkbox input "true"
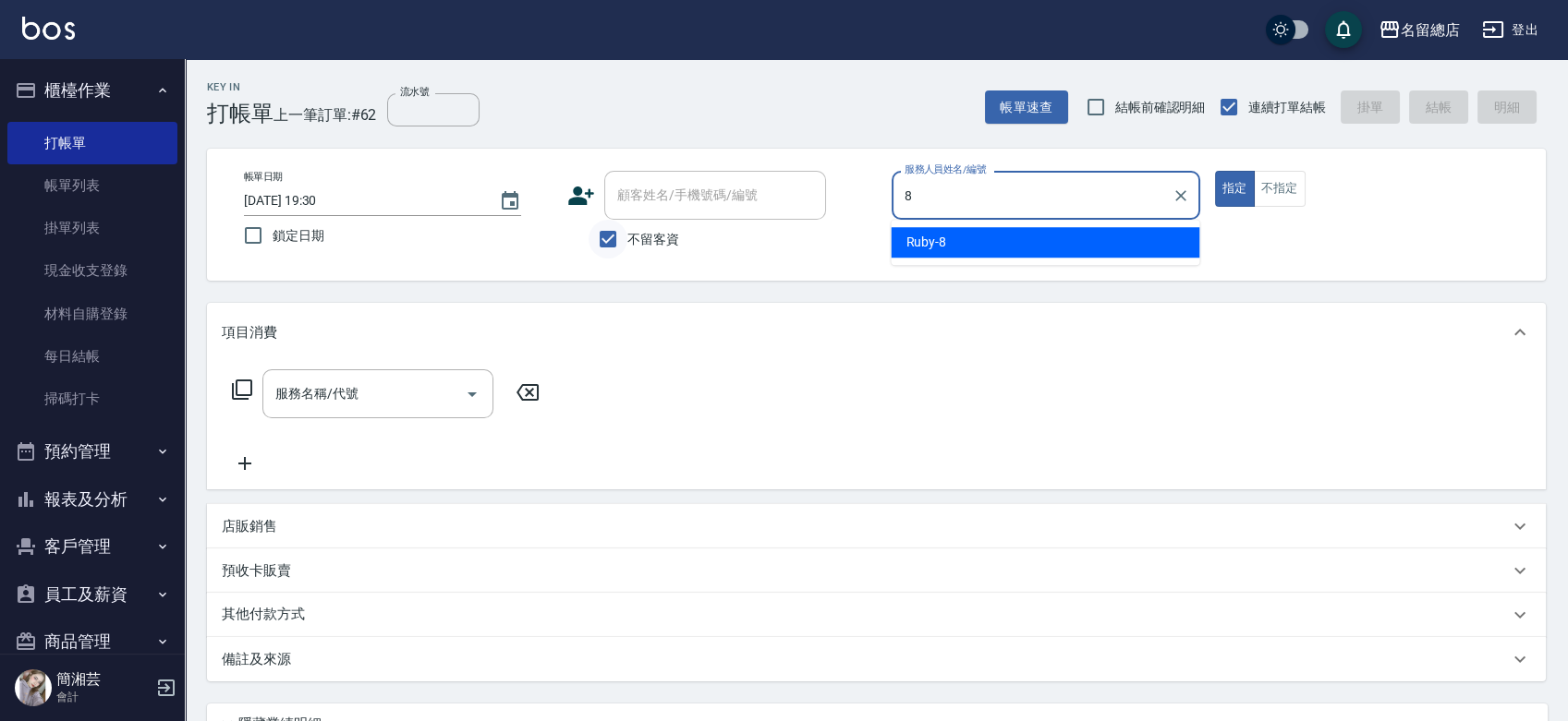
type input "Ruby-8"
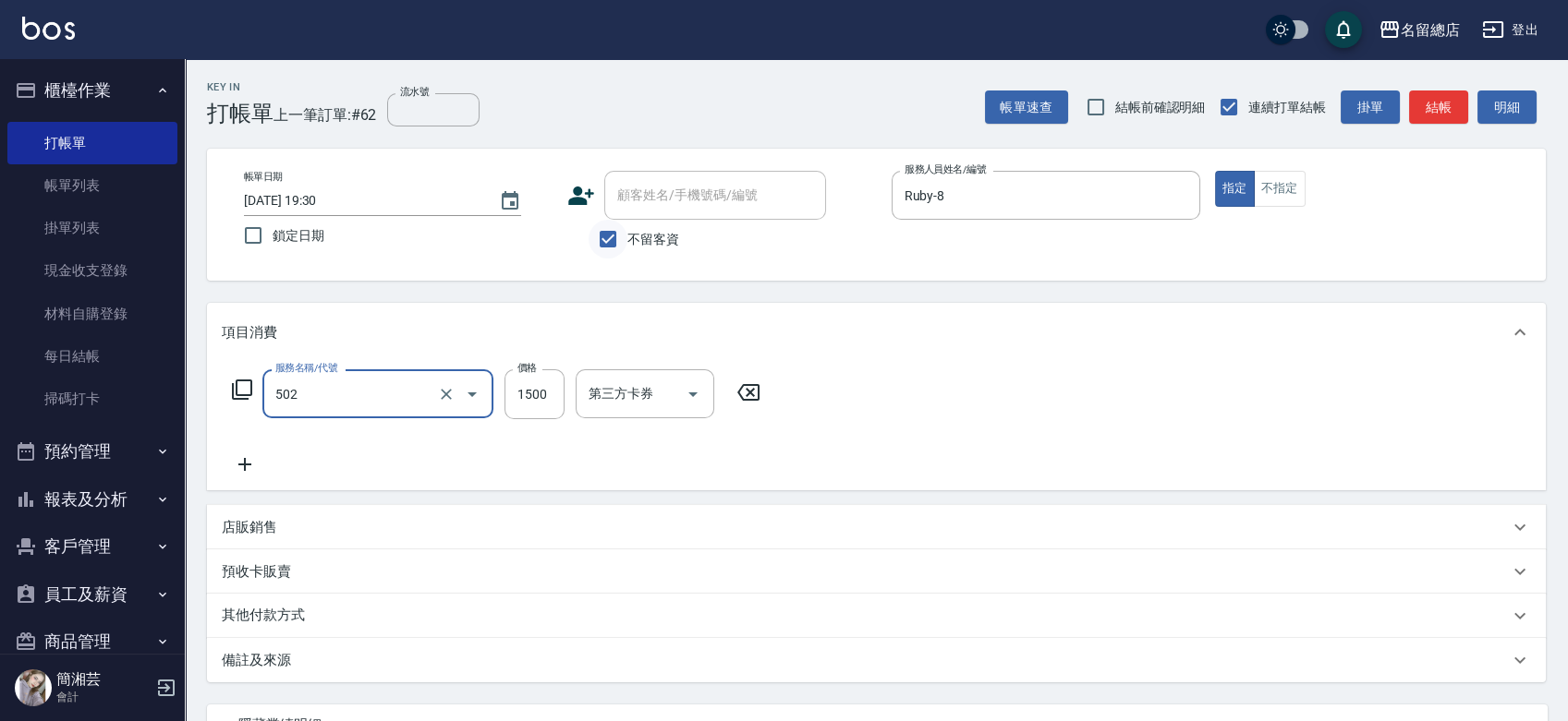
type input "染髮1500以上(502)"
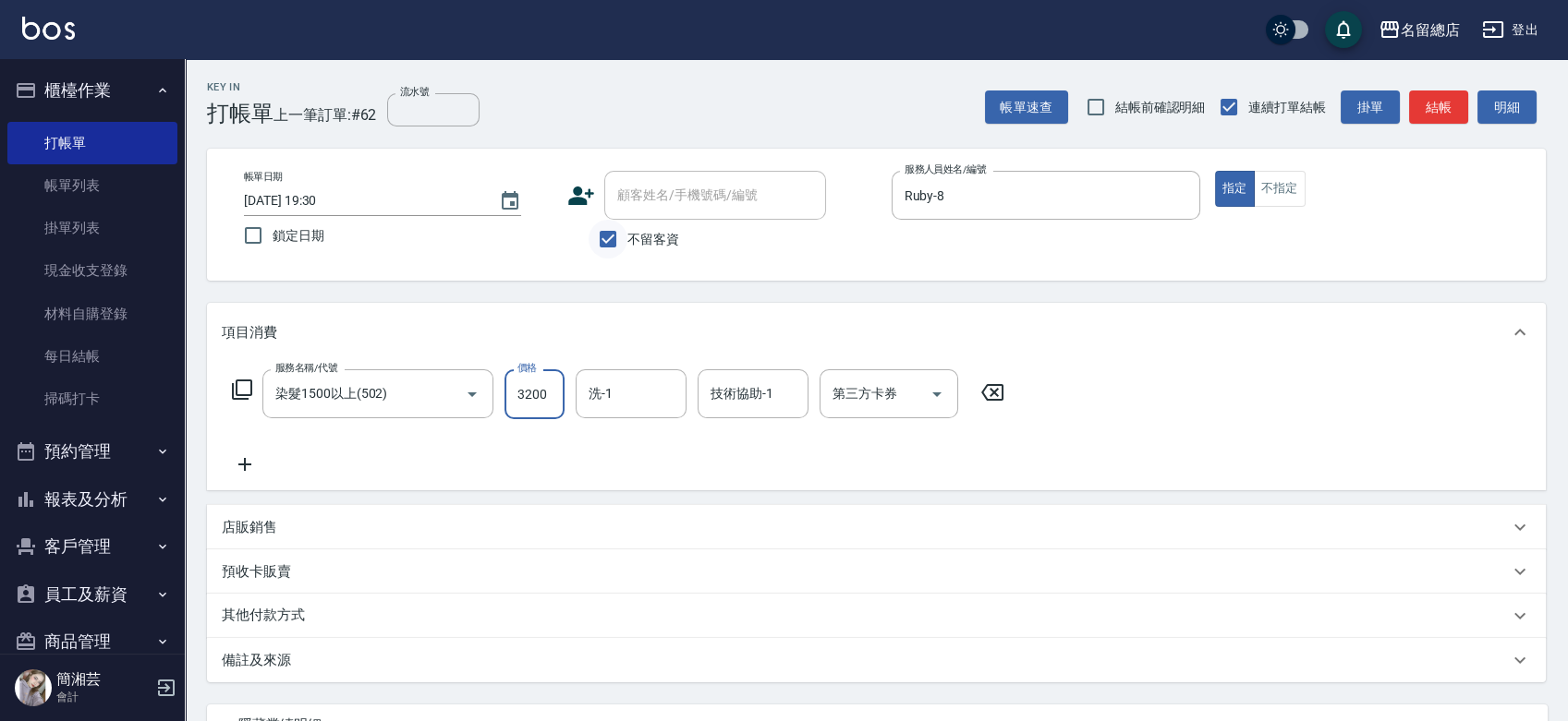
type input "3200"
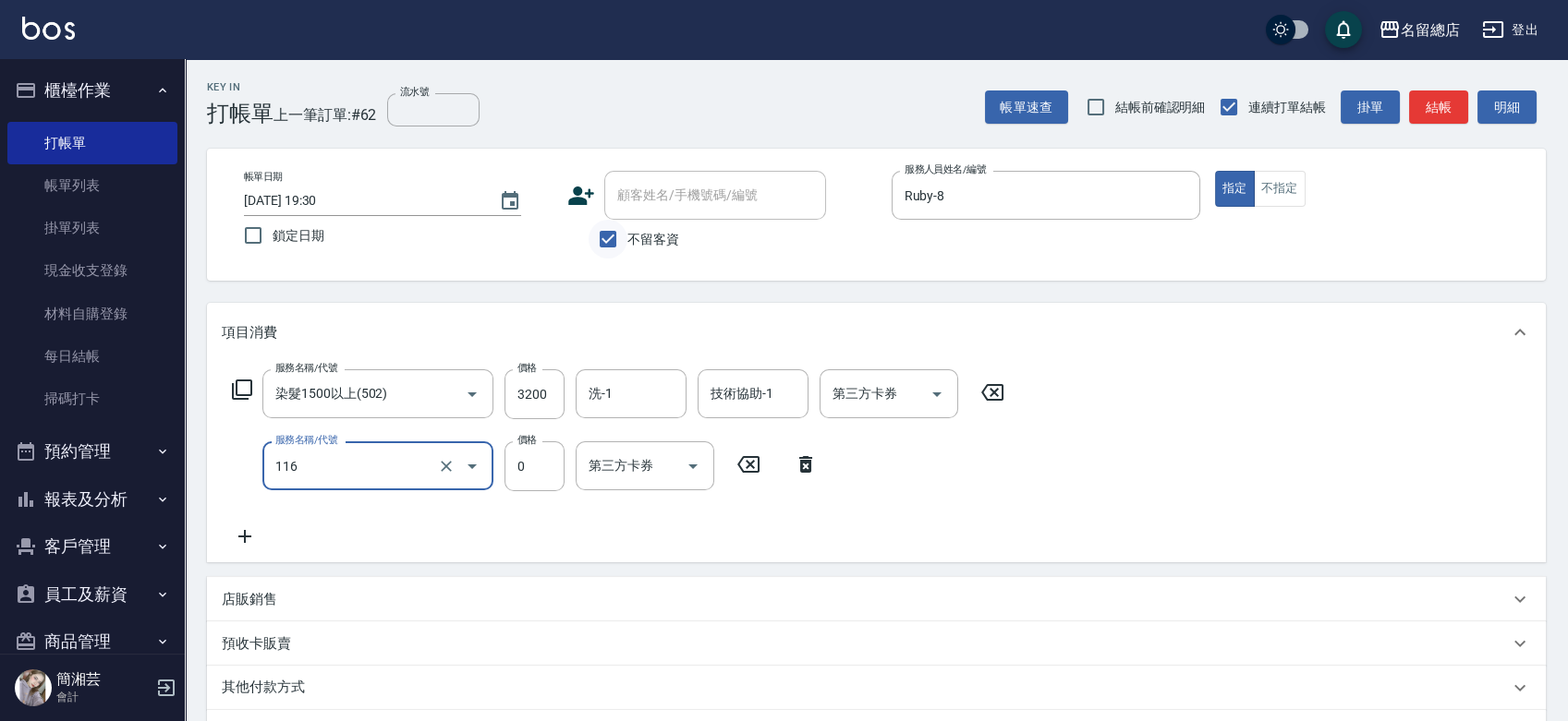
type input "頭皮蓋卡3點(116)"
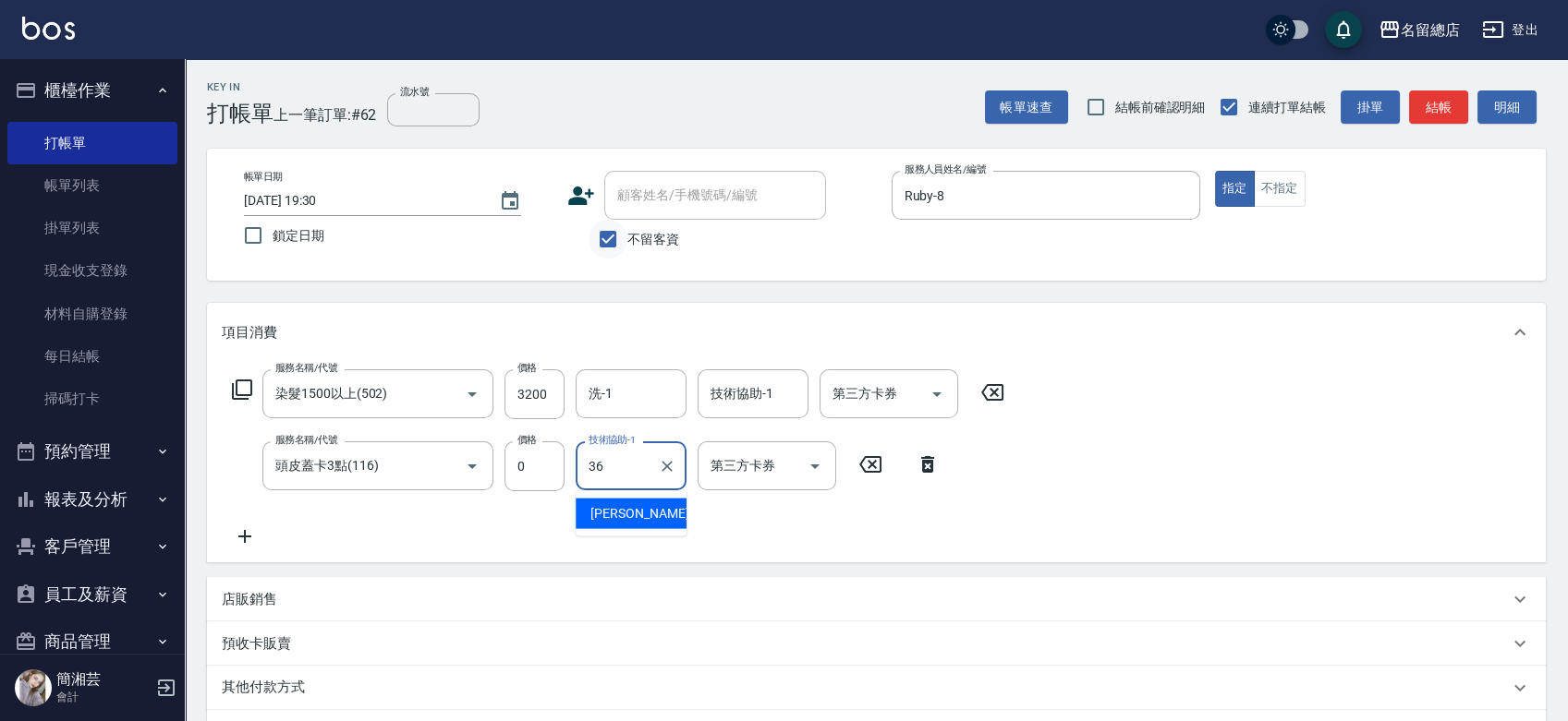
type input "[PERSON_NAME]-36"
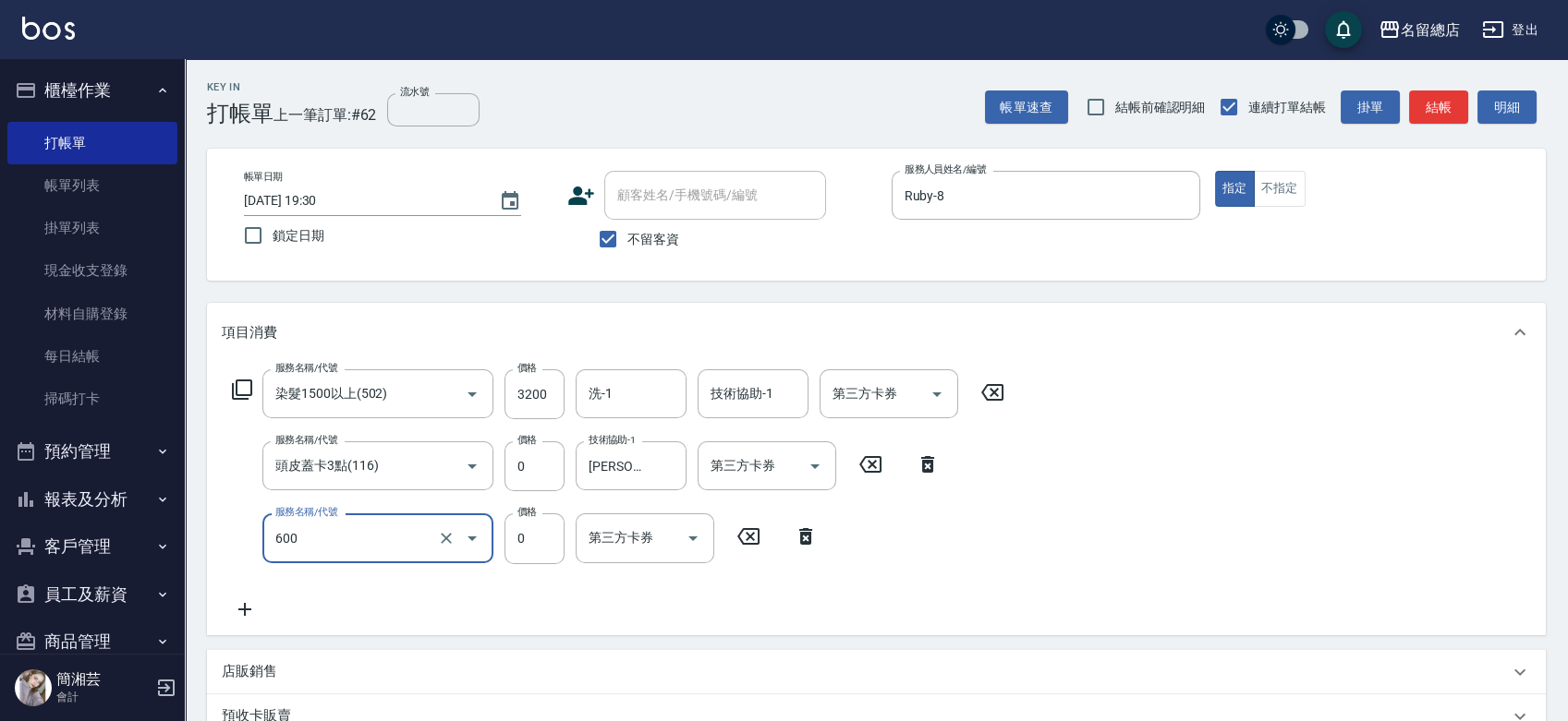
type input "洗髮(免費)(600)"
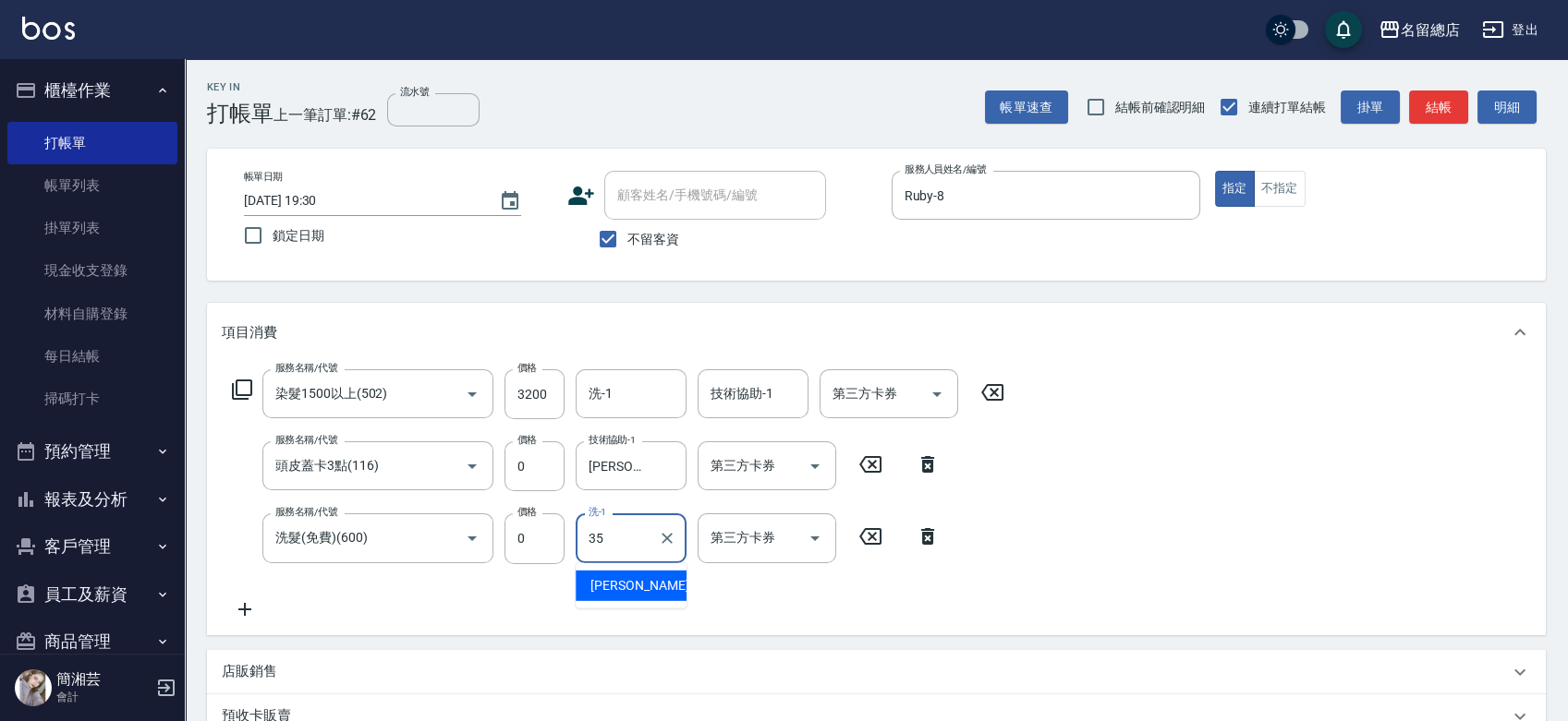
type input "[PERSON_NAME]-35"
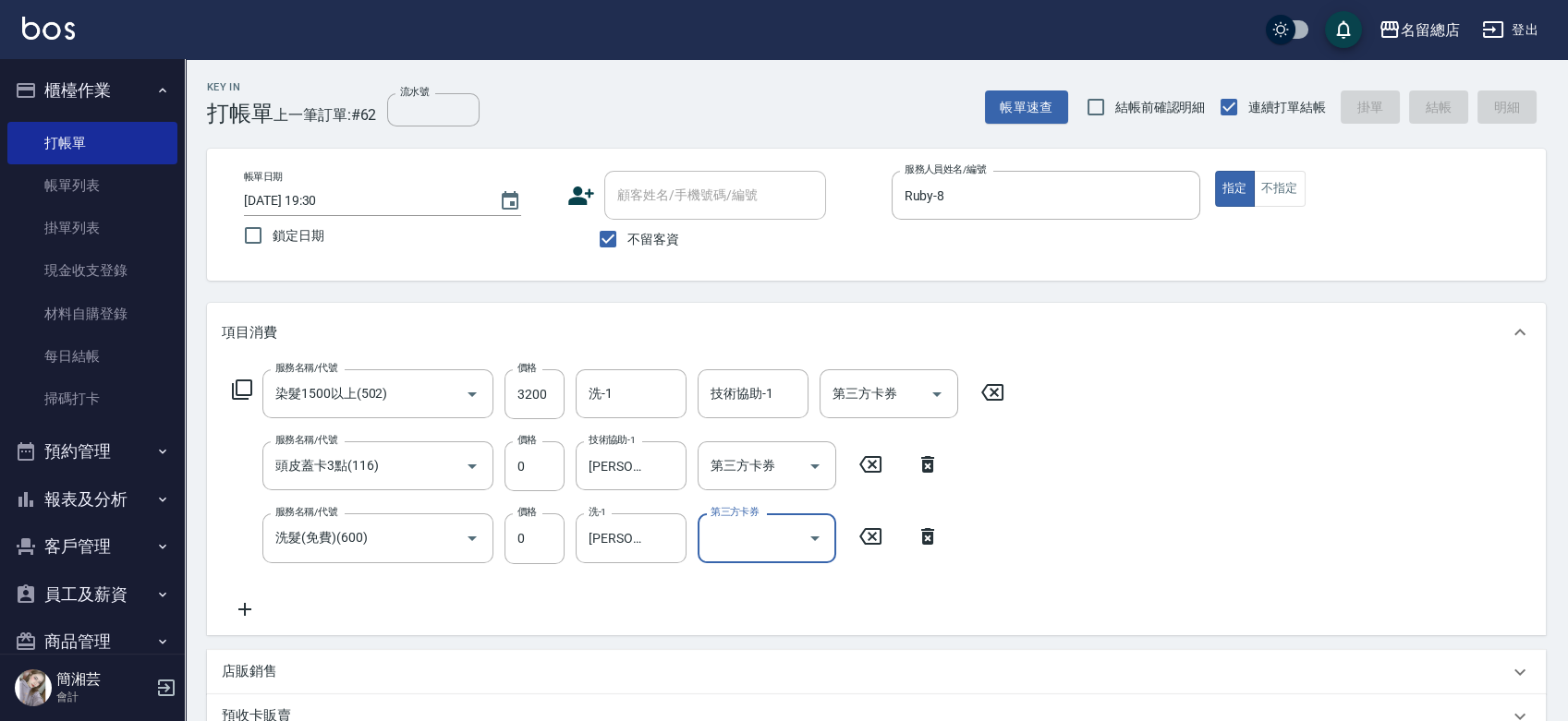
type input "[DATE] 19:31"
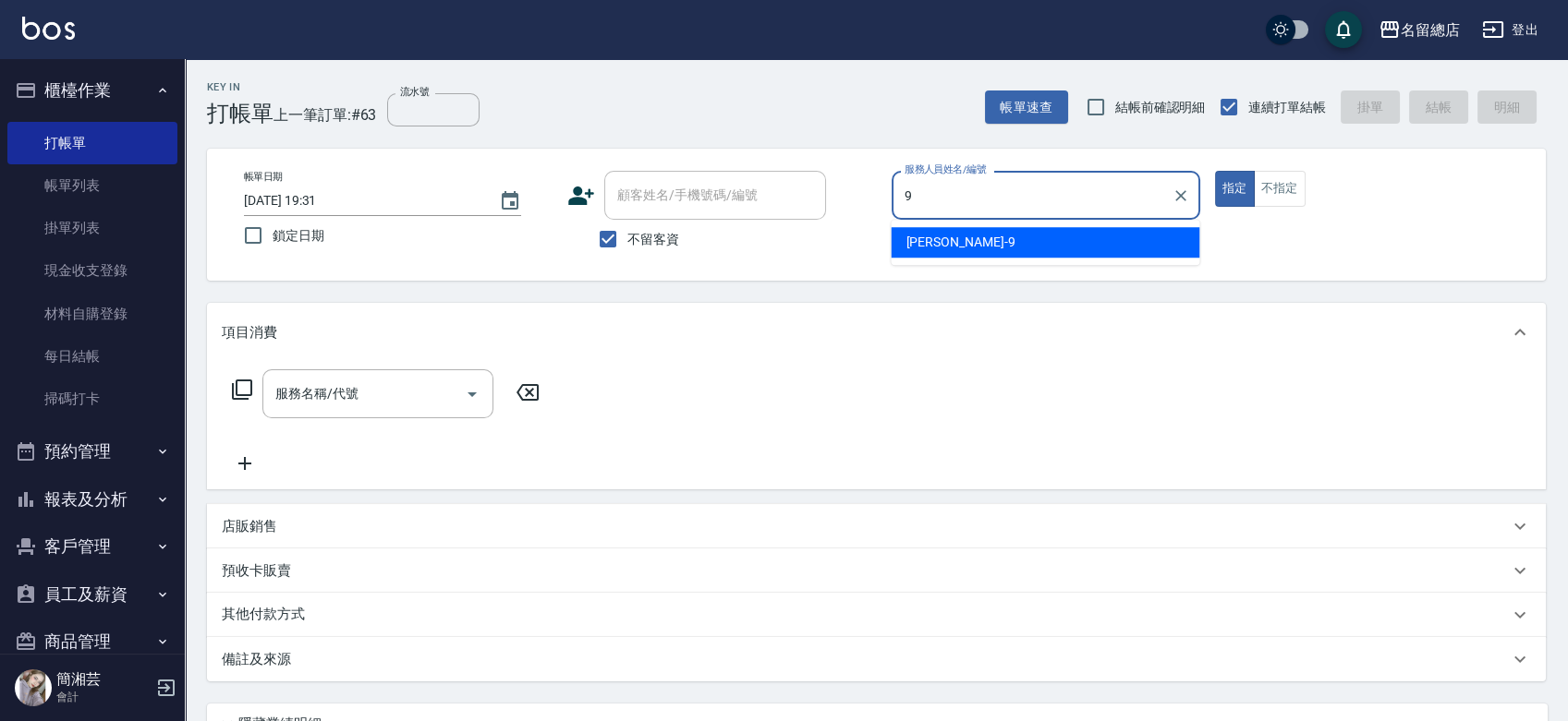
type input "[PERSON_NAME]-9"
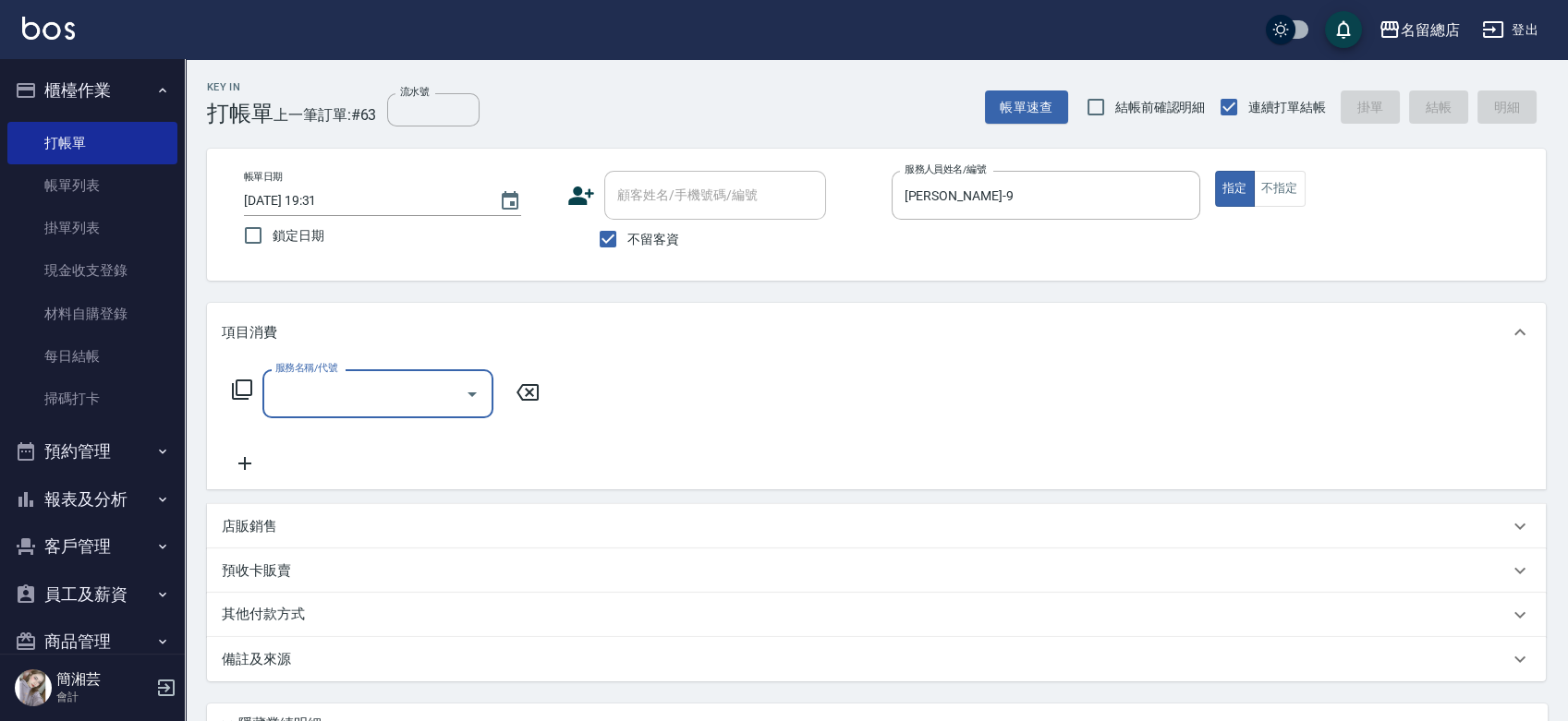
type input "8"
type input "洗+剪(811)"
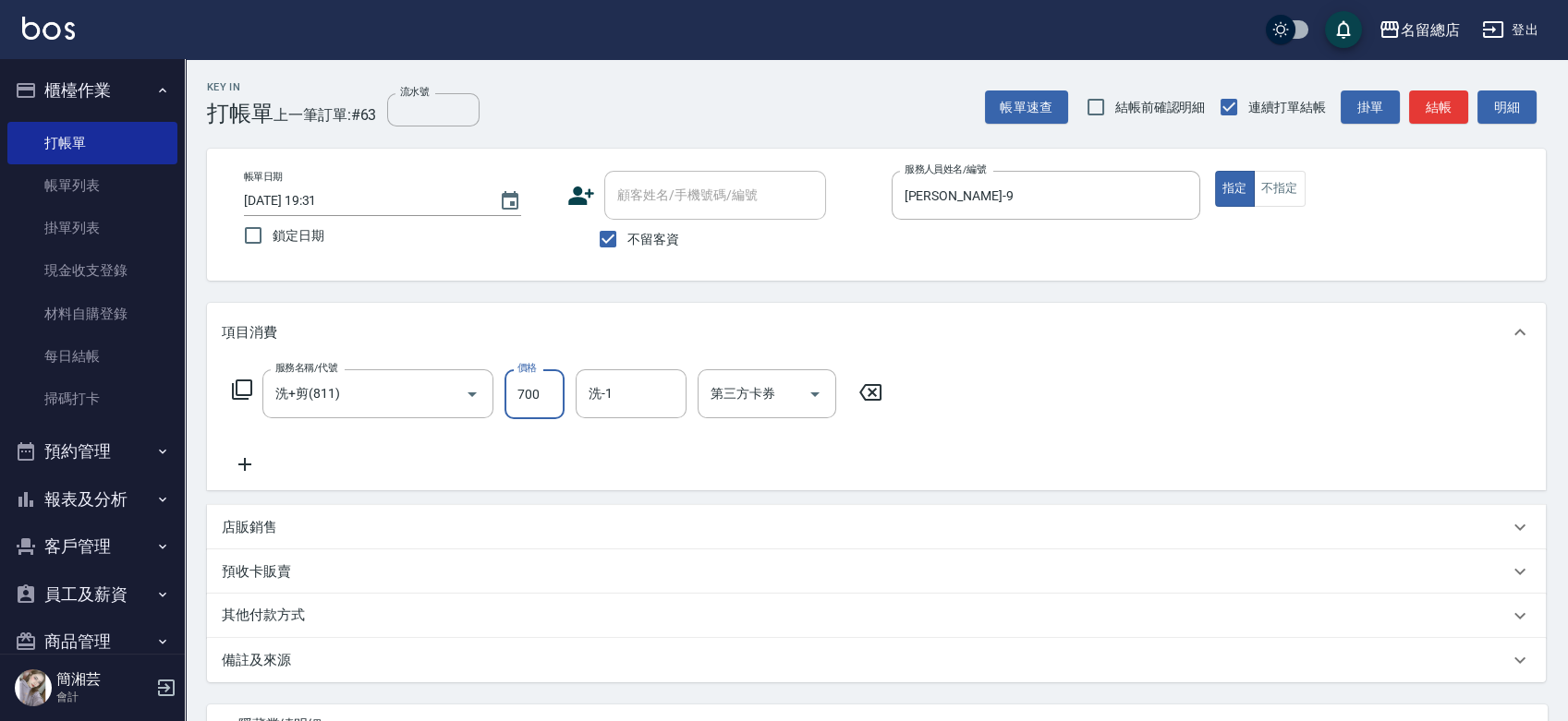
type input "700"
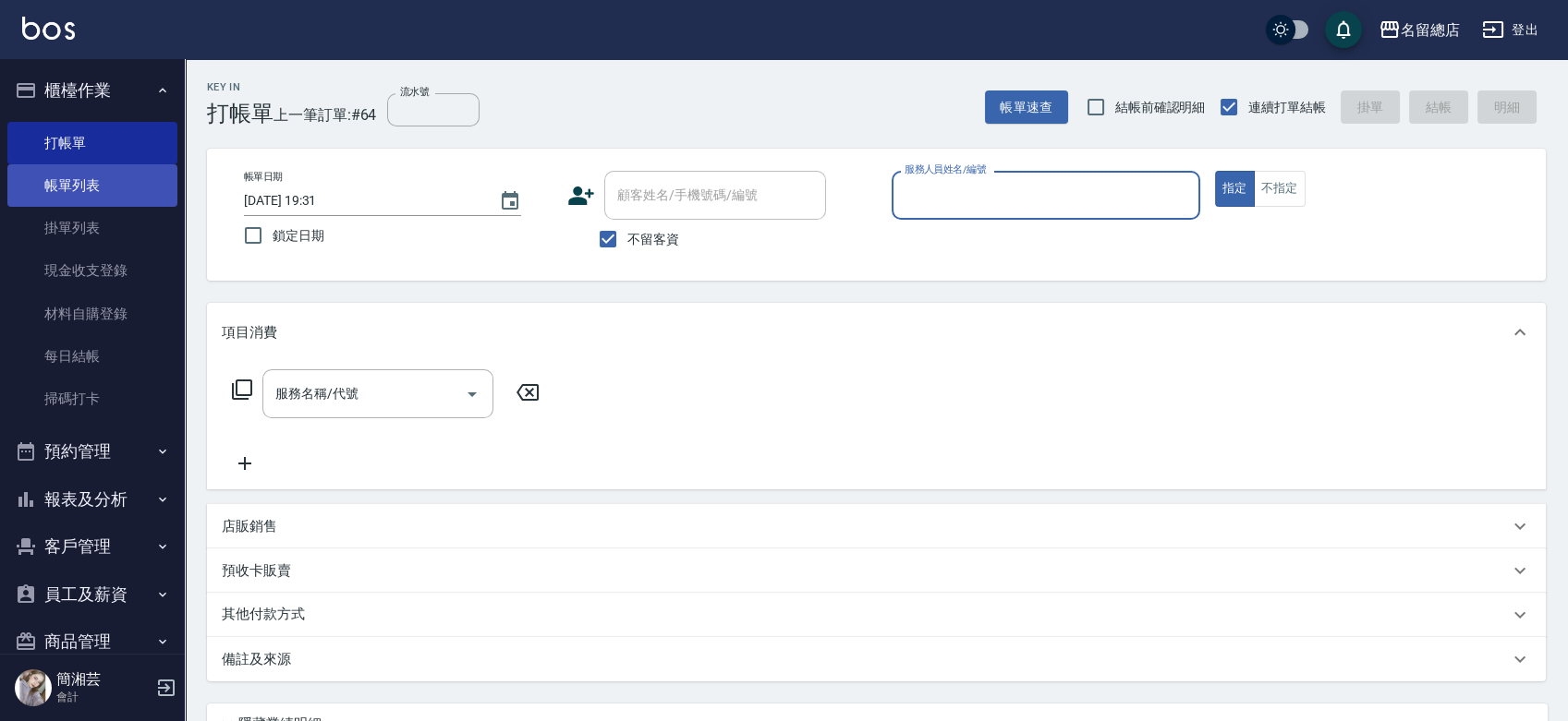
click at [90, 191] on link "帳單列表" at bounding box center [93, 185] width 170 height 43
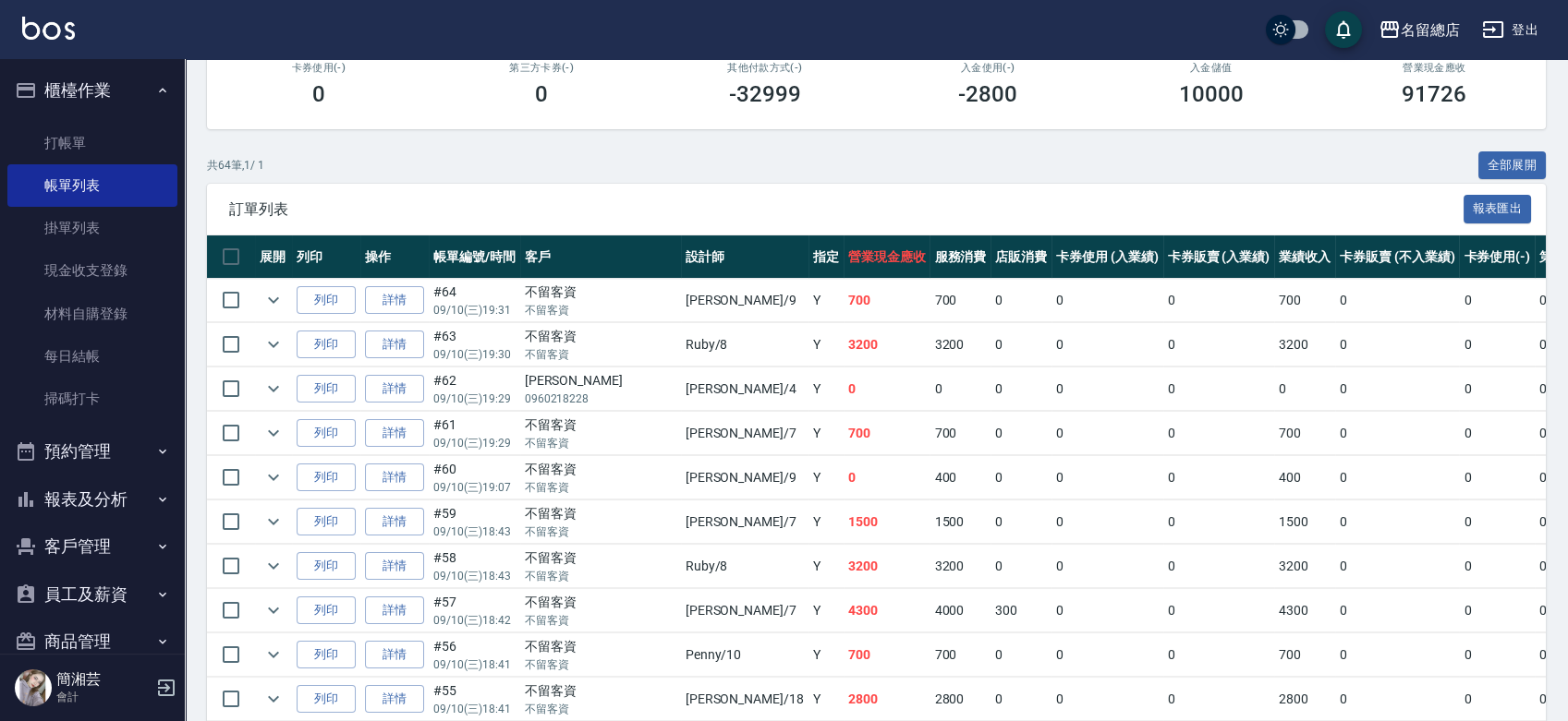
scroll to position [308, 0]
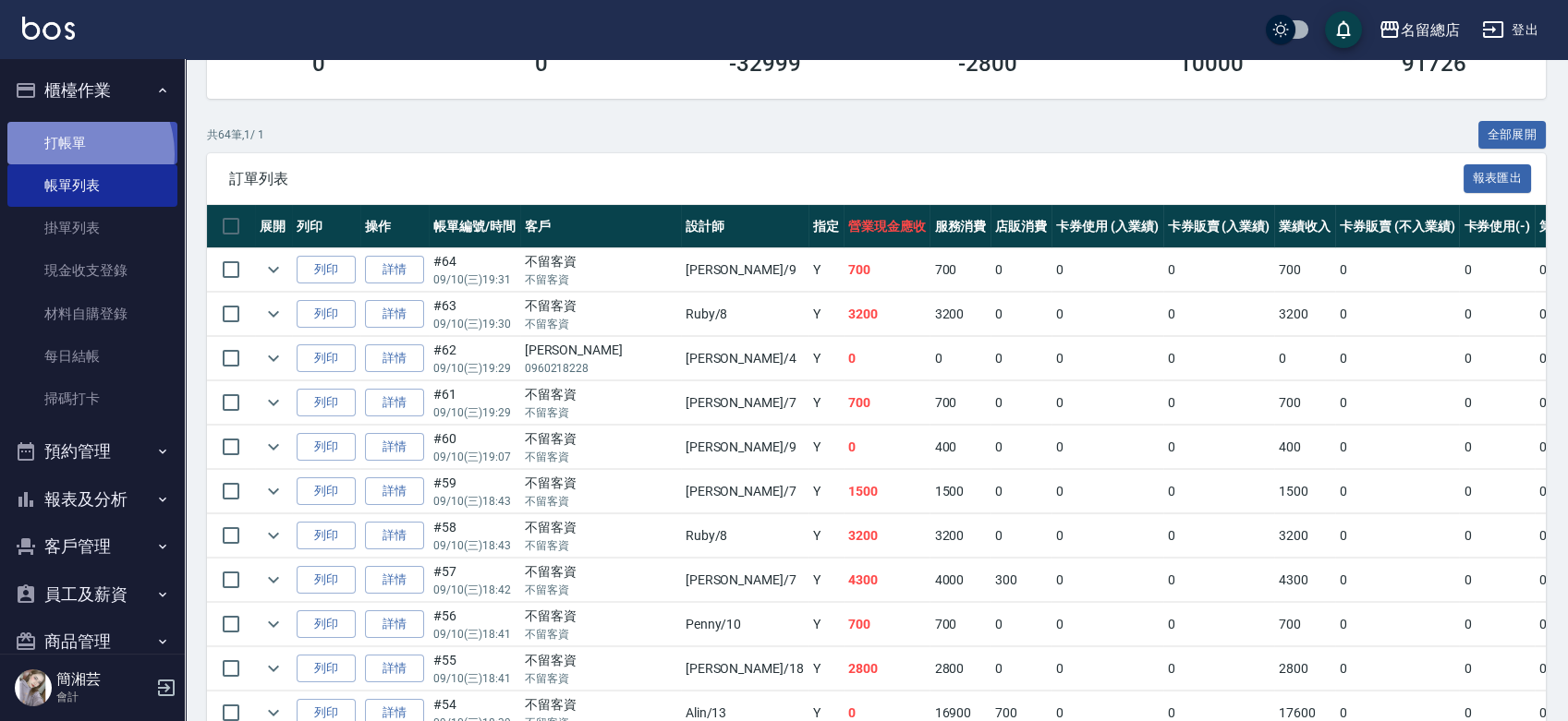
click at [70, 154] on link "打帳單" at bounding box center [93, 143] width 170 height 43
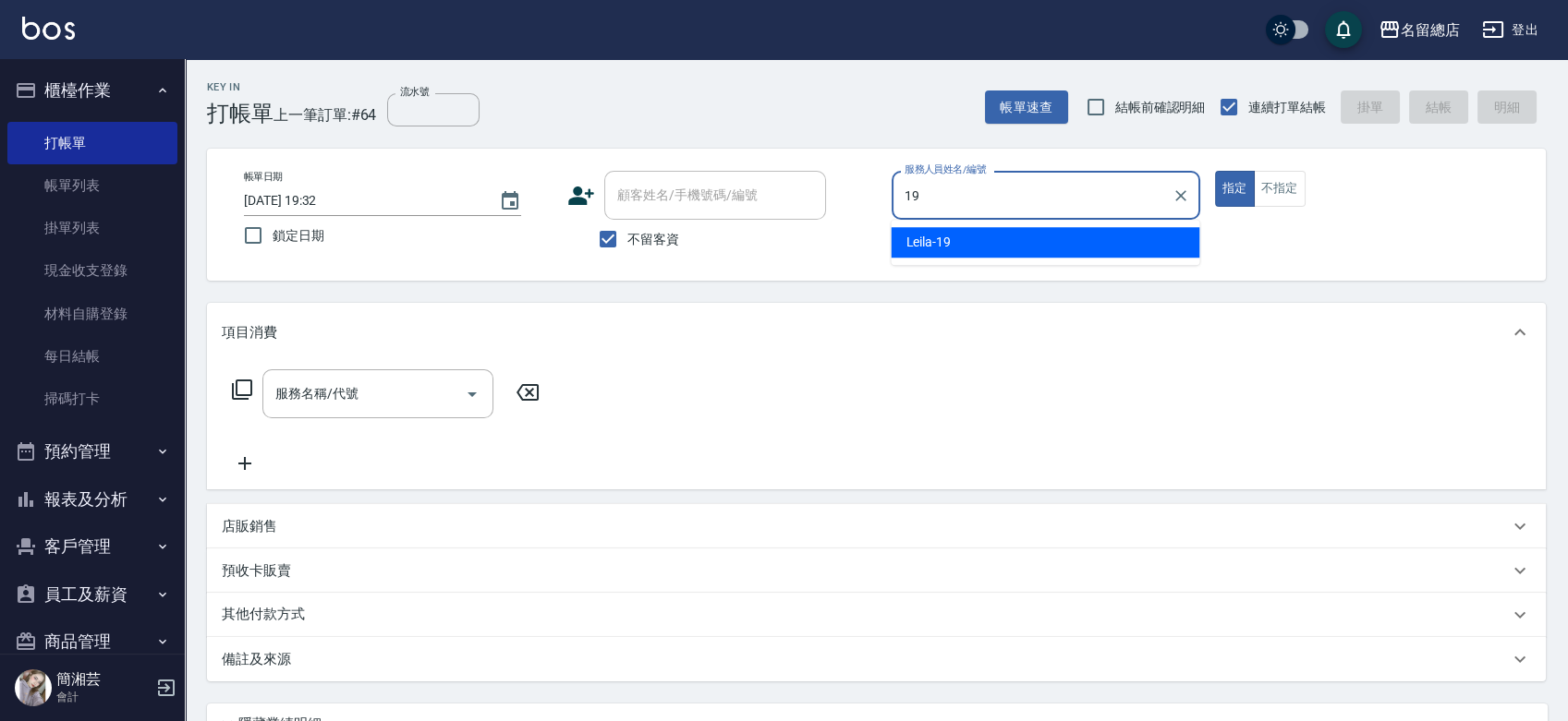
type input "Leila-19"
type button "true"
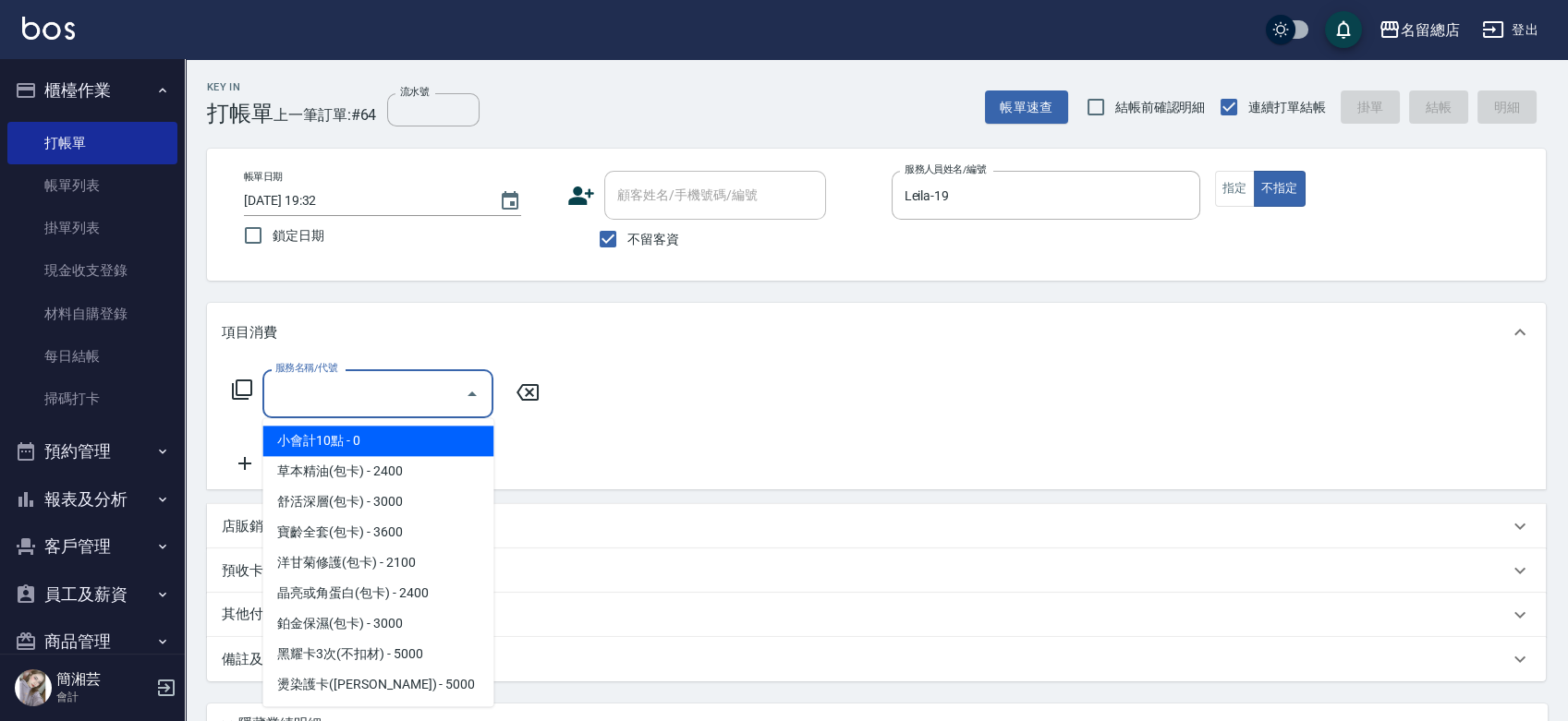
click at [361, 408] on input "服務名稱/代號" at bounding box center [364, 394] width 187 height 32
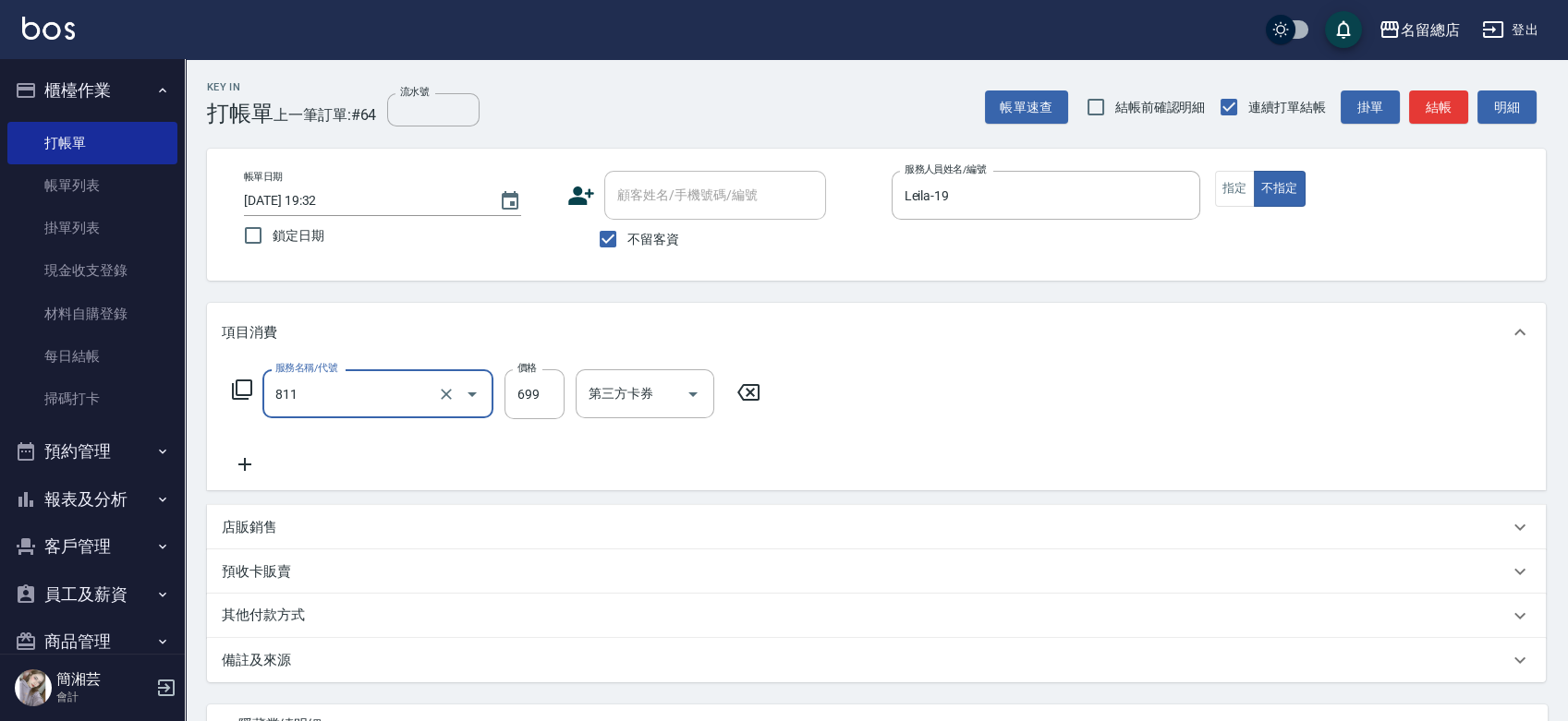
type input "洗+剪(811)"
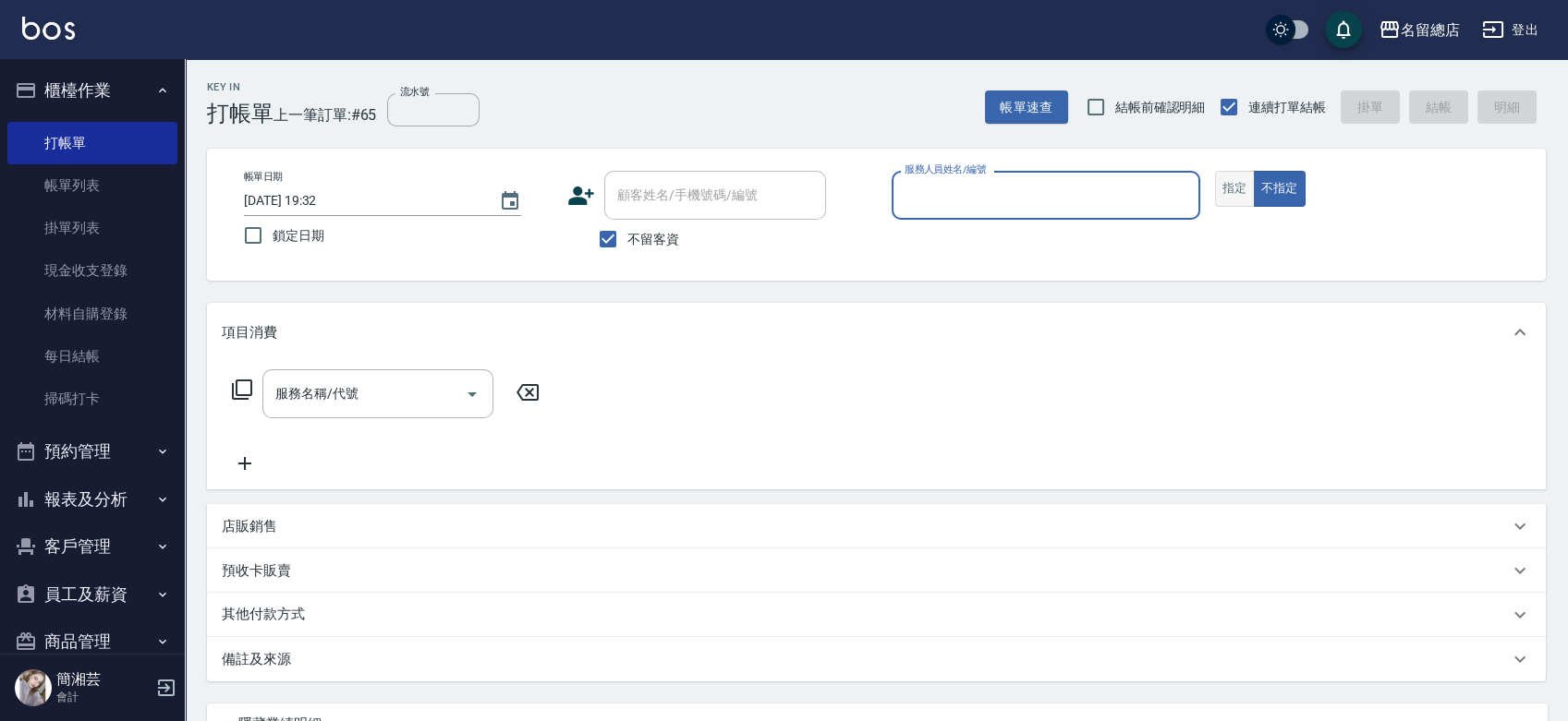
click at [1232, 185] on button "指定" at bounding box center [1235, 189] width 40 height 36
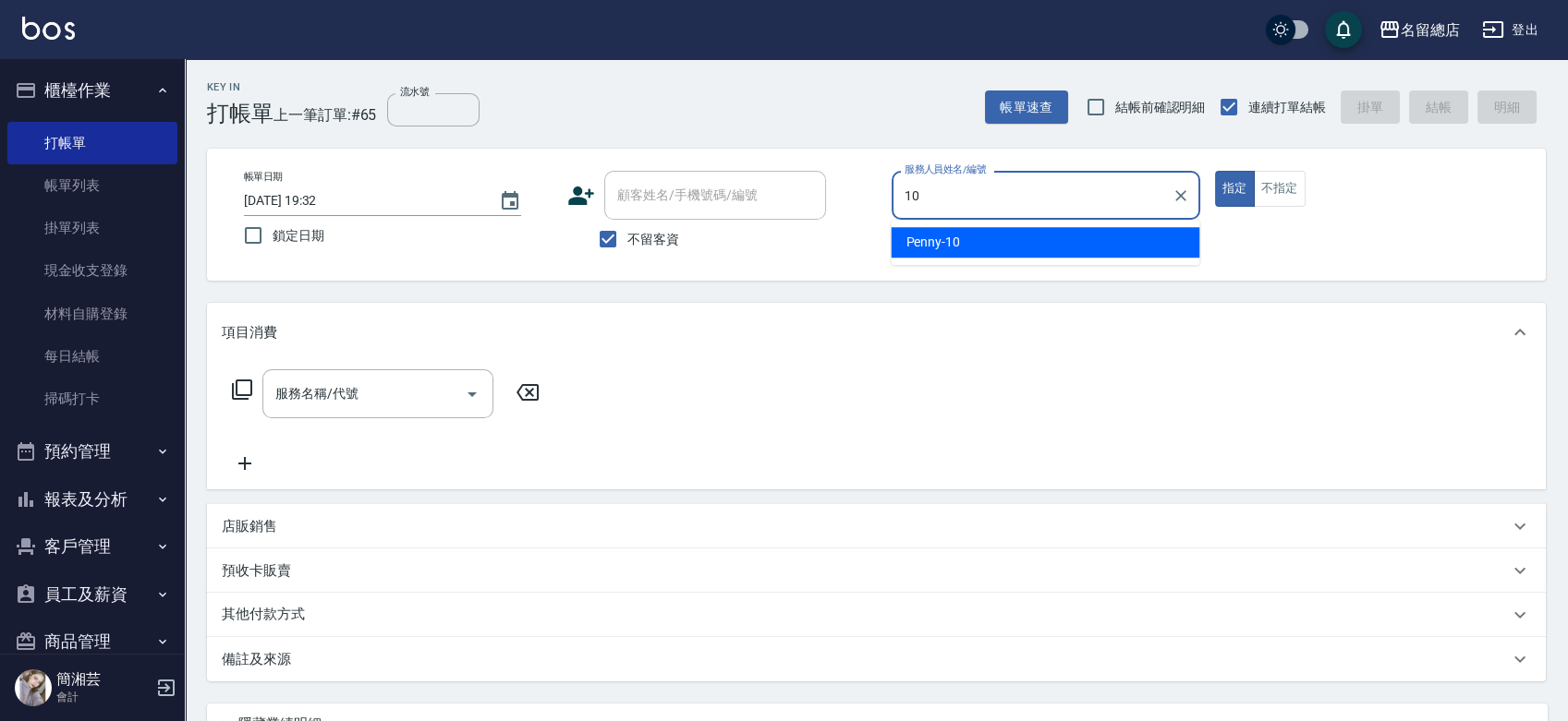
type input "Penny-10"
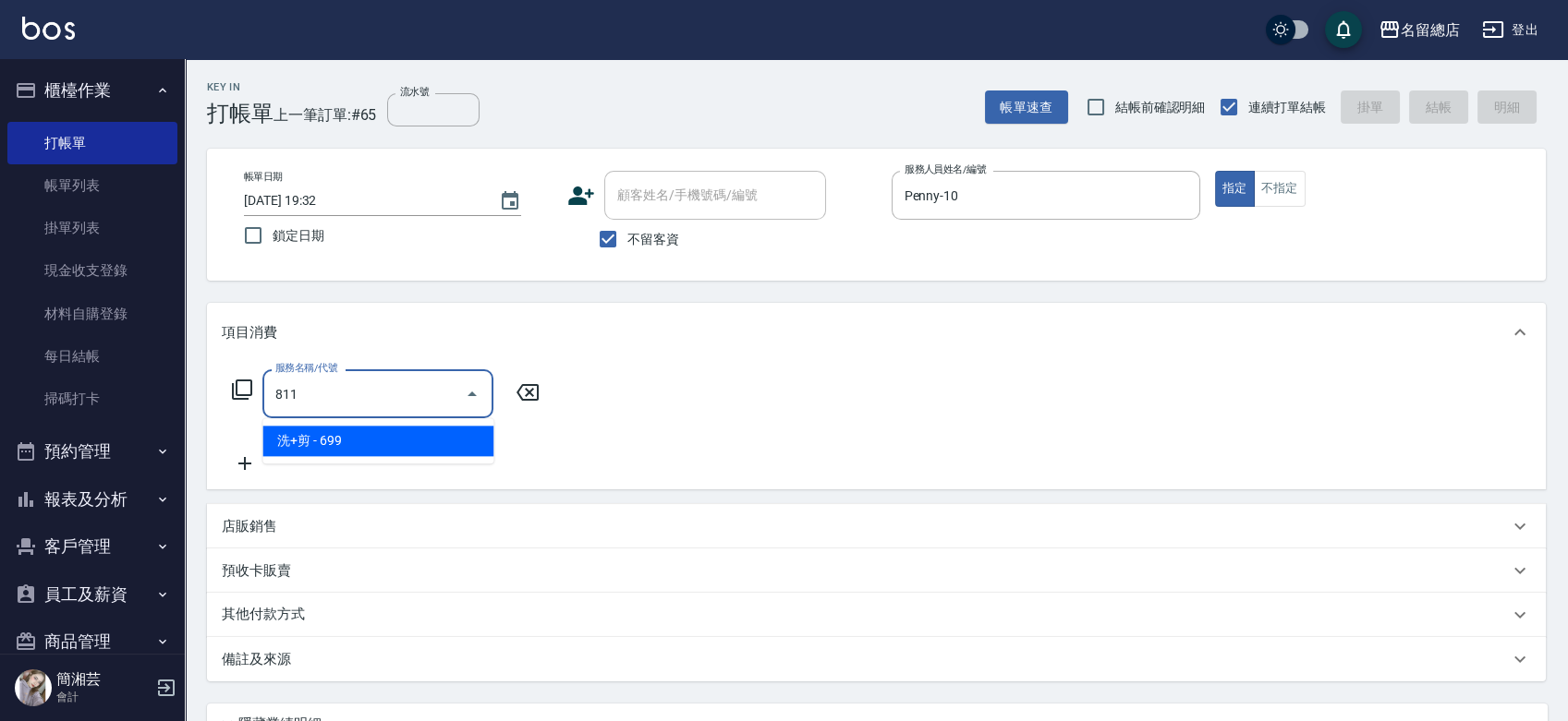
type input "洗+剪(811)"
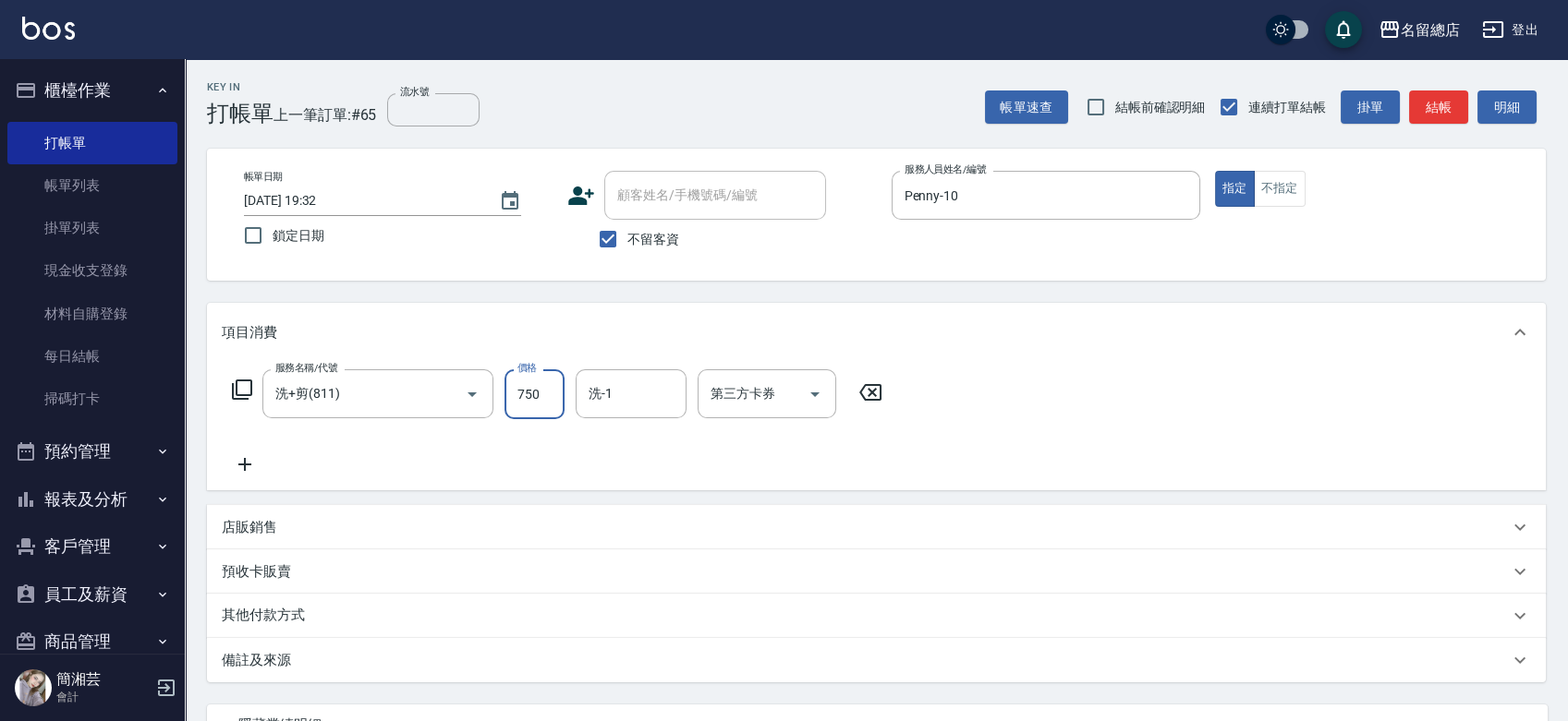
type input "750"
type input "[PERSON_NAME]-26"
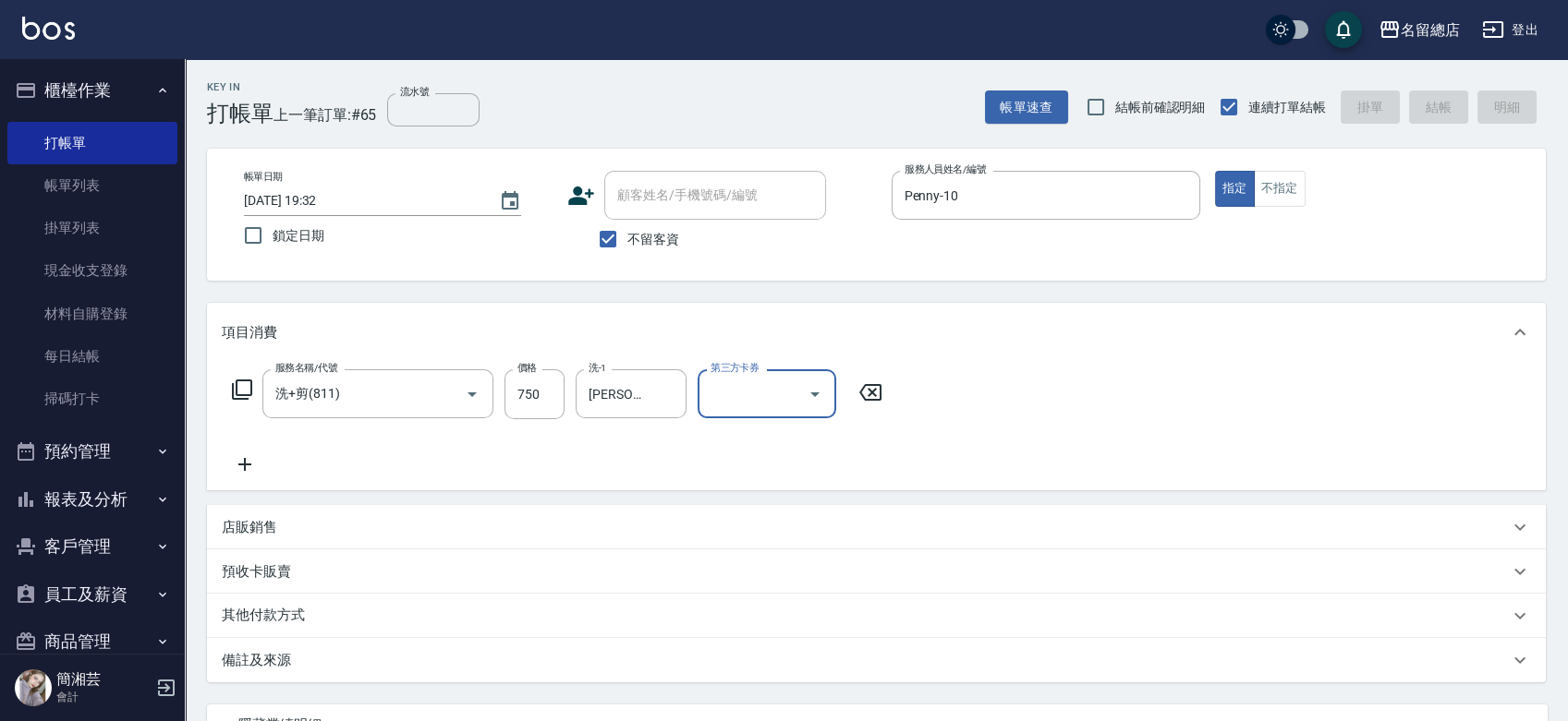
type input "[DATE] 19:33"
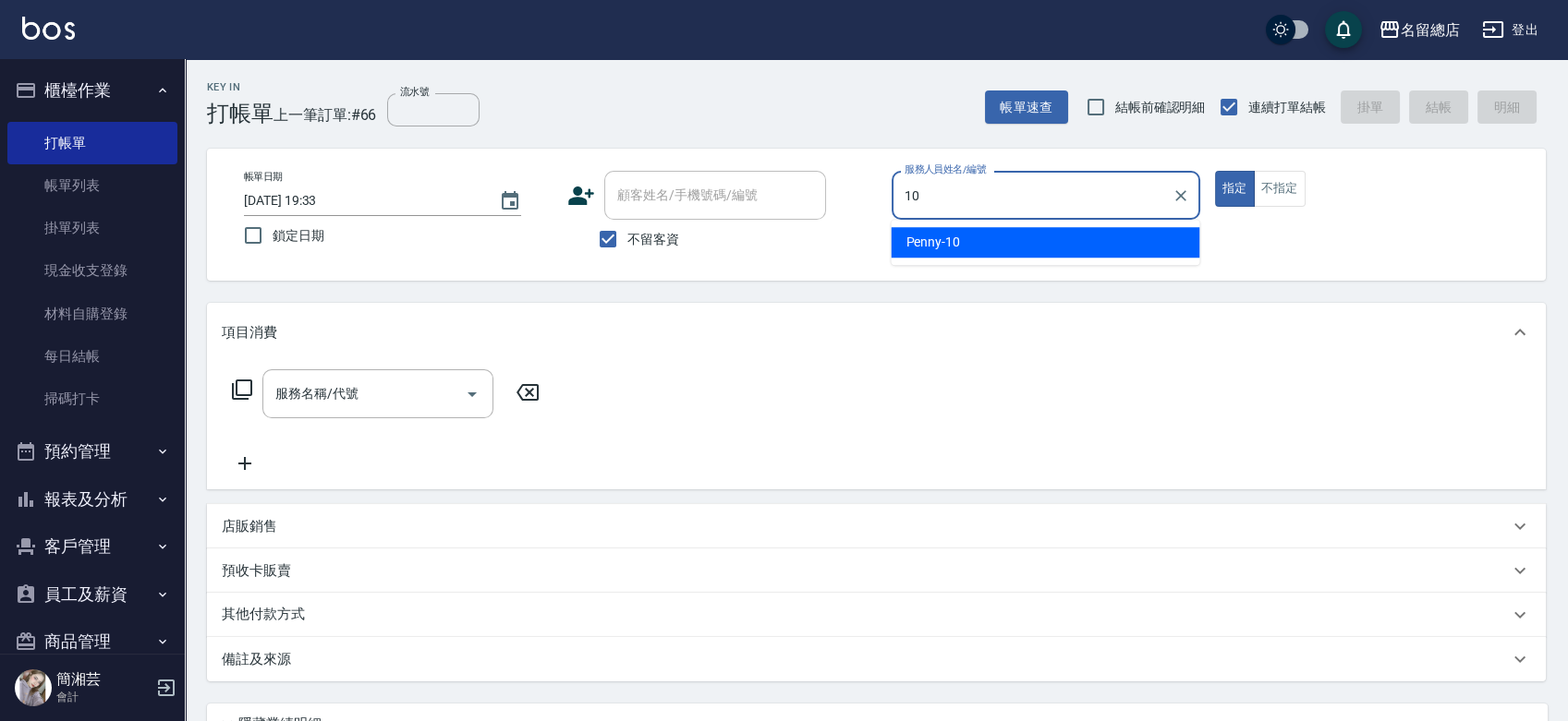
type input "Penny-10"
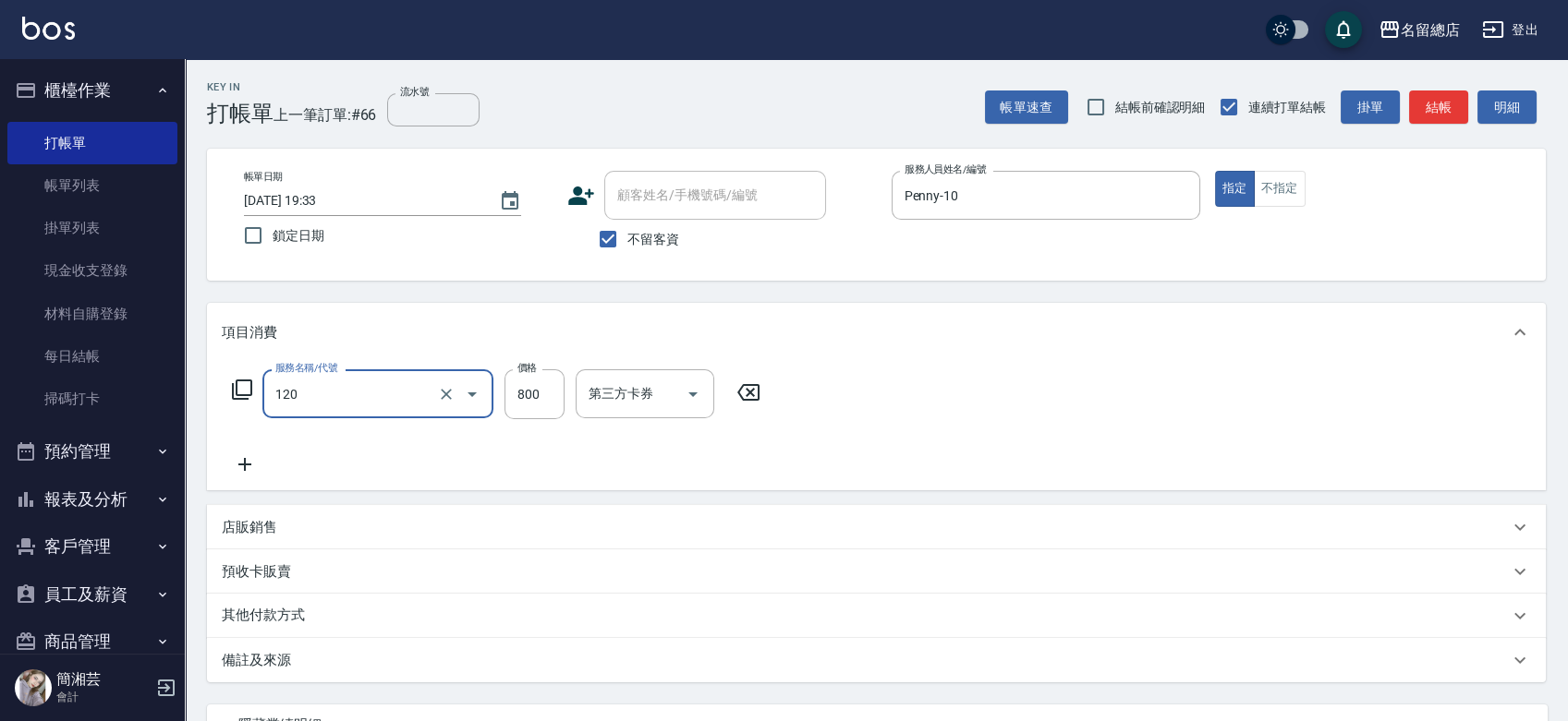
type input "自備頭皮(120)"
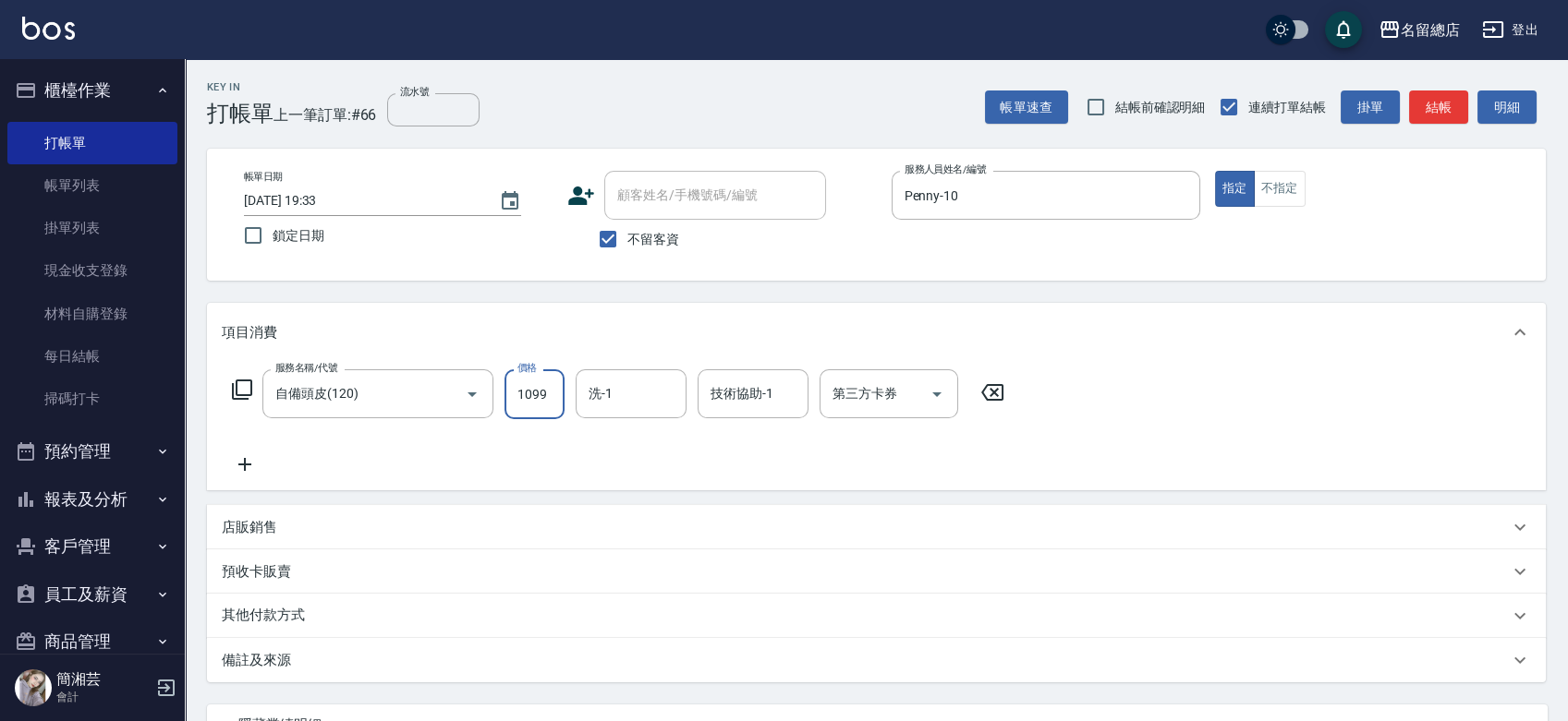
type input "1099"
type input "[PERSON_NAME]-26"
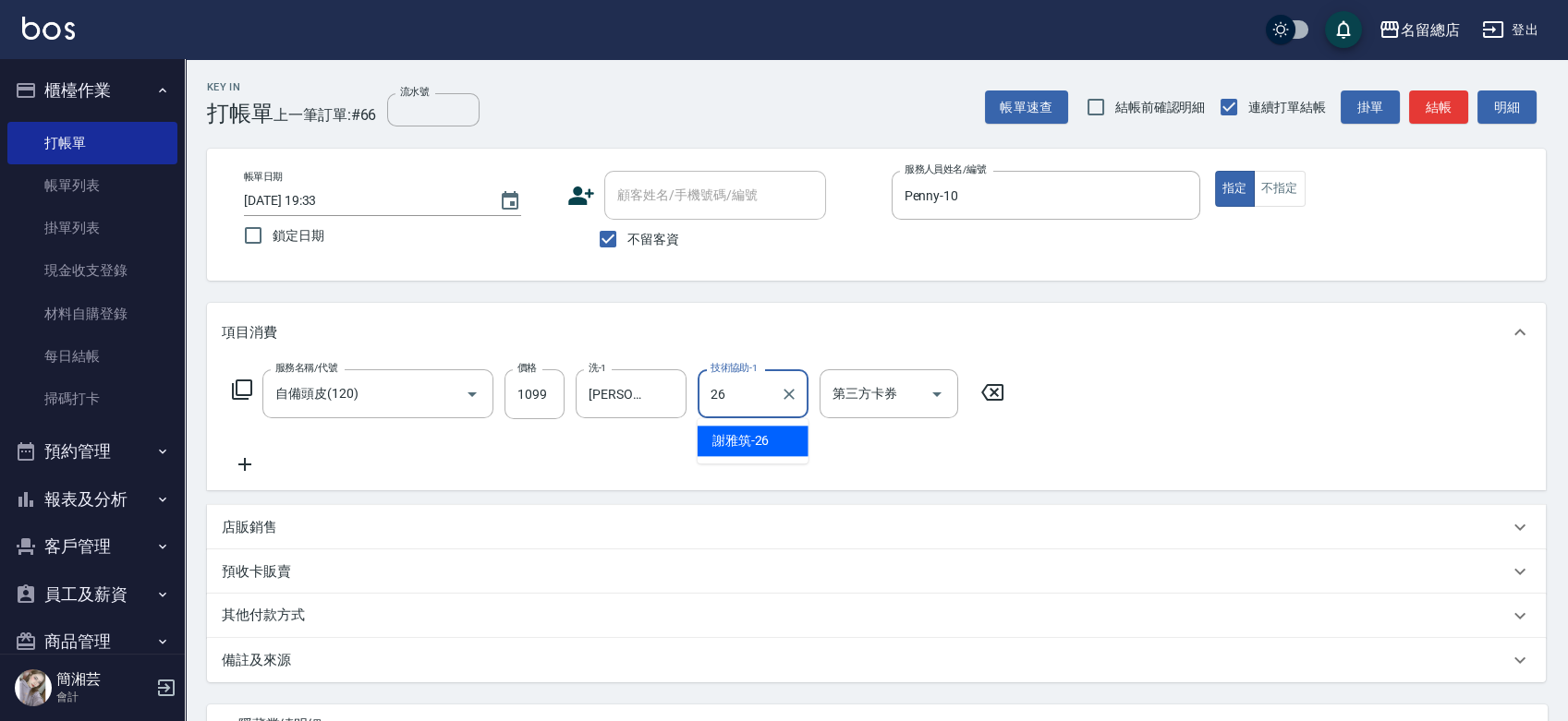
type input "[PERSON_NAME]-26"
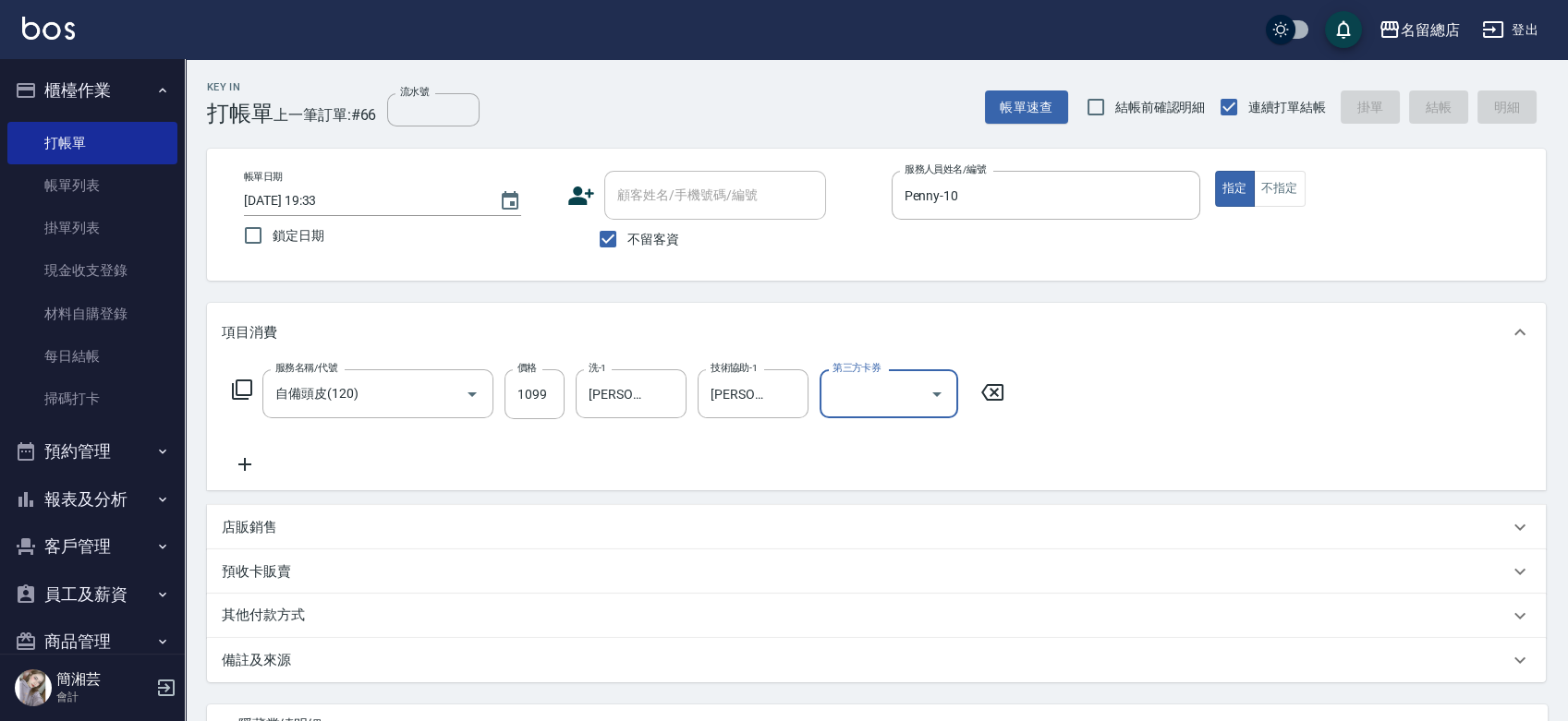
type input "[DATE] 19:38"
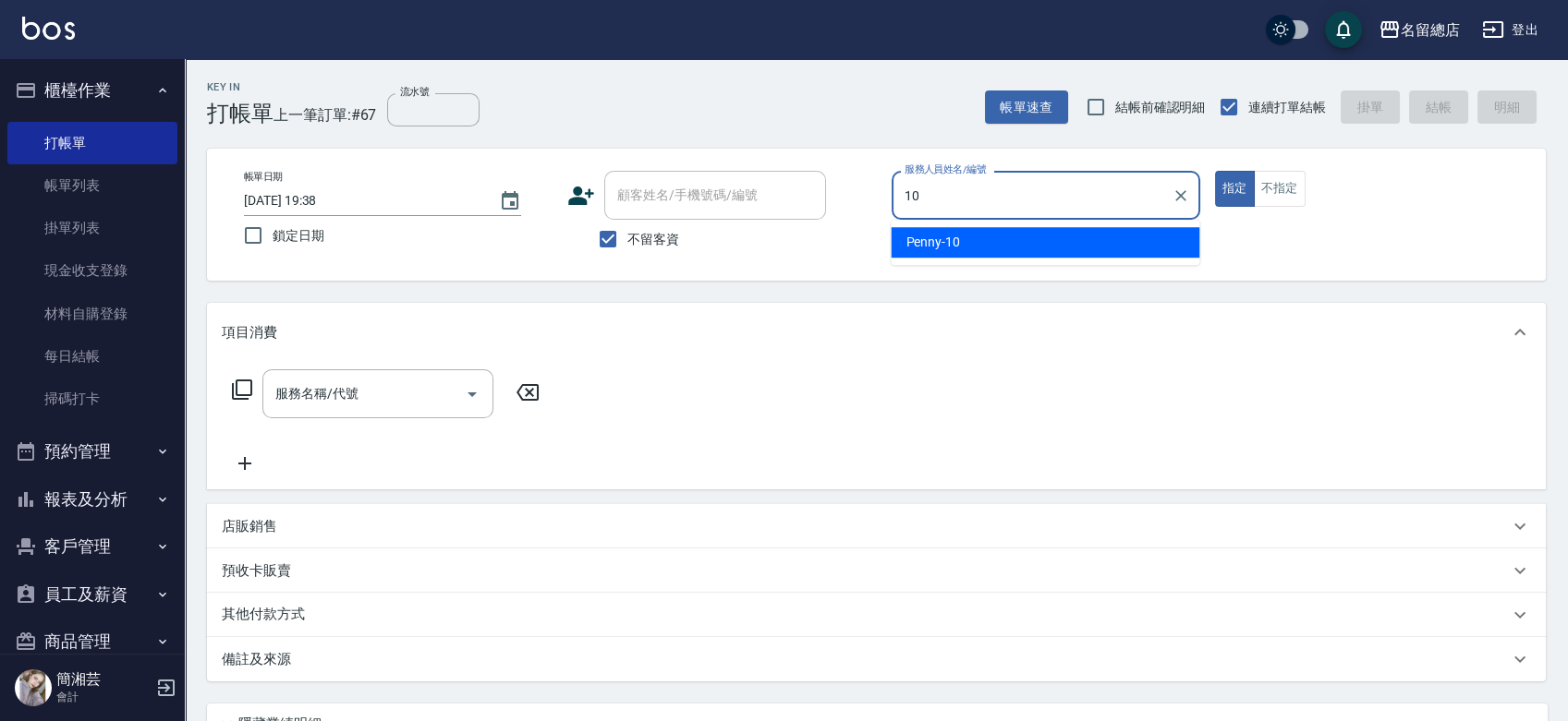
type input "Penny-10"
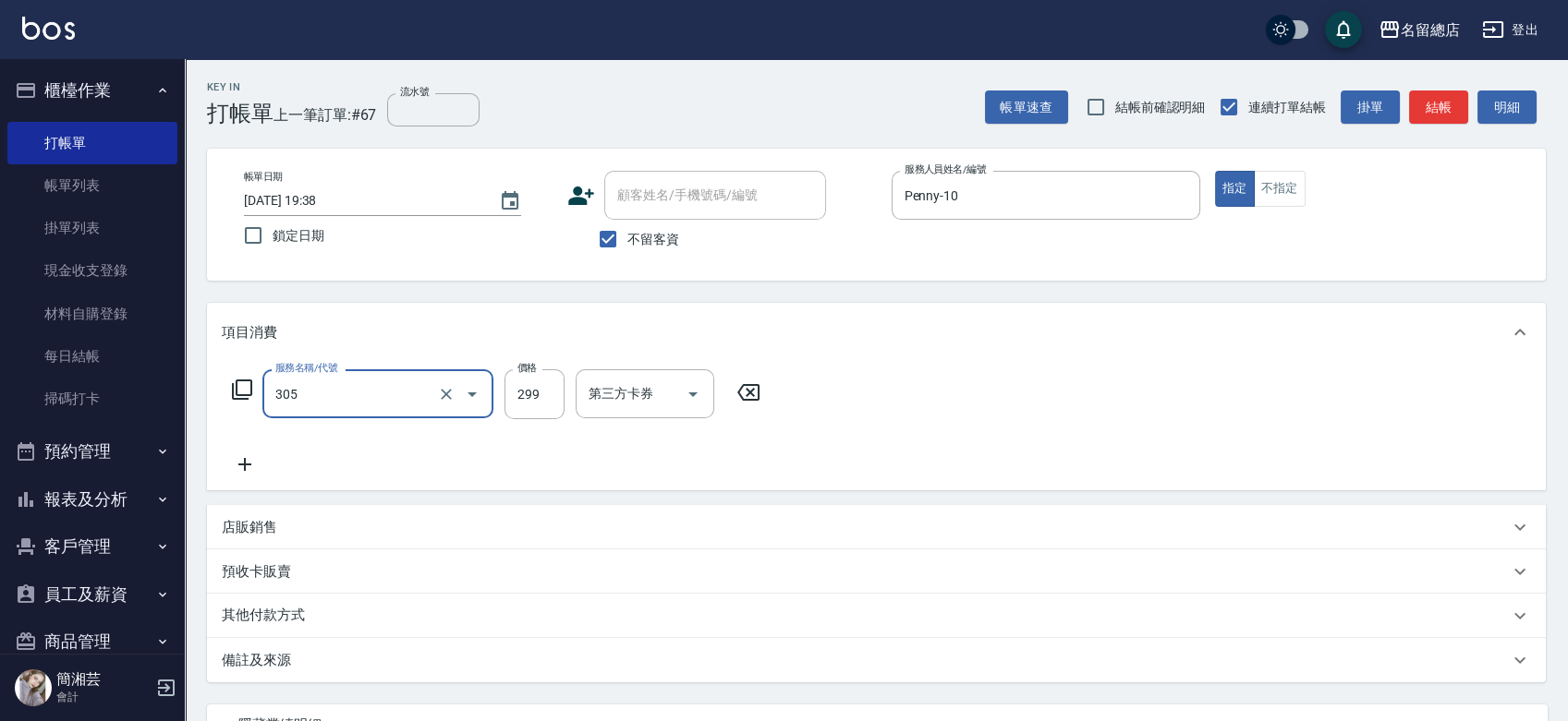
type input "剪髮(305)"
type input "500"
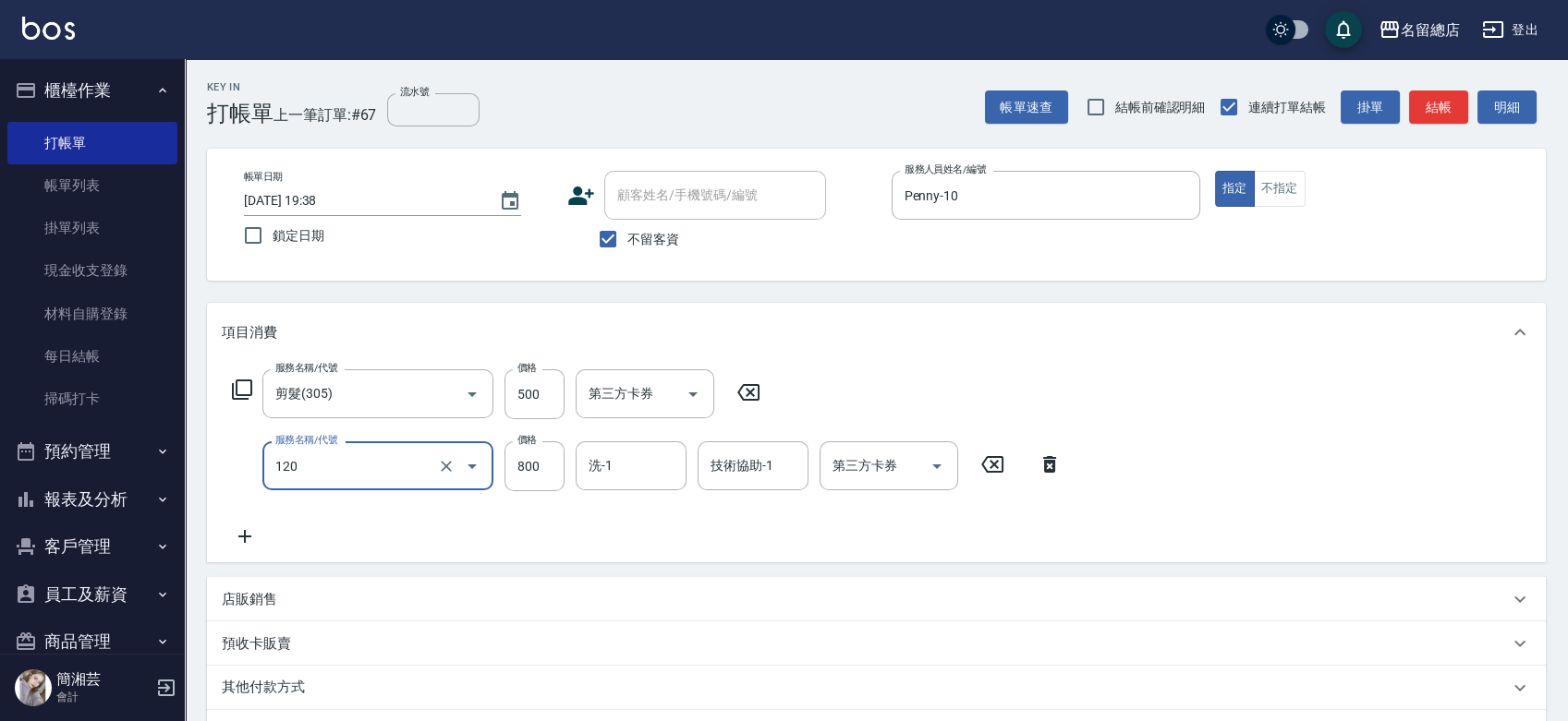
type input "自備頭皮(120)"
type input "1099"
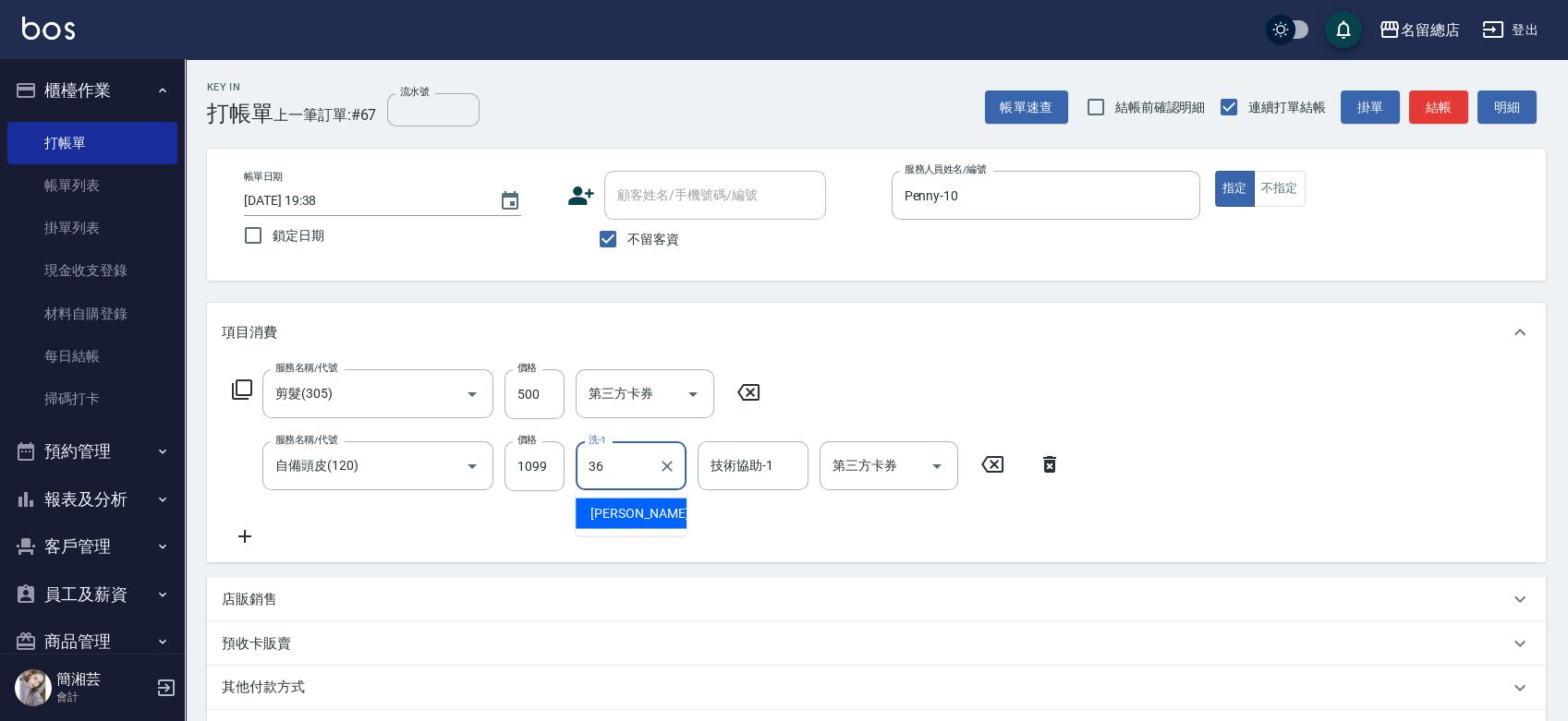
type input "[PERSON_NAME]-36"
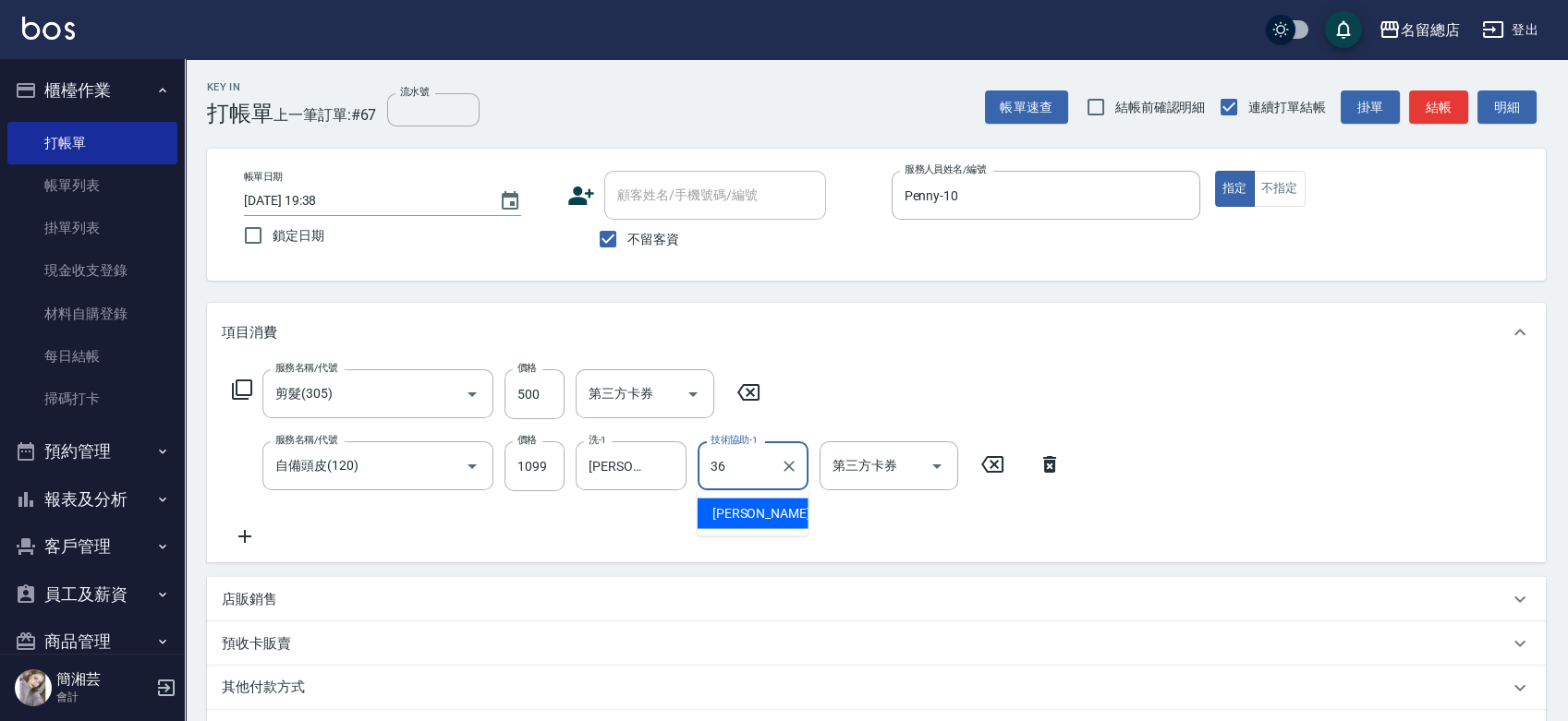
type input "[PERSON_NAME]-36"
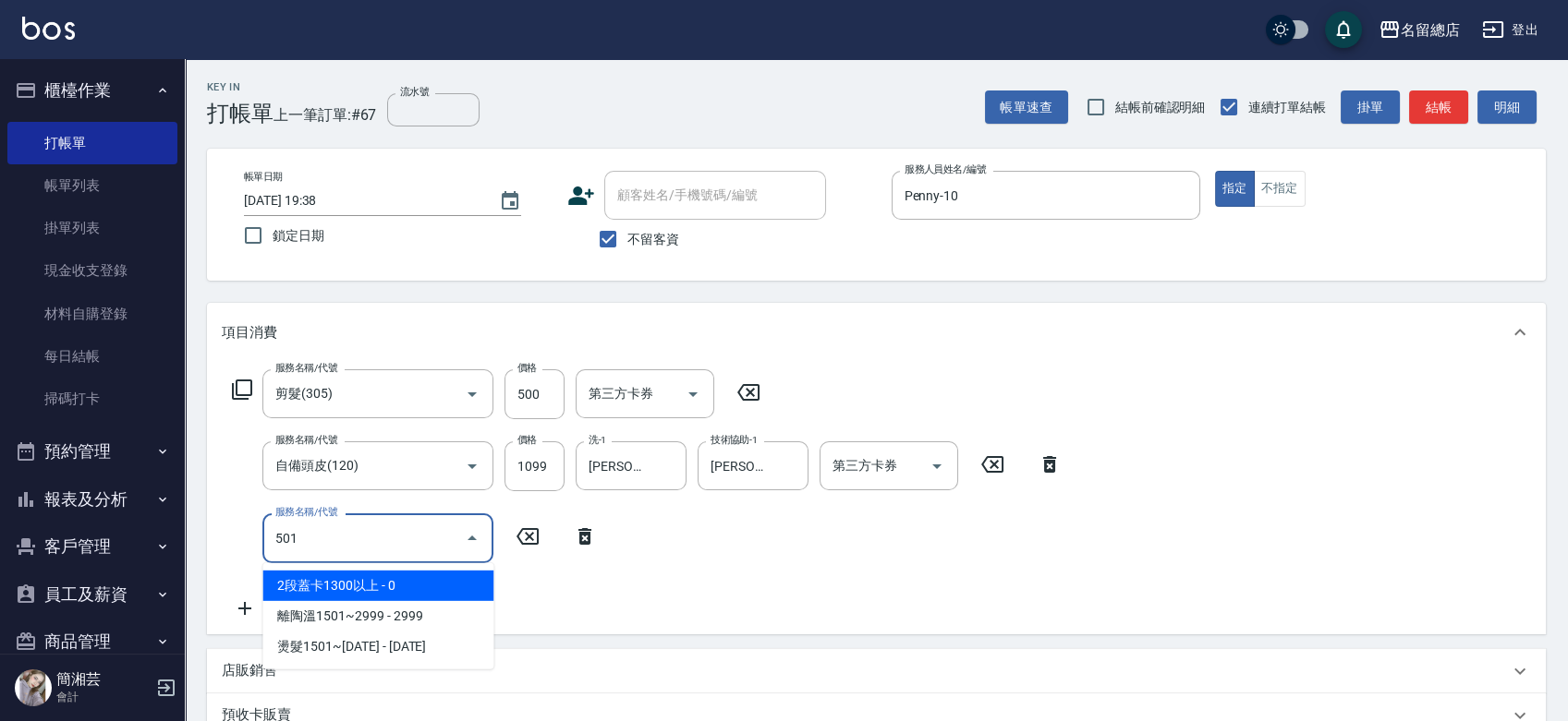
type input "2段蓋卡1300以上(501)"
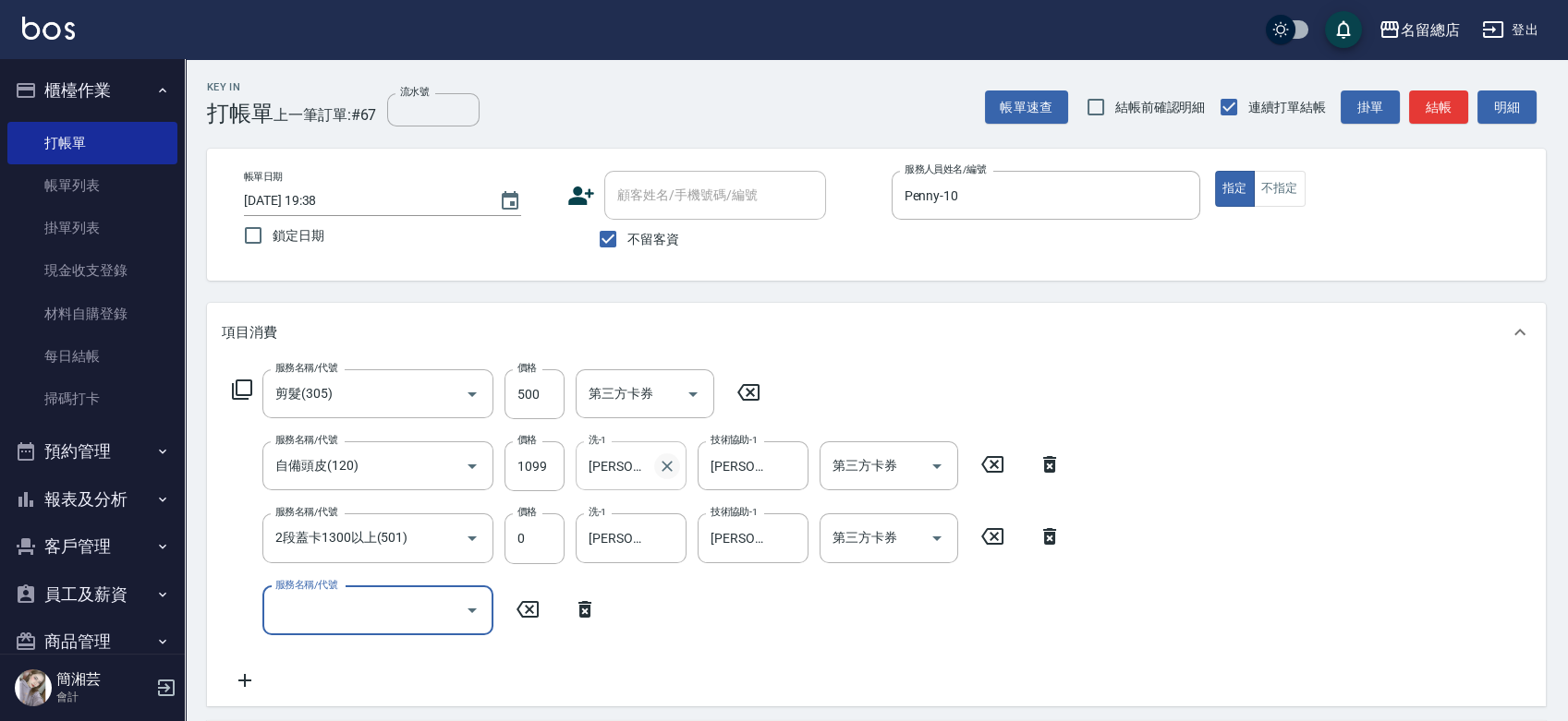
click at [671, 458] on icon "Clear" at bounding box center [667, 465] width 18 height 18
click at [793, 464] on icon "Clear" at bounding box center [788, 465] width 18 height 18
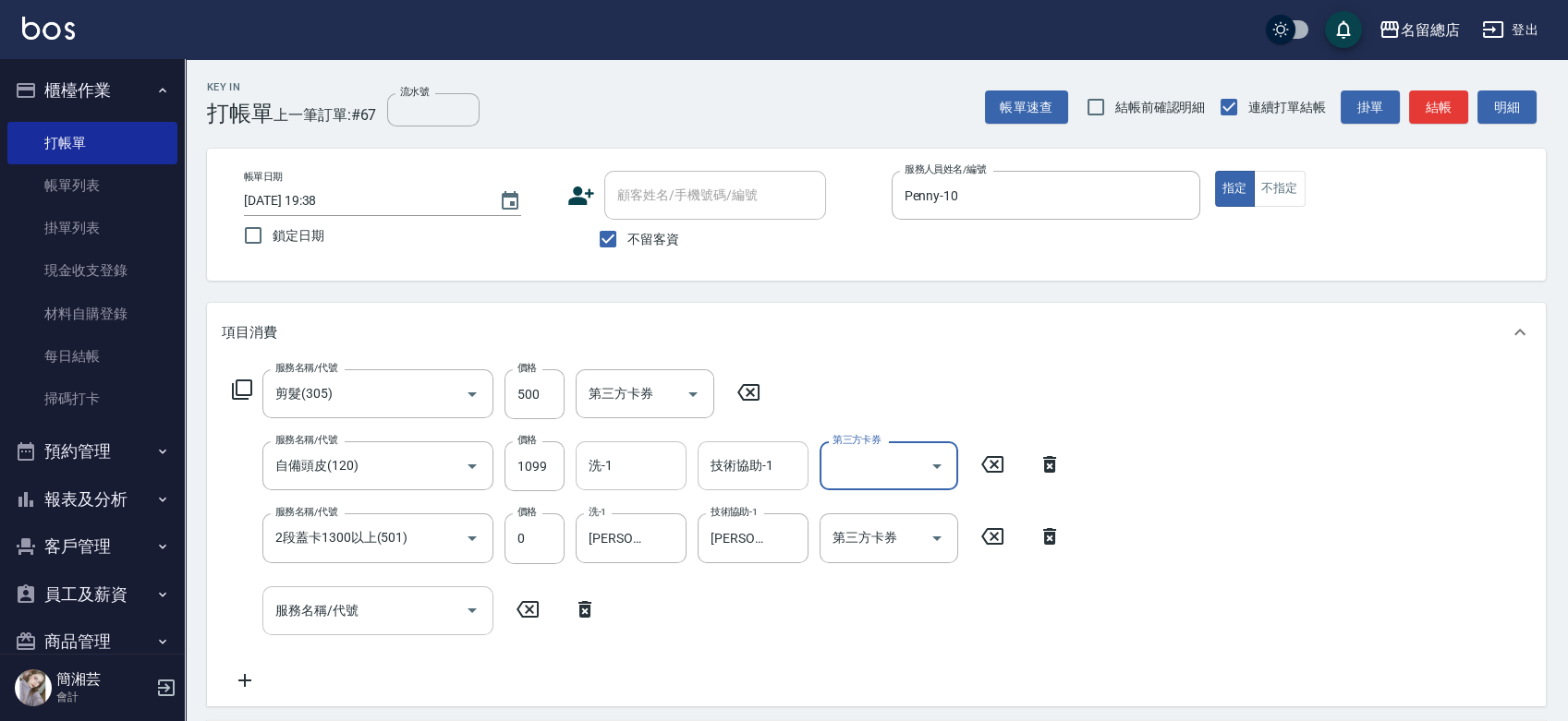
click at [436, 616] on input "服務名稱/代號" at bounding box center [364, 611] width 187 height 32
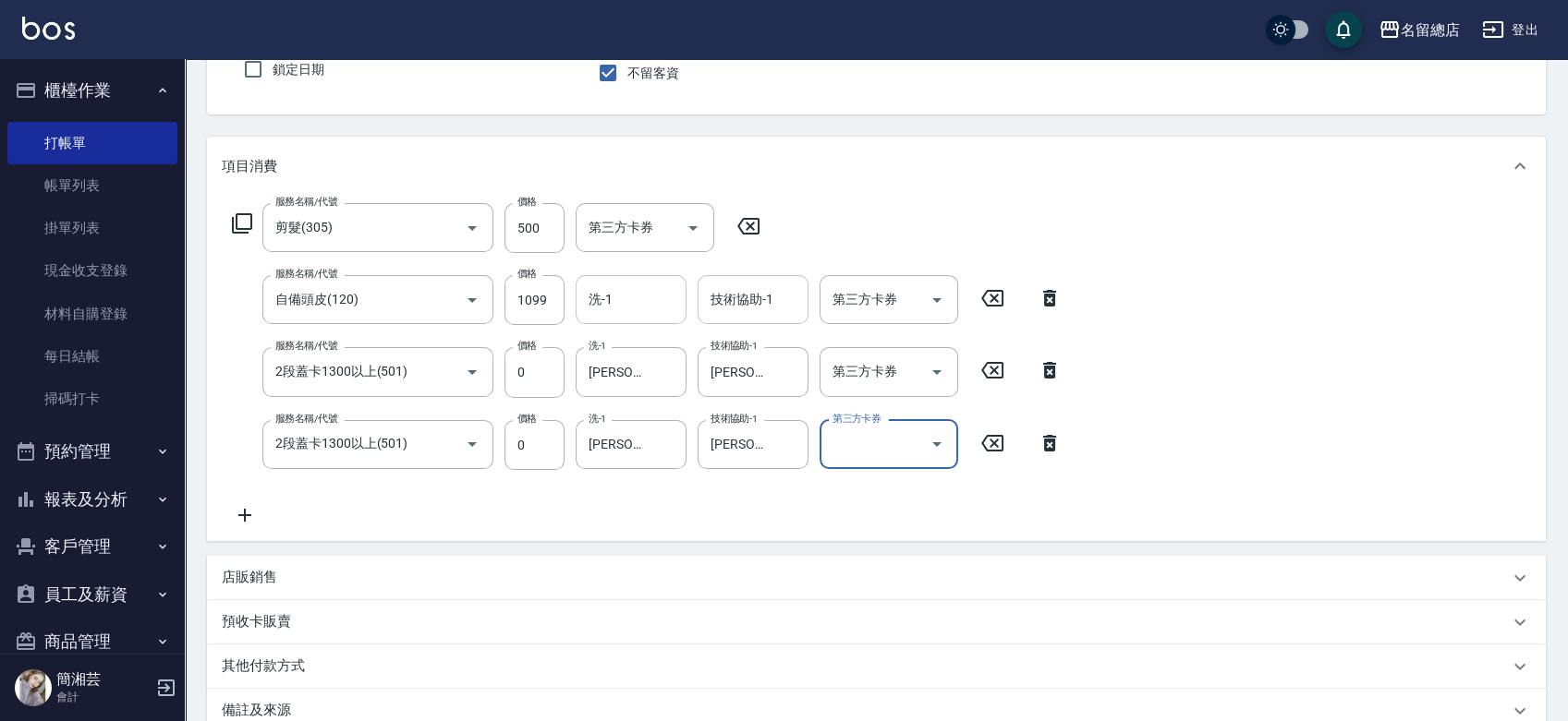
scroll to position [205, 0]
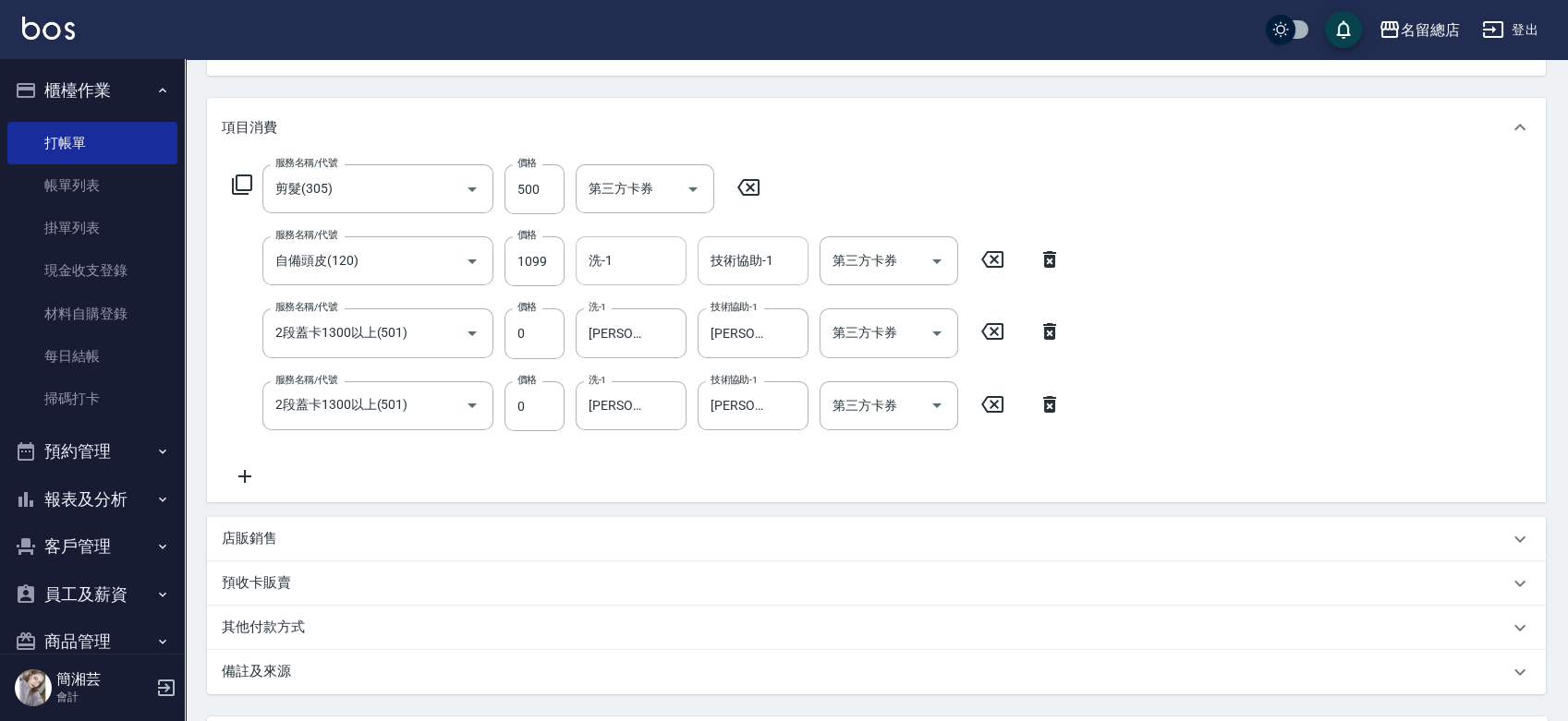
click at [431, 639] on div "其他付款方式" at bounding box center [876, 628] width 1338 height 44
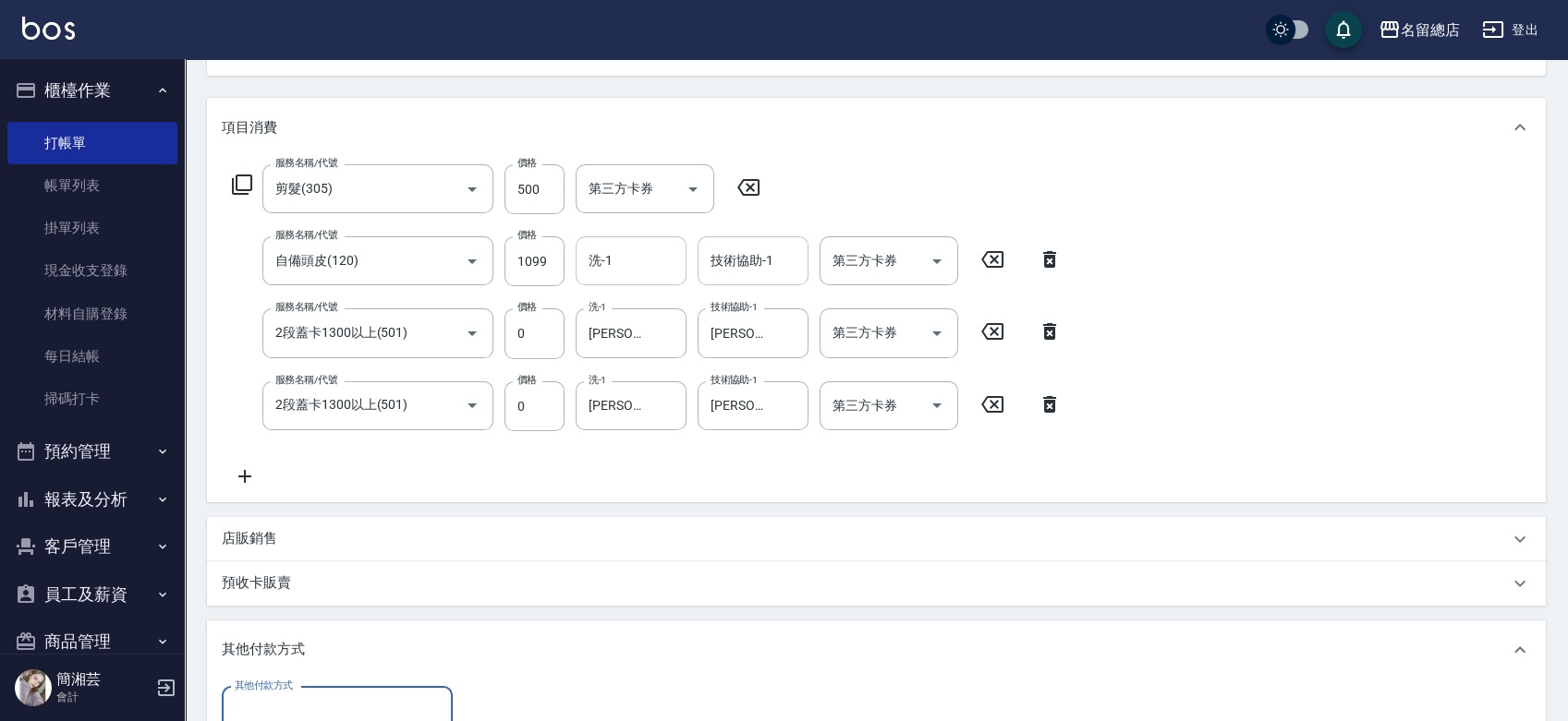
scroll to position [0, 0]
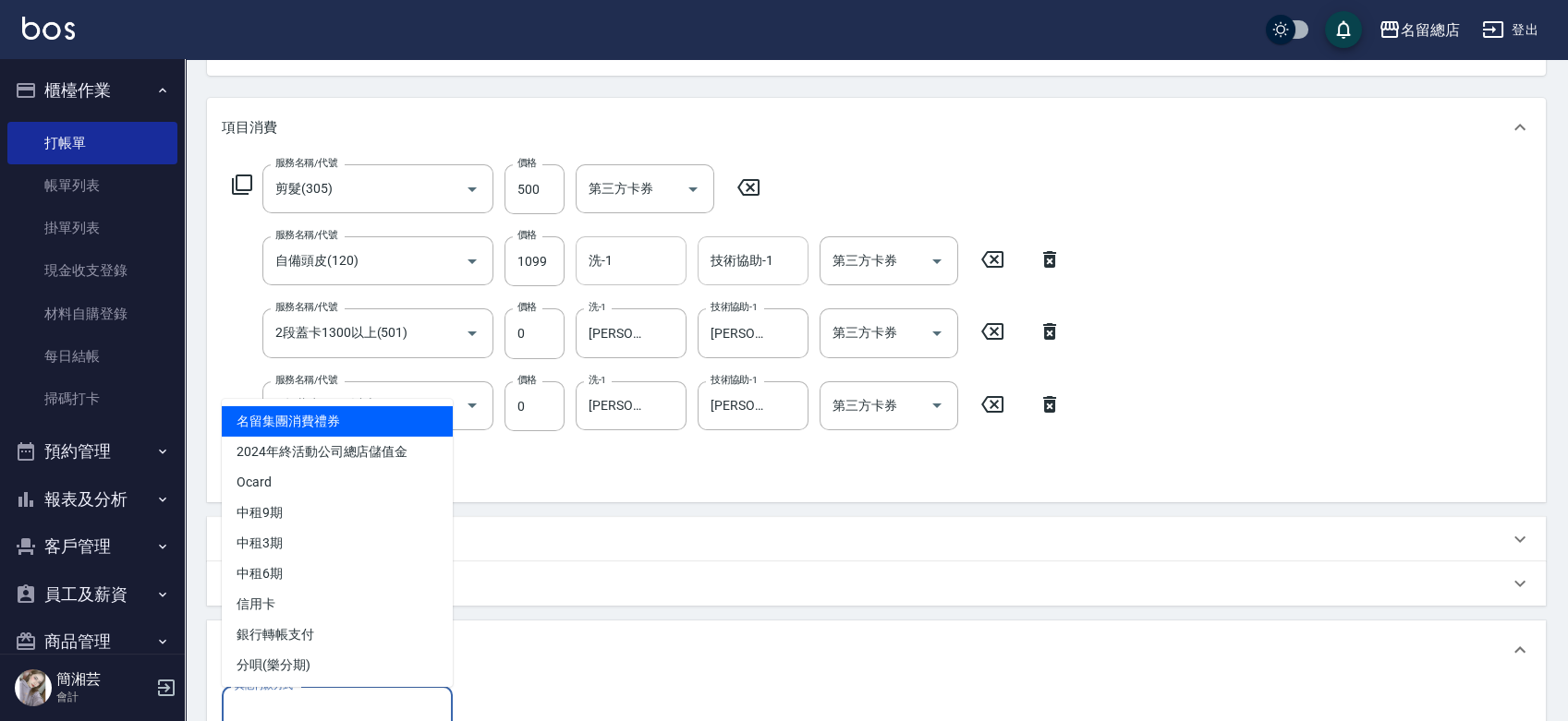
click at [402, 699] on input "其他付款方式" at bounding box center [337, 711] width 215 height 32
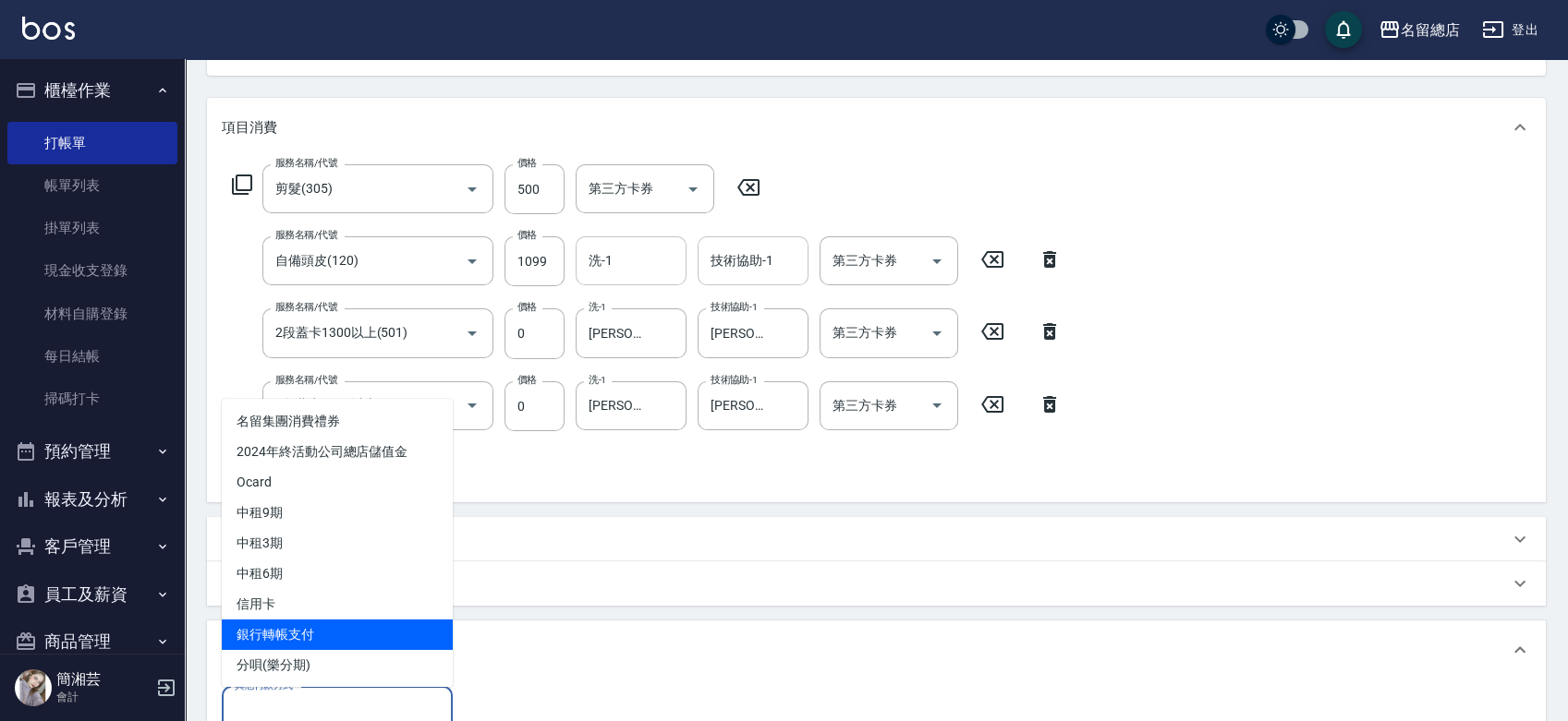
click at [377, 634] on span "銀行轉帳支付" at bounding box center [337, 634] width 231 height 31
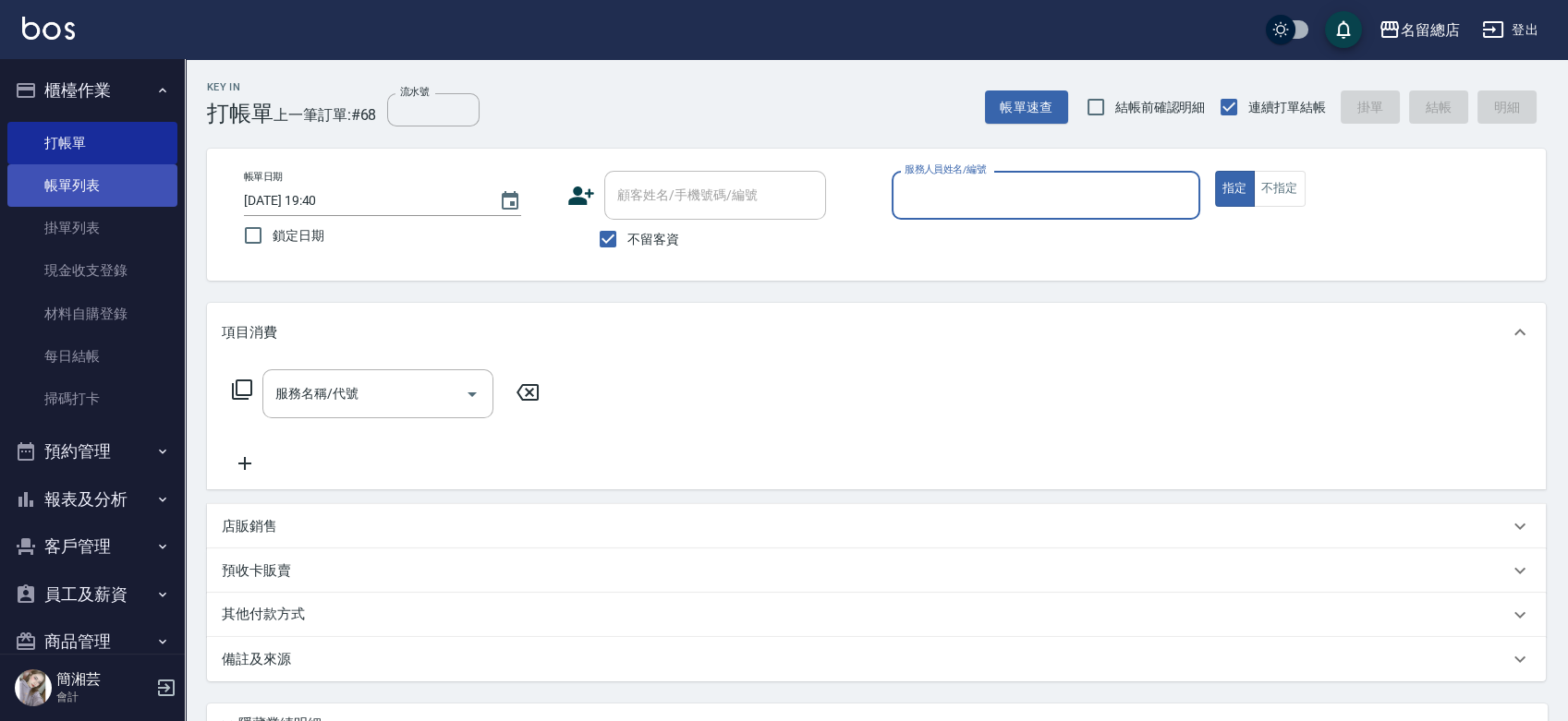
click at [87, 180] on link "帳單列表" at bounding box center [93, 185] width 170 height 43
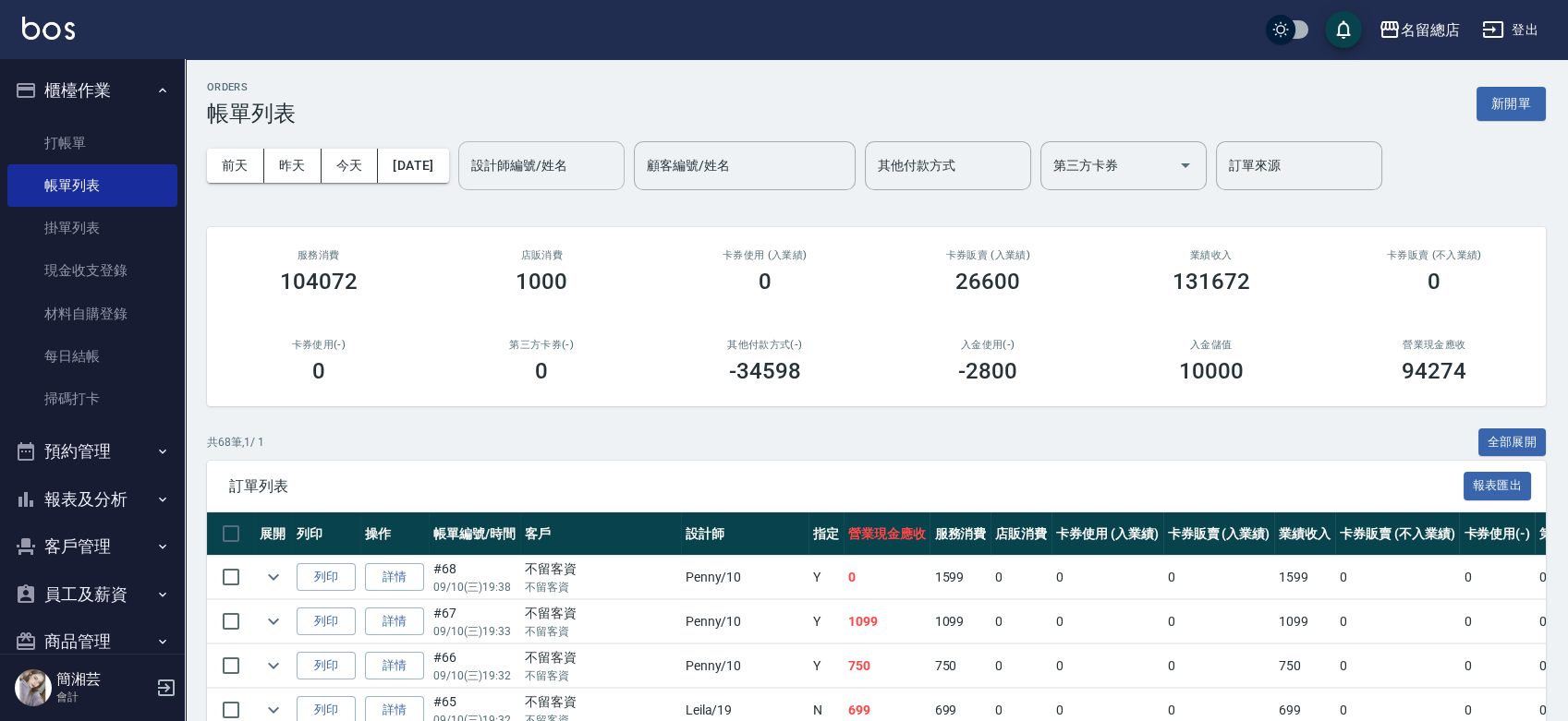
click at [566, 145] on div "設計師編號/姓名" at bounding box center [541, 165] width 166 height 49
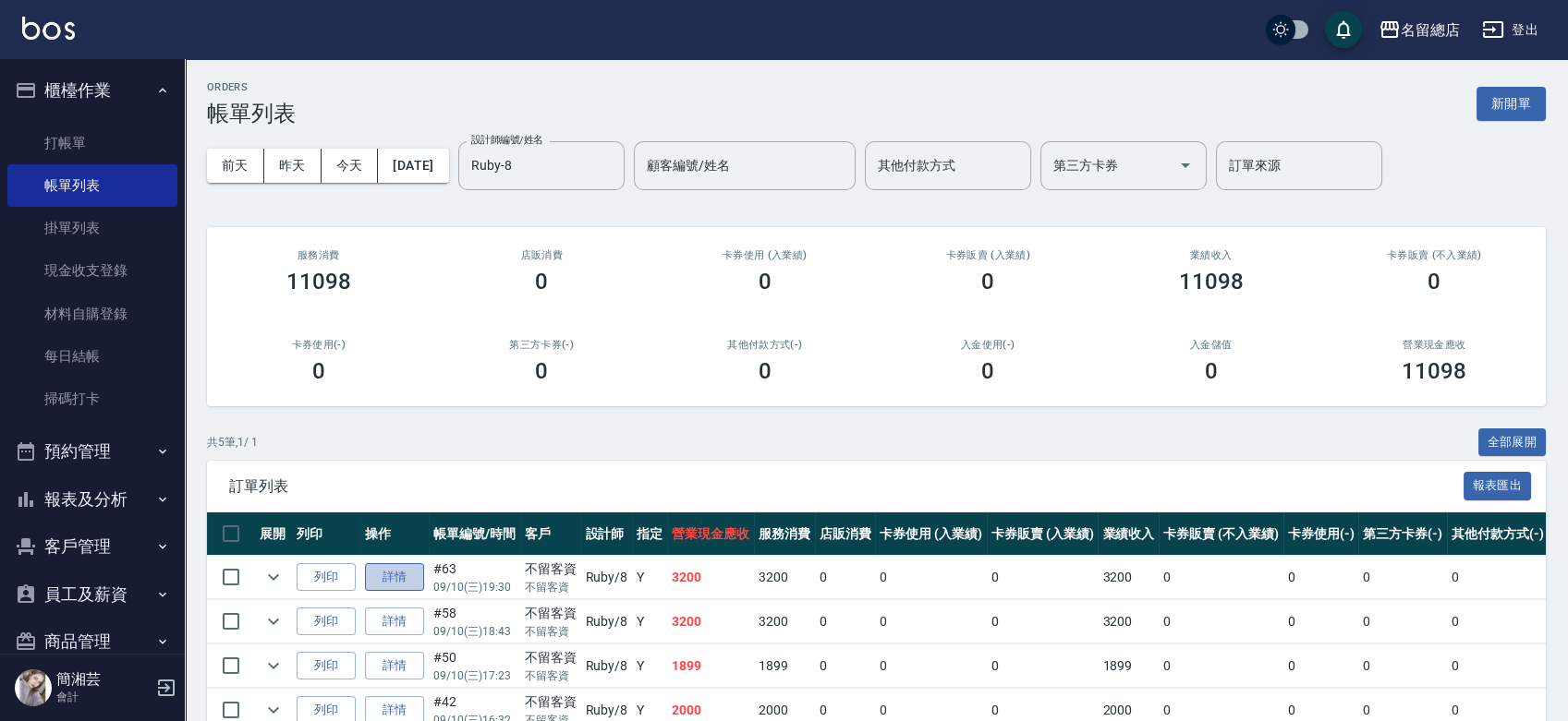
click at [372, 583] on link "詳情" at bounding box center [395, 578] width 59 height 29
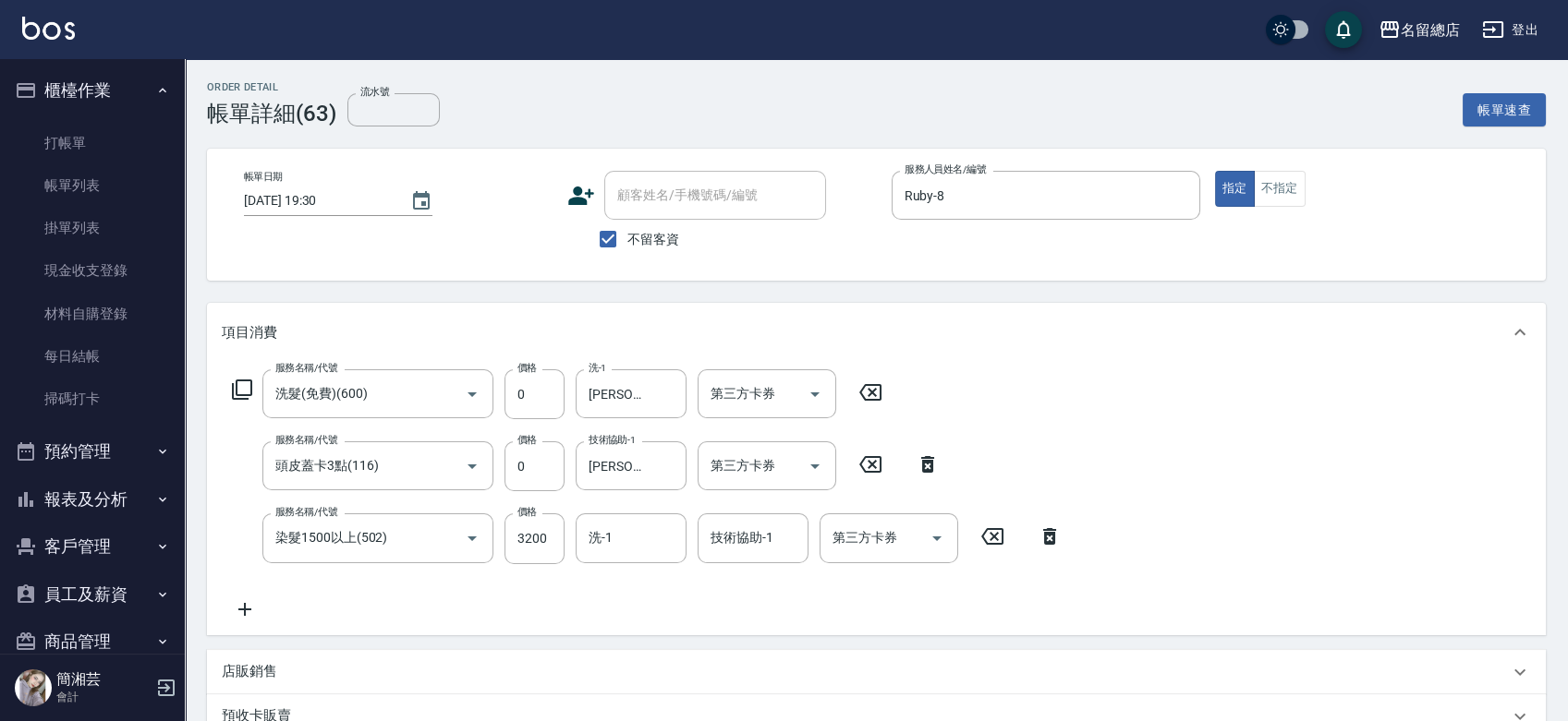
click at [233, 611] on icon at bounding box center [244, 609] width 46 height 22
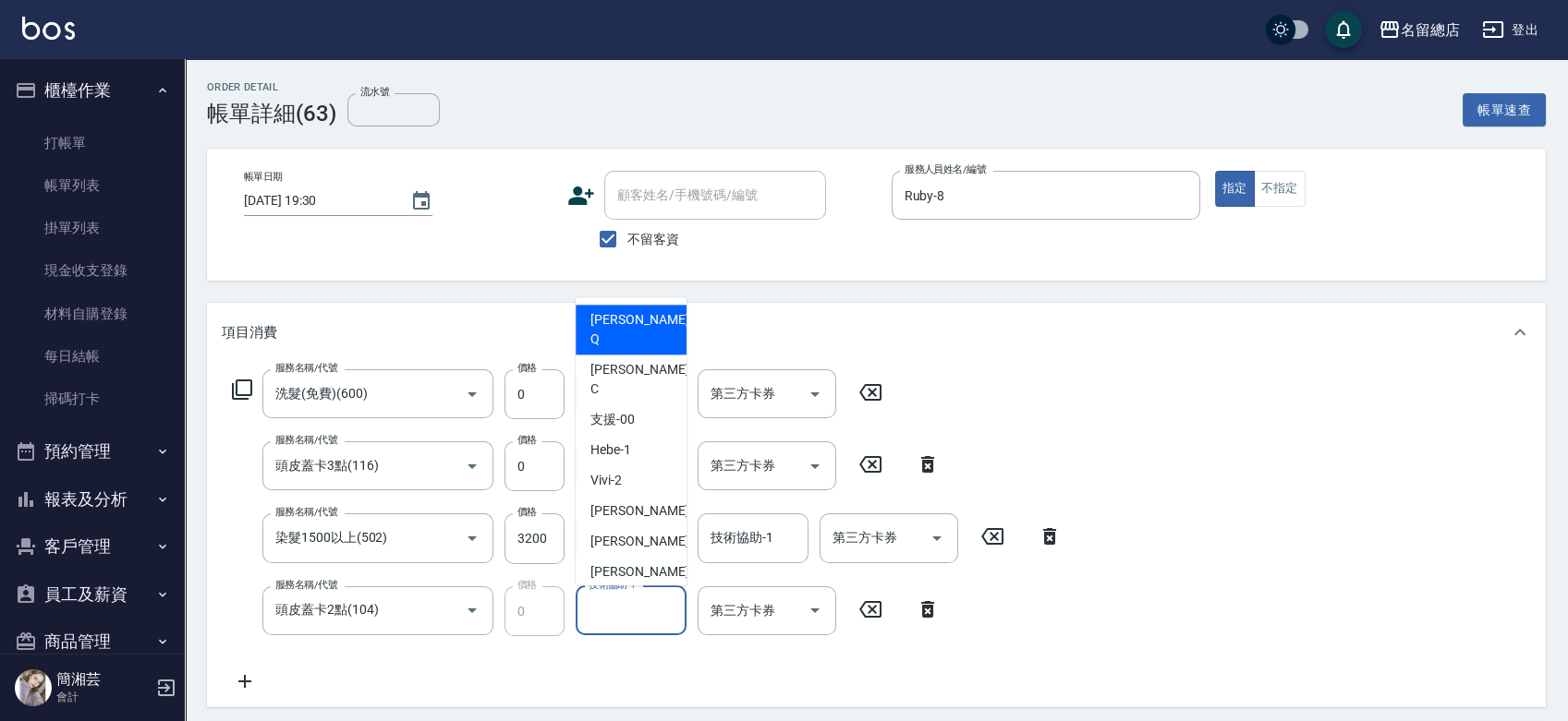
click at [629, 611] on input "技術協助-1" at bounding box center [630, 611] width 94 height 32
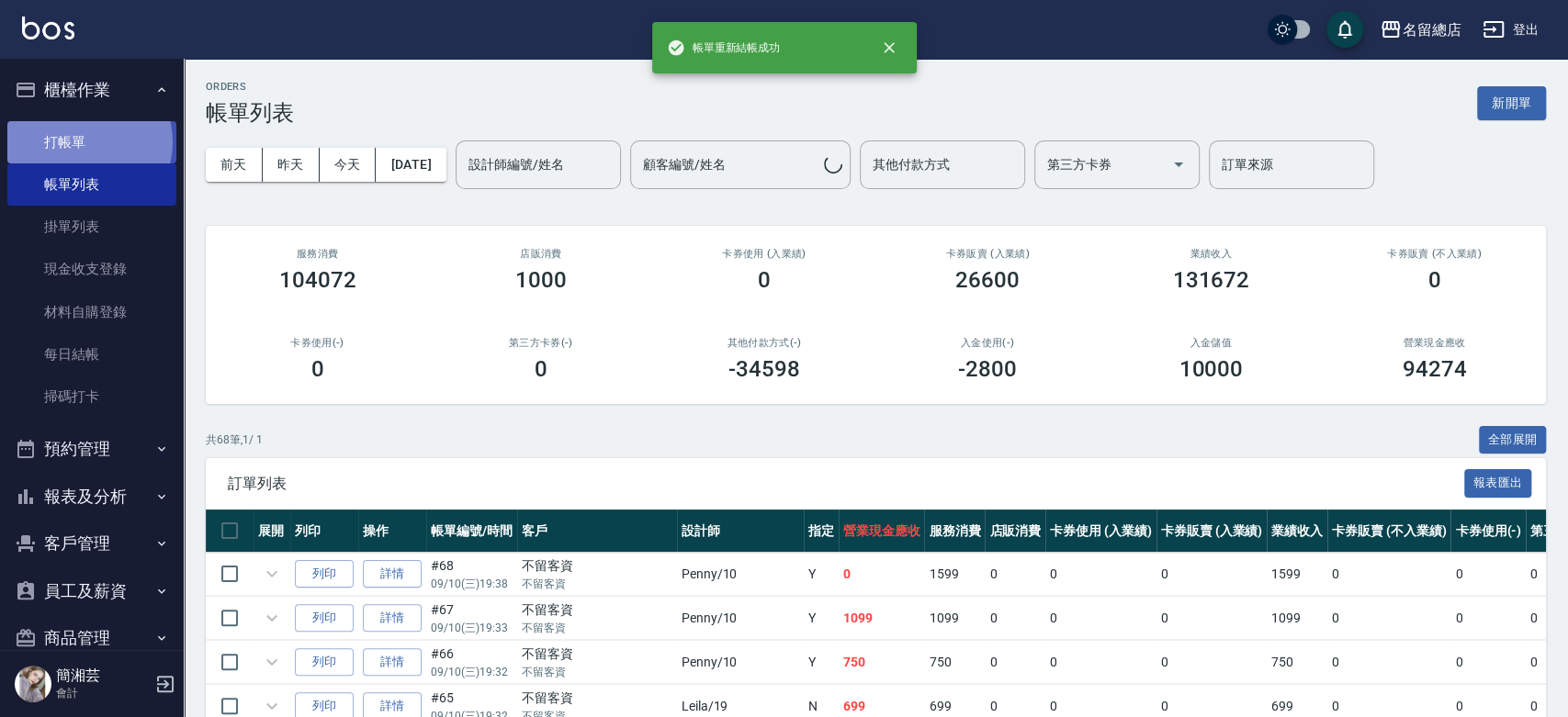
click at [88, 141] on link "打帳單" at bounding box center [92, 142] width 169 height 43
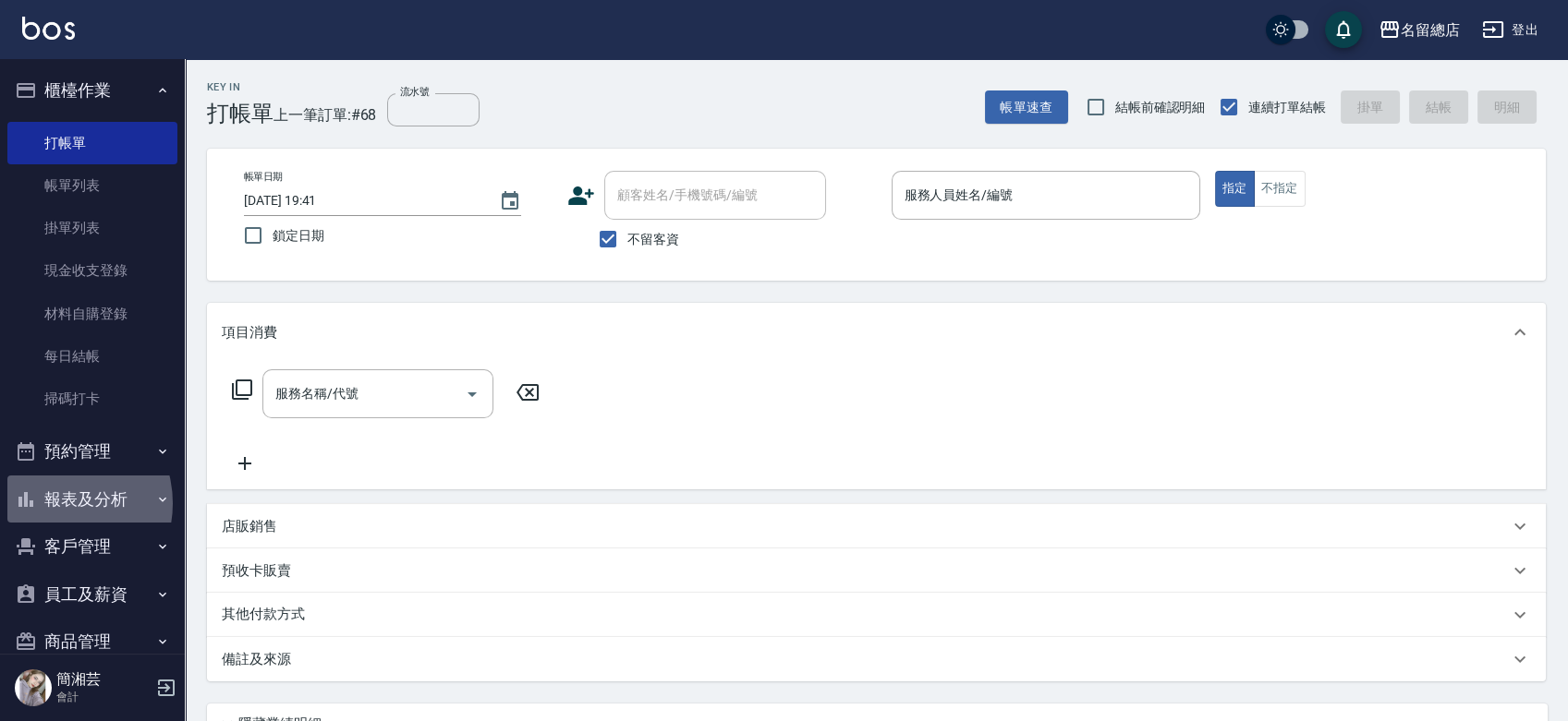
click at [57, 504] on button "報表及分析" at bounding box center [93, 500] width 170 height 48
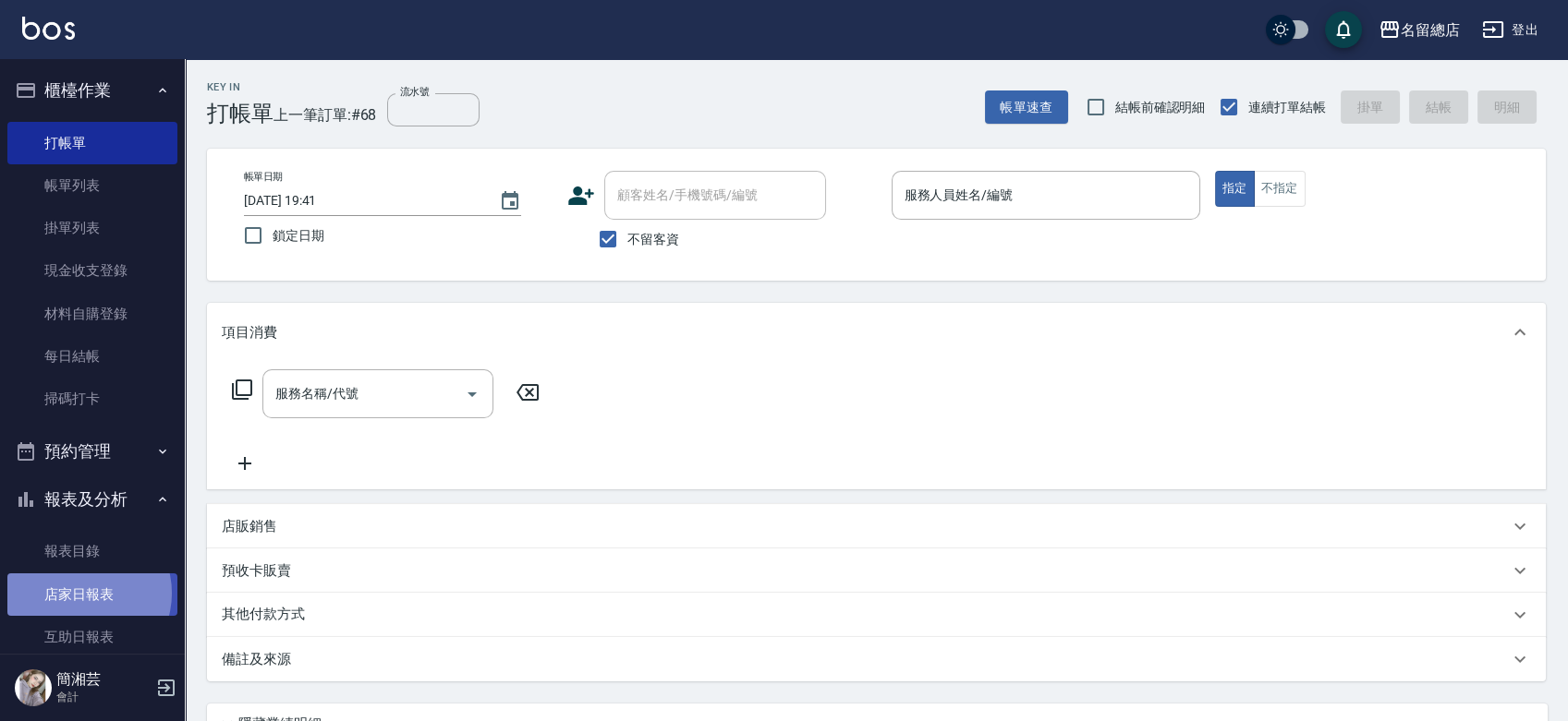
click at [85, 593] on link "店家日報表" at bounding box center [93, 594] width 170 height 43
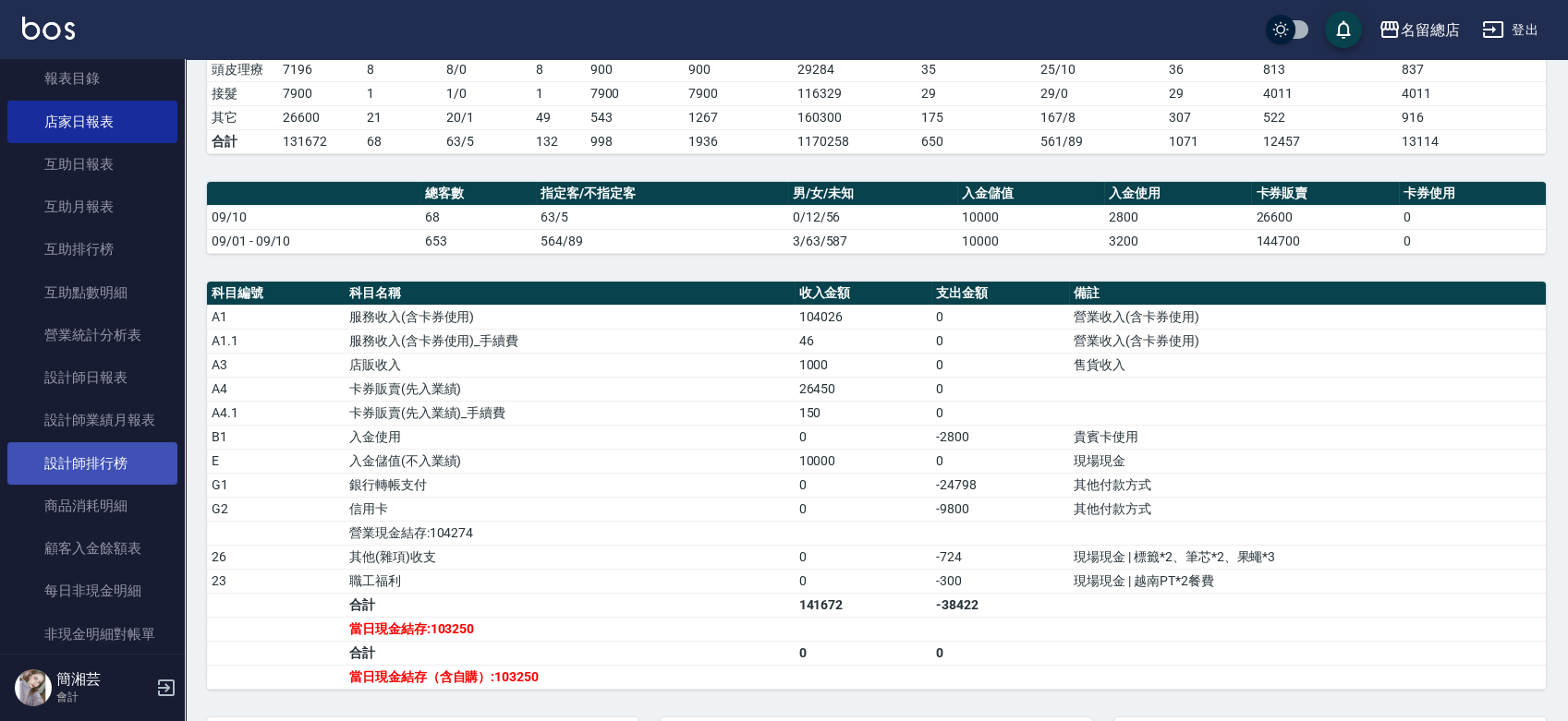
scroll to position [513, 0]
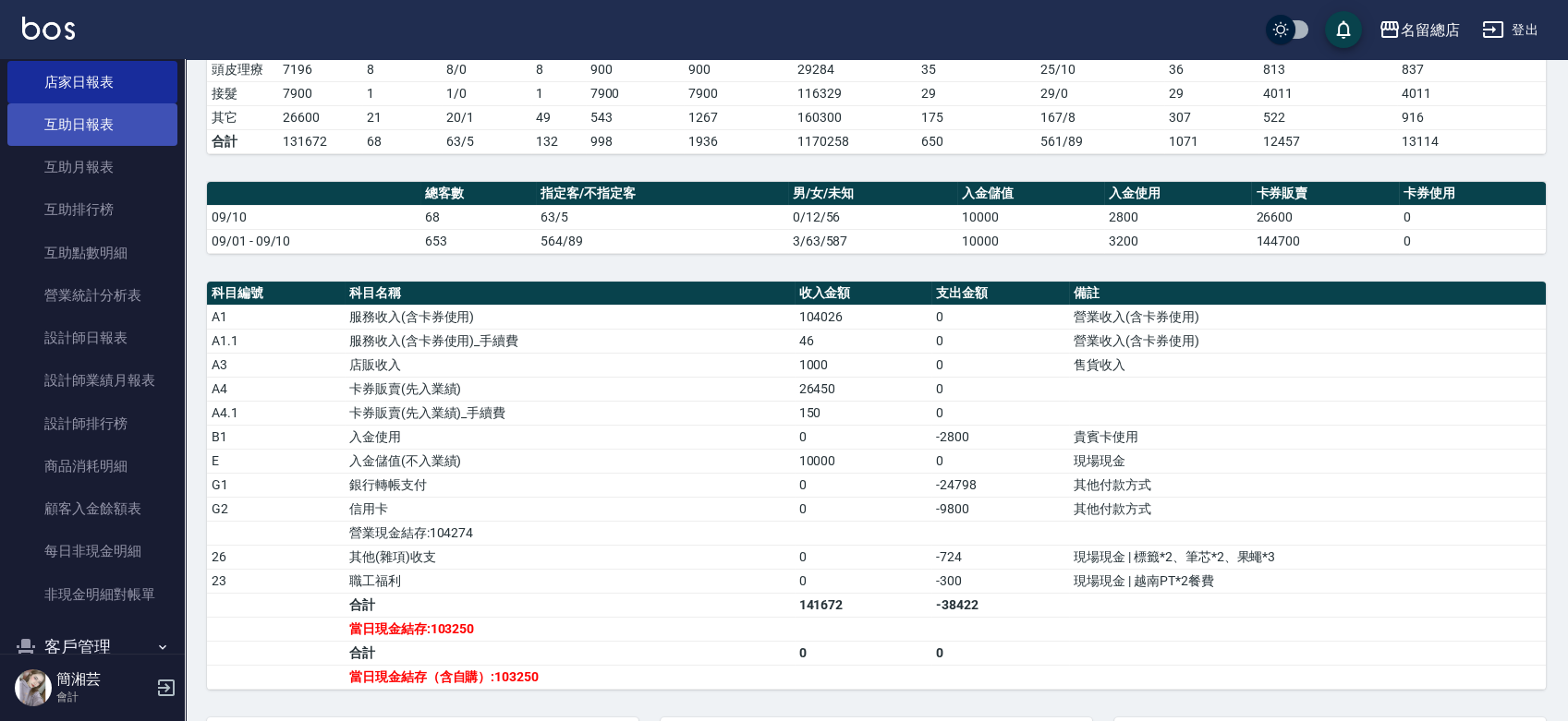
click at [89, 113] on link "互助日報表" at bounding box center [93, 124] width 170 height 43
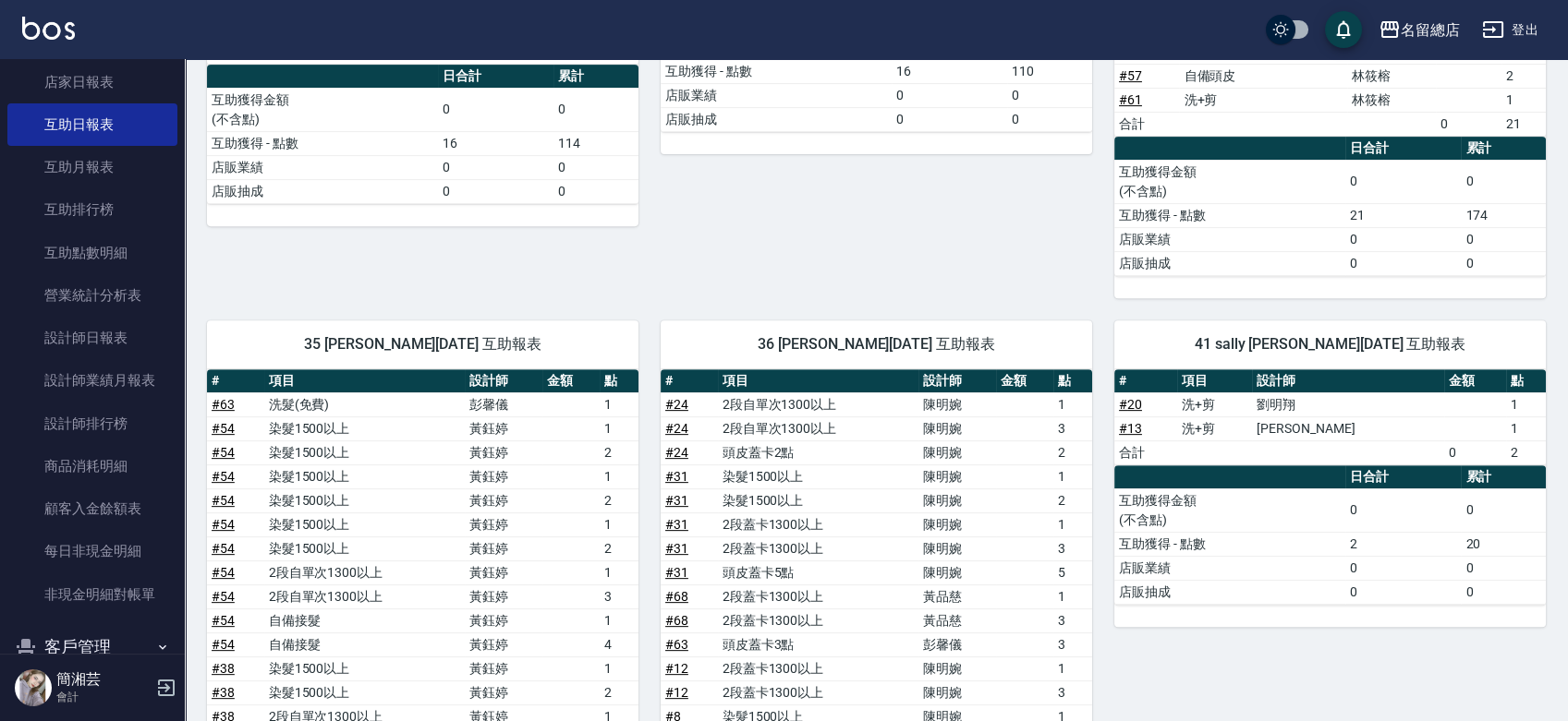
scroll to position [1743, 0]
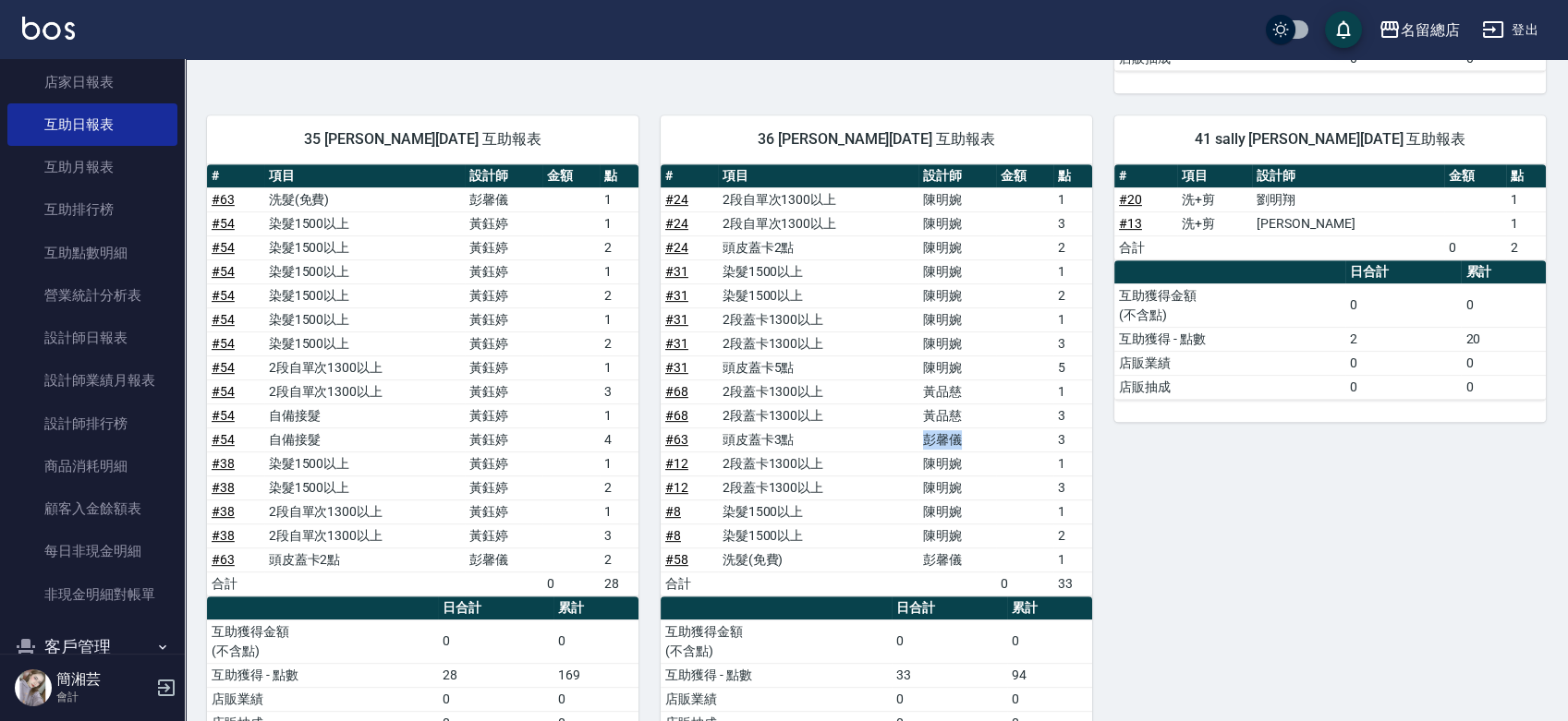
drag, startPoint x: 923, startPoint y: 431, endPoint x: 970, endPoint y: 433, distance: 47.0
click at [970, 433] on td "彭馨儀" at bounding box center [957, 439] width 77 height 24
drag, startPoint x: 470, startPoint y: 553, endPoint x: 540, endPoint y: 562, distance: 70.6
click at [540, 562] on td "彭馨儀" at bounding box center [503, 559] width 77 height 24
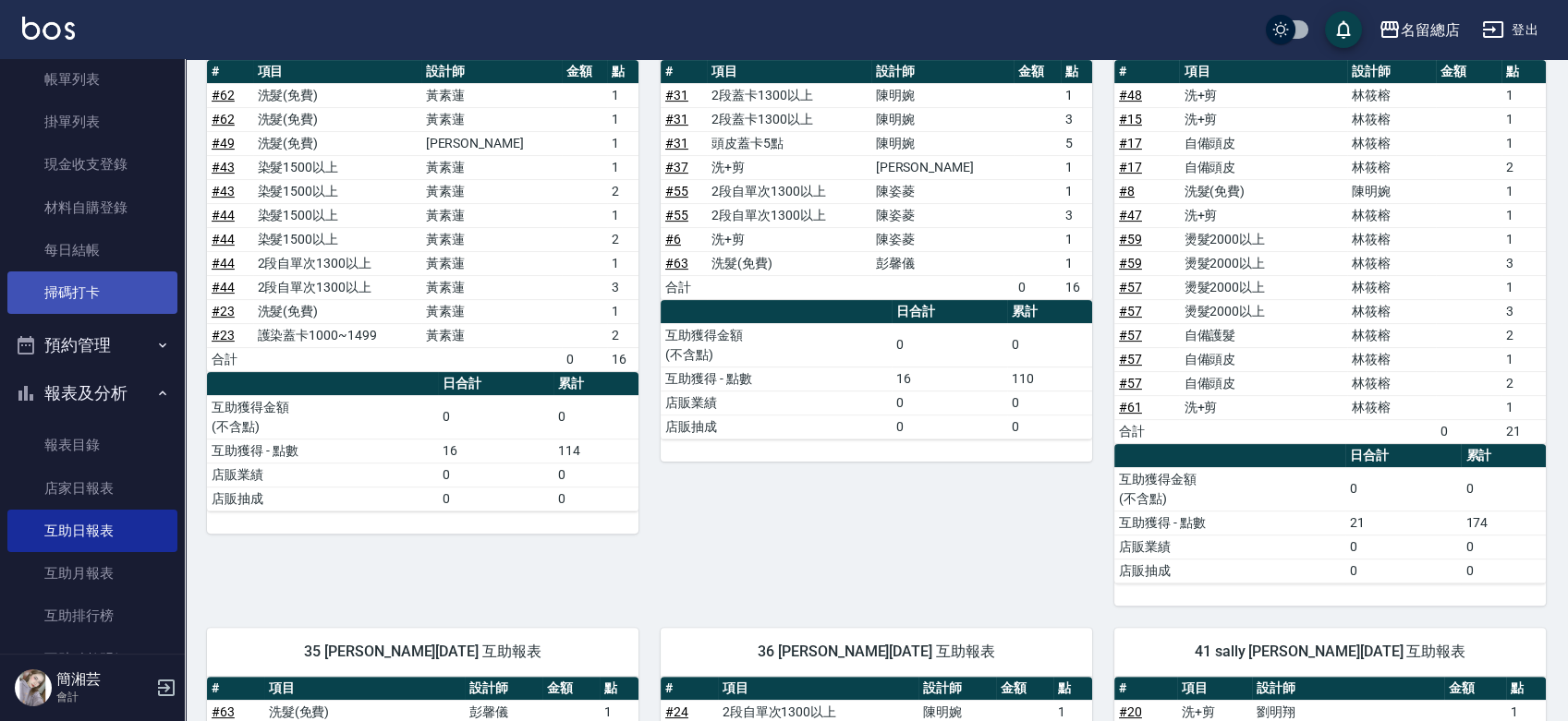
scroll to position [0, 0]
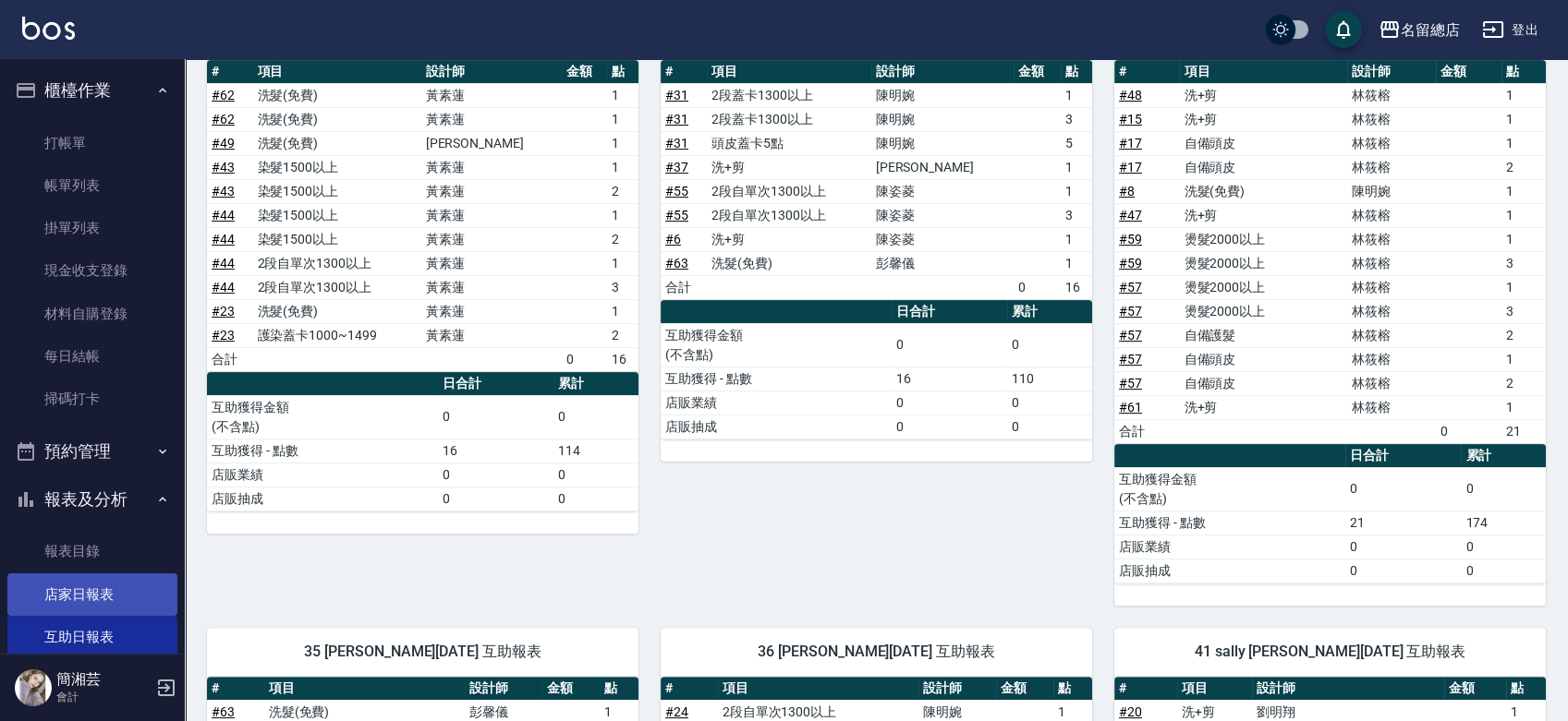
click at [103, 589] on link "店家日報表" at bounding box center [93, 594] width 170 height 43
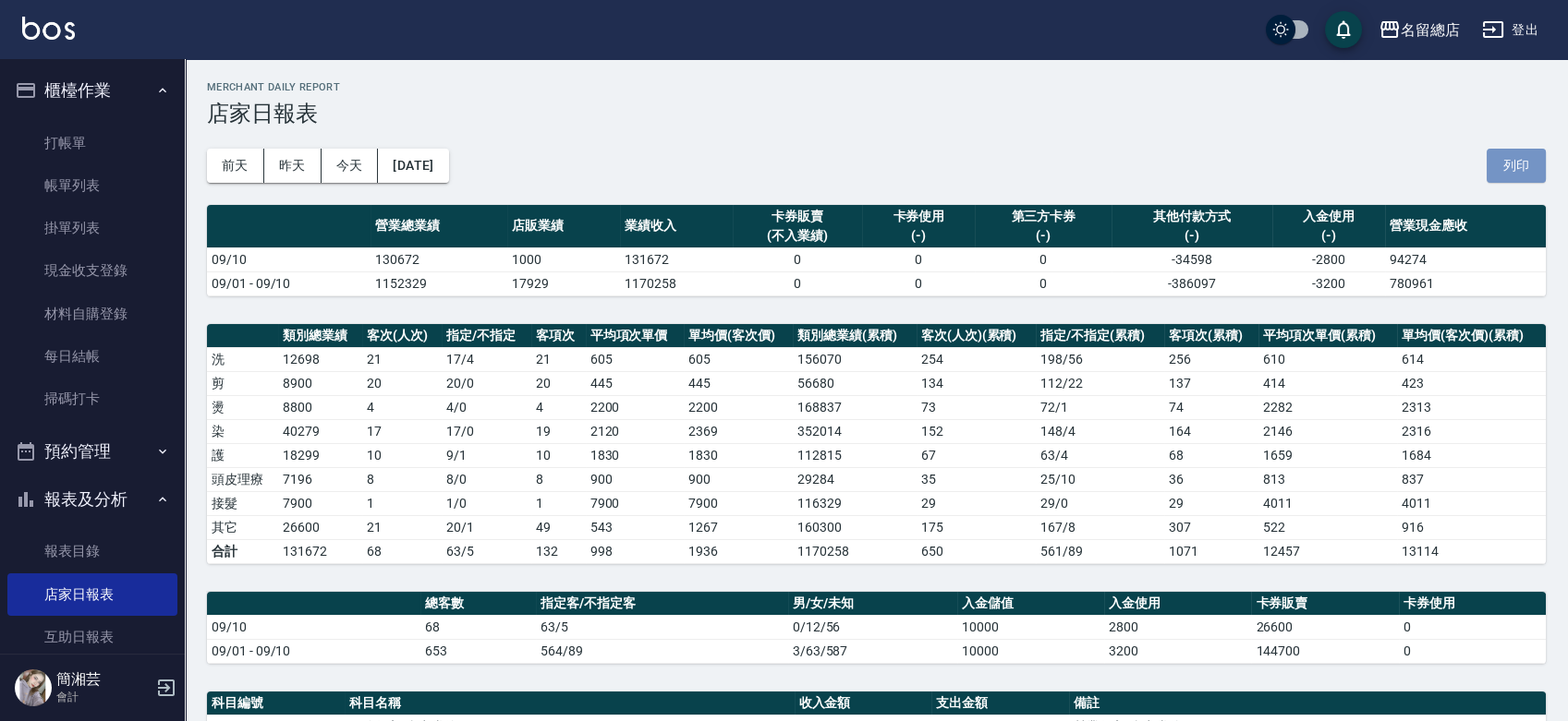
drag, startPoint x: 1530, startPoint y: 154, endPoint x: 1176, endPoint y: 616, distance: 582.0
click at [1531, 154] on button "列印" at bounding box center [1516, 166] width 59 height 34
click at [85, 177] on link "帳單列表" at bounding box center [93, 185] width 170 height 43
click at [142, 192] on link "帳單列表" at bounding box center [93, 185] width 170 height 43
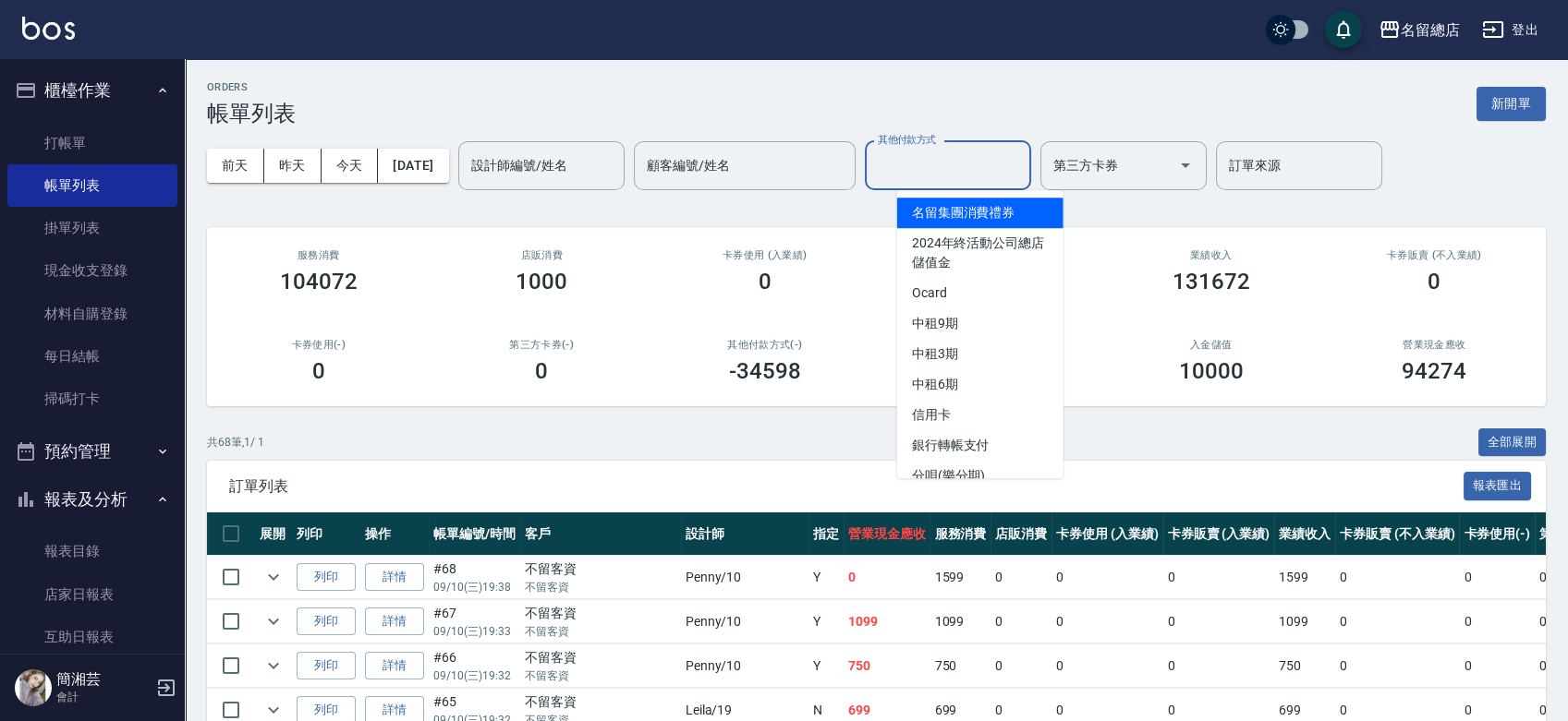
click at [1006, 165] on input "其他付款方式" at bounding box center [947, 166] width 150 height 32
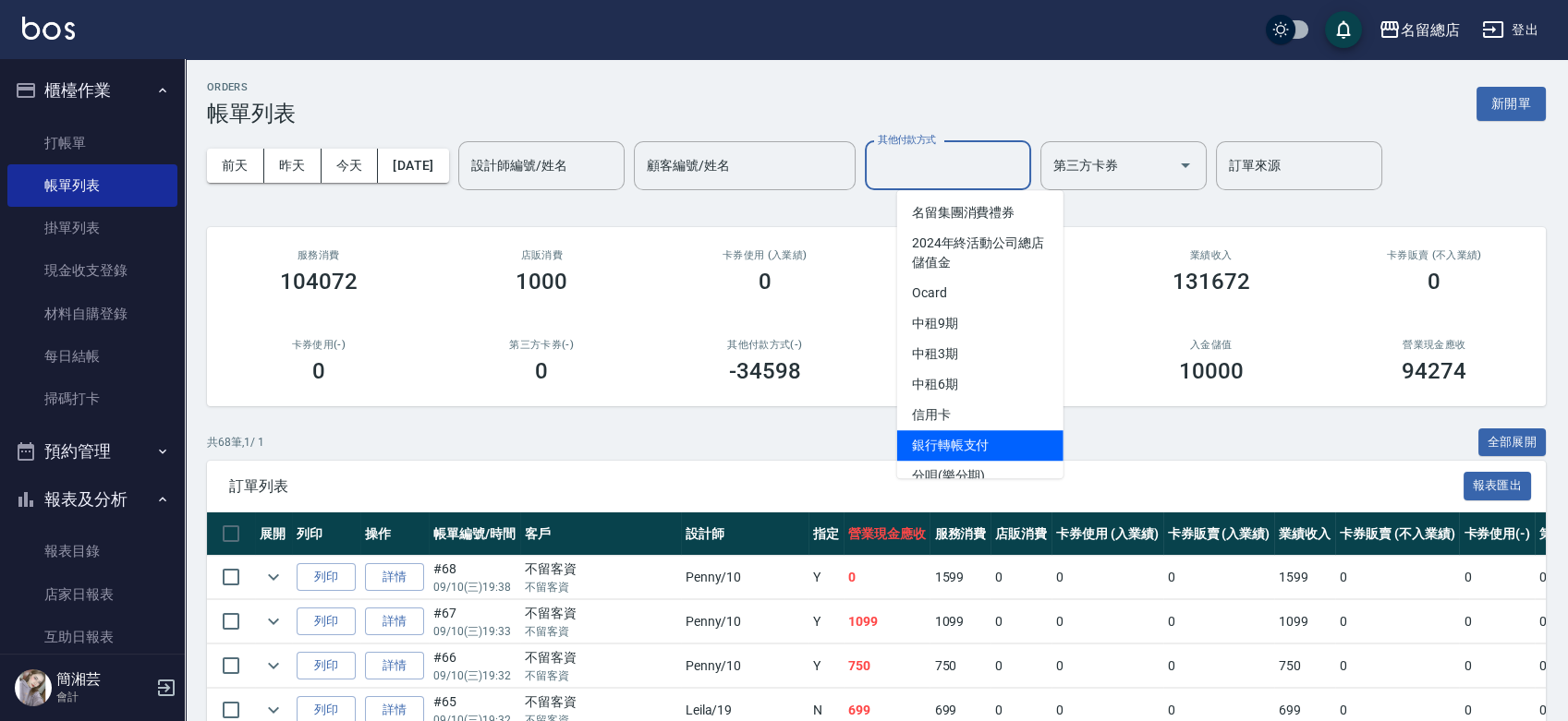
click at [976, 445] on span "銀行轉帳支付" at bounding box center [980, 445] width 166 height 31
